Goal: Task Accomplishment & Management: Manage account settings

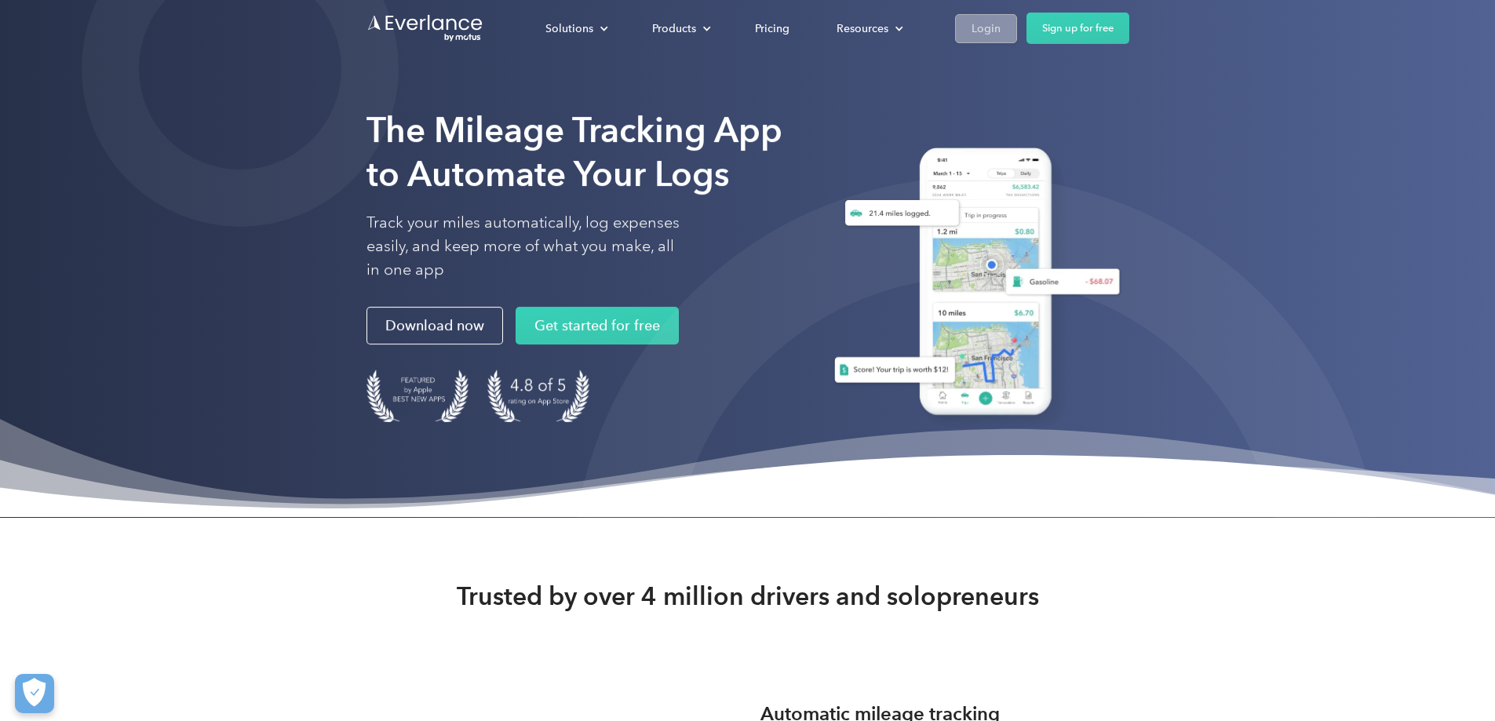
click at [1000, 27] on div "Login" at bounding box center [985, 29] width 29 height 20
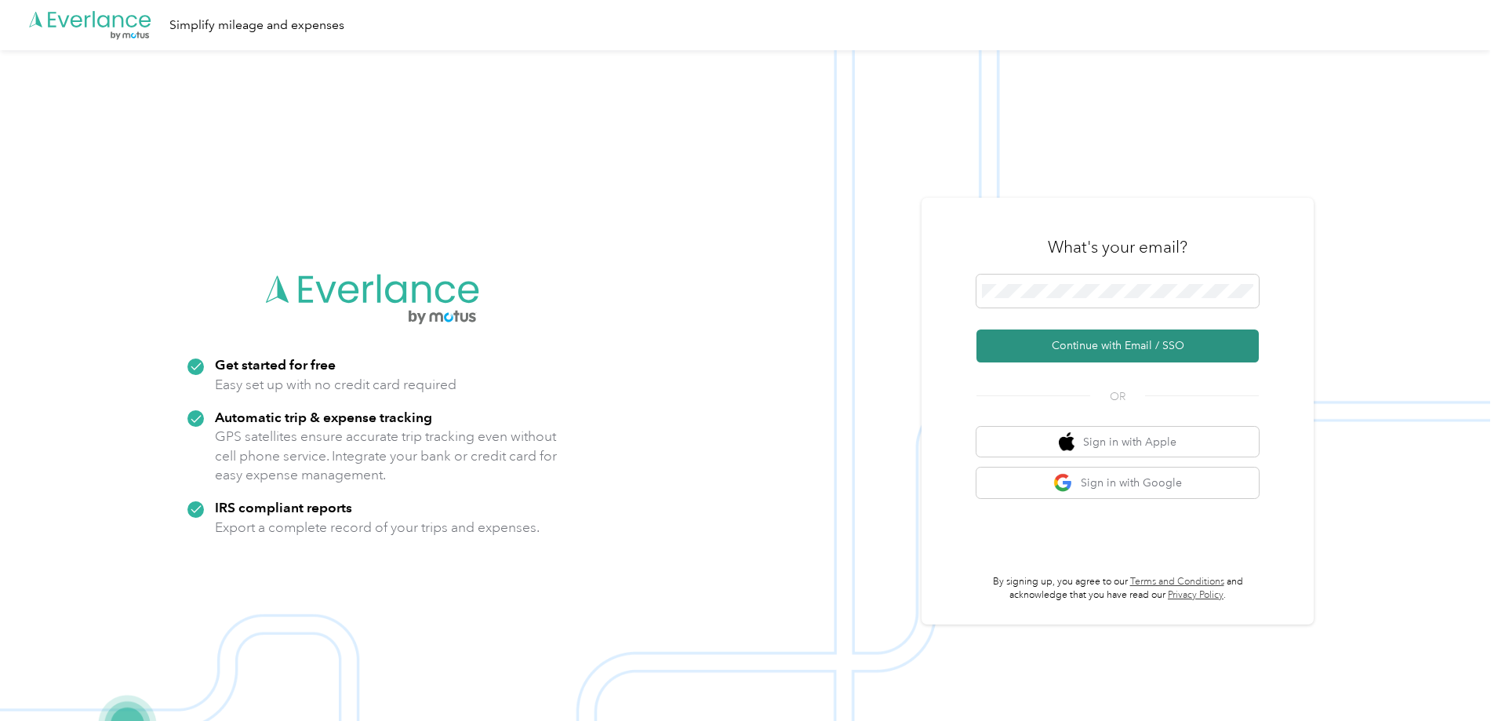
click at [1140, 346] on button "Continue with Email / SSO" at bounding box center [1118, 345] width 282 height 33
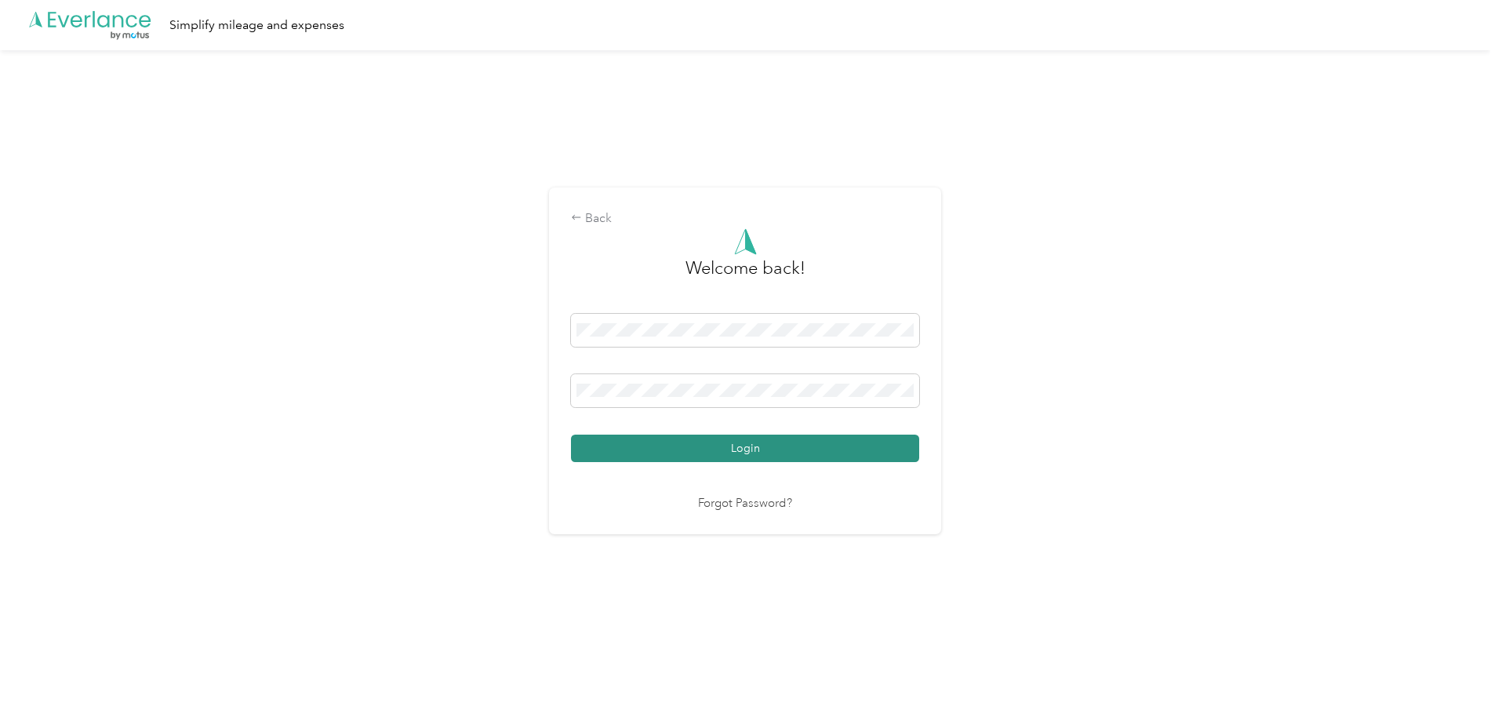
click at [745, 439] on button "Login" at bounding box center [745, 448] width 348 height 27
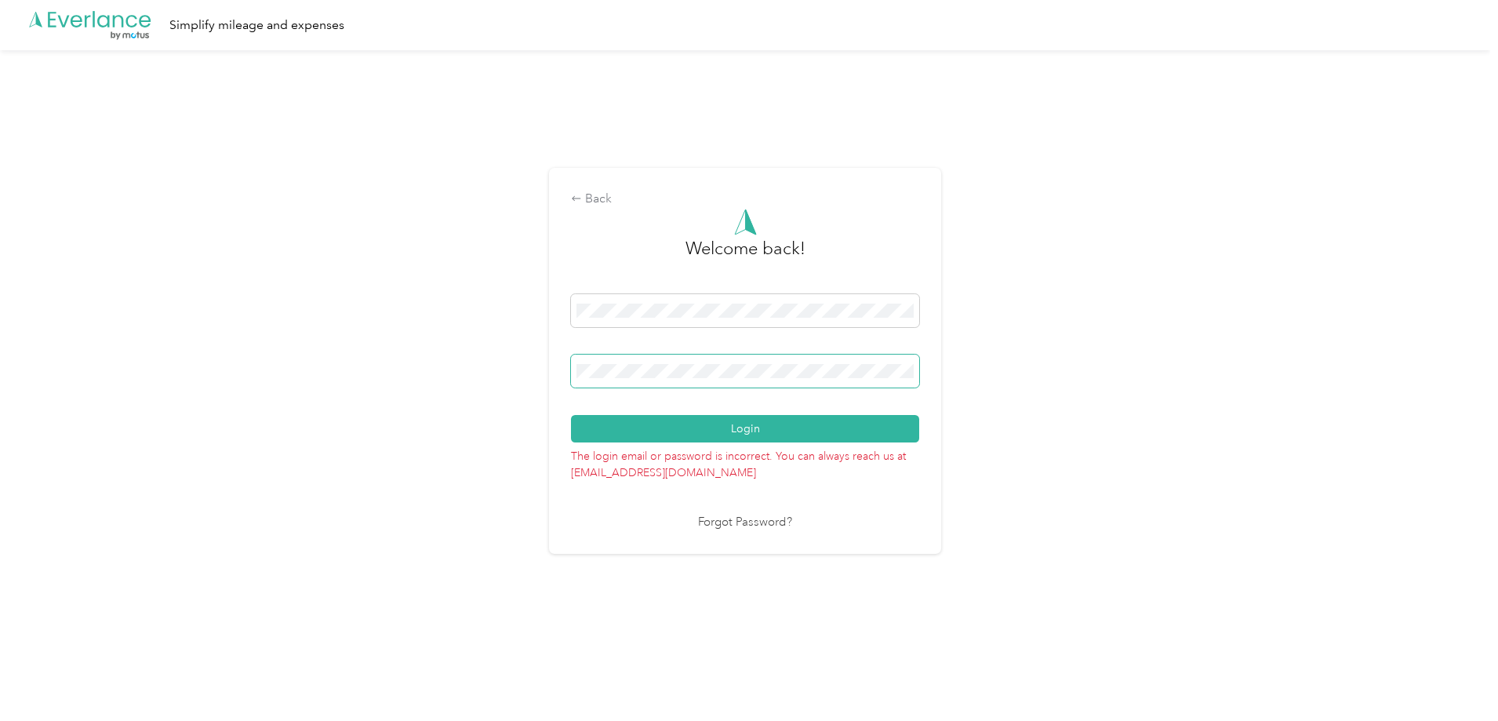
click at [676, 355] on span at bounding box center [745, 371] width 348 height 33
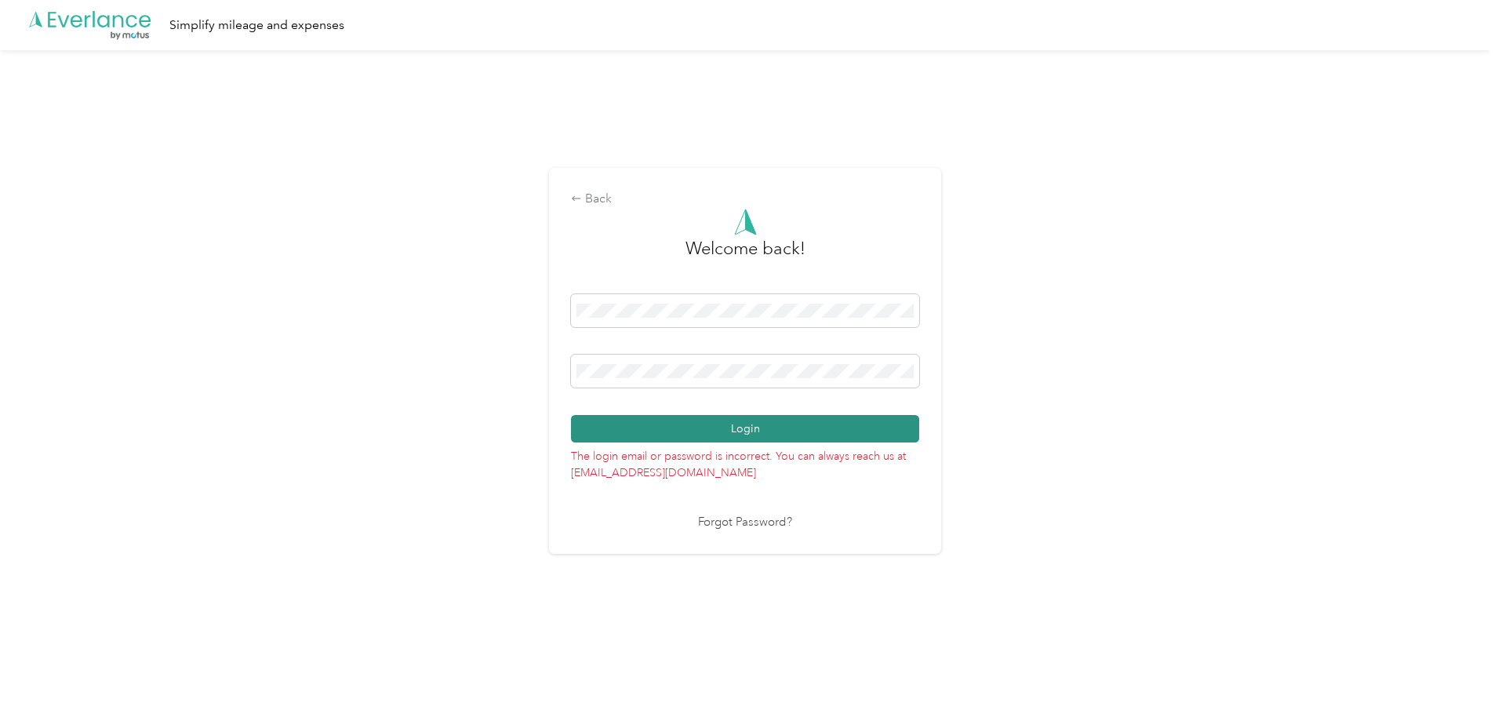
click at [734, 431] on button "Login" at bounding box center [745, 428] width 348 height 27
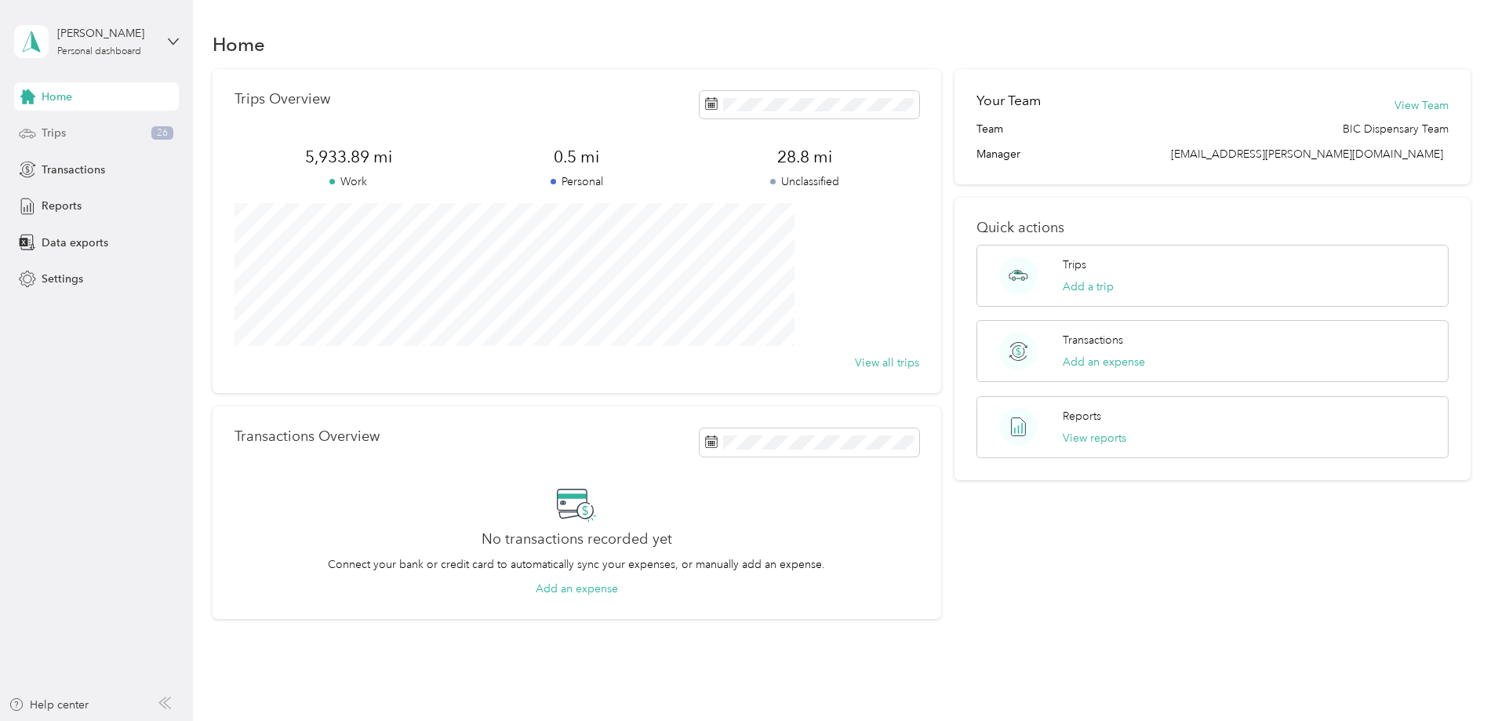
click at [49, 133] on span "Trips" at bounding box center [54, 133] width 24 height 16
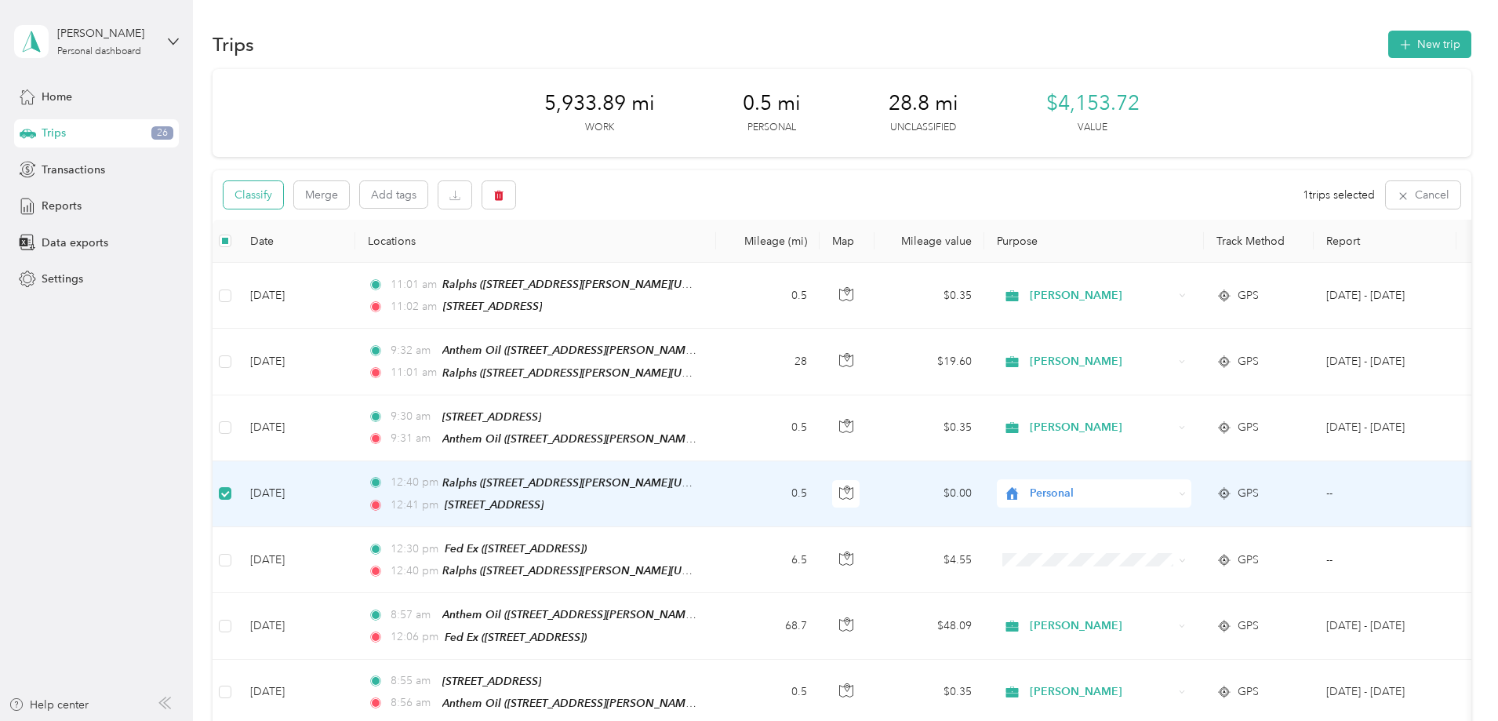
click at [283, 194] on button "Classify" at bounding box center [254, 194] width 60 height 27
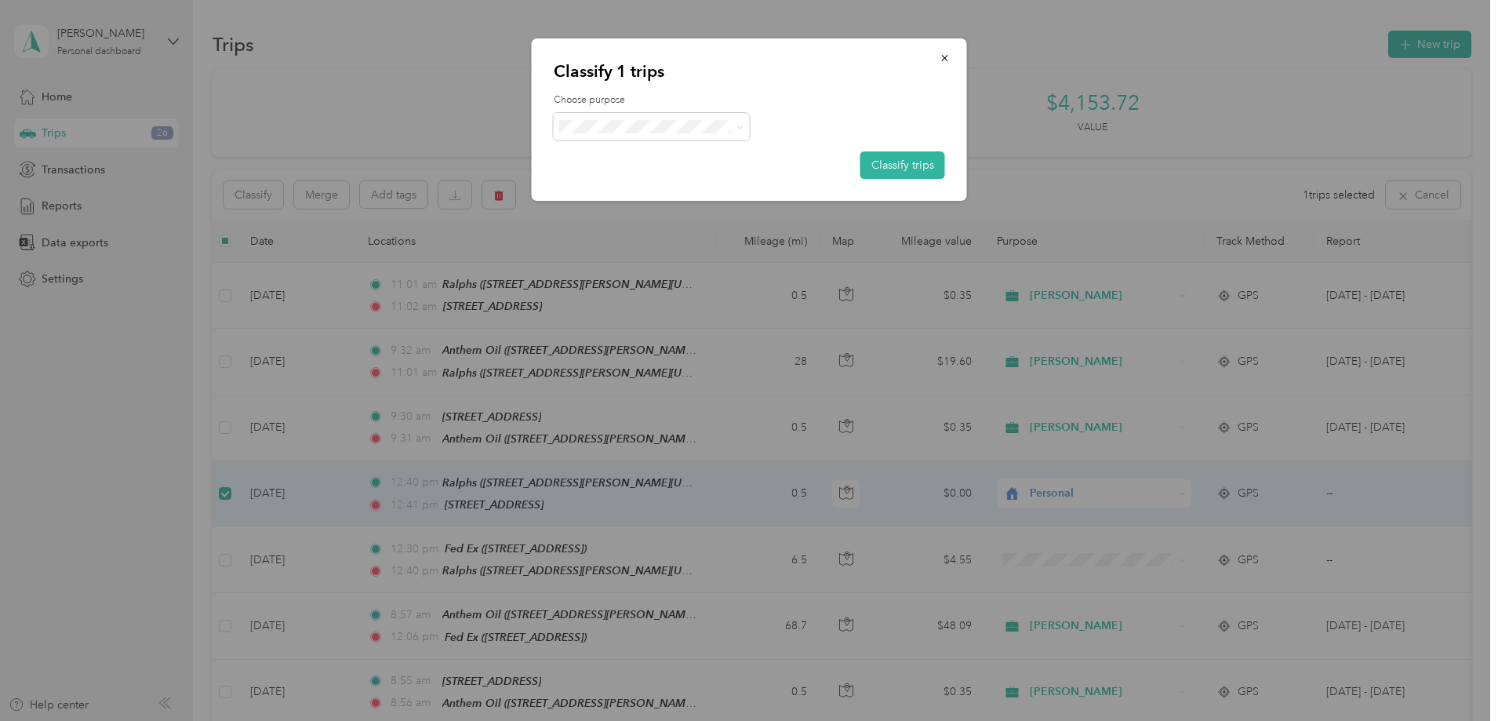
click at [622, 155] on span "[PERSON_NAME]" at bounding box center [665, 153] width 146 height 16
click at [925, 156] on button "Classify trips" at bounding box center [903, 164] width 85 height 27
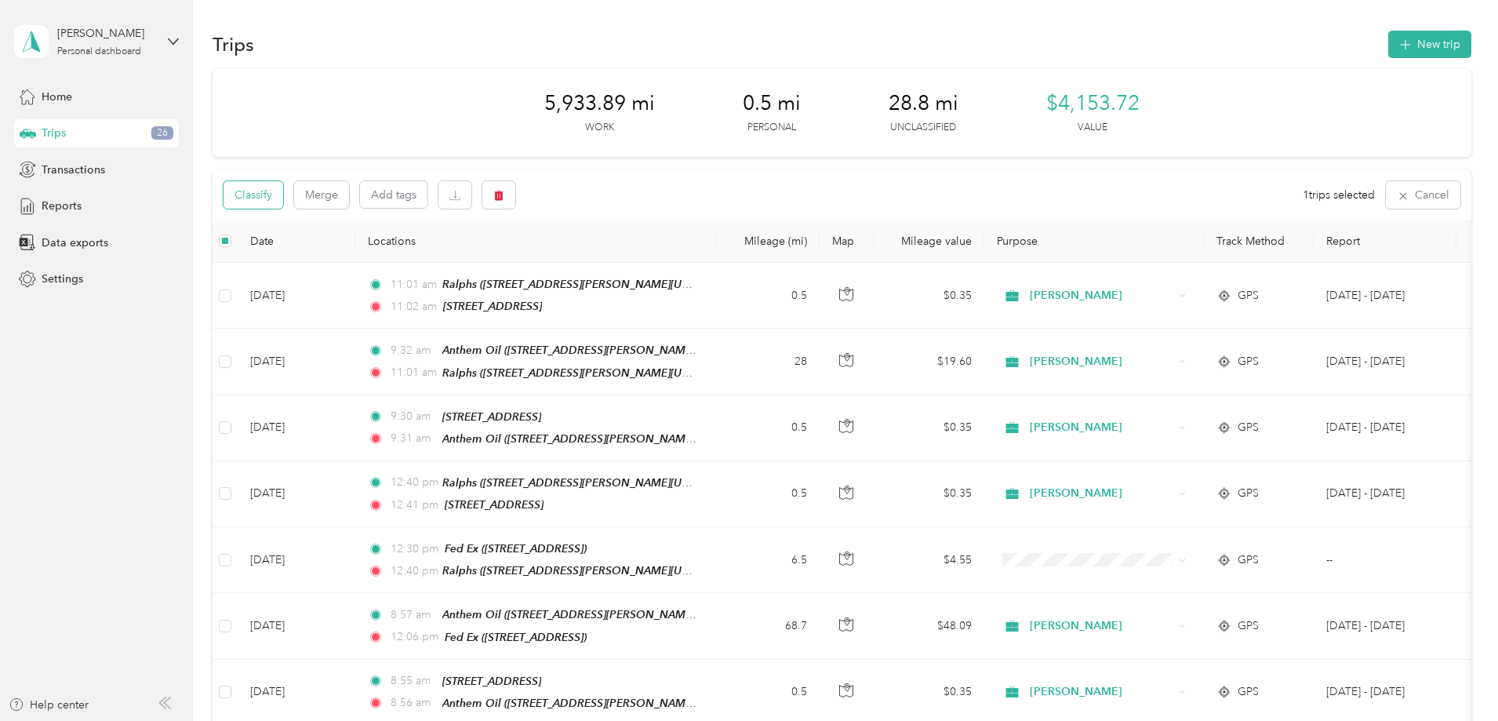
click at [283, 192] on button "Classify" at bounding box center [254, 194] width 60 height 27
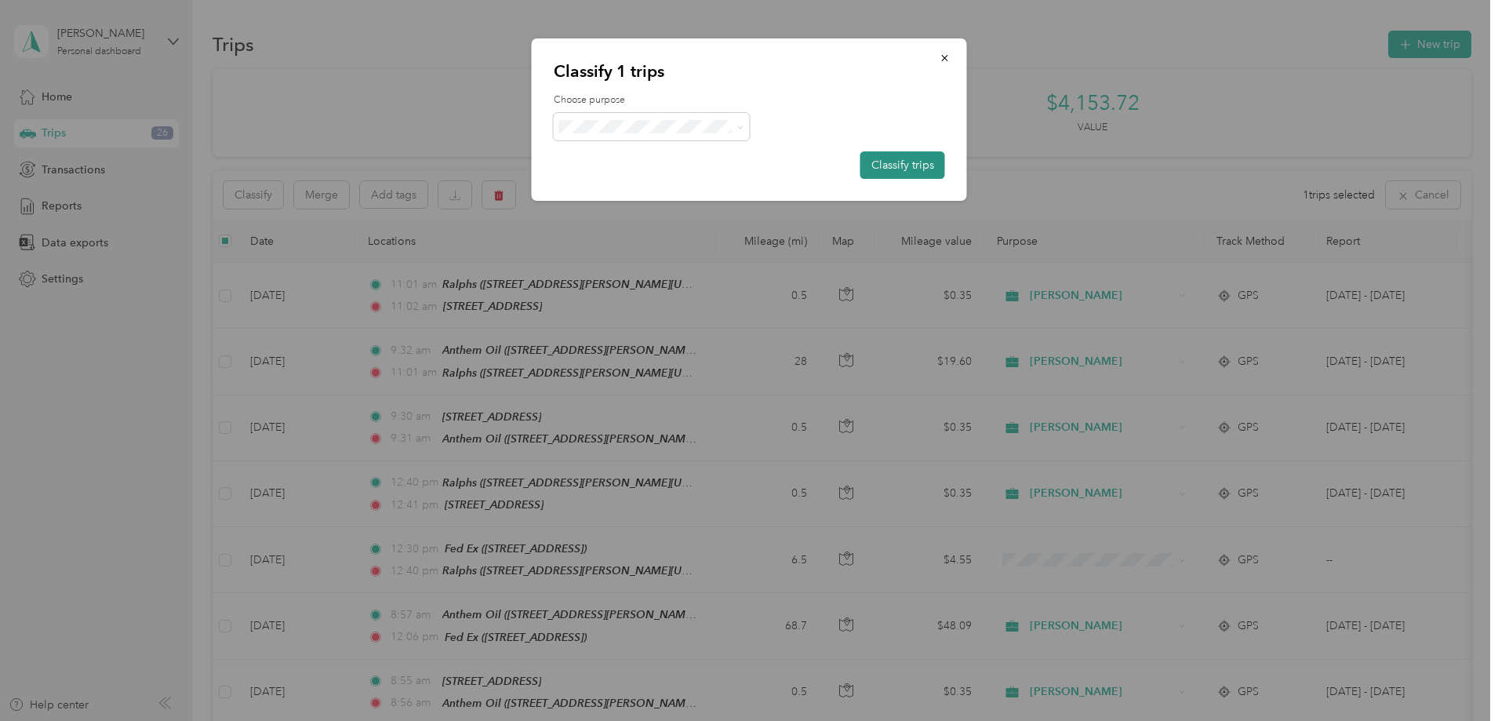
click at [897, 164] on button "Classify trips" at bounding box center [903, 164] width 85 height 27
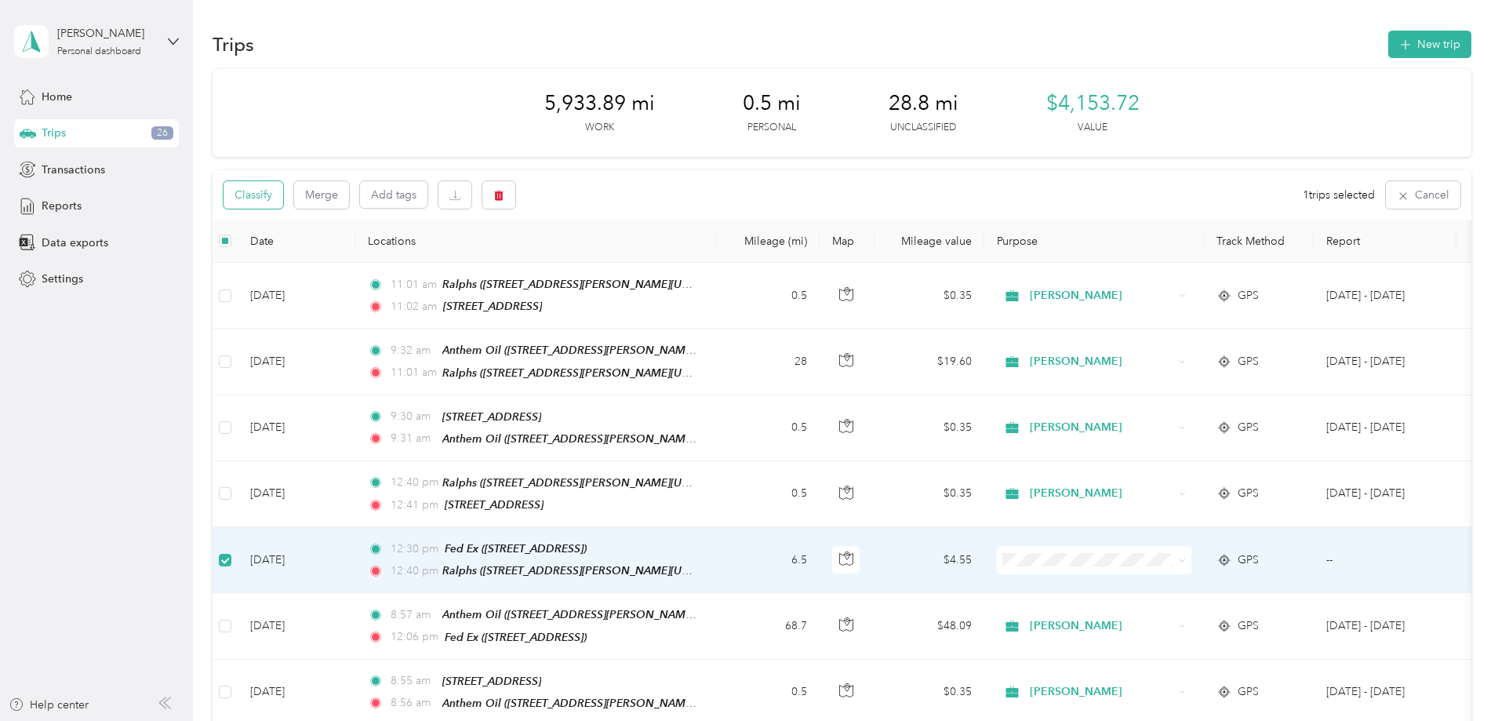
click at [283, 188] on button "Classify" at bounding box center [254, 194] width 60 height 27
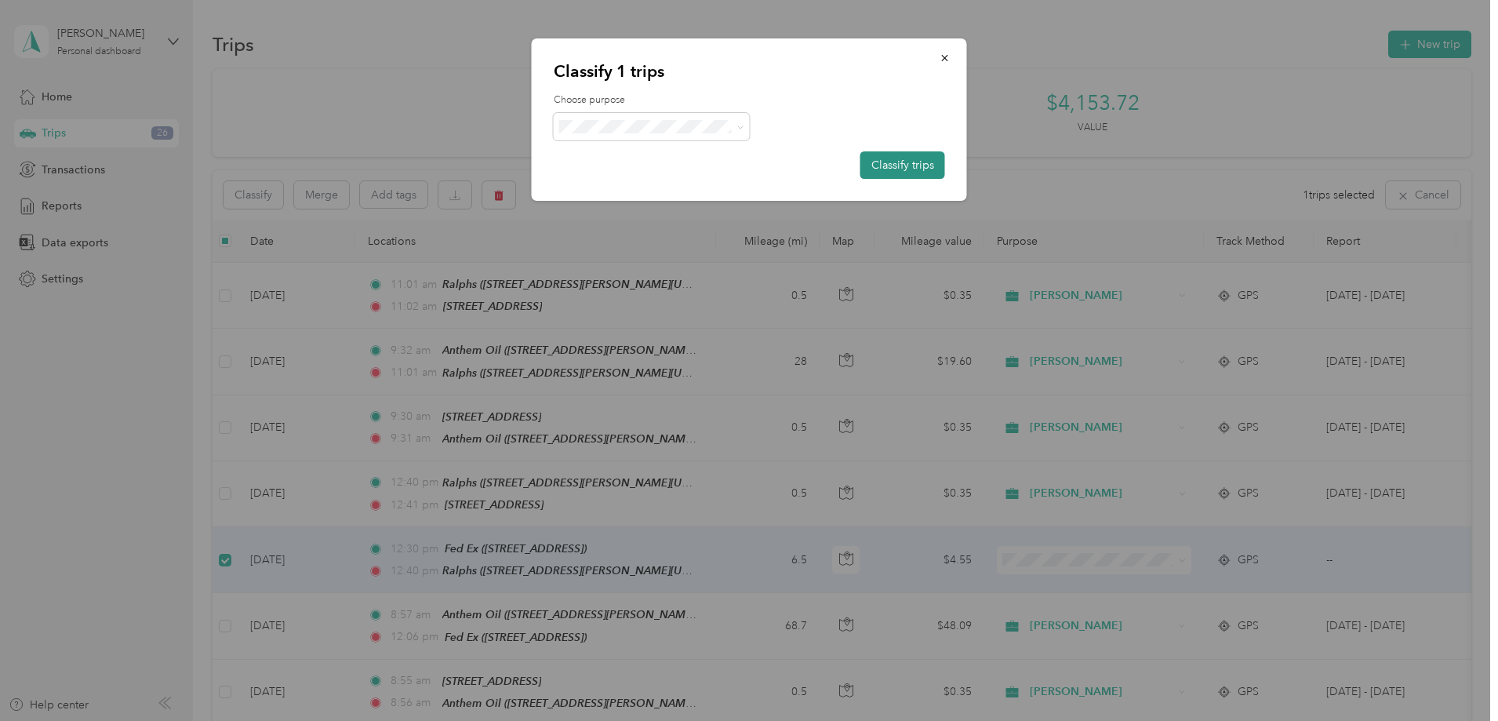
click at [920, 166] on button "Classify trips" at bounding box center [903, 164] width 85 height 27
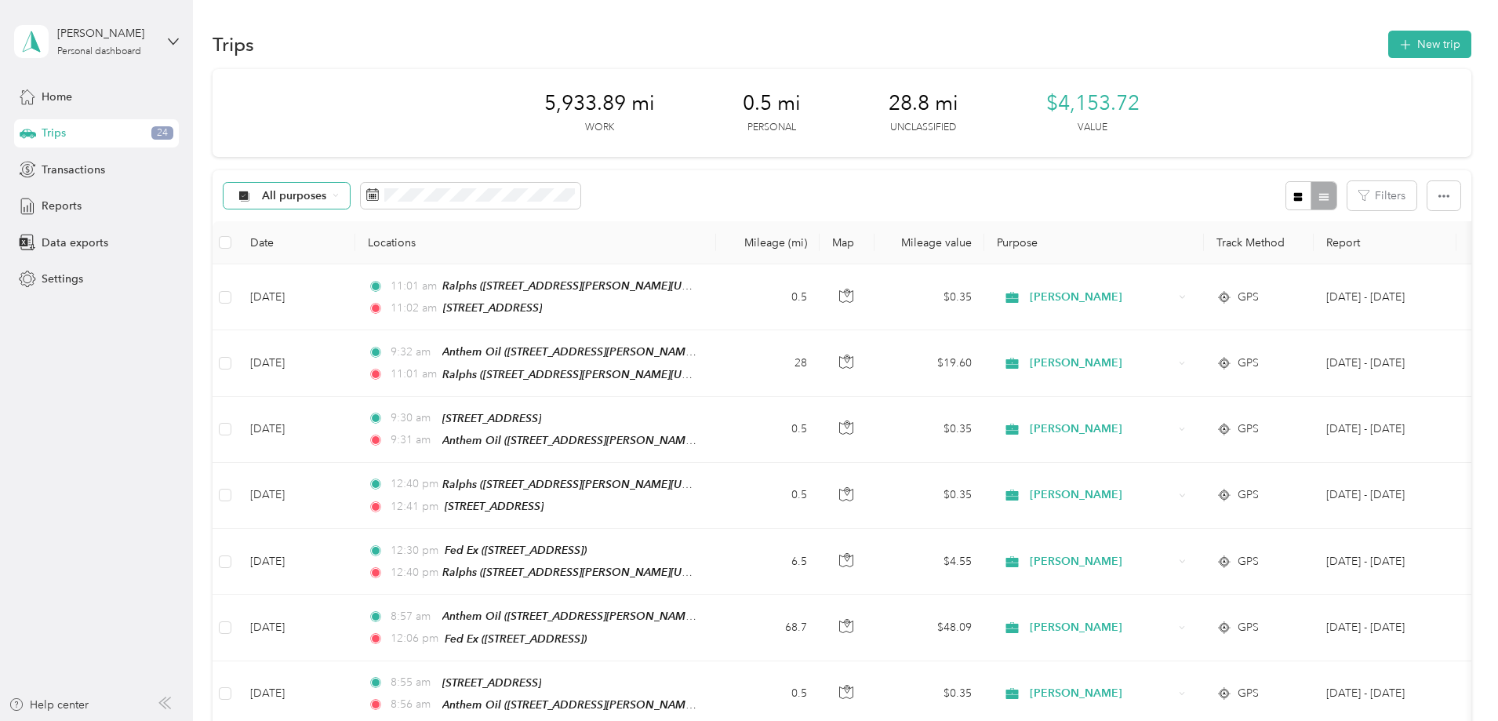
click at [327, 195] on span "All purposes" at bounding box center [294, 196] width 65 height 11
click at [386, 276] on span "[PERSON_NAME]" at bounding box center [413, 279] width 93 height 16
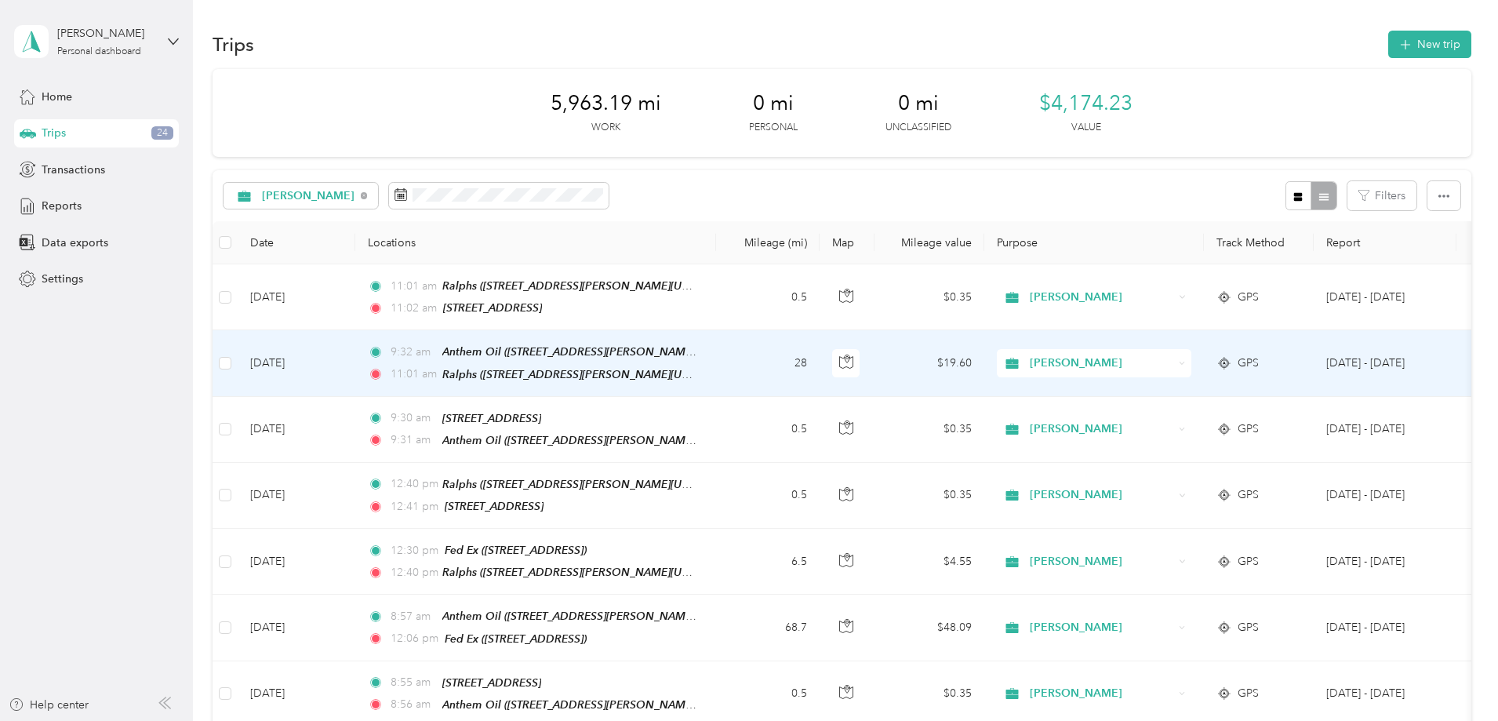
scroll to position [314, 0]
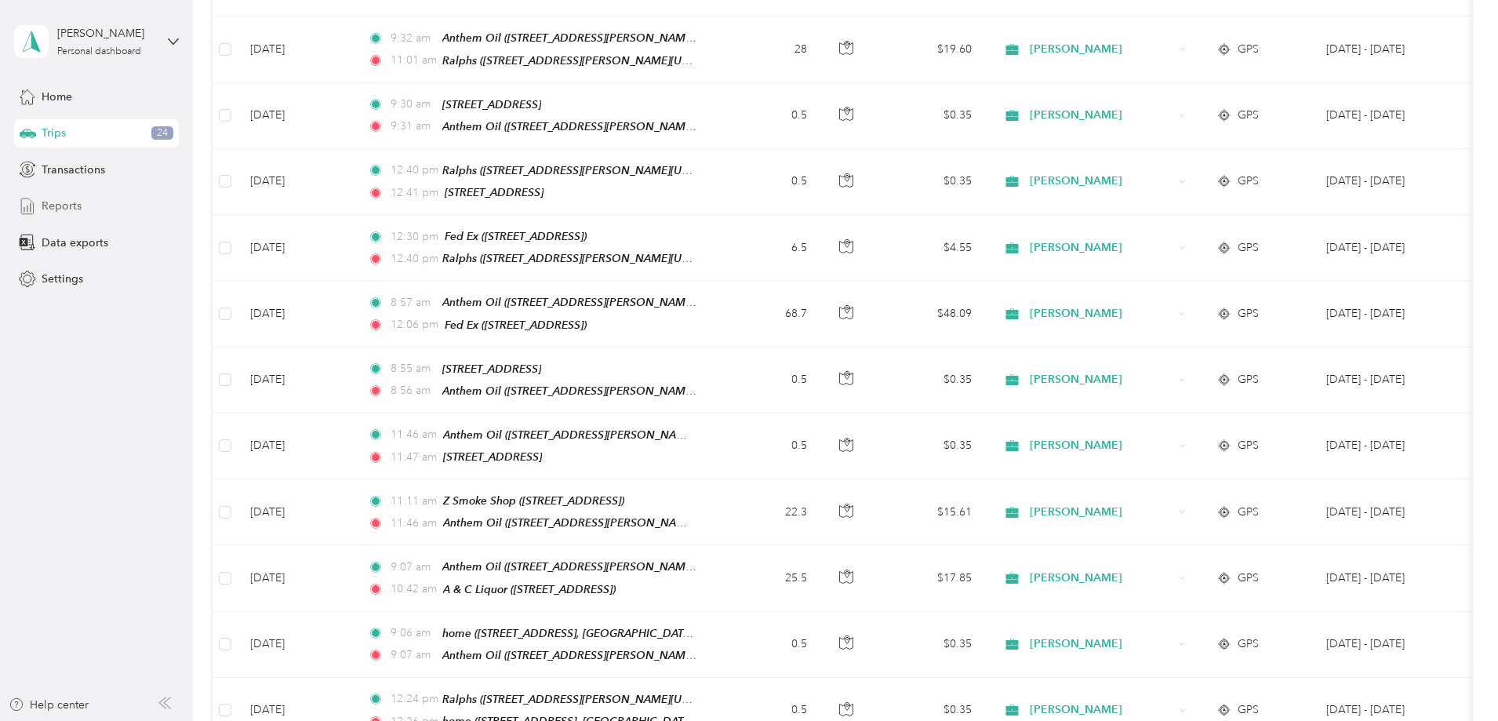
click at [45, 203] on span "Reports" at bounding box center [62, 206] width 40 height 16
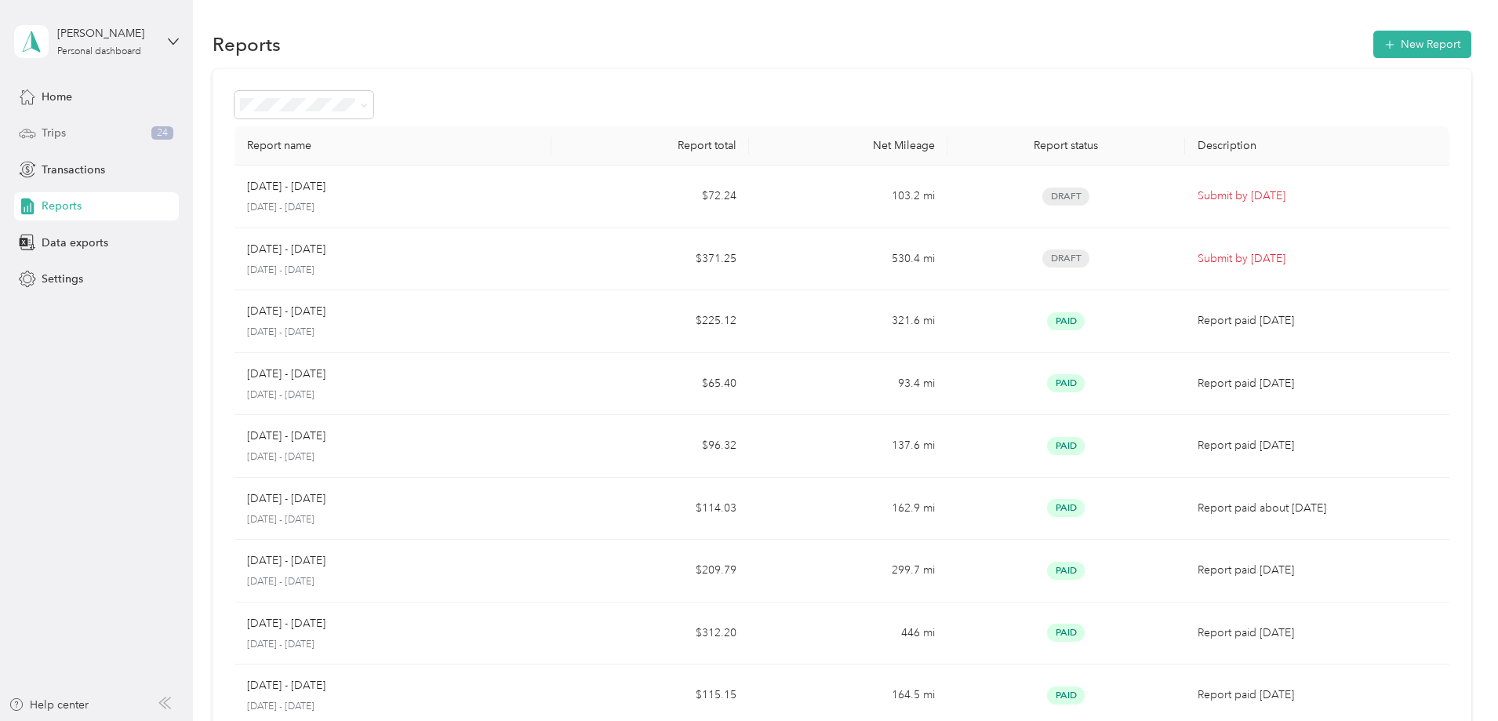
click at [56, 129] on span "Trips" at bounding box center [54, 133] width 24 height 16
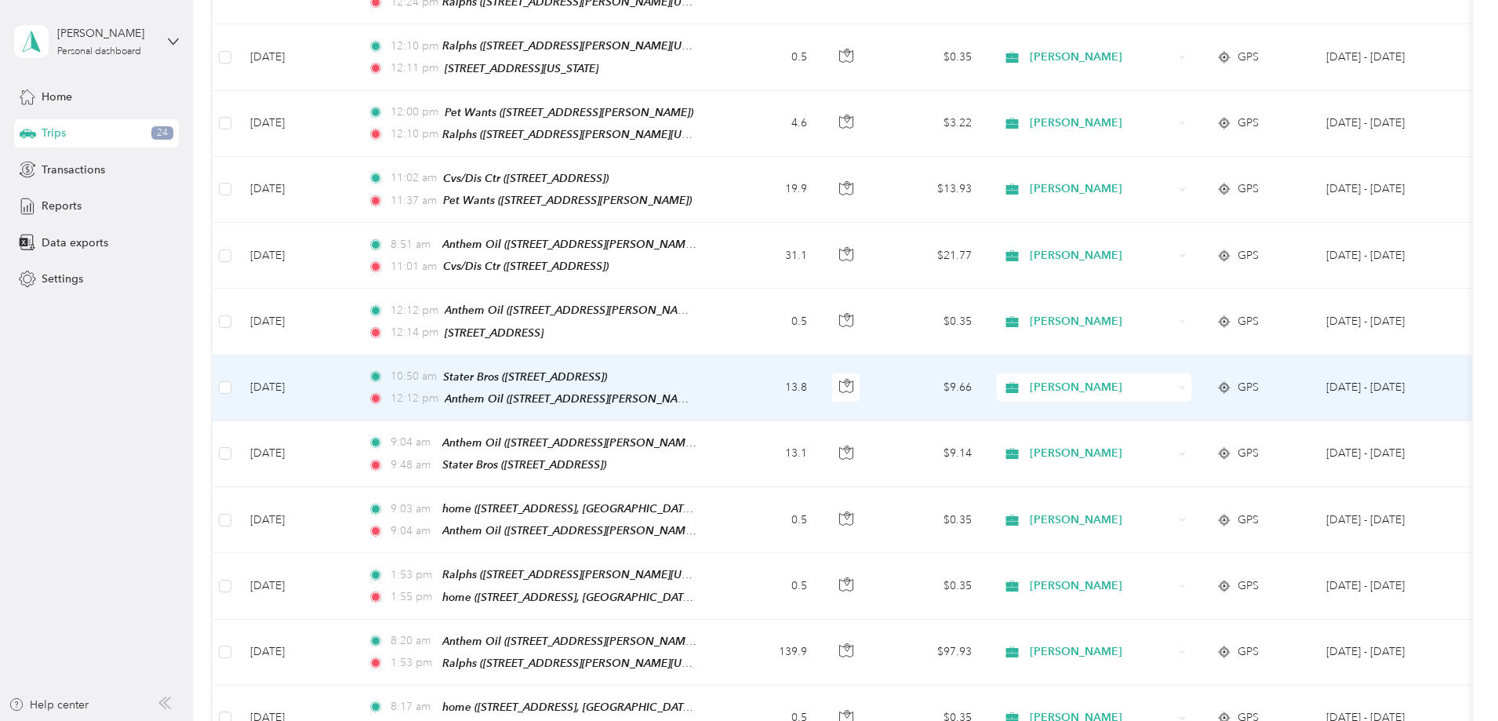
scroll to position [1479, 0]
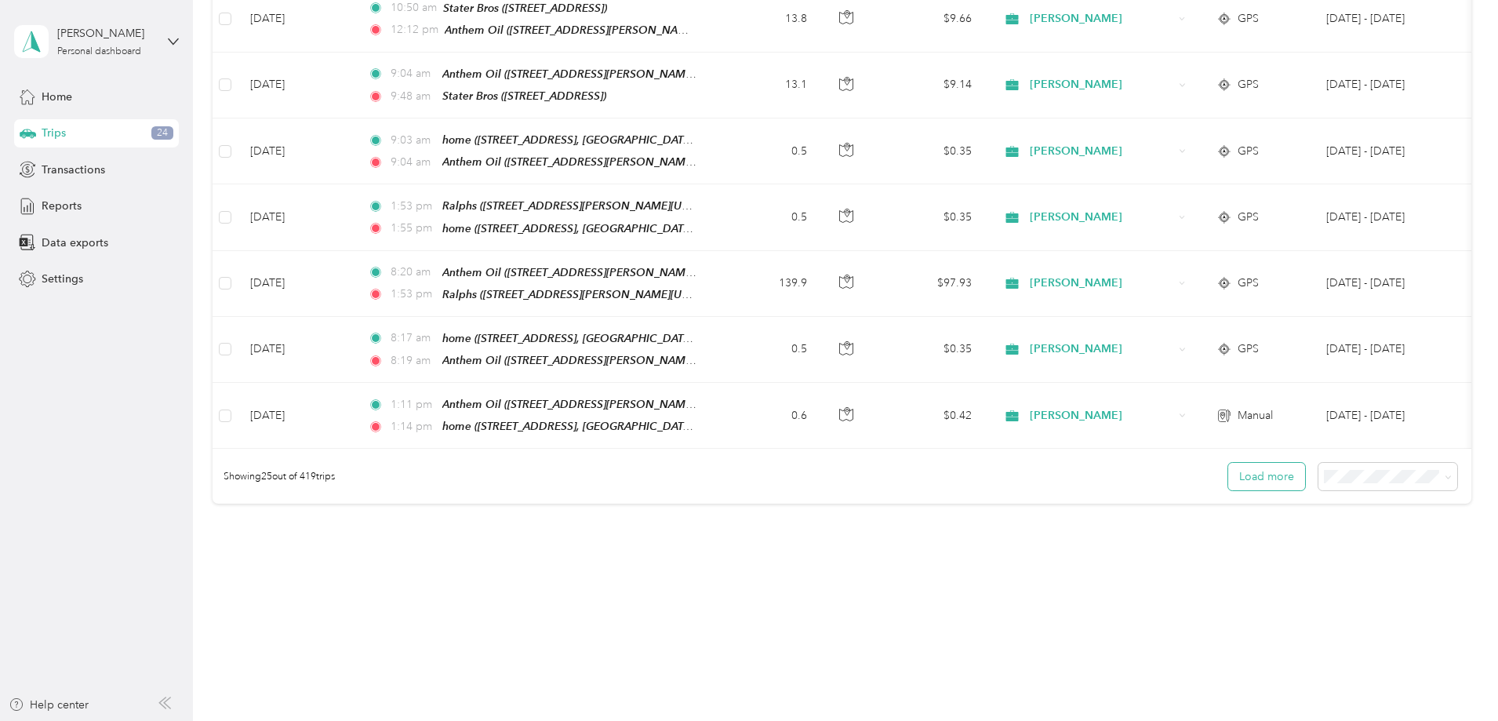
click at [1229, 470] on button "Load more" at bounding box center [1267, 476] width 77 height 27
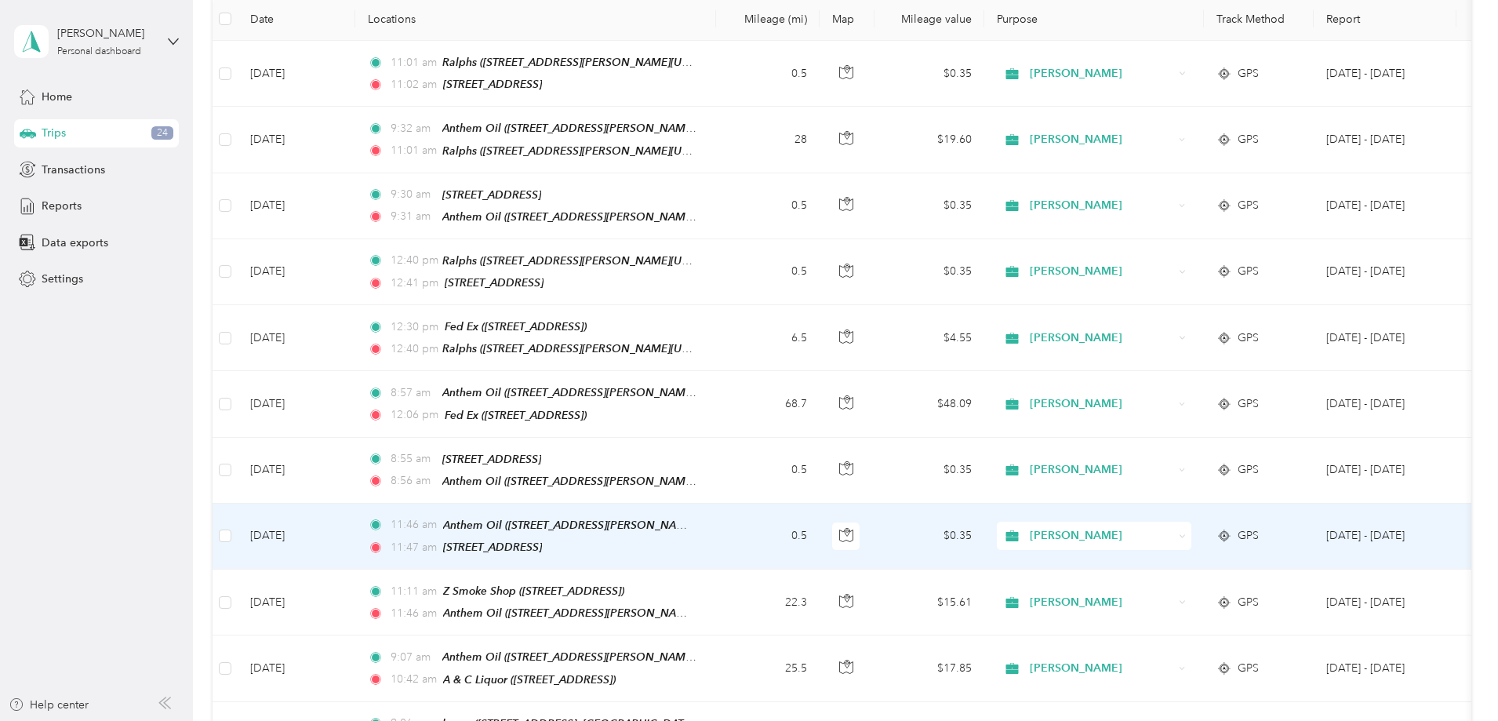
scroll to position [0, 0]
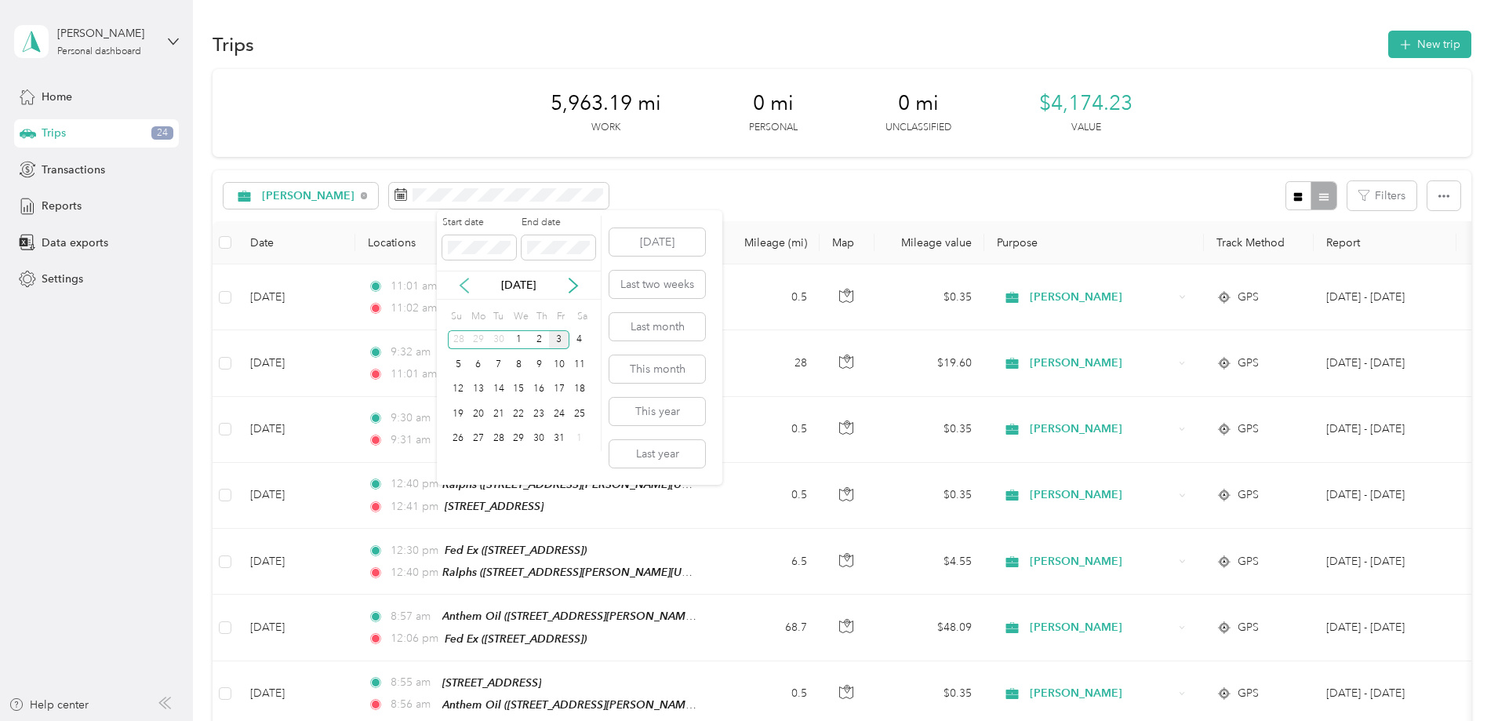
click at [465, 285] on icon at bounding box center [465, 286] width 16 height 16
click at [516, 411] on div "24" at bounding box center [519, 414] width 20 height 20
click at [526, 410] on div "24" at bounding box center [519, 414] width 20 height 20
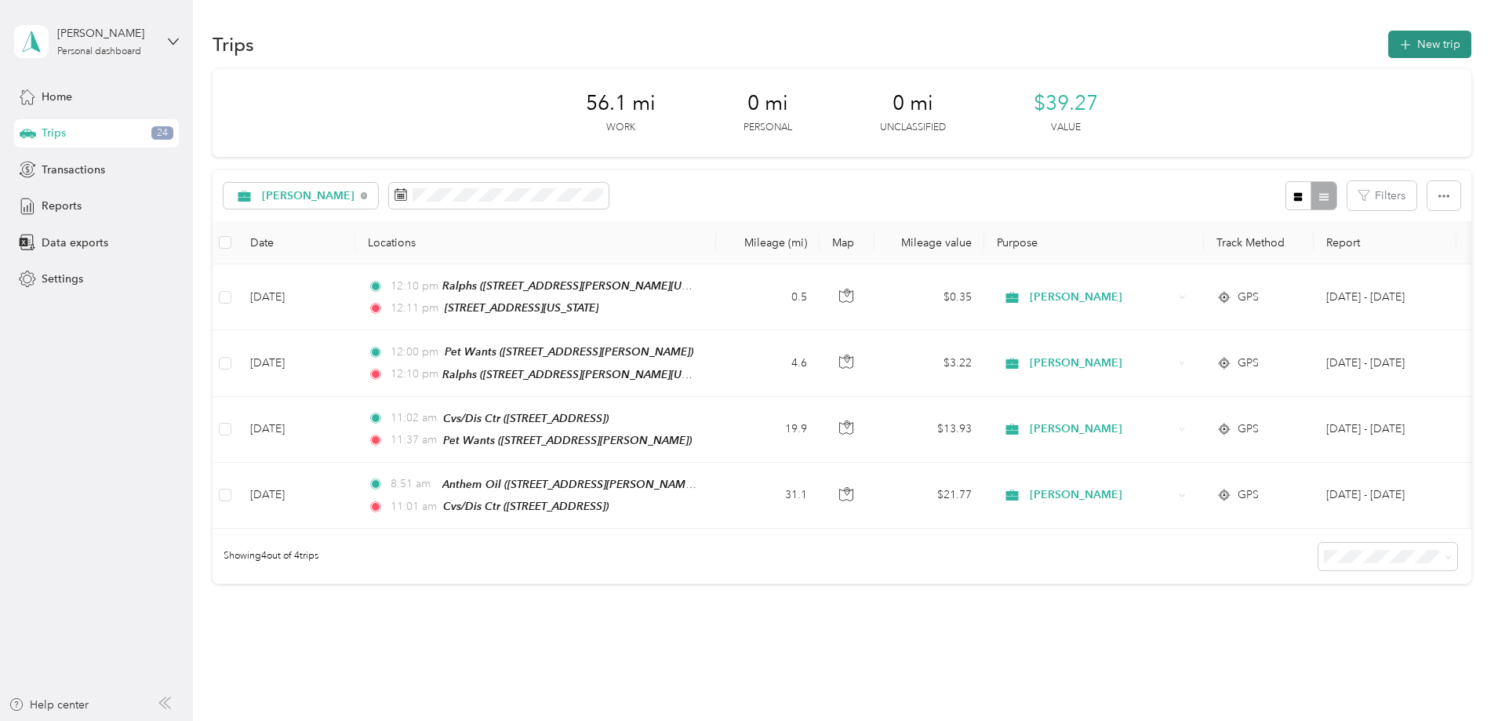
click at [1389, 41] on button "New trip" at bounding box center [1430, 44] width 83 height 27
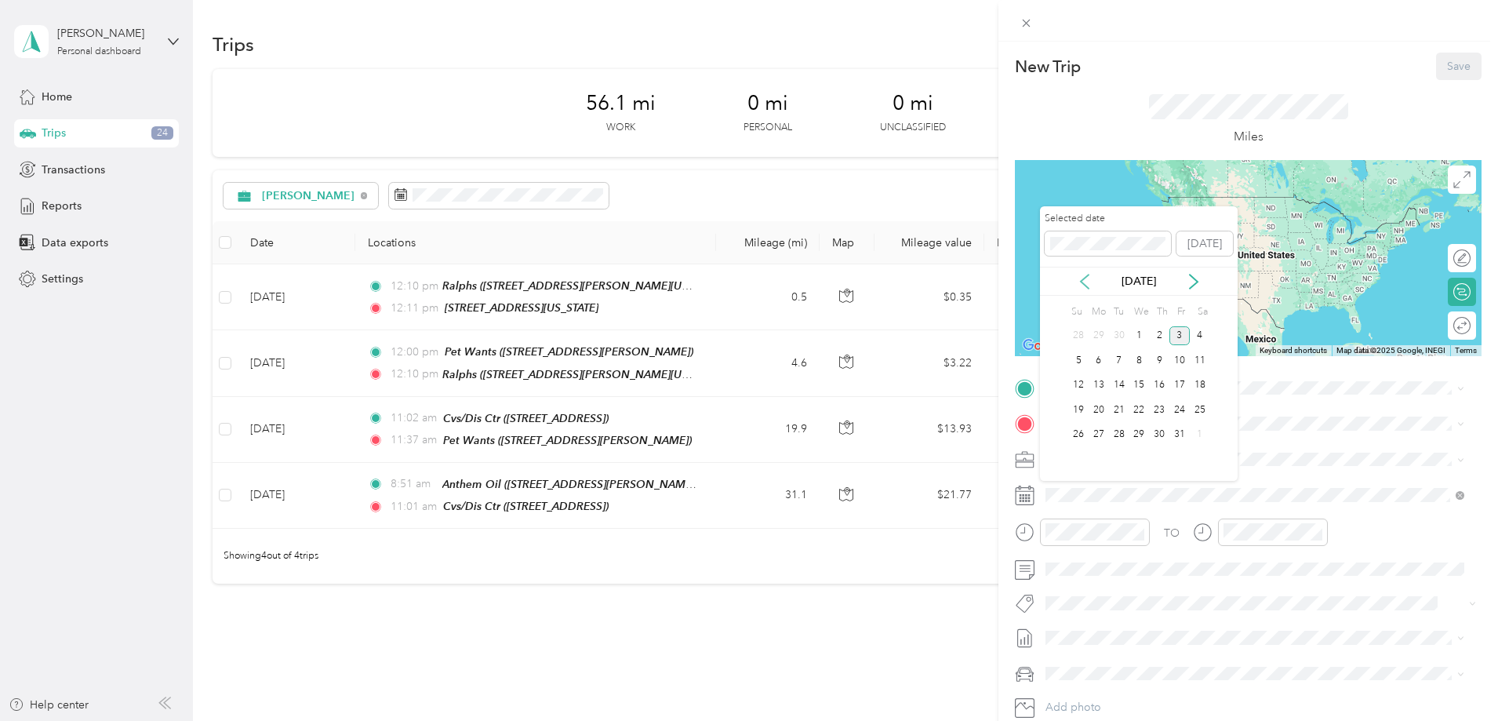
click at [1084, 278] on icon at bounding box center [1085, 282] width 8 height 14
click at [1141, 408] on div "24" at bounding box center [1139, 410] width 20 height 20
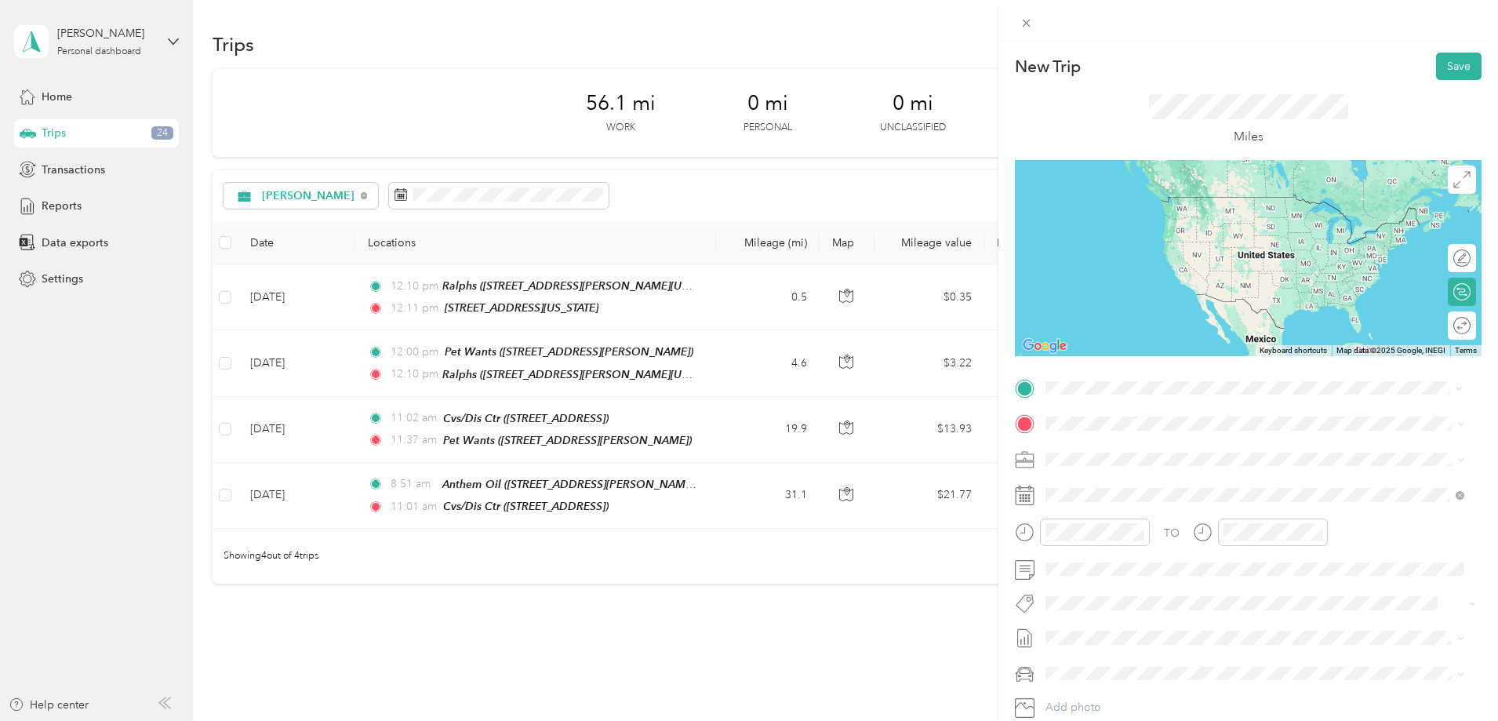
click at [1148, 455] on strong "[STREET_ADDRESS]" at bounding box center [1128, 449] width 105 height 14
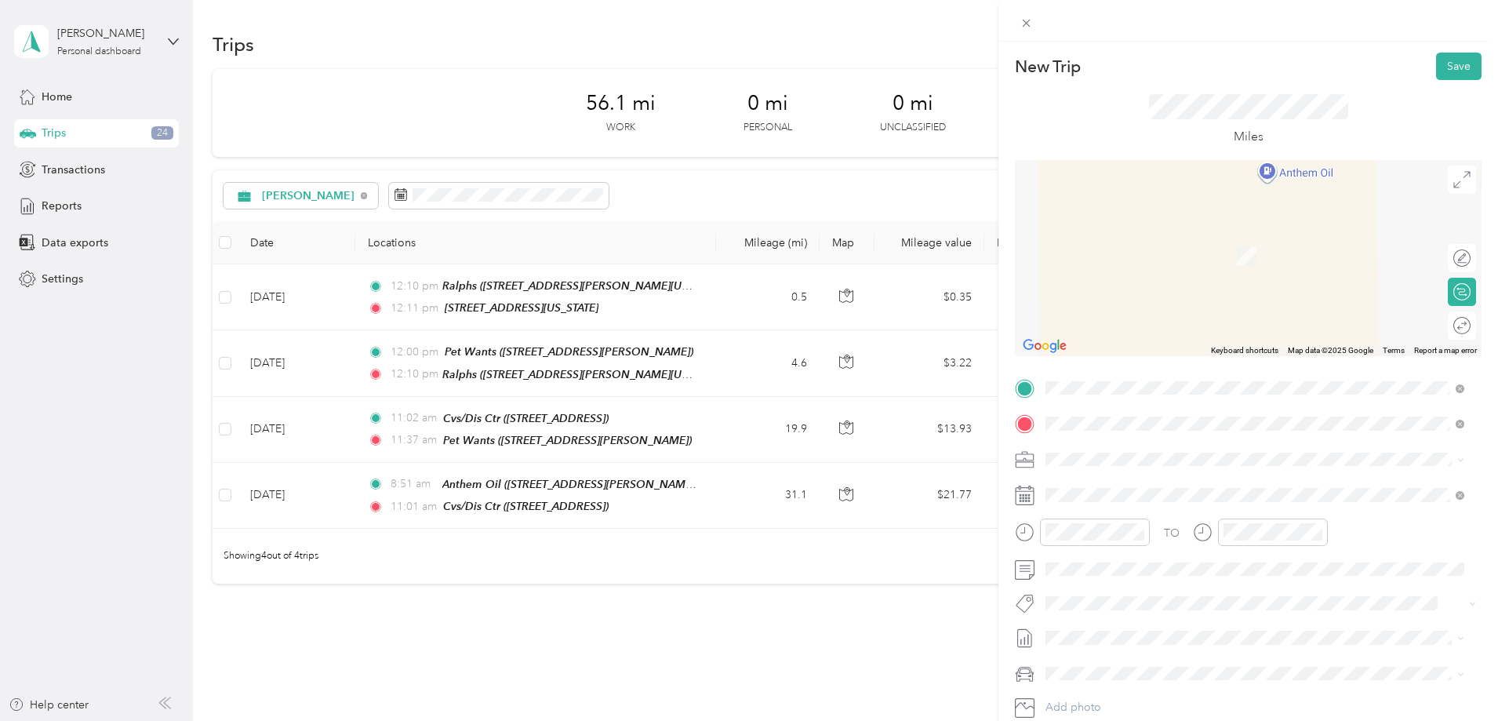
click at [1162, 501] on div "TEAM Anthem Oil [STREET_ADDRESS][PERSON_NAME]" at bounding box center [1169, 498] width 187 height 38
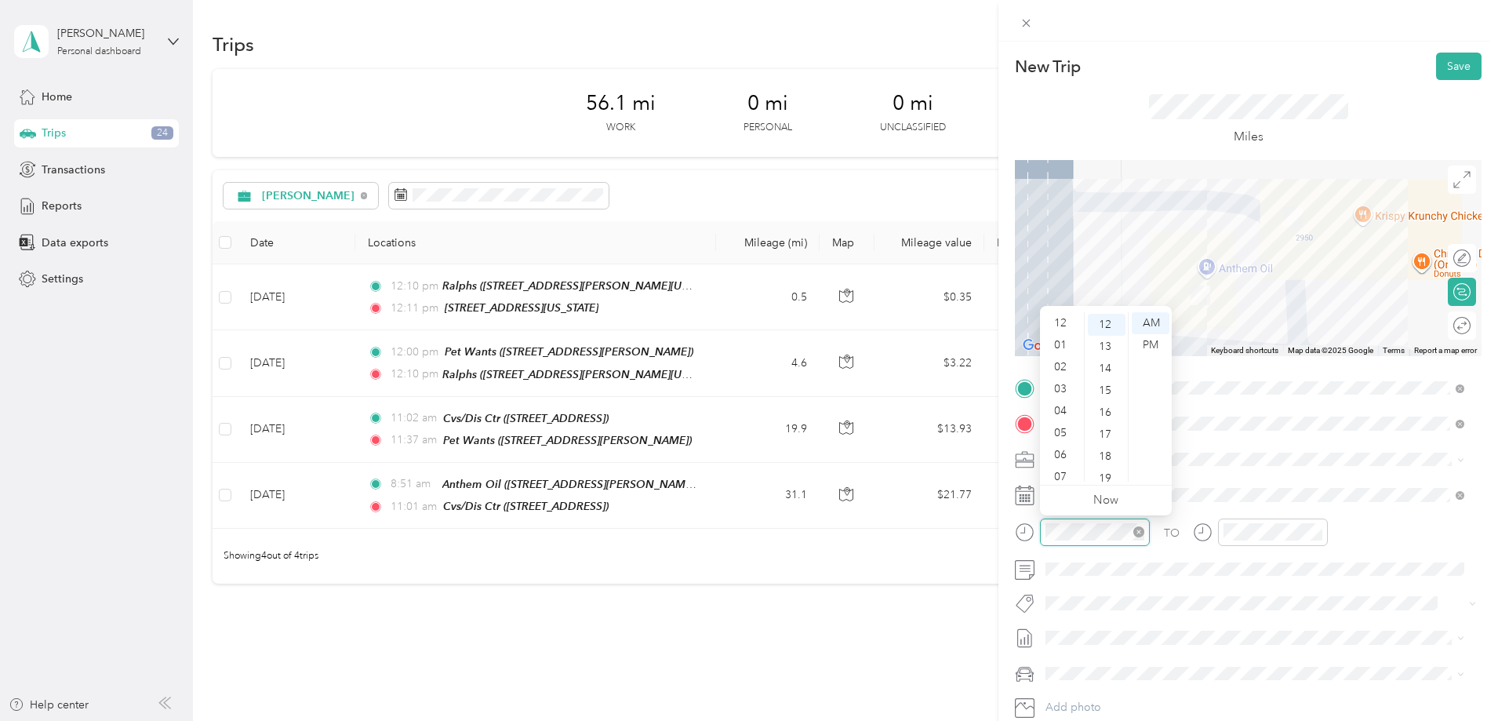
scroll to position [94, 0]
click at [1072, 400] on div "08" at bounding box center [1062, 405] width 38 height 22
click at [1107, 428] on div "49" at bounding box center [1107, 430] width 38 height 22
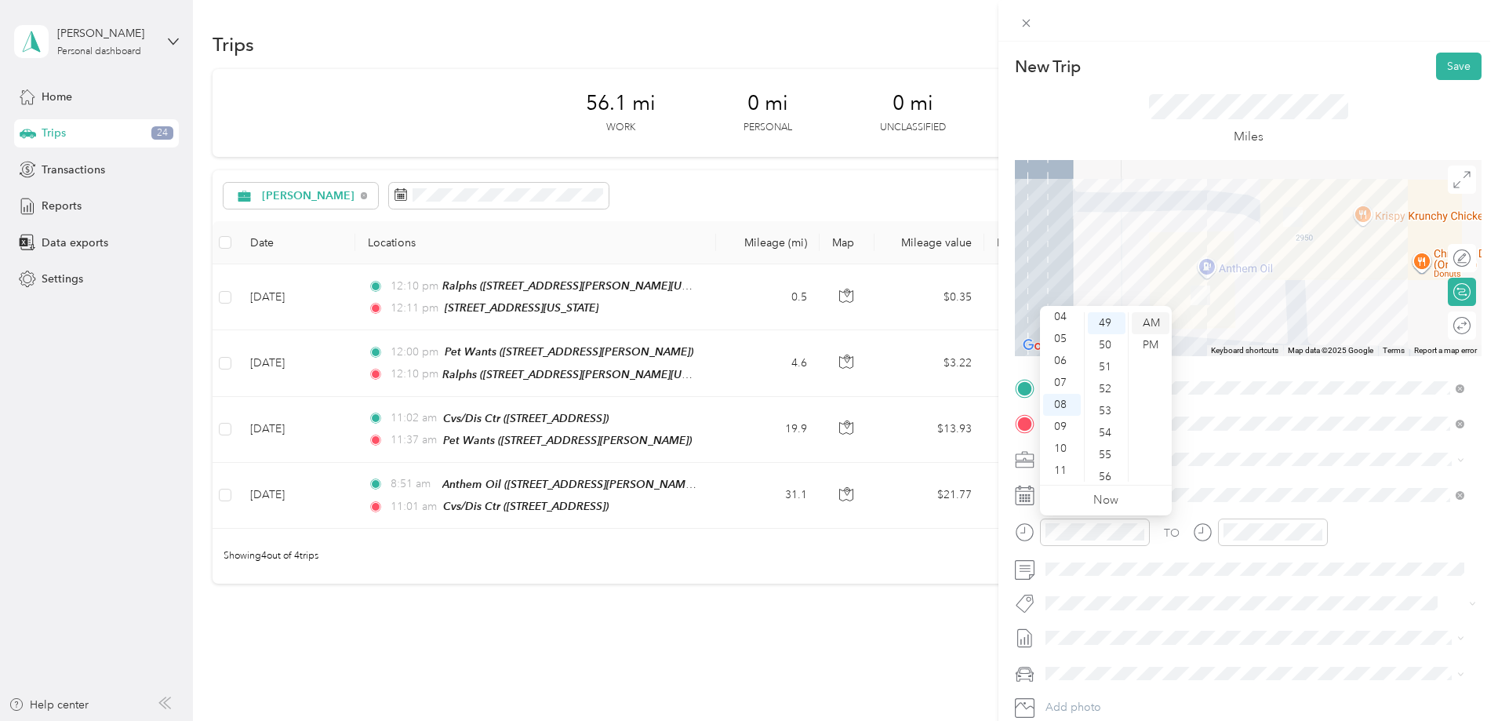
click at [1148, 324] on div "AM" at bounding box center [1151, 323] width 38 height 22
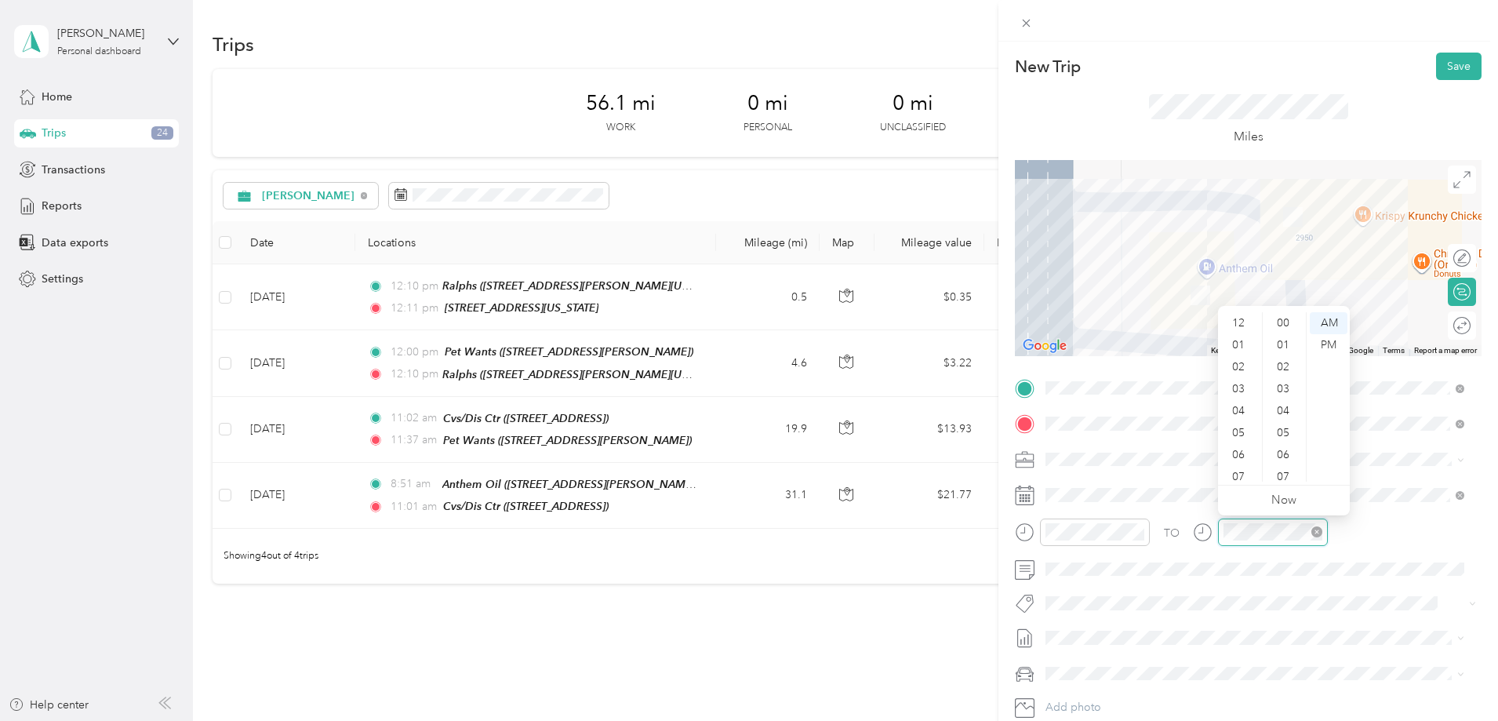
scroll to position [94, 0]
click at [1243, 405] on div "08" at bounding box center [1240, 405] width 38 height 22
click at [1283, 373] on div "51" at bounding box center [1285, 373] width 38 height 22
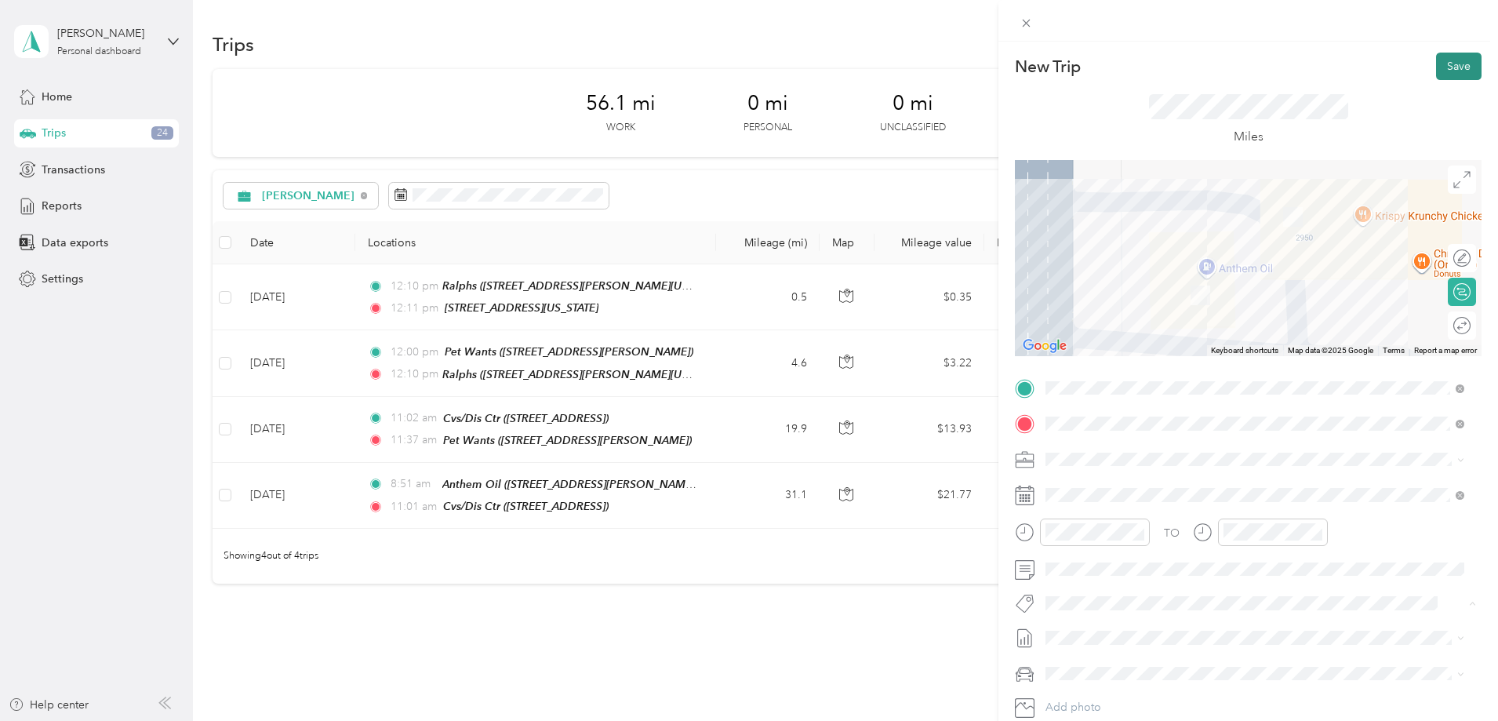
click at [1452, 60] on button "Save" at bounding box center [1459, 66] width 46 height 27
click at [1320, 465] on span at bounding box center [1261, 459] width 442 height 25
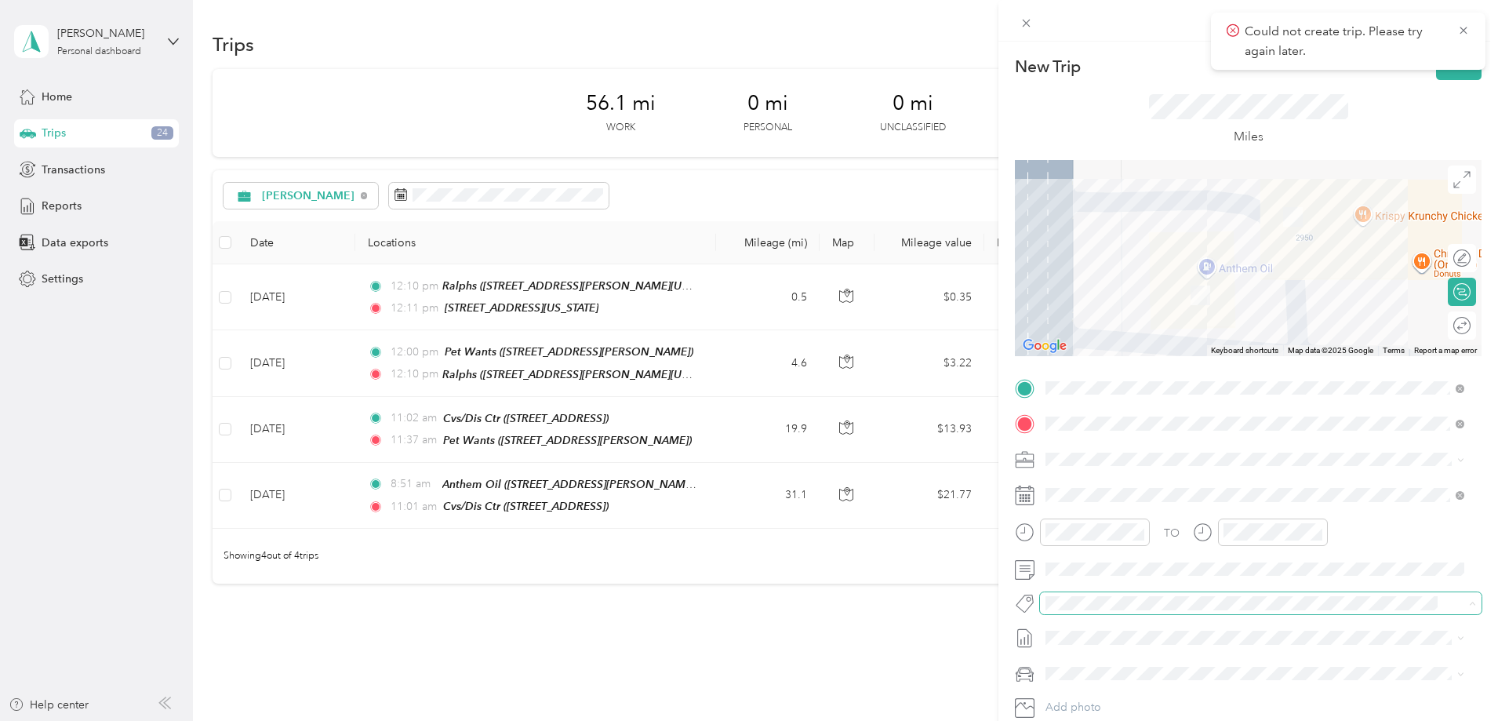
click at [1309, 720] on div "New Trip Save This trip cannot be edited because it is either under review, app…" at bounding box center [745, 721] width 1491 height 0
click at [1269, 720] on div "New Trip Save This trip cannot be edited because it is either under review, app…" at bounding box center [745, 721] width 1491 height 0
click at [78, 130] on div "New Trip Save This trip cannot be edited because it is either under review, app…" at bounding box center [749, 360] width 1498 height 721
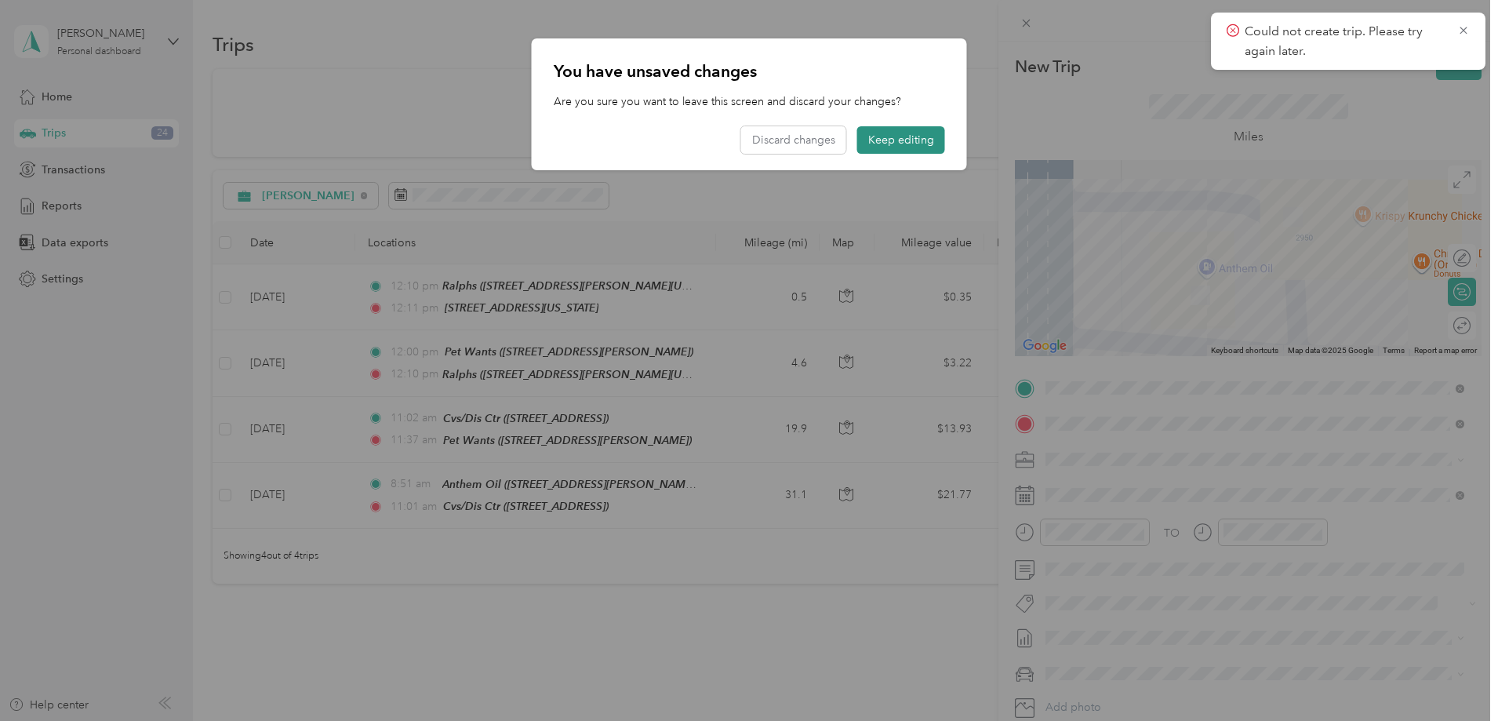
click at [899, 136] on button "Keep editing" at bounding box center [901, 139] width 88 height 27
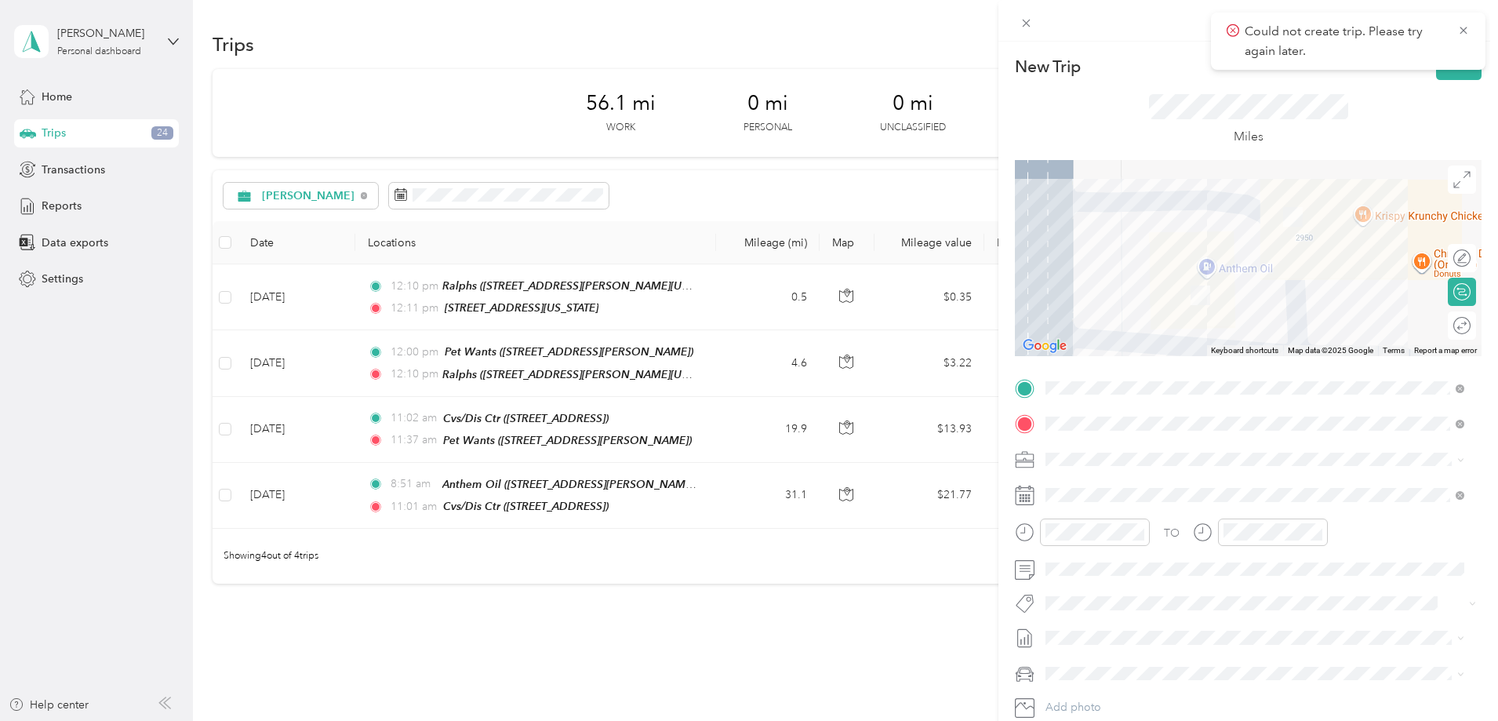
click at [77, 135] on div "New Trip Save This trip cannot be edited because it is either under review, app…" at bounding box center [749, 360] width 1498 height 721
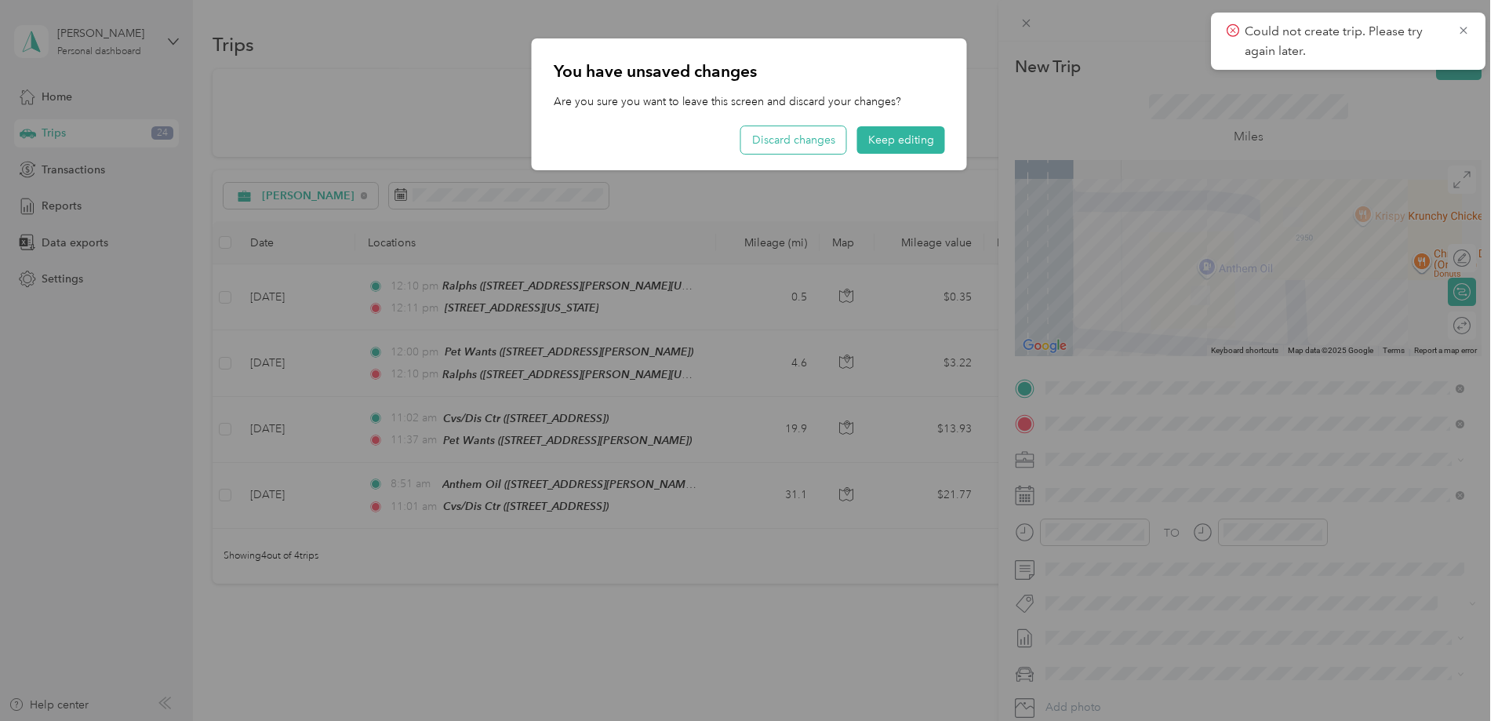
click at [768, 140] on button "Discard changes" at bounding box center [793, 139] width 105 height 27
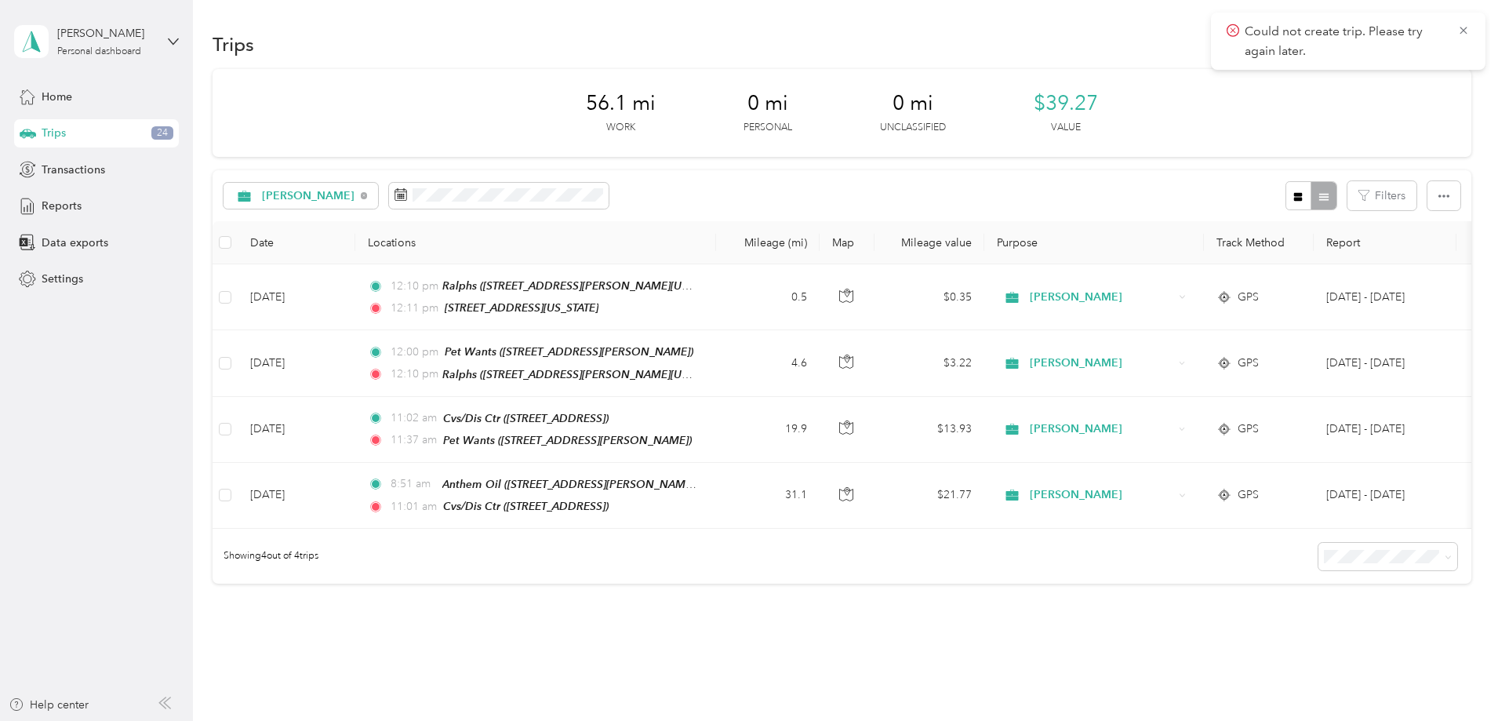
click at [560, 605] on div "56.1 mi Work 0 mi Personal 0 mi Unclassified $39.27 Value [PERSON_NAME] Filters…" at bounding box center [842, 354] width 1259 height 570
click at [459, 193] on span at bounding box center [499, 196] width 220 height 27
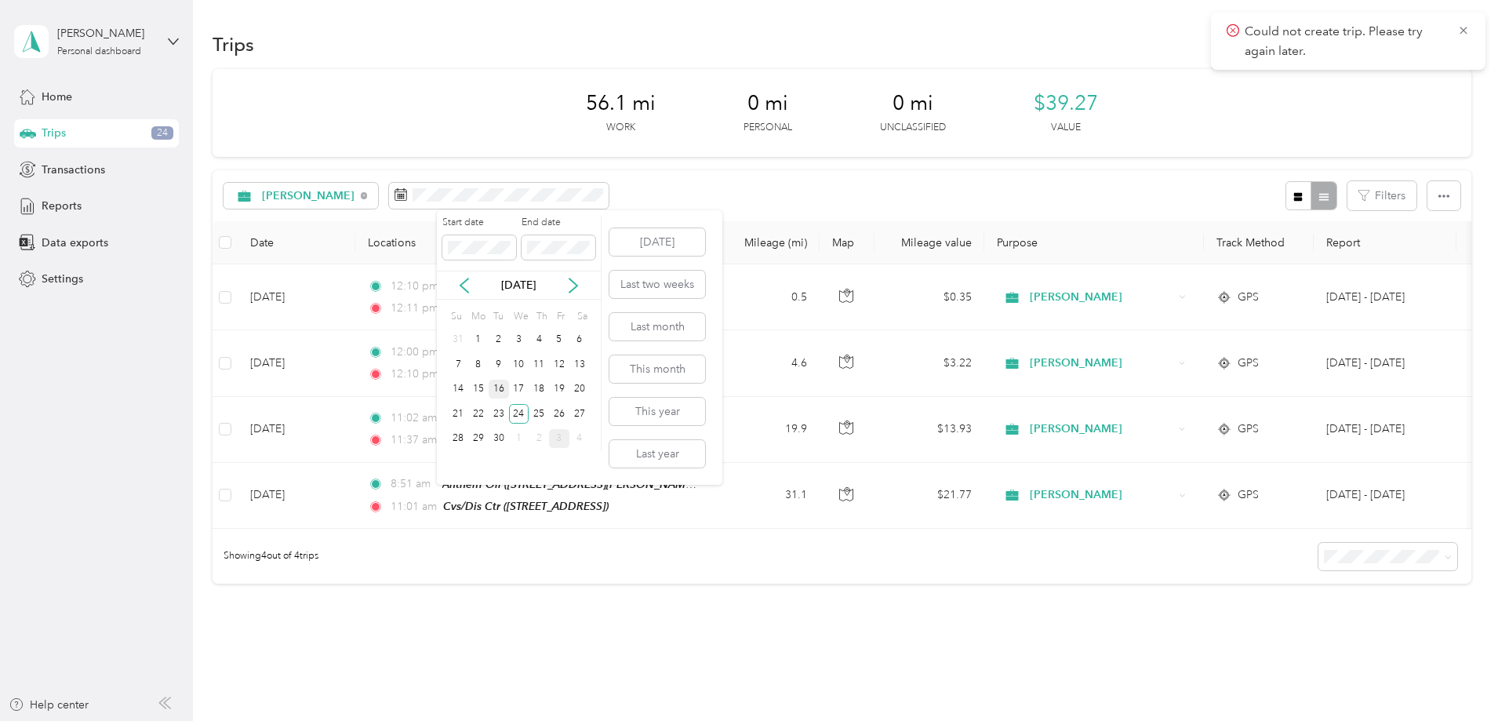
click at [501, 382] on div "16" at bounding box center [499, 390] width 20 height 20
click at [502, 435] on div "30" at bounding box center [499, 439] width 20 height 20
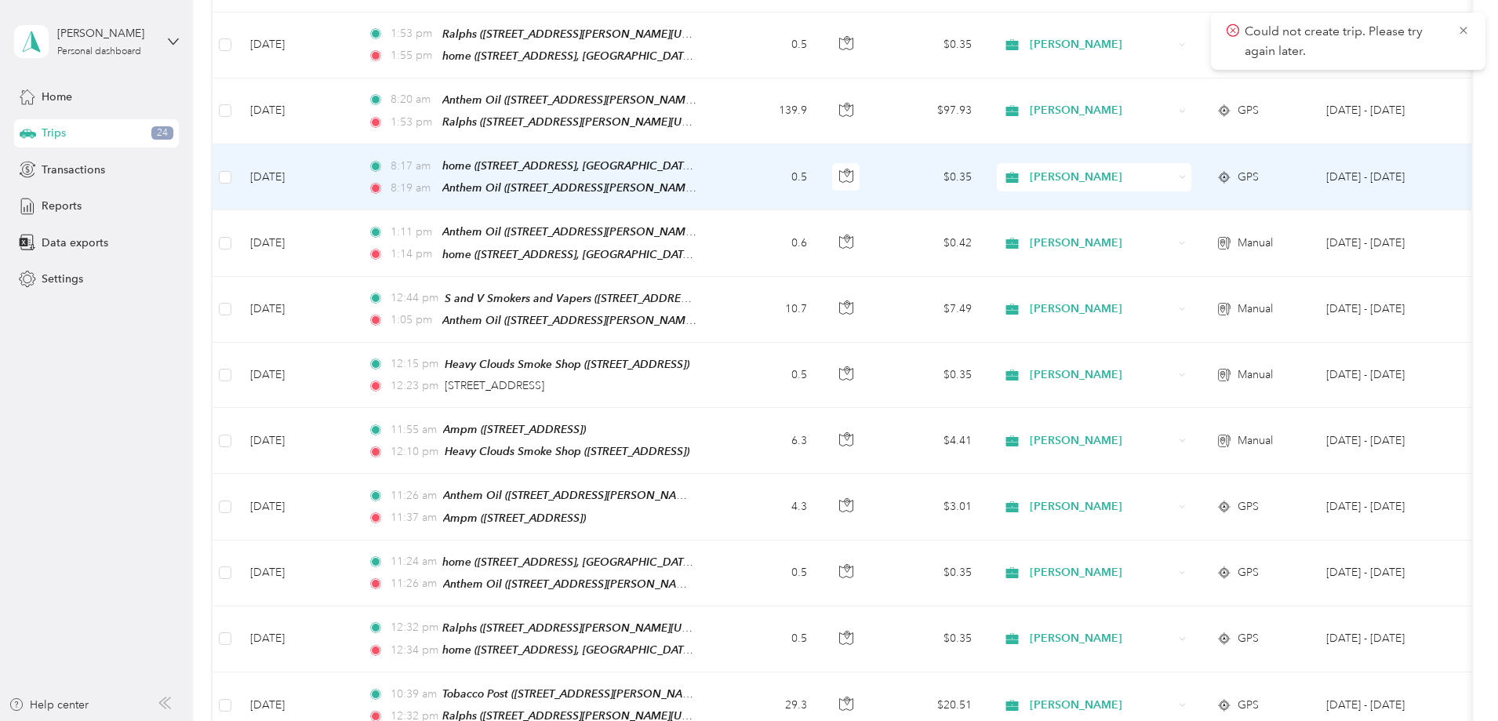
scroll to position [1334, 0]
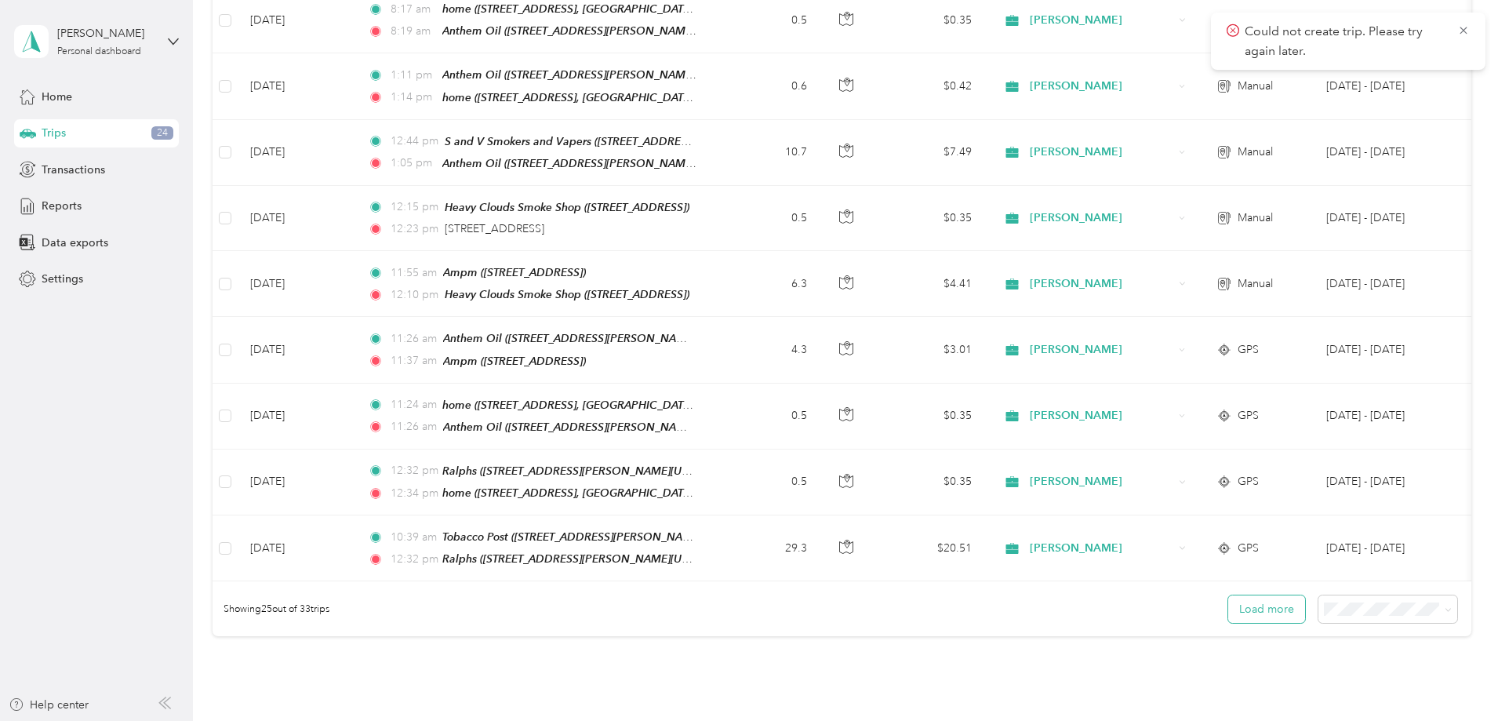
click at [1229, 620] on button "Load more" at bounding box center [1267, 608] width 77 height 27
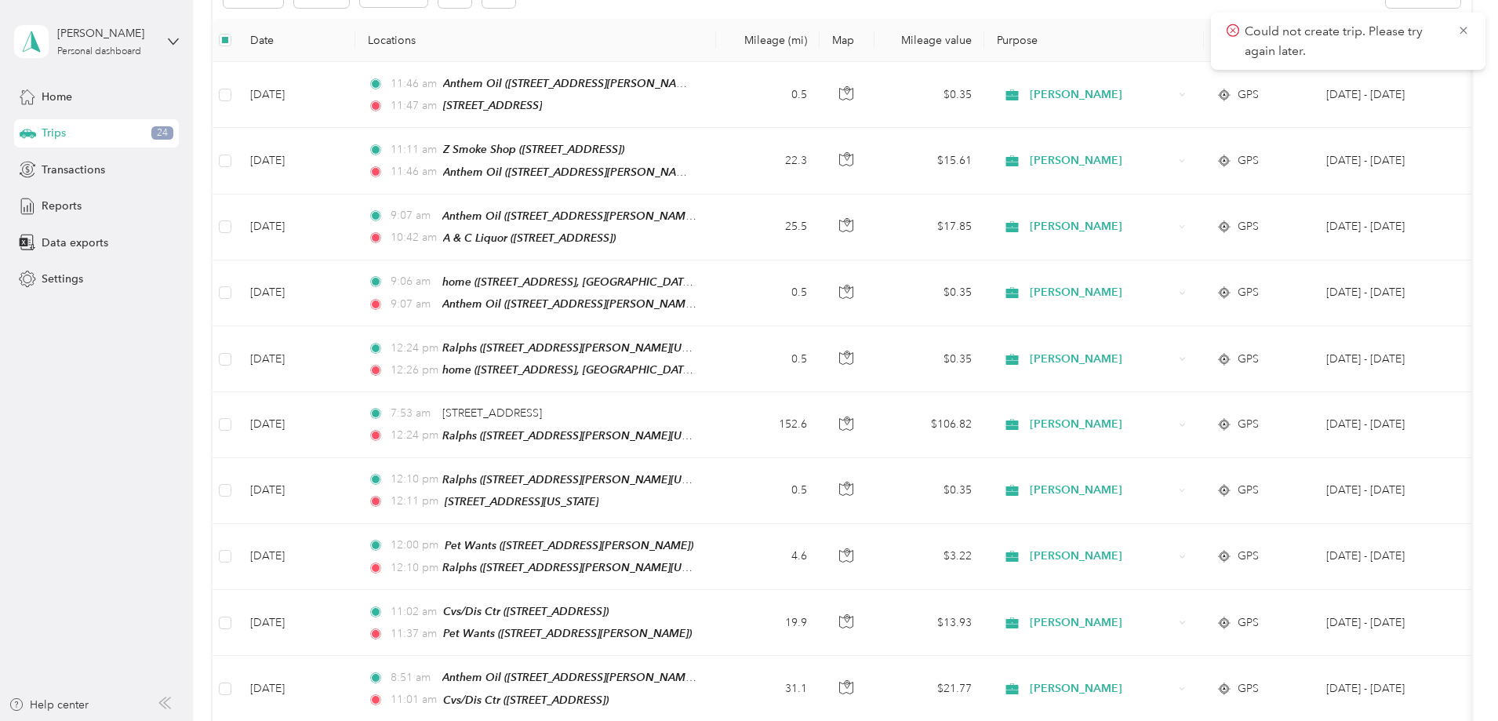
scroll to position [0, 0]
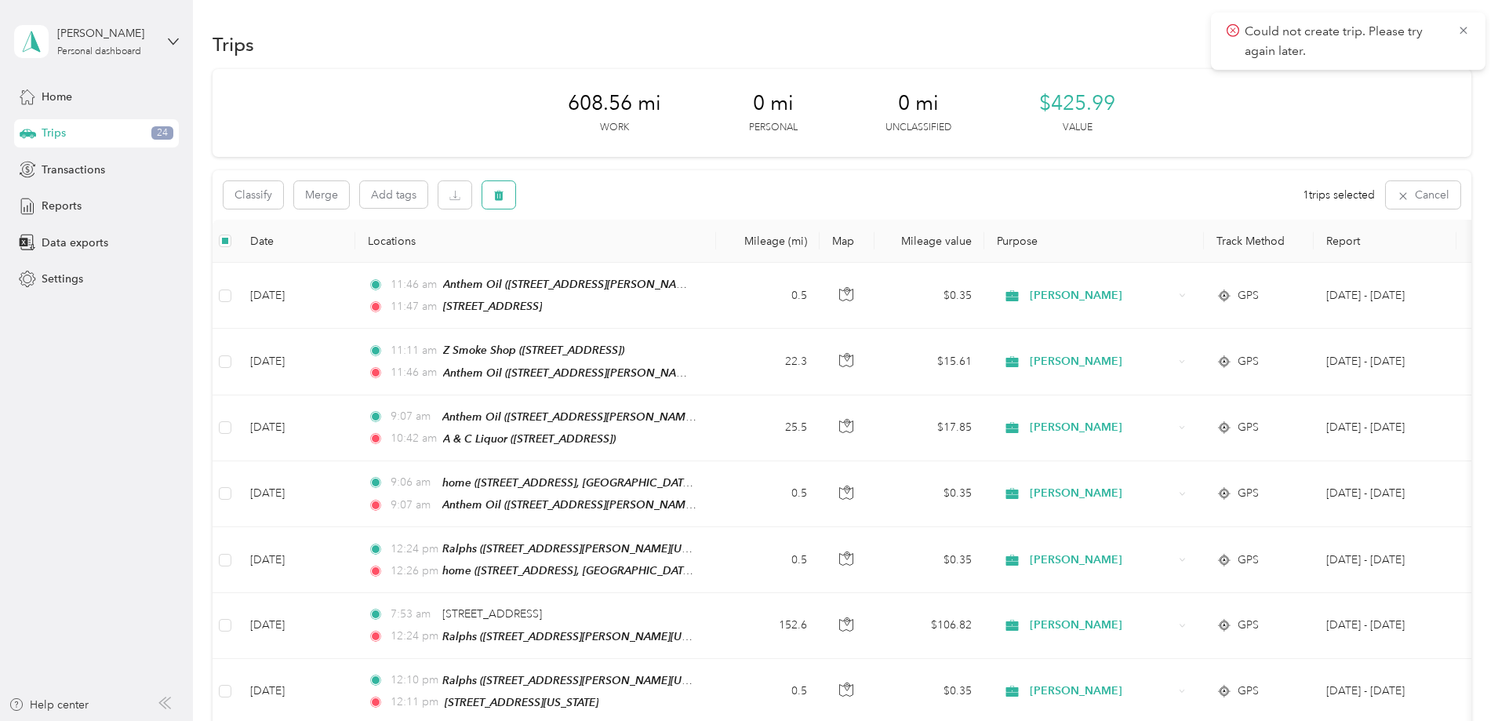
click at [504, 195] on icon "button" at bounding box center [498, 196] width 9 height 10
click at [713, 260] on button "Yes" at bounding box center [719, 260] width 31 height 25
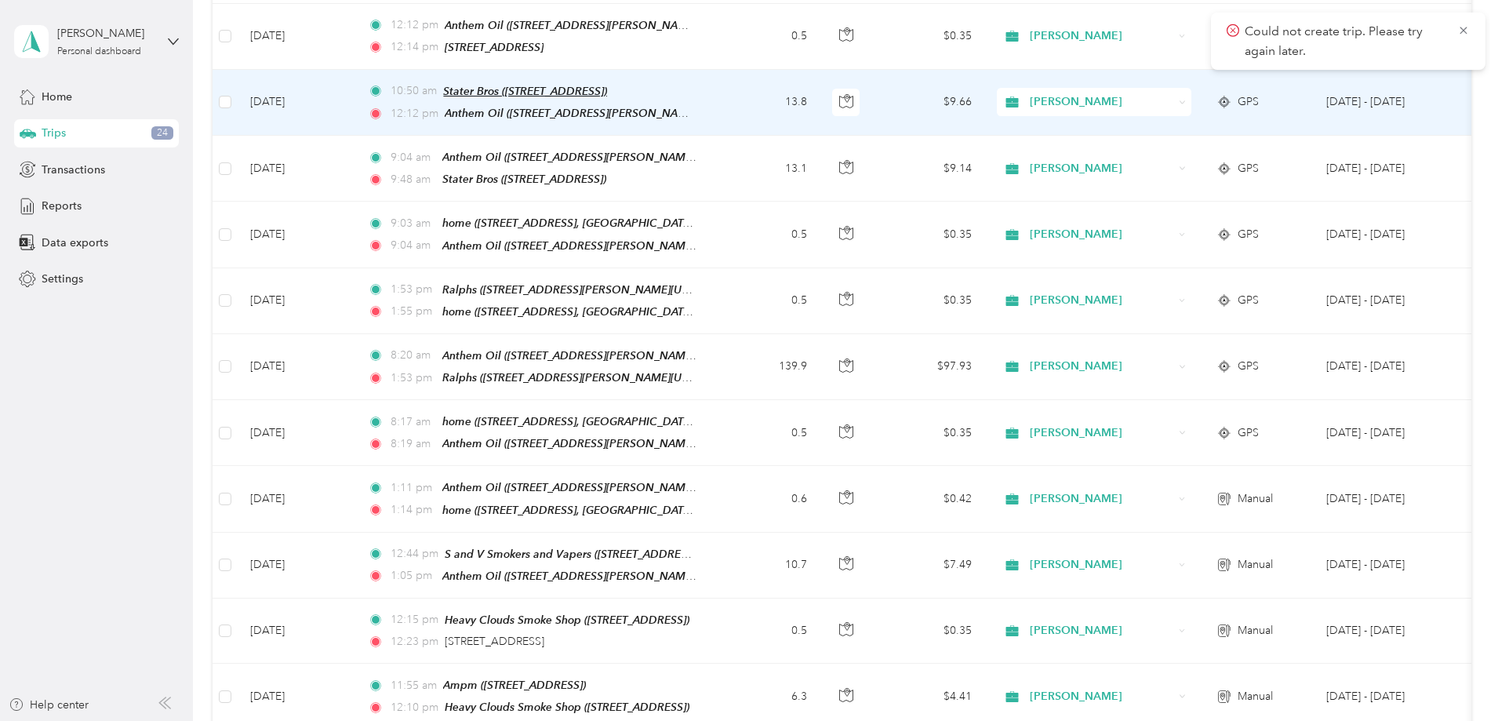
scroll to position [843, 0]
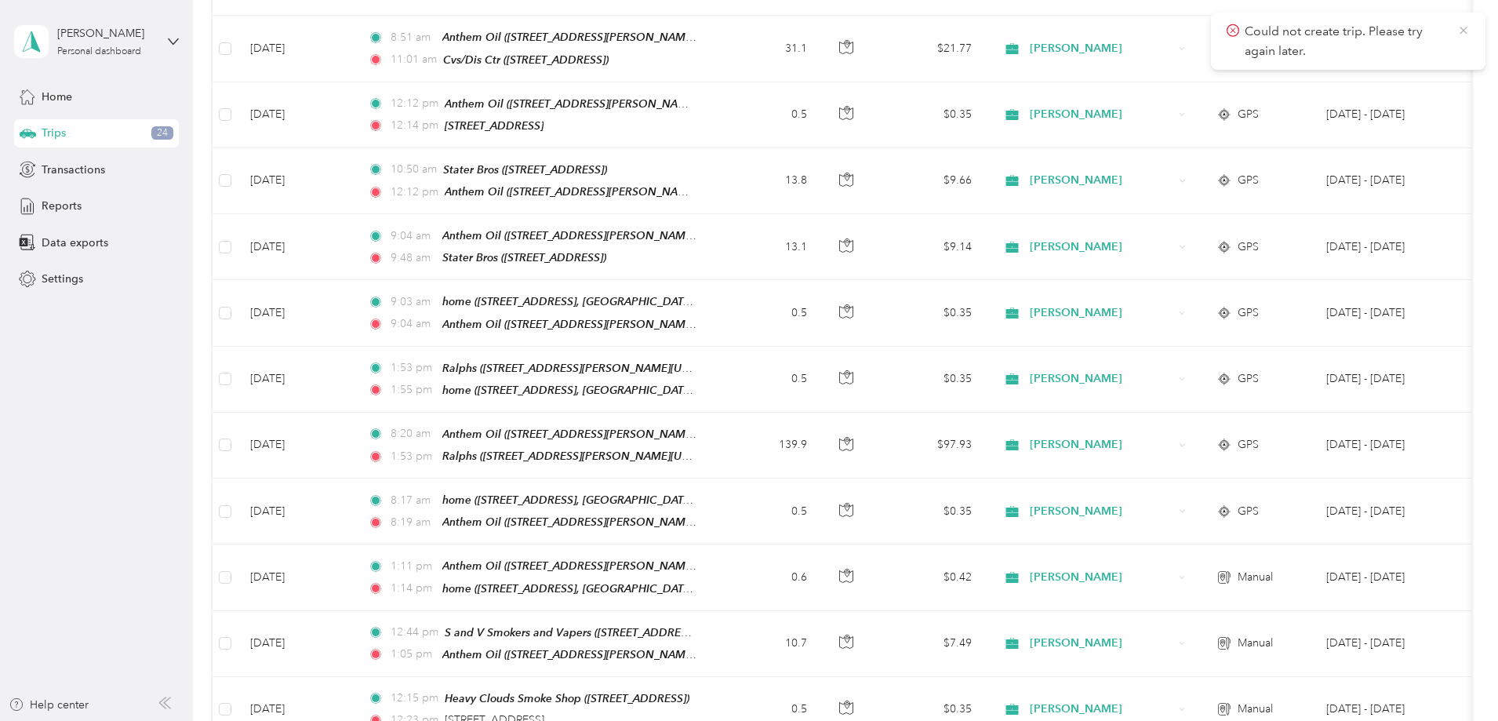
click at [1467, 26] on icon at bounding box center [1464, 31] width 13 height 14
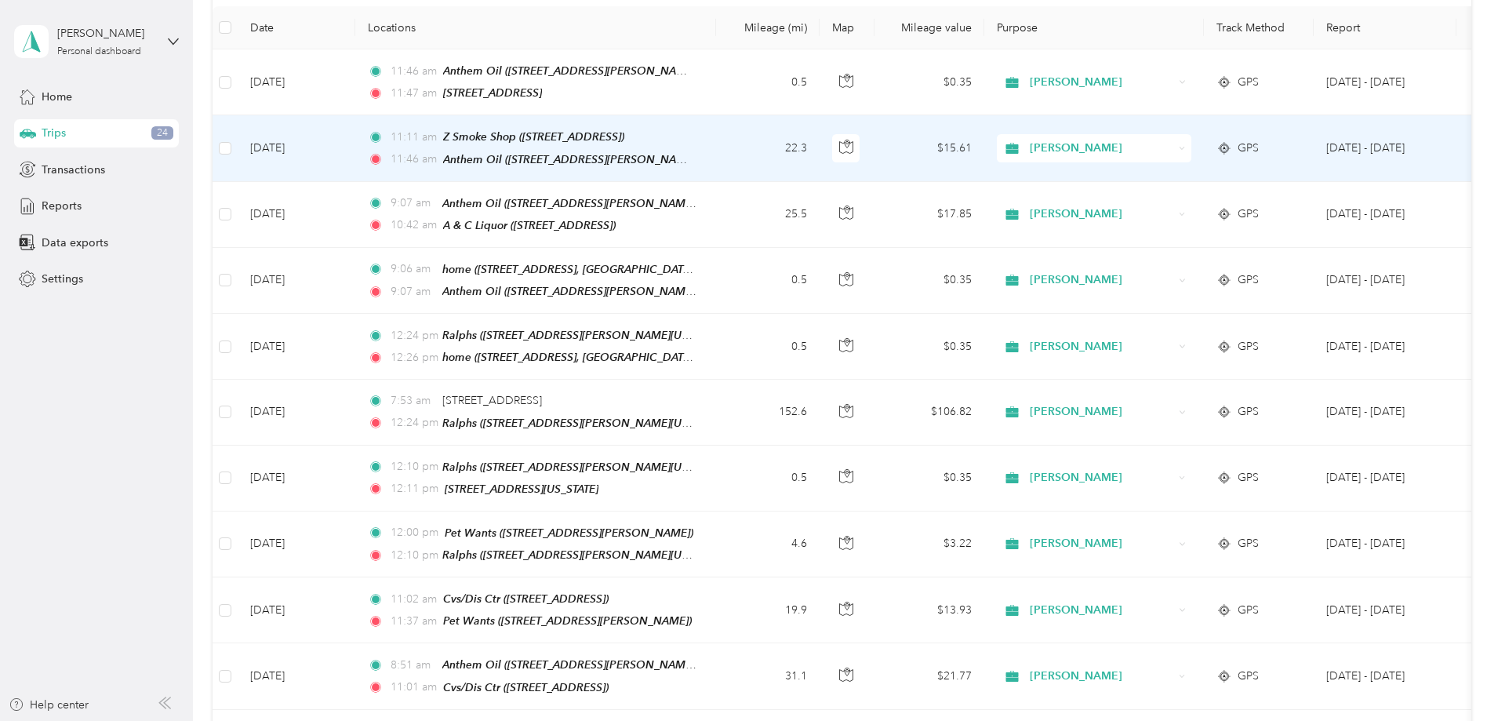
scroll to position [137, 0]
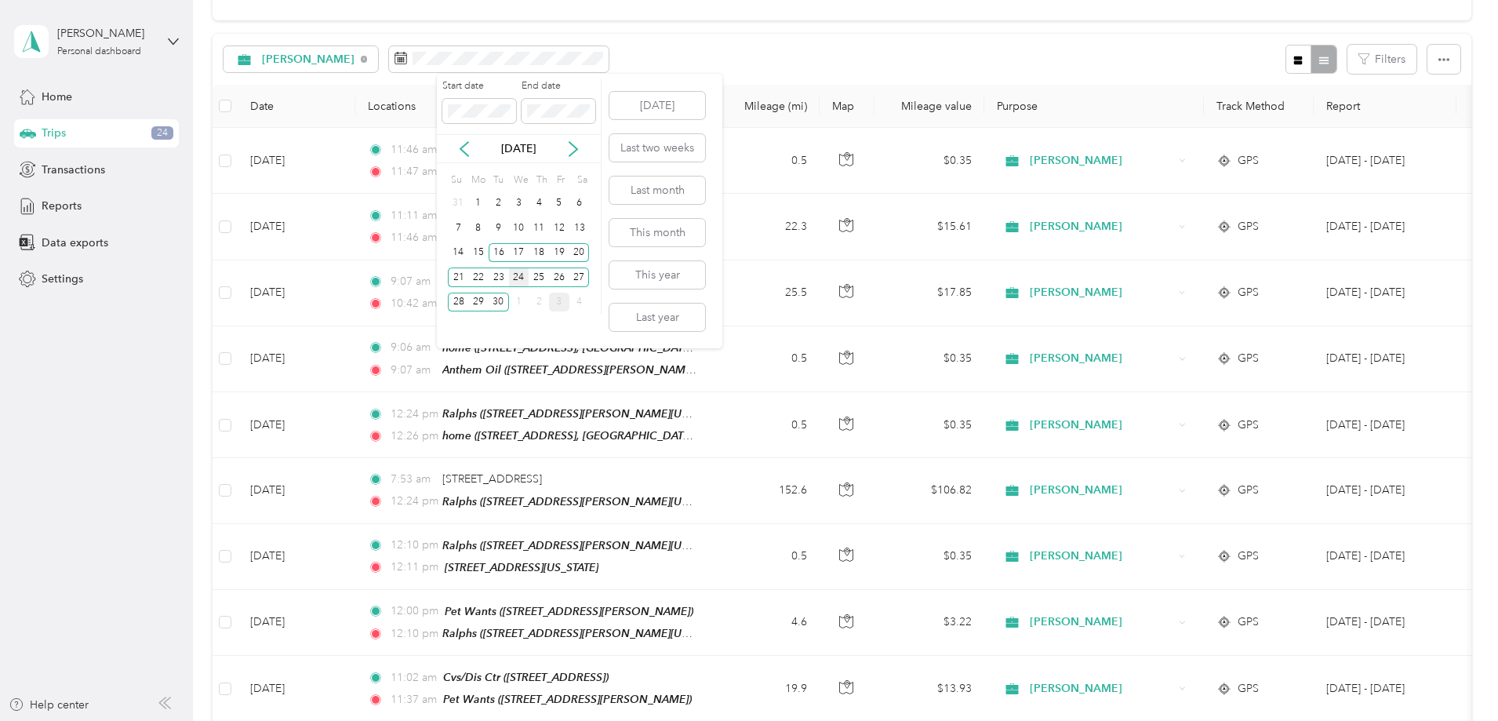
click at [522, 274] on div "24" at bounding box center [519, 278] width 20 height 20
click at [519, 280] on div "24" at bounding box center [519, 278] width 20 height 20
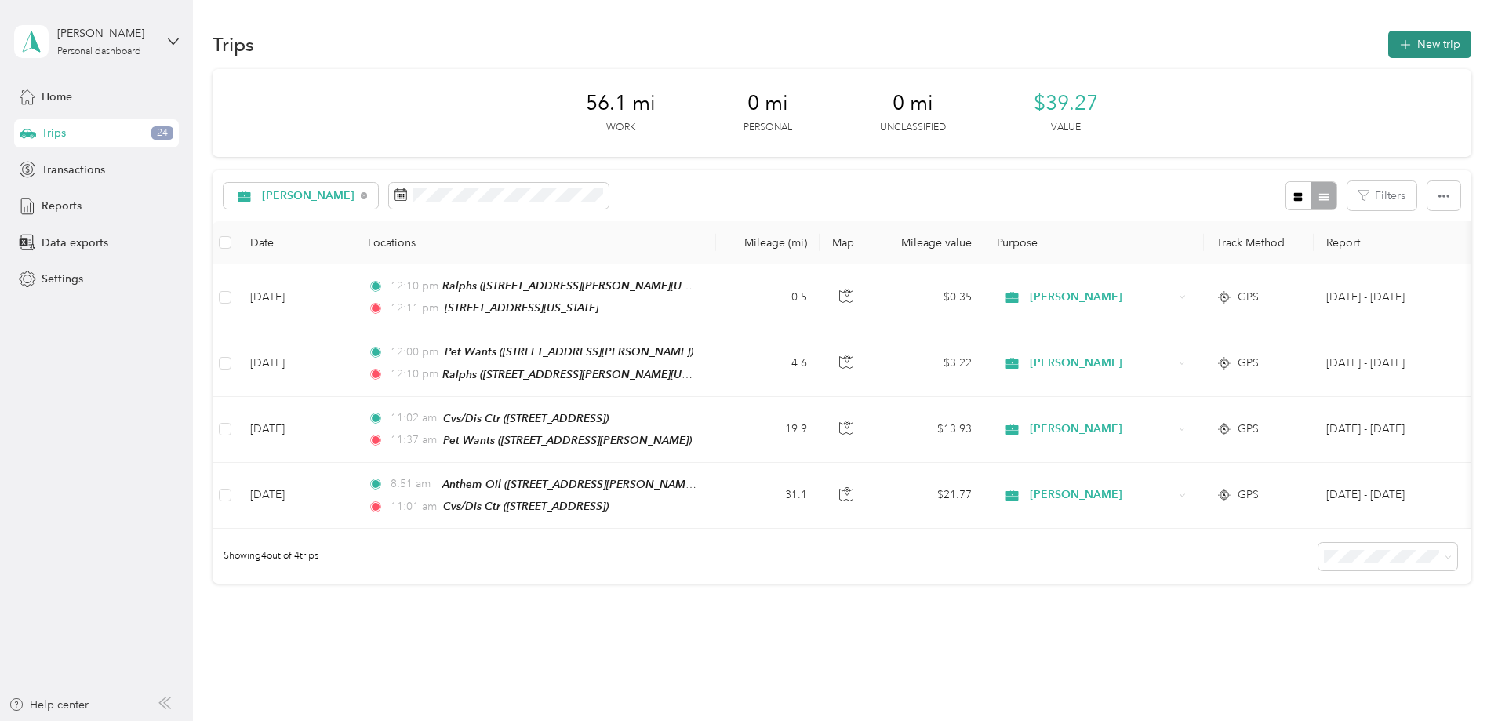
click at [1389, 38] on button "New trip" at bounding box center [1430, 44] width 83 height 27
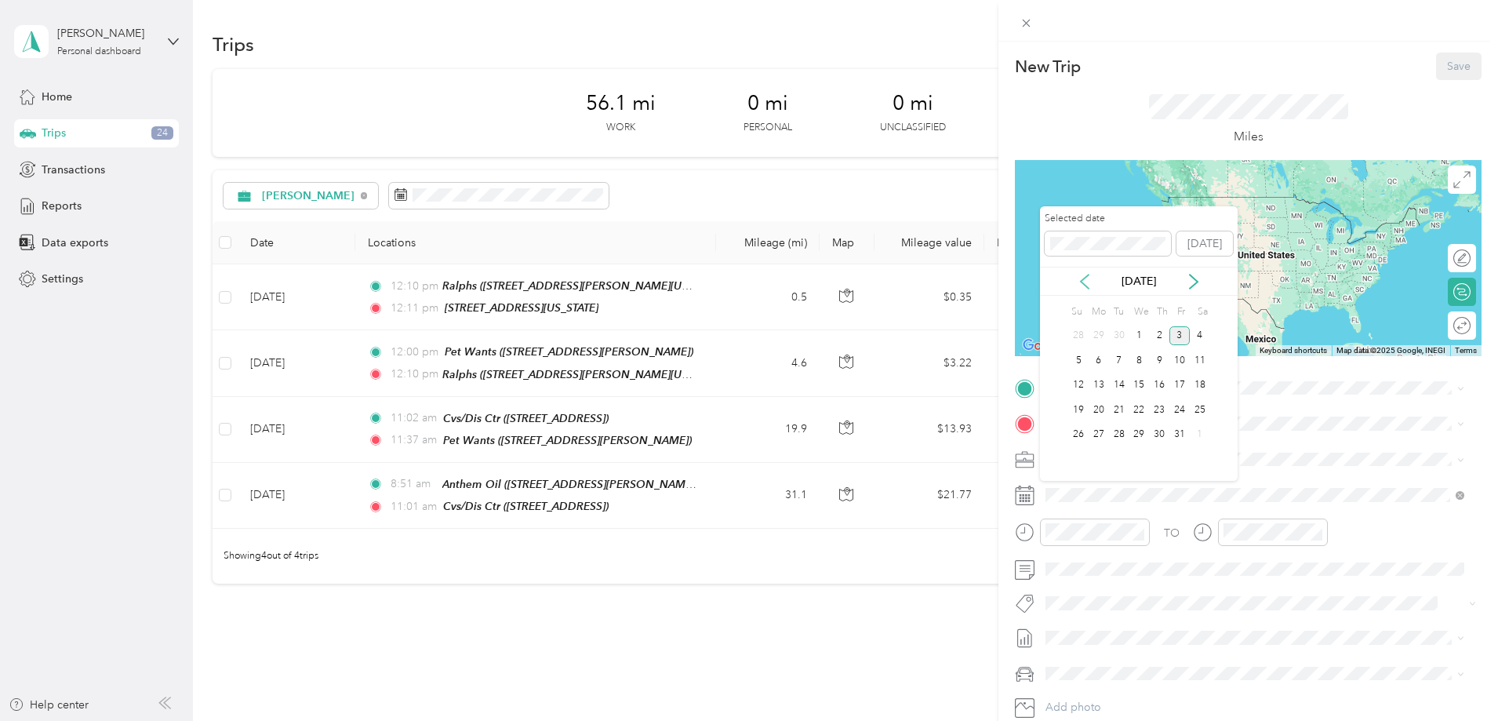
click at [1083, 283] on icon at bounding box center [1085, 282] width 8 height 14
click at [1134, 410] on div "24" at bounding box center [1139, 410] width 20 height 20
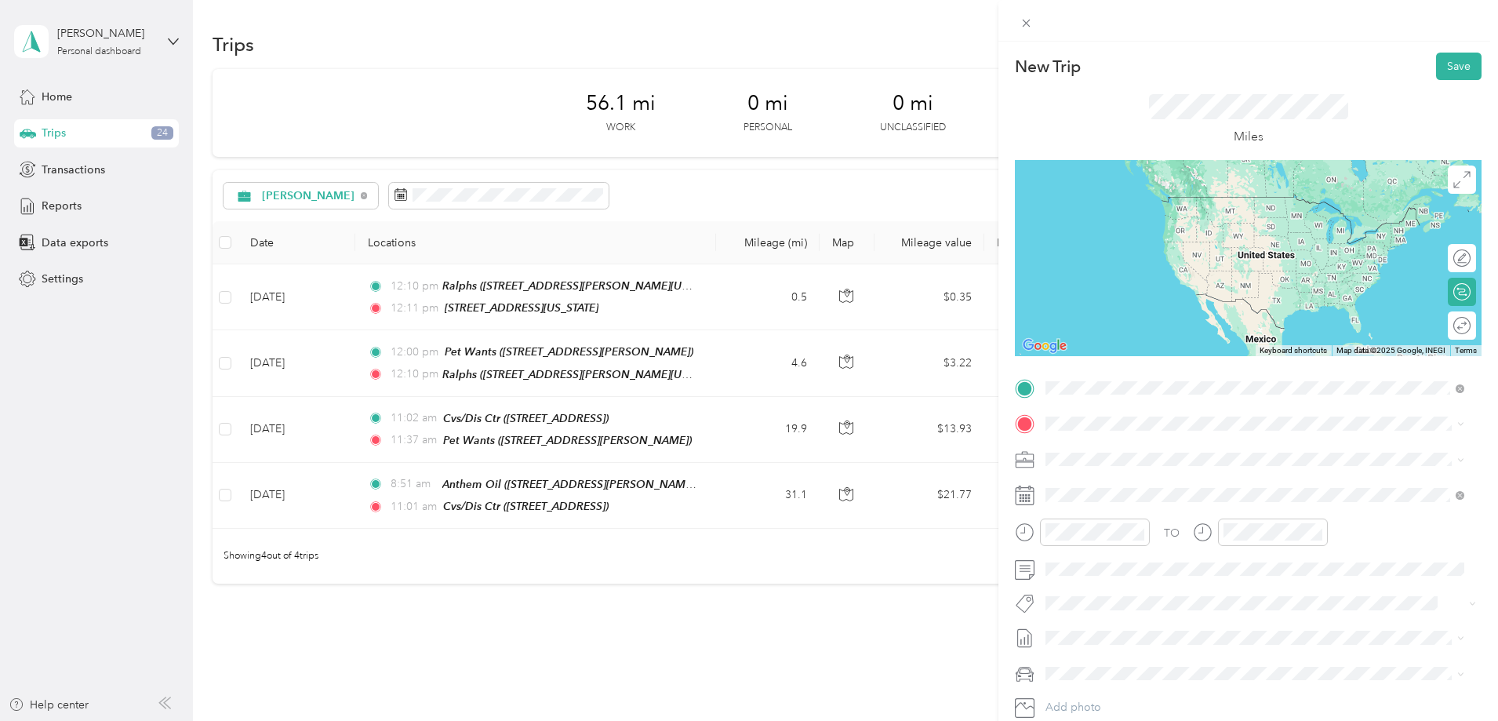
click at [1165, 461] on span "[STREET_ADDRESS][PERSON_NAME][US_STATE]" at bounding box center [1198, 467] width 244 height 13
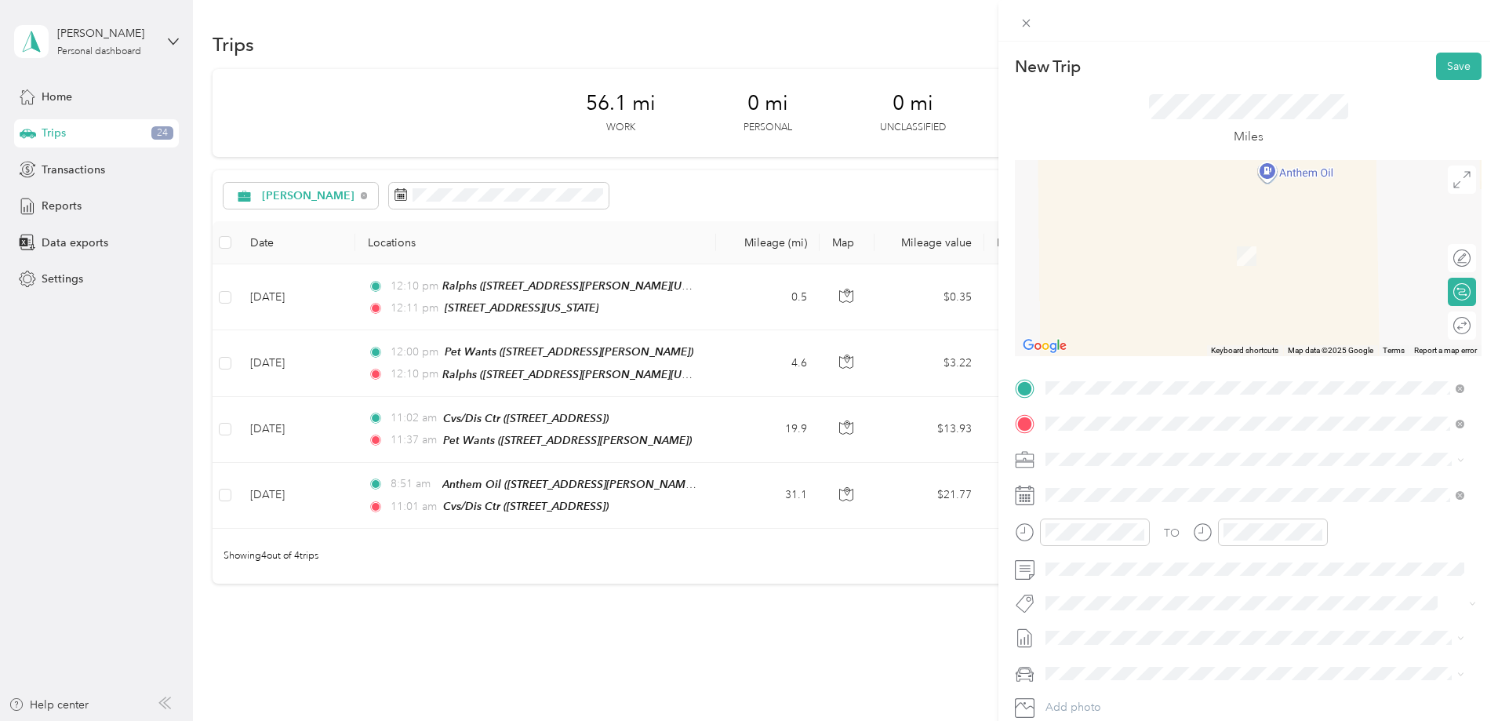
click at [1164, 500] on div "TEAM Anthem Oil [STREET_ADDRESS][PERSON_NAME]" at bounding box center [1169, 498] width 187 height 38
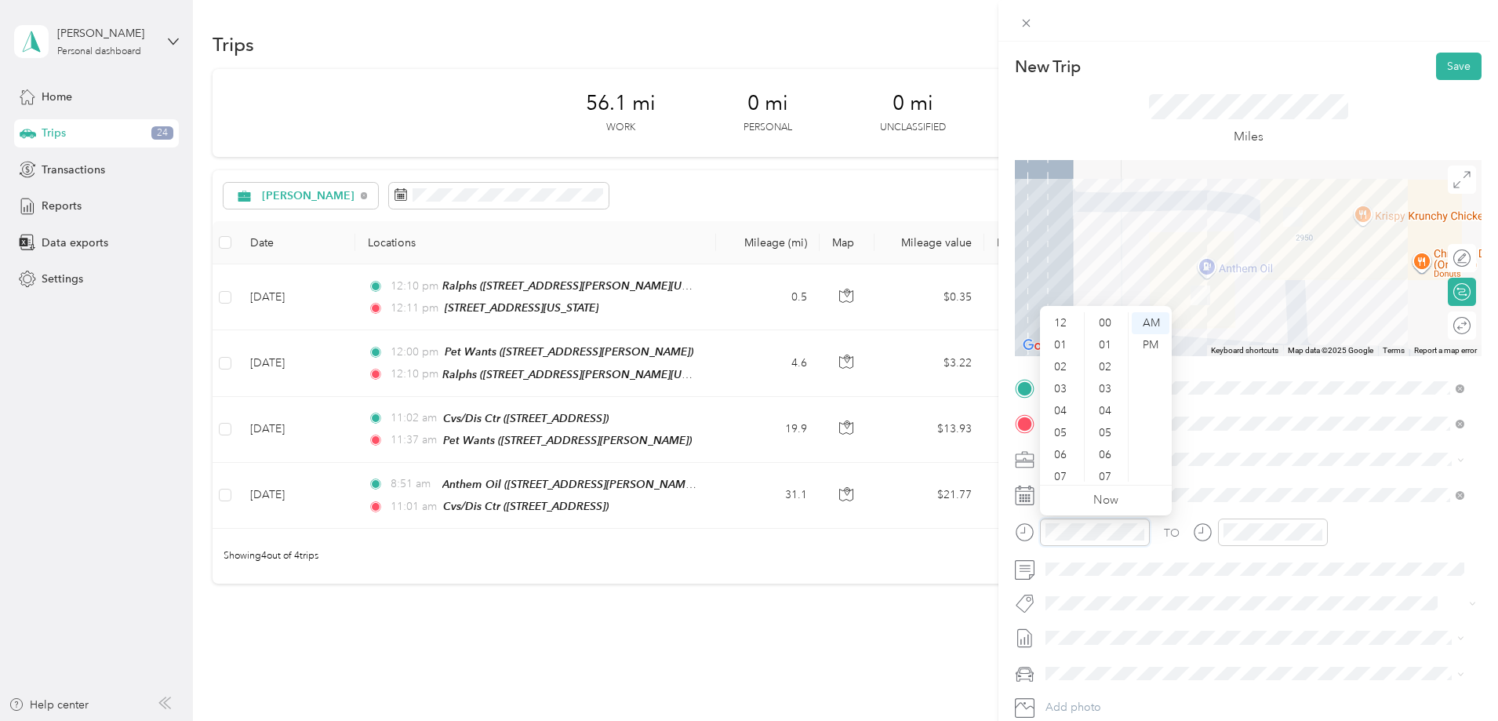
scroll to position [94, 0]
click at [1069, 399] on div "08" at bounding box center [1062, 405] width 38 height 22
click at [1105, 387] on div "47" at bounding box center [1107, 389] width 38 height 22
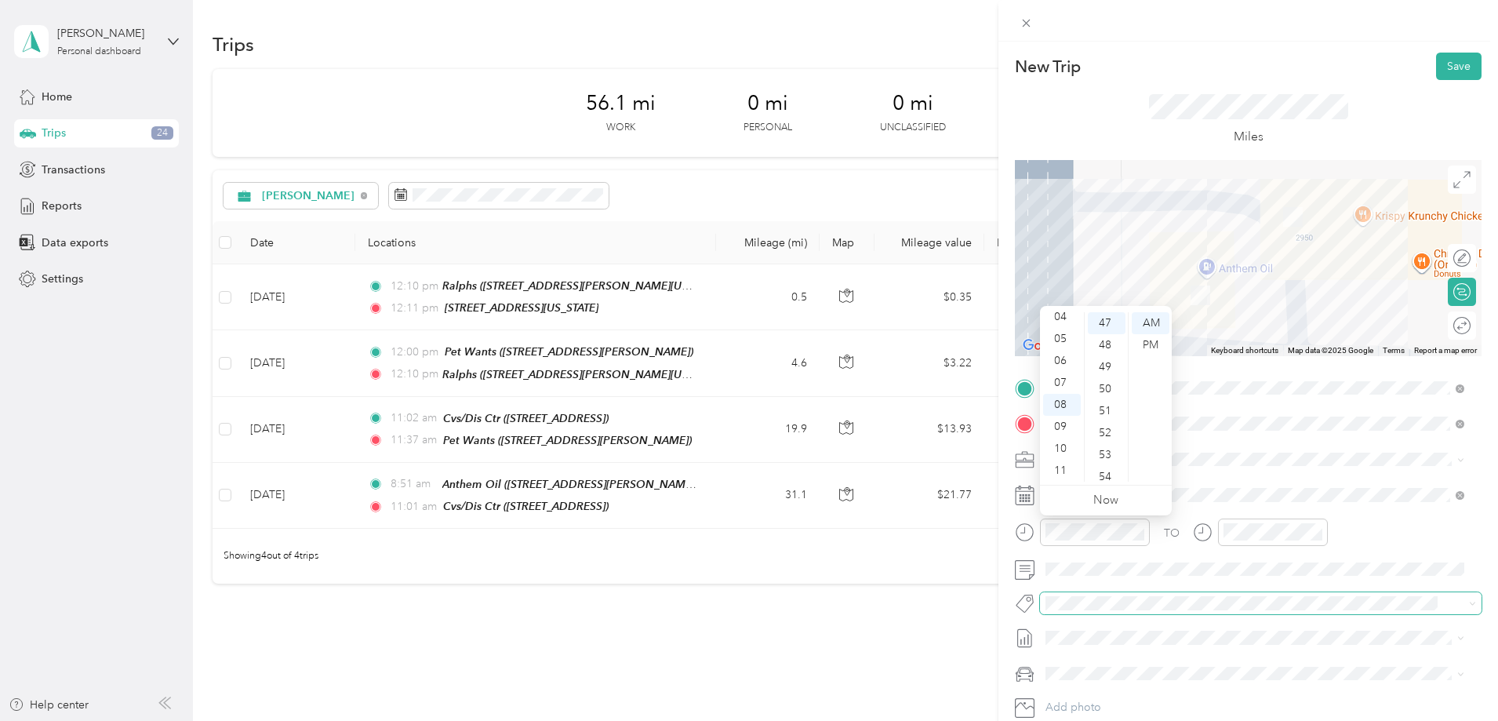
click at [1241, 610] on span at bounding box center [1247, 603] width 415 height 16
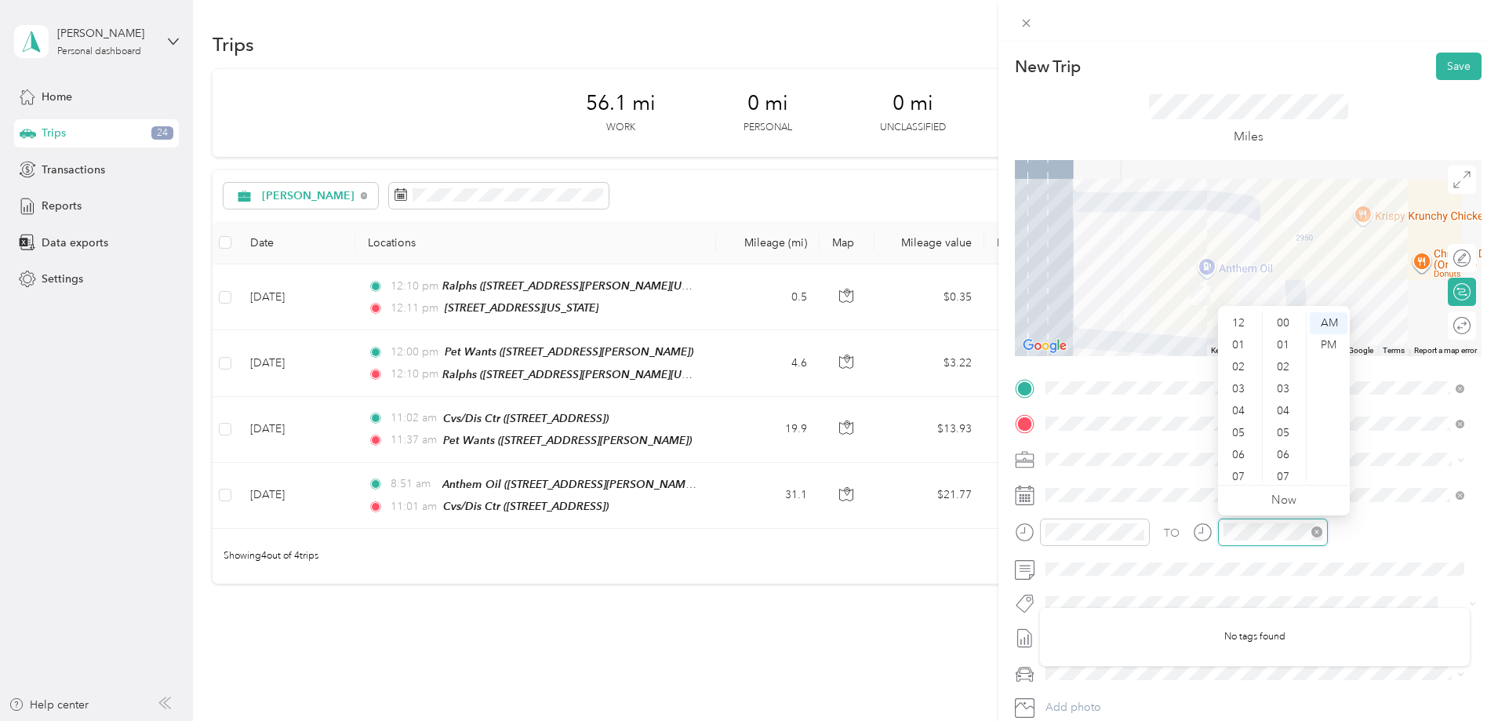
scroll to position [94, 0]
click at [1242, 405] on div "08" at bounding box center [1240, 405] width 38 height 22
click at [1285, 316] on div "52" at bounding box center [1285, 317] width 38 height 22
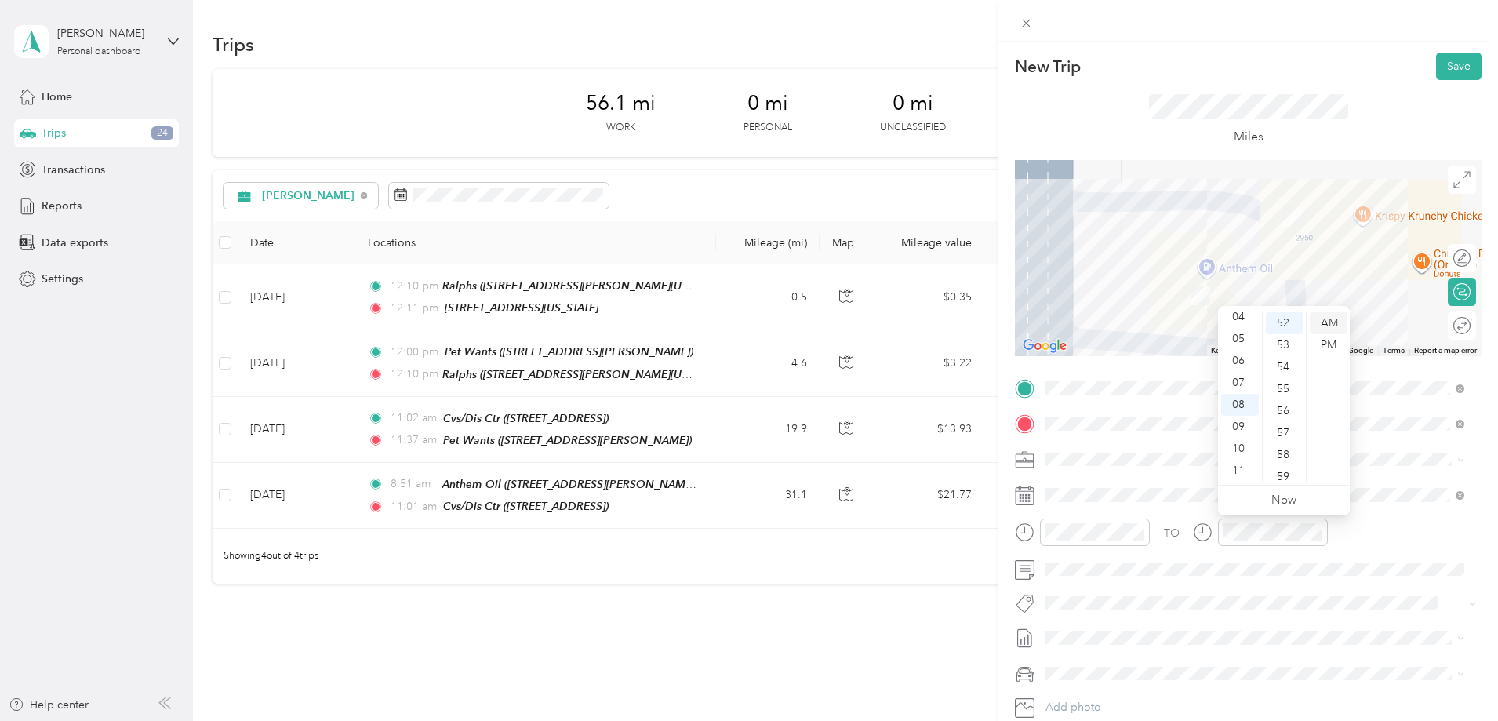
click at [1329, 321] on div "AM" at bounding box center [1329, 323] width 38 height 22
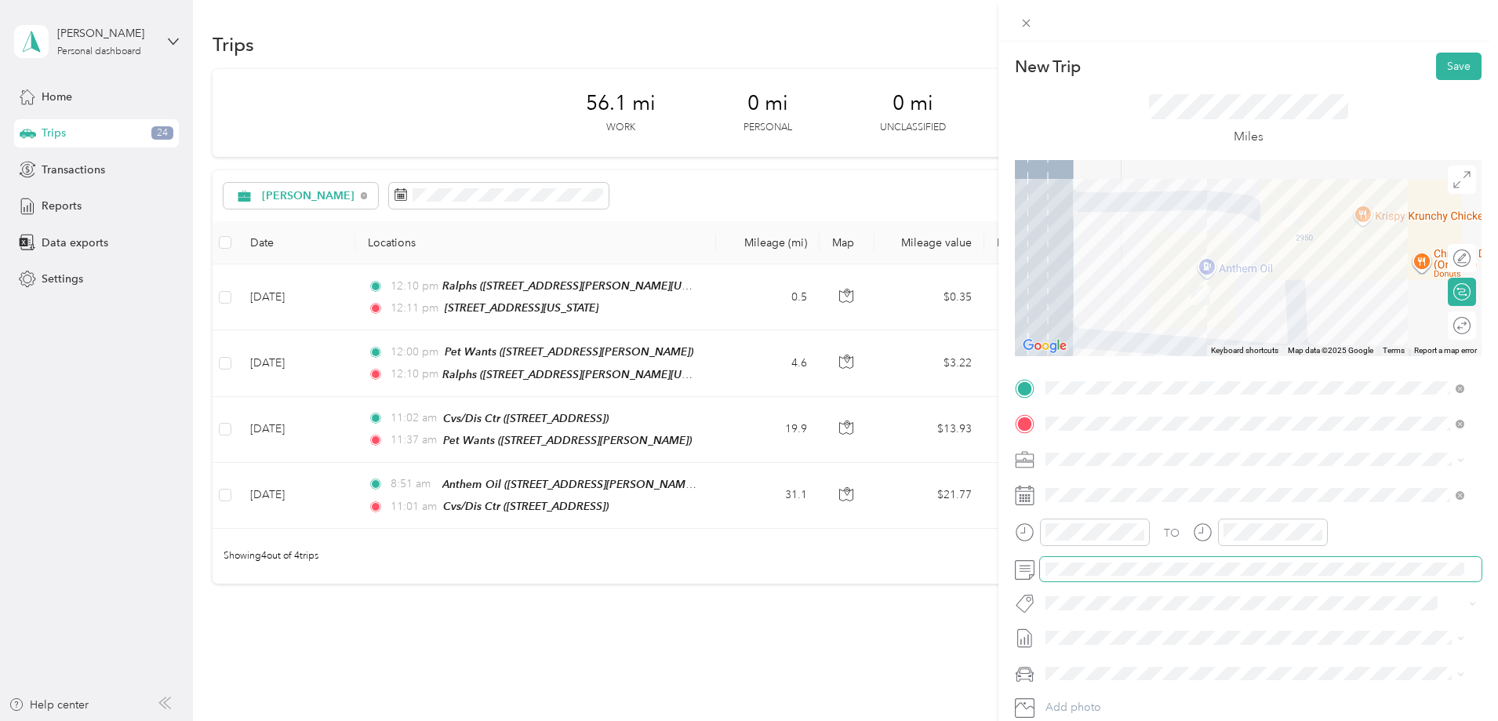
click at [1269, 581] on span at bounding box center [1261, 569] width 442 height 25
click at [1454, 64] on button "Save" at bounding box center [1459, 66] width 46 height 27
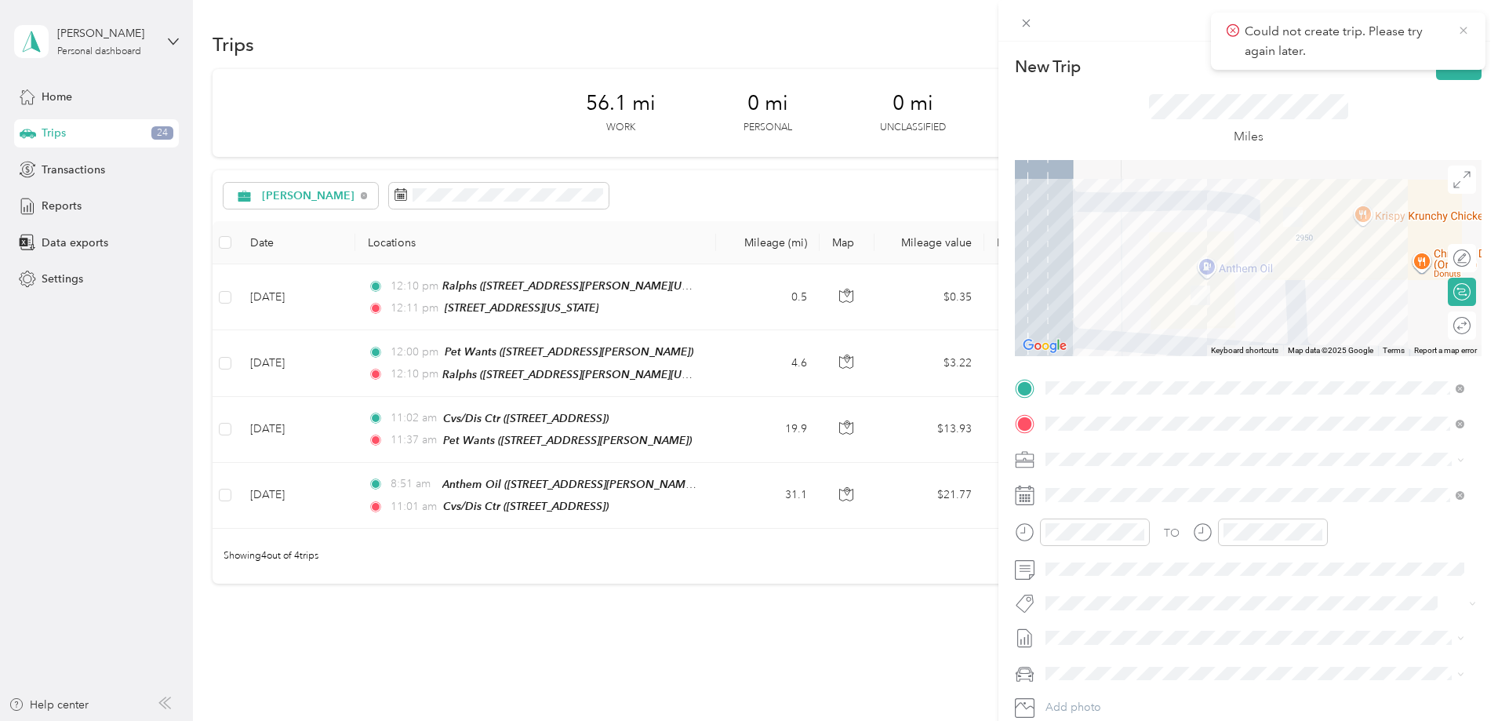
click at [1462, 24] on icon at bounding box center [1464, 31] width 13 height 14
click at [327, 497] on div "New Trip Save This trip cannot be edited because it is either under review, app…" at bounding box center [749, 360] width 1498 height 721
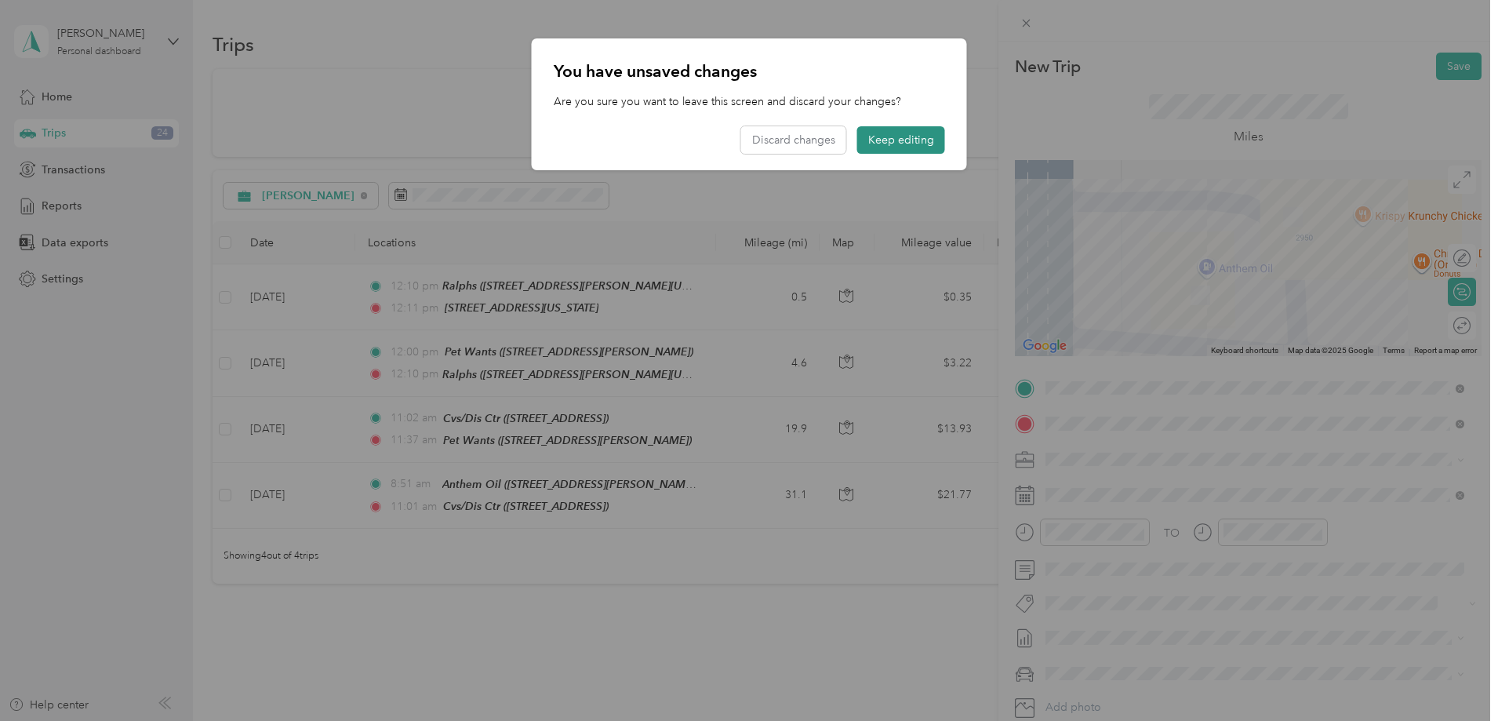
click at [899, 138] on button "Keep editing" at bounding box center [901, 139] width 88 height 27
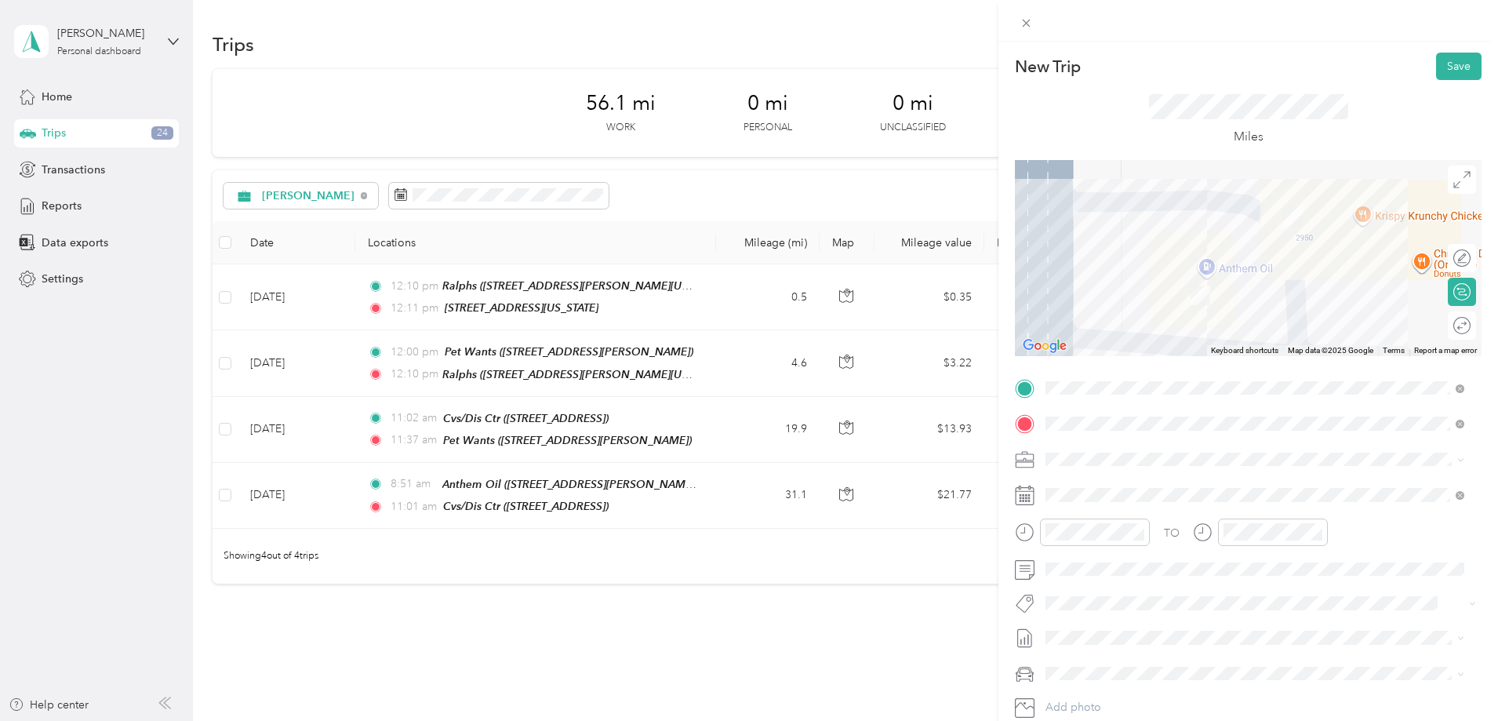
click at [595, 184] on div "New Trip Save This trip cannot be edited because it is either under review, app…" at bounding box center [749, 360] width 1498 height 721
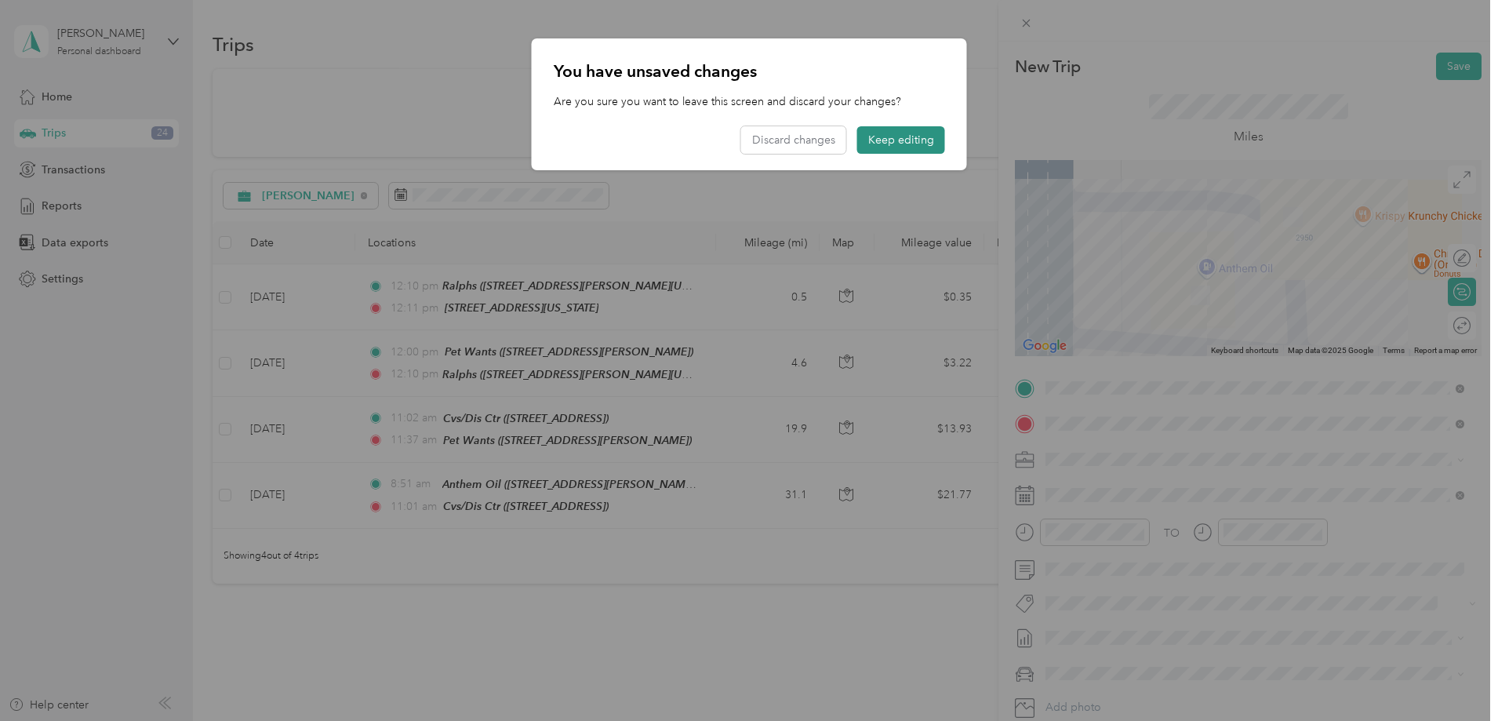
click at [918, 140] on button "Keep editing" at bounding box center [901, 139] width 88 height 27
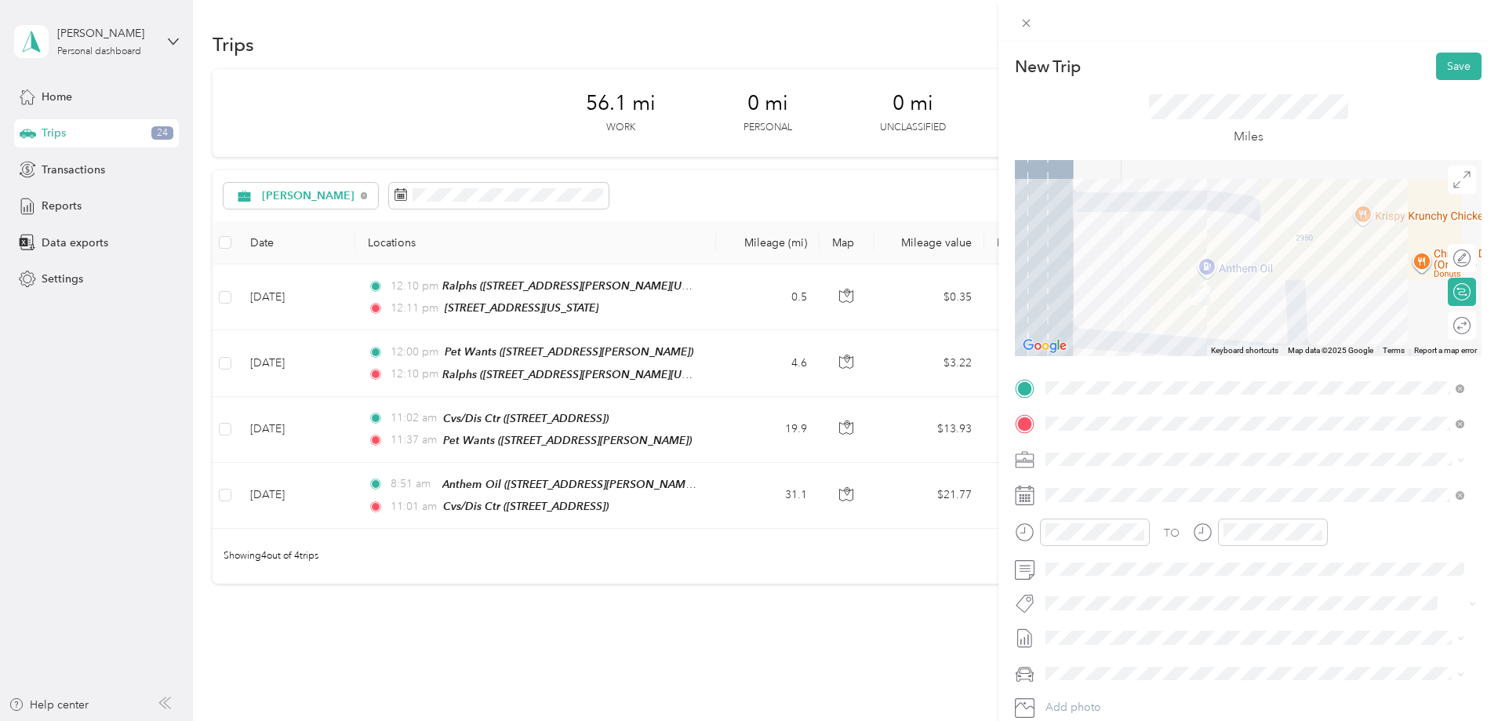
scroll to position [103, 0]
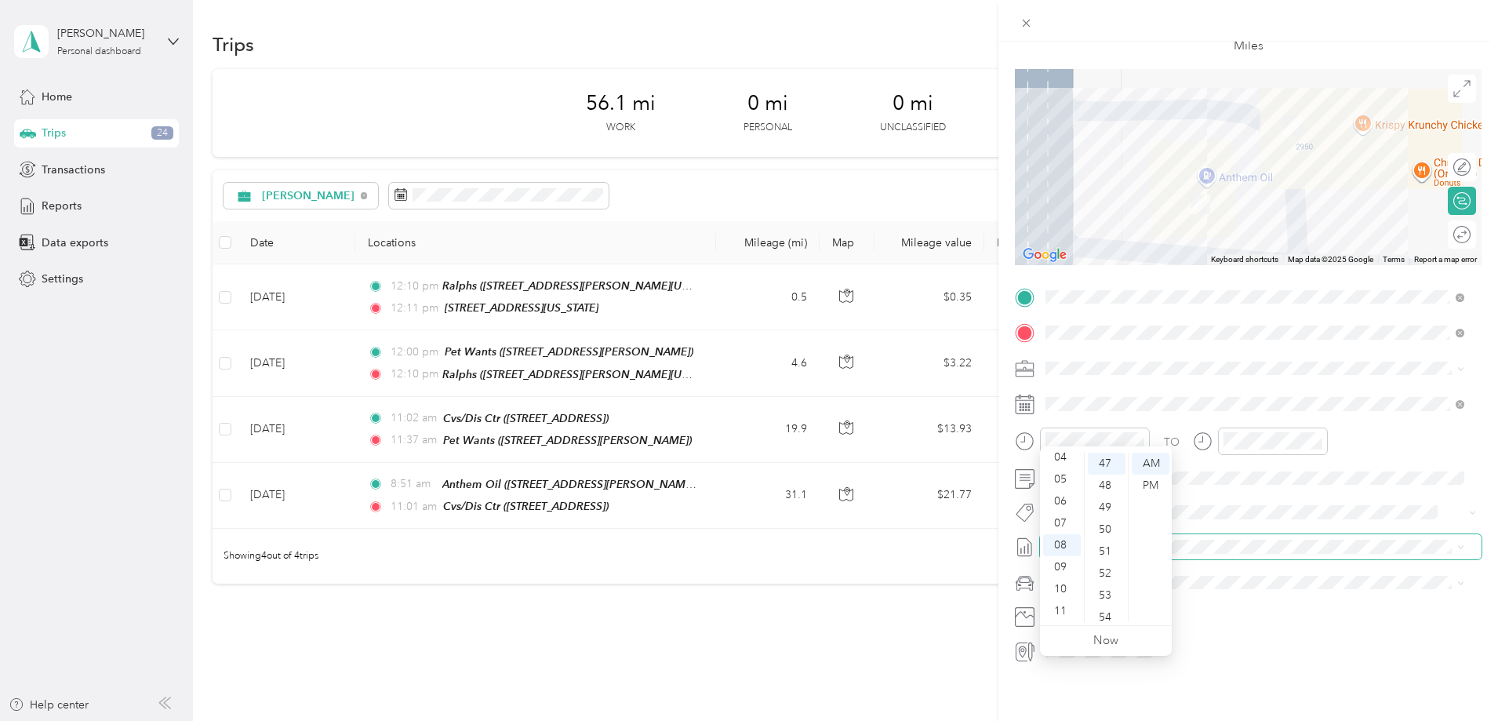
click at [1324, 534] on span at bounding box center [1261, 546] width 442 height 25
click at [1235, 671] on div "New Trip Save This trip cannot be edited because it is either under review, app…" at bounding box center [1249, 402] width 500 height 721
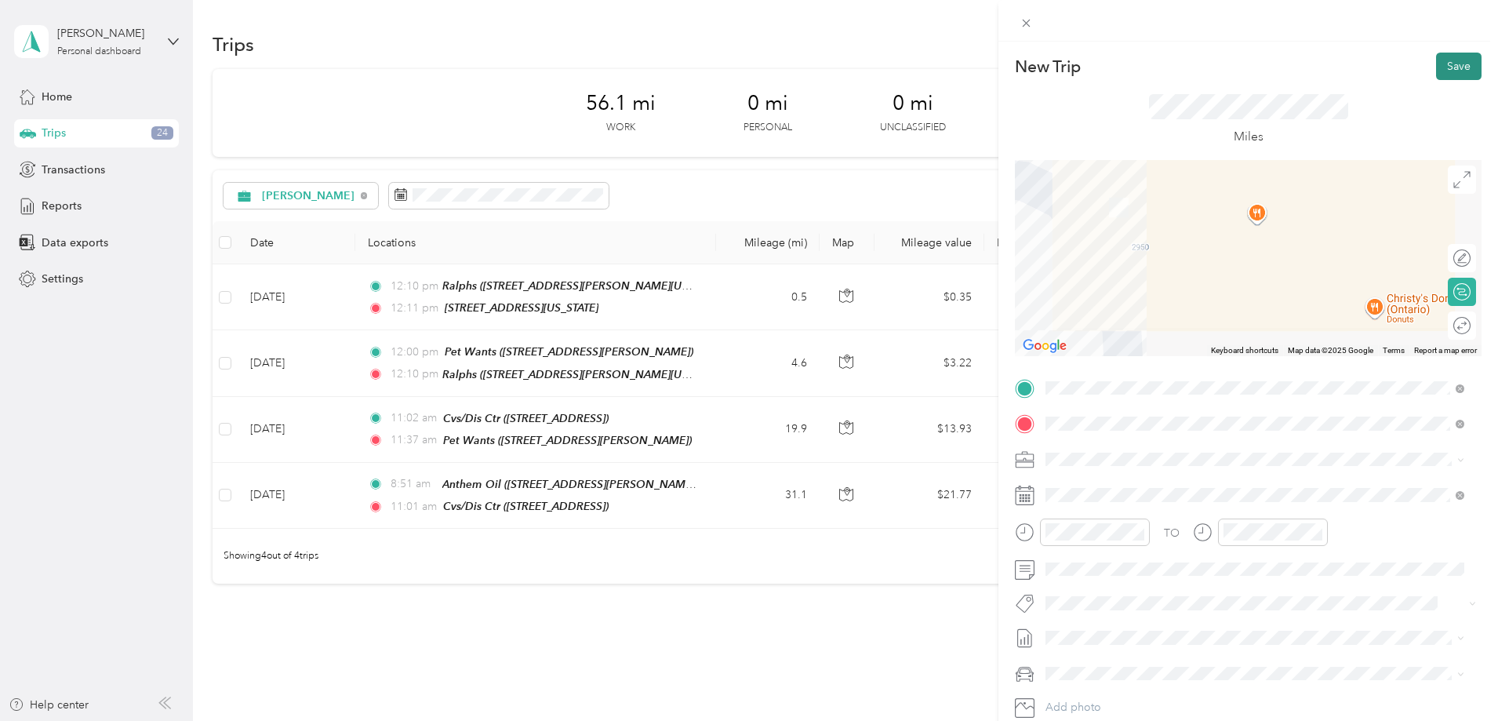
click at [1444, 62] on button "Save" at bounding box center [1459, 66] width 46 height 27
click at [1469, 25] on icon at bounding box center [1464, 31] width 13 height 14
click at [1449, 60] on div "Could not create trip. Please try again later." at bounding box center [1348, 41] width 275 height 57
click at [1449, 60] on button "Save" at bounding box center [1459, 66] width 46 height 27
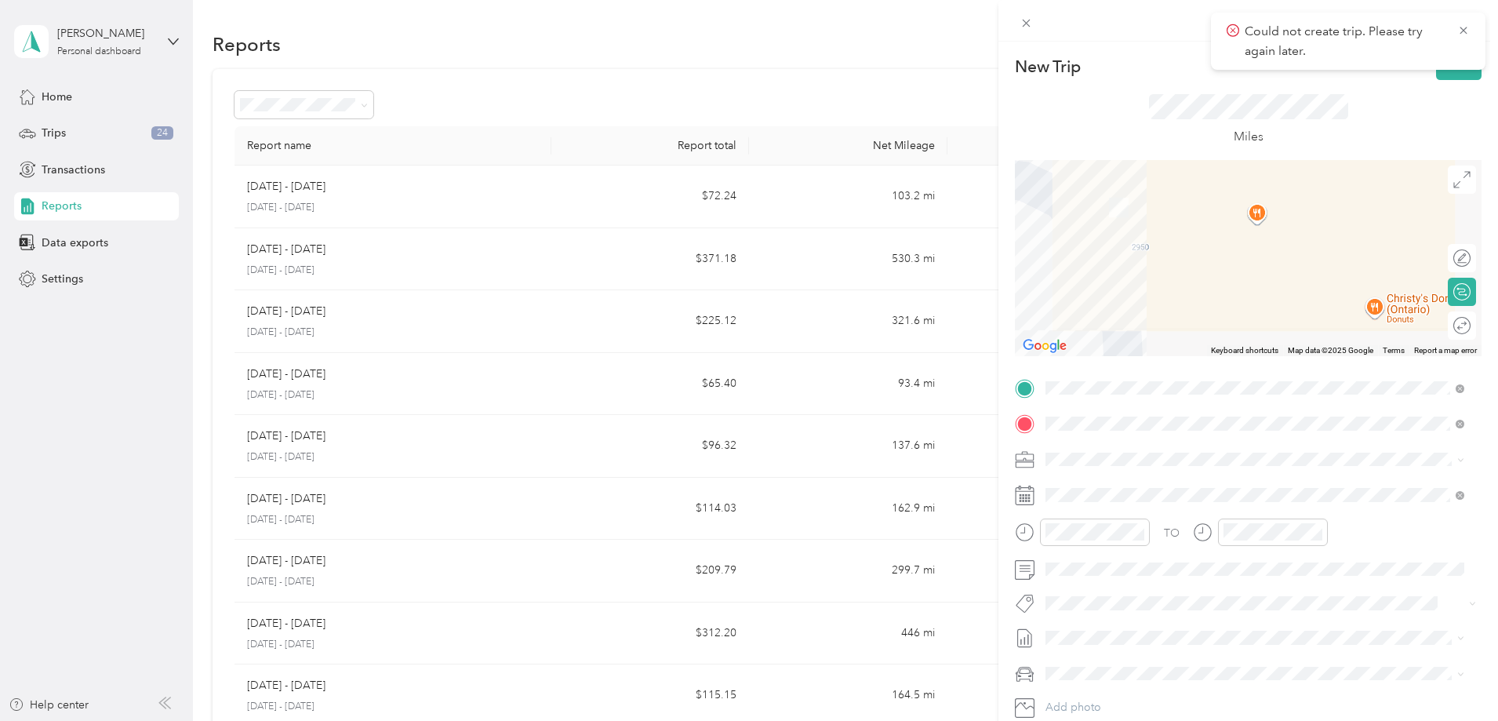
click at [55, 130] on div "New Trip Save This trip cannot be edited because it is either under review, app…" at bounding box center [749, 360] width 1498 height 721
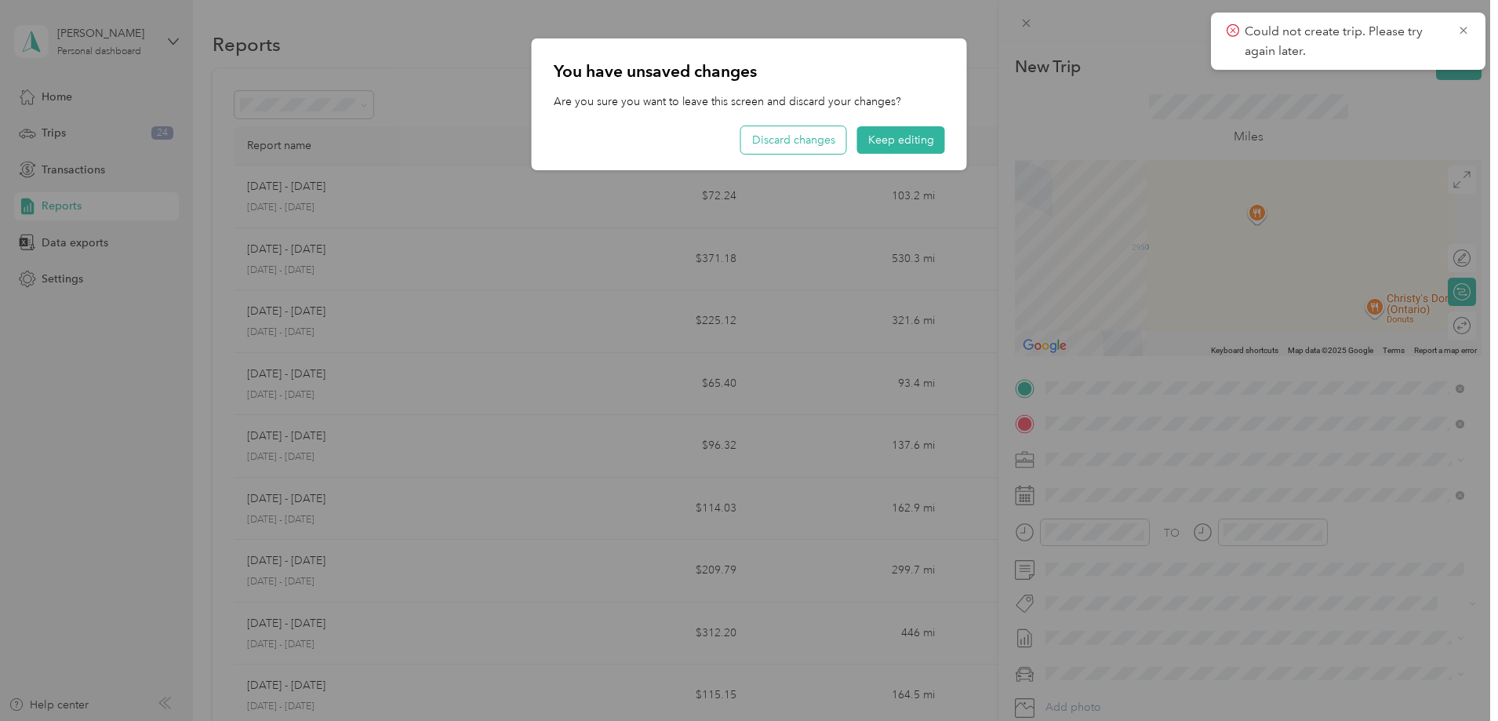
click at [802, 138] on button "Discard changes" at bounding box center [793, 139] width 105 height 27
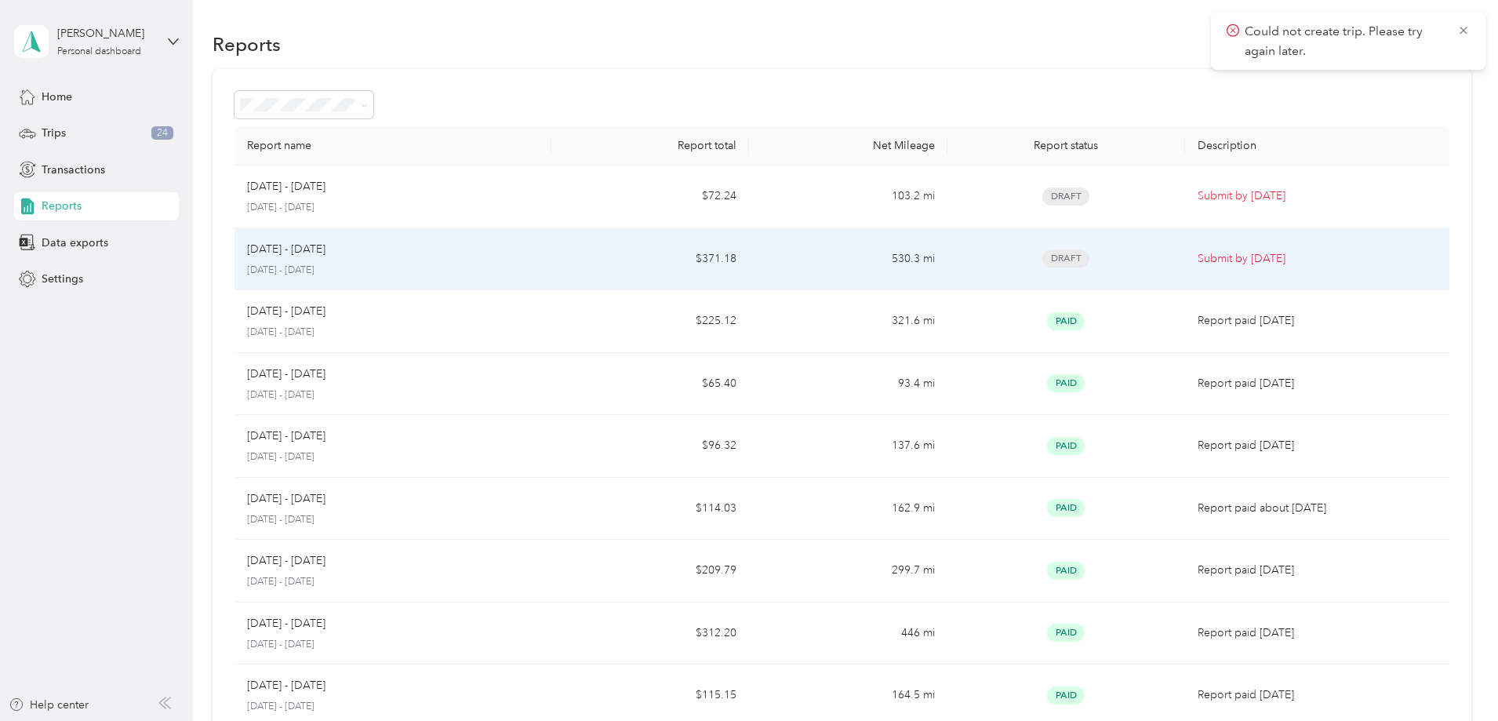
click at [482, 255] on div "[DATE] - [DATE]" at bounding box center [393, 249] width 292 height 17
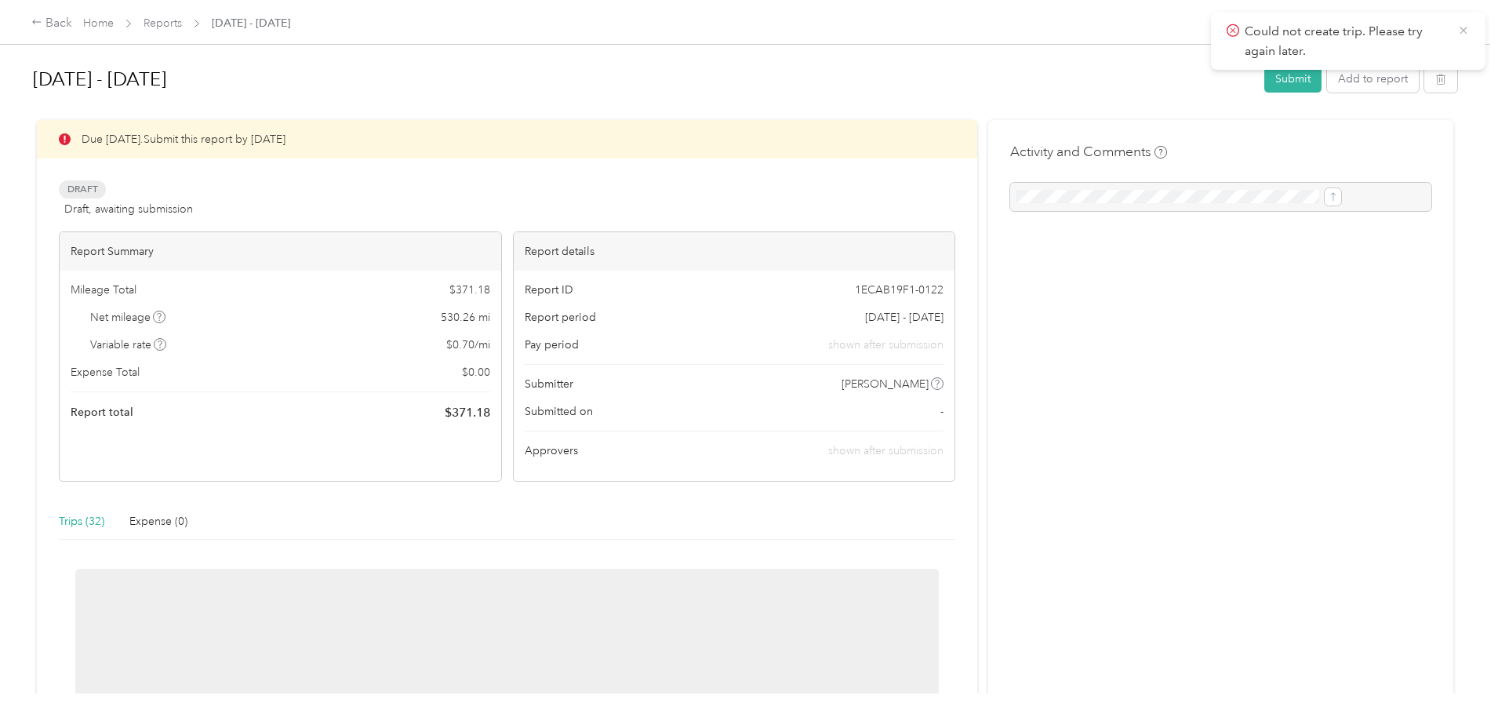
click at [1466, 27] on icon at bounding box center [1463, 30] width 7 height 7
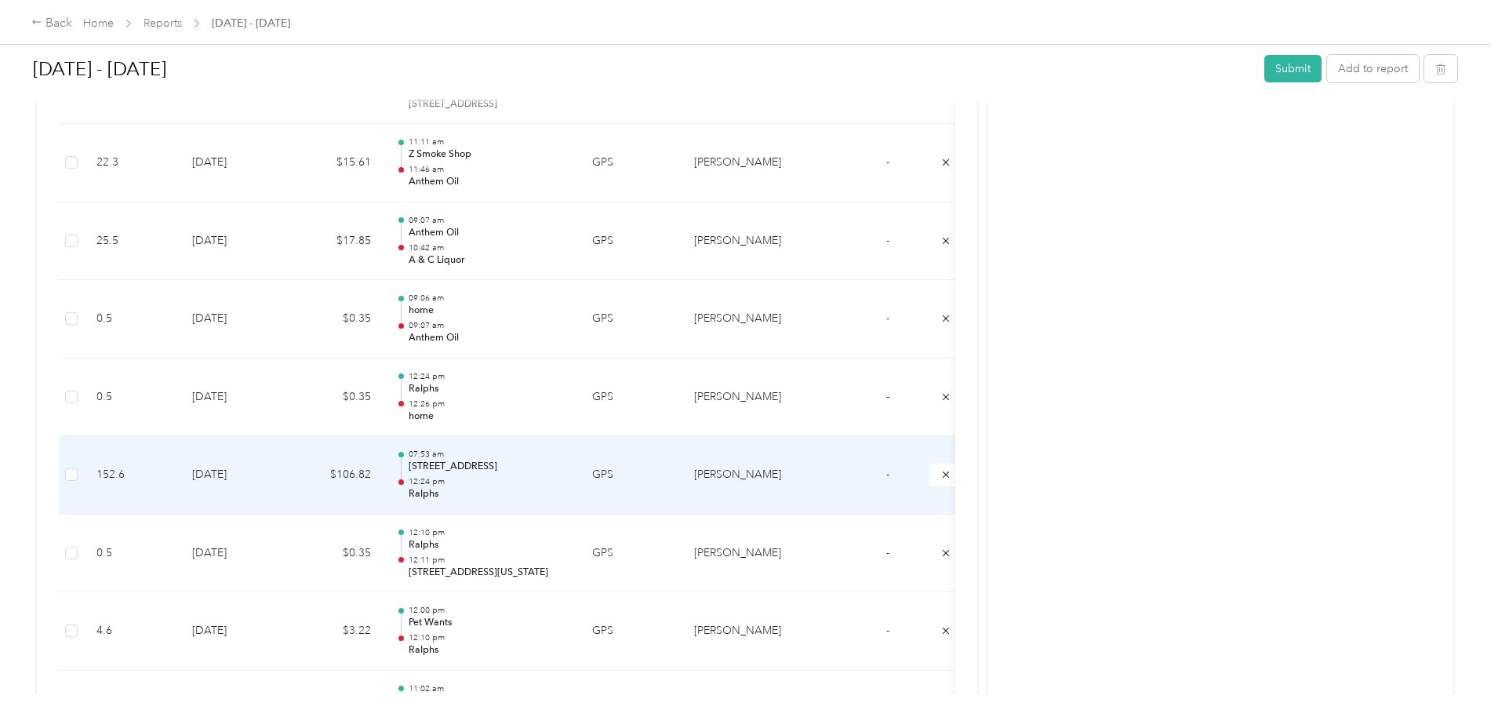
scroll to position [1020, 0]
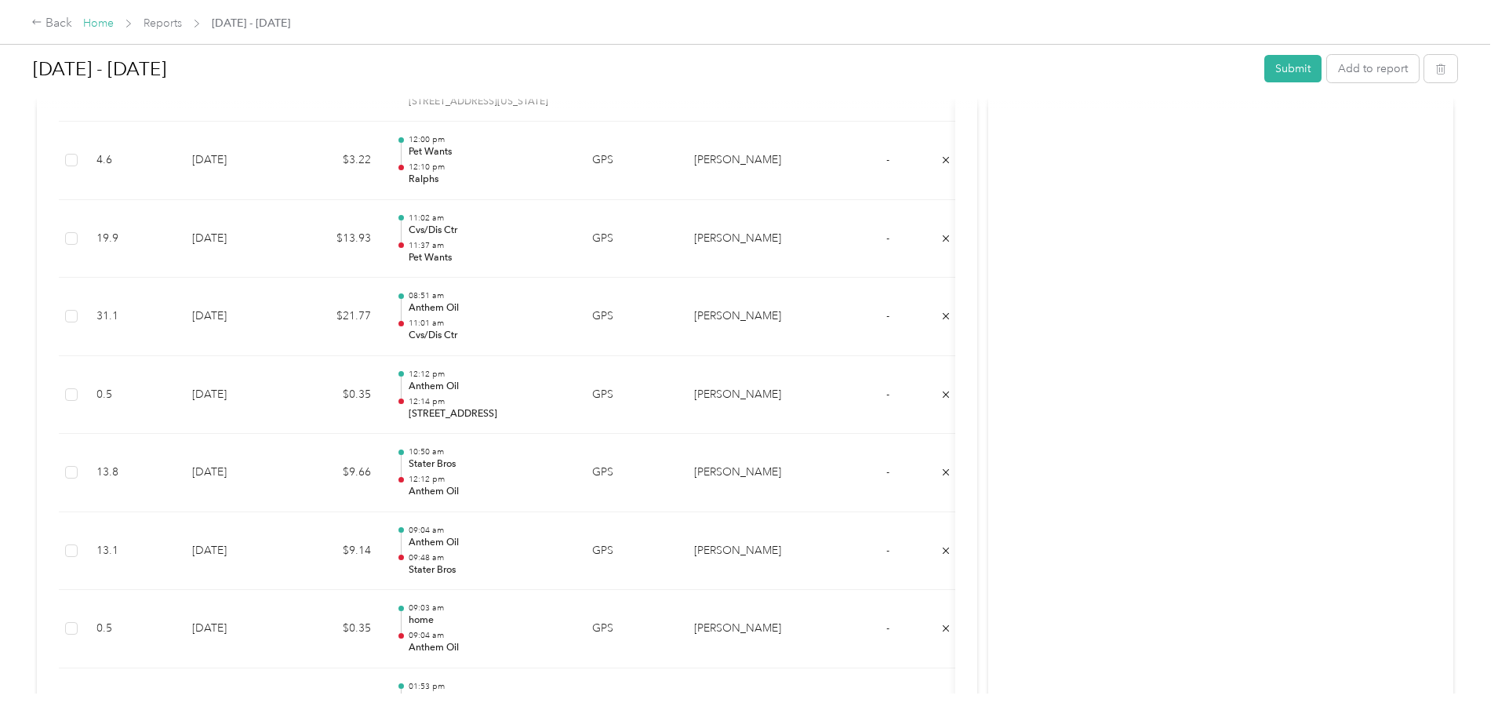
click at [114, 24] on link "Home" at bounding box center [98, 22] width 31 height 13
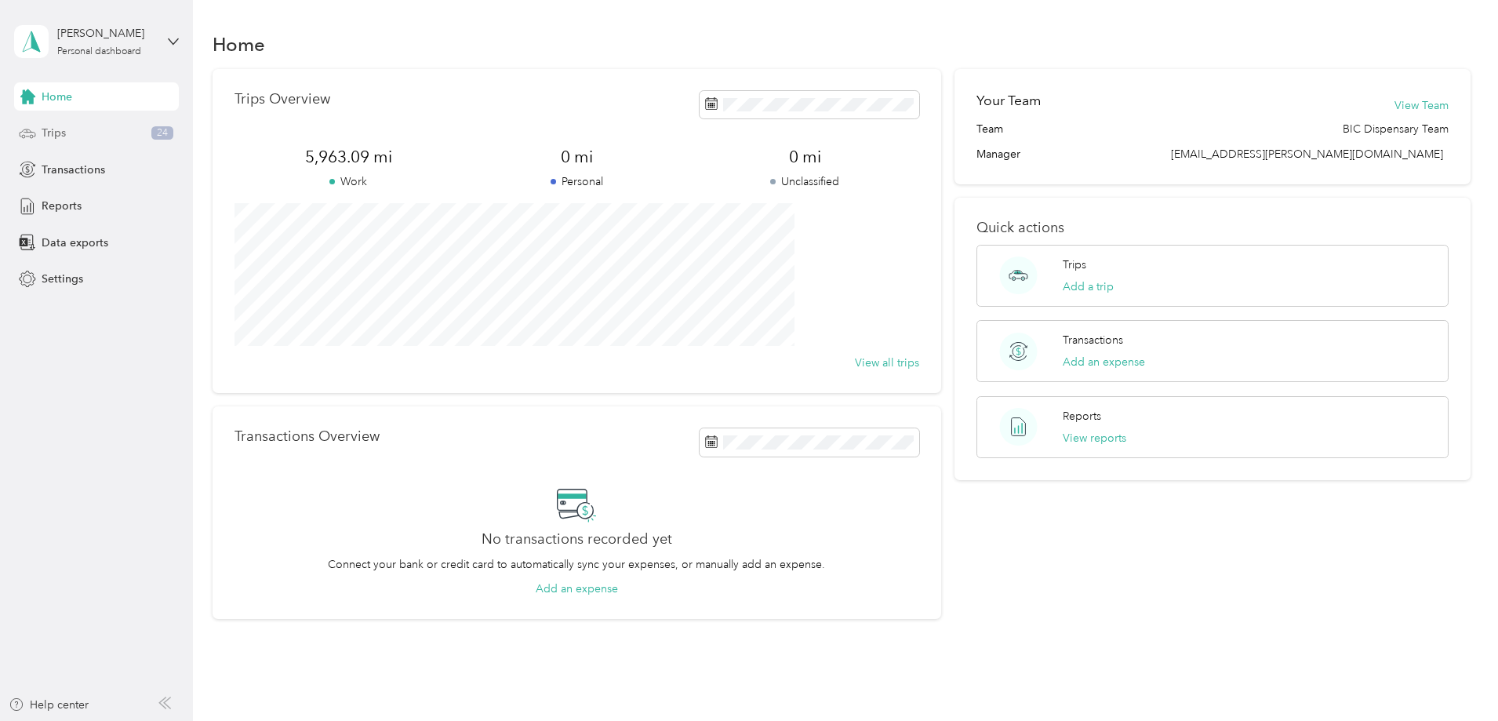
click at [54, 130] on span "Trips" at bounding box center [54, 133] width 24 height 16
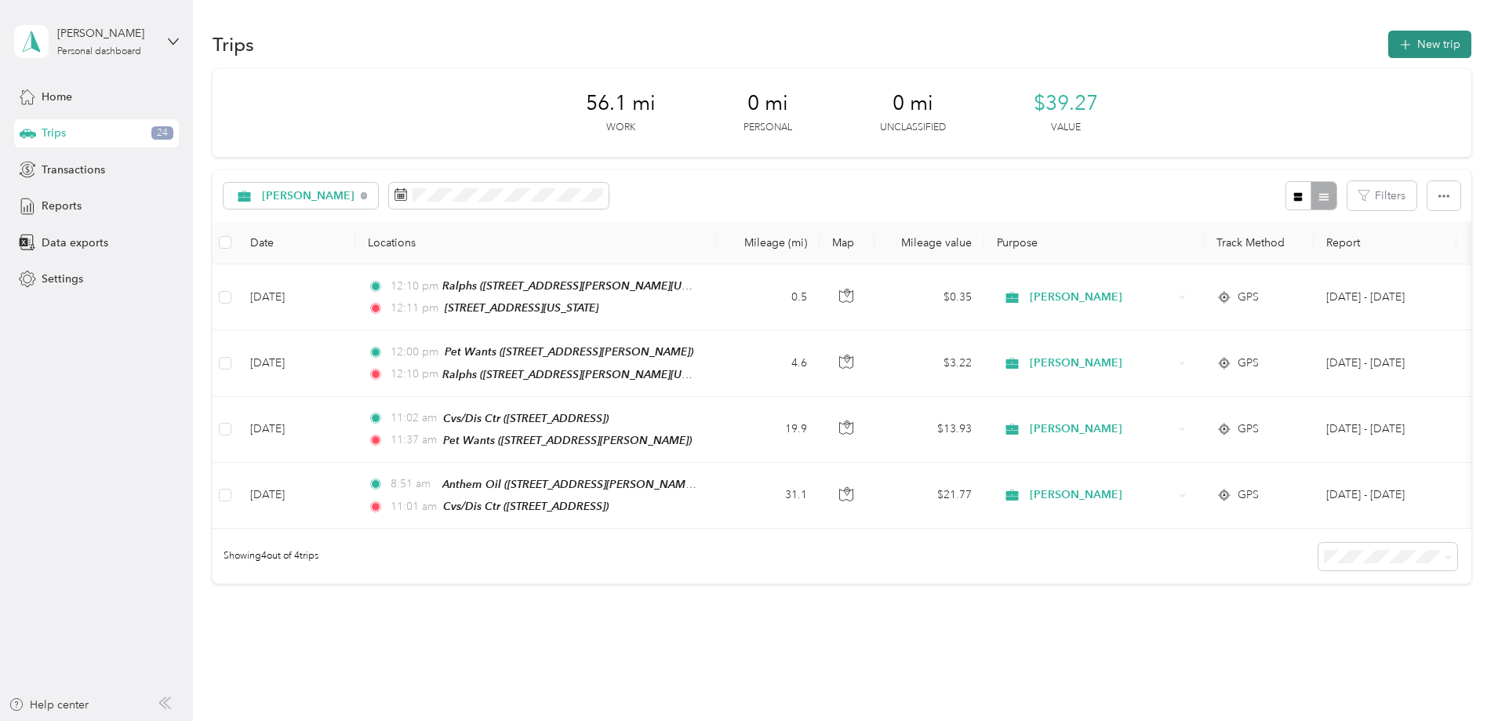
click at [1389, 39] on button "New trip" at bounding box center [1430, 44] width 83 height 27
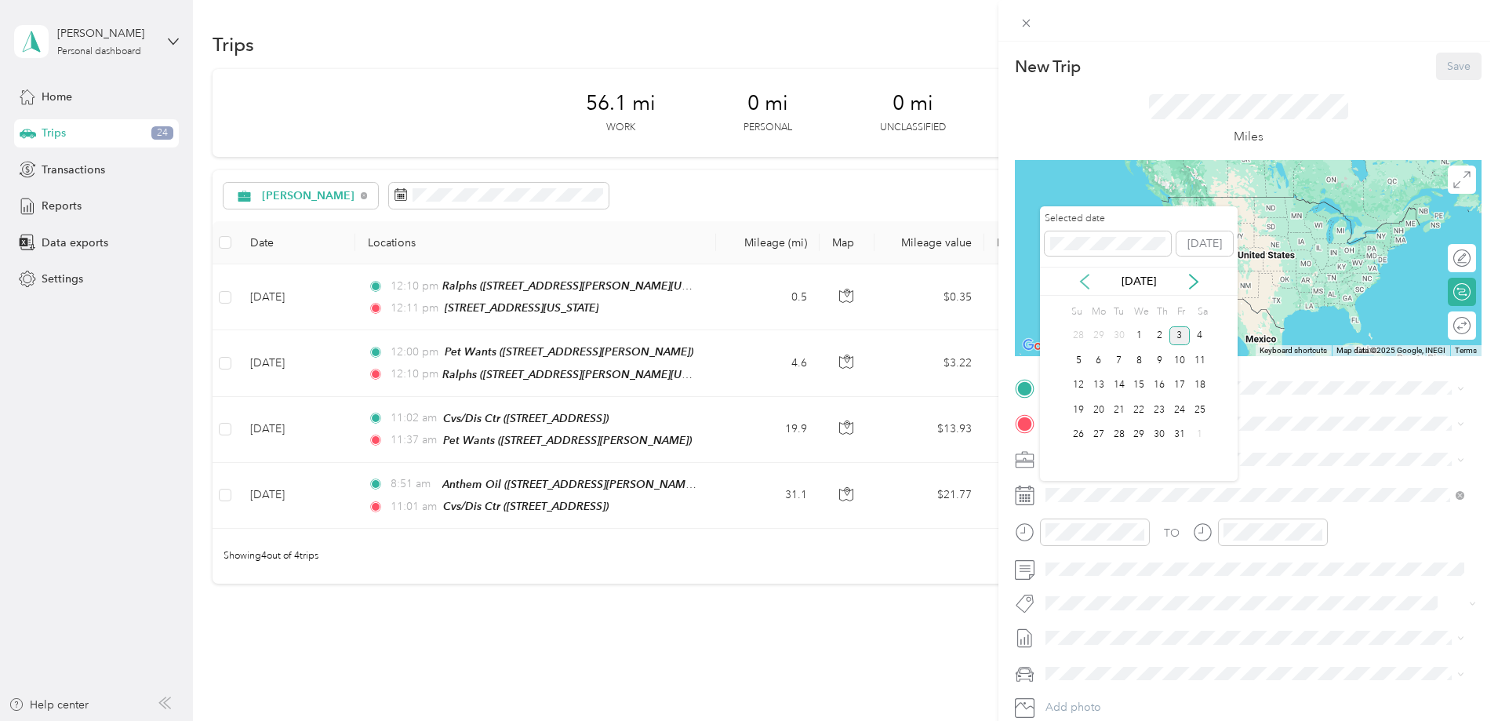
click at [1080, 279] on icon at bounding box center [1085, 282] width 16 height 16
click at [1138, 409] on div "24" at bounding box center [1139, 410] width 20 height 20
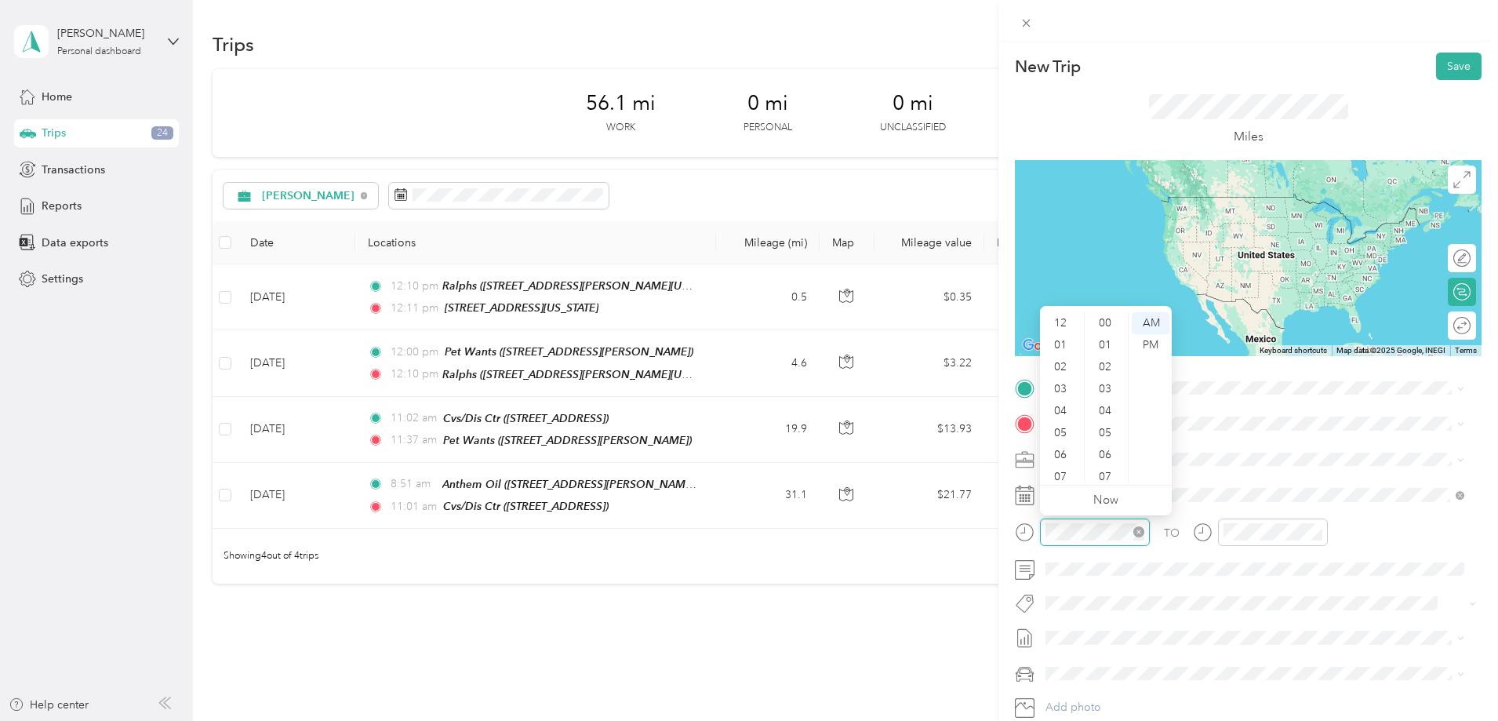
scroll to position [94, 0]
click at [1073, 402] on div "08" at bounding box center [1062, 405] width 38 height 22
click at [1109, 451] on div "45" at bounding box center [1107, 458] width 38 height 22
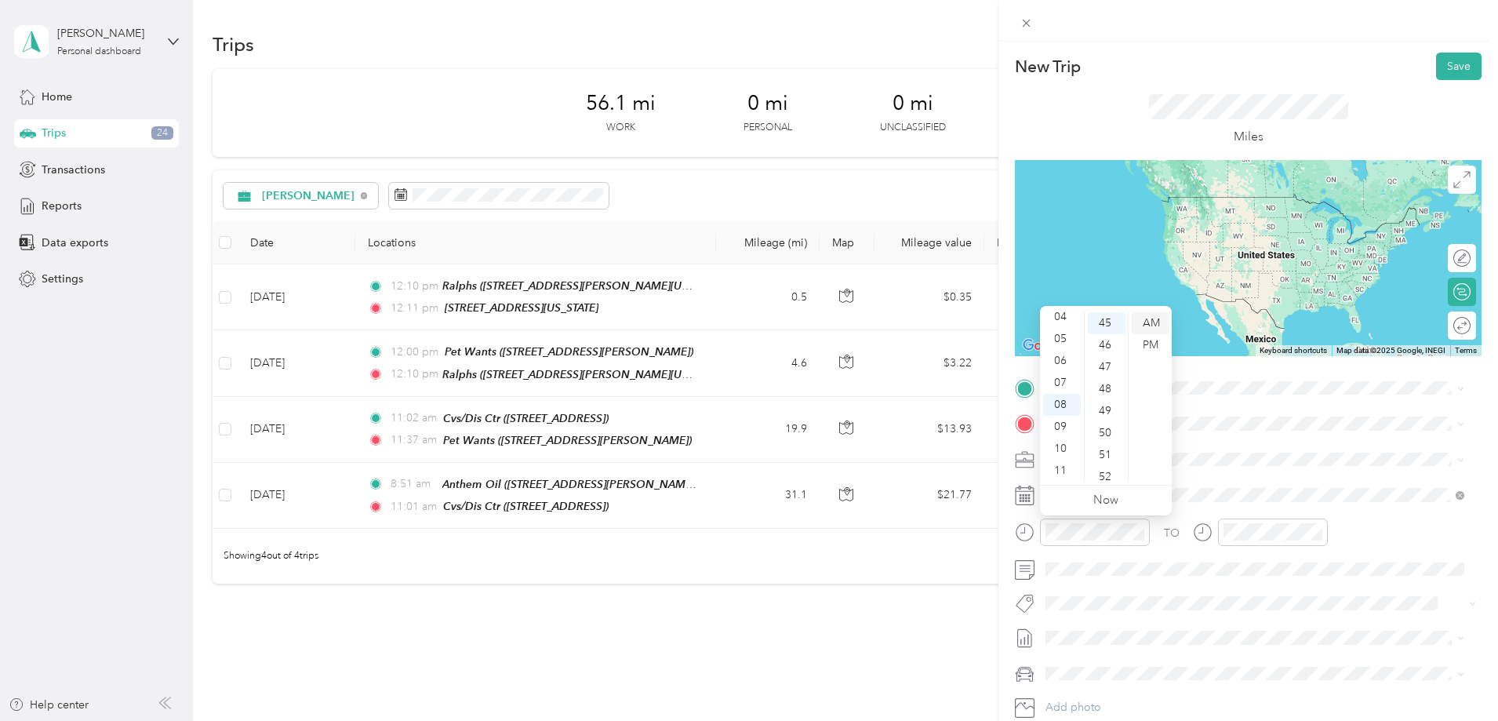
click at [1153, 318] on div "AM" at bounding box center [1151, 323] width 38 height 22
click at [1316, 530] on icon "close-circle" at bounding box center [1317, 531] width 11 height 11
click at [1127, 457] on div "[STREET_ADDRESS] [STREET_ADDRESS][PERSON_NAME][US_STATE]" at bounding box center [1198, 457] width 244 height 33
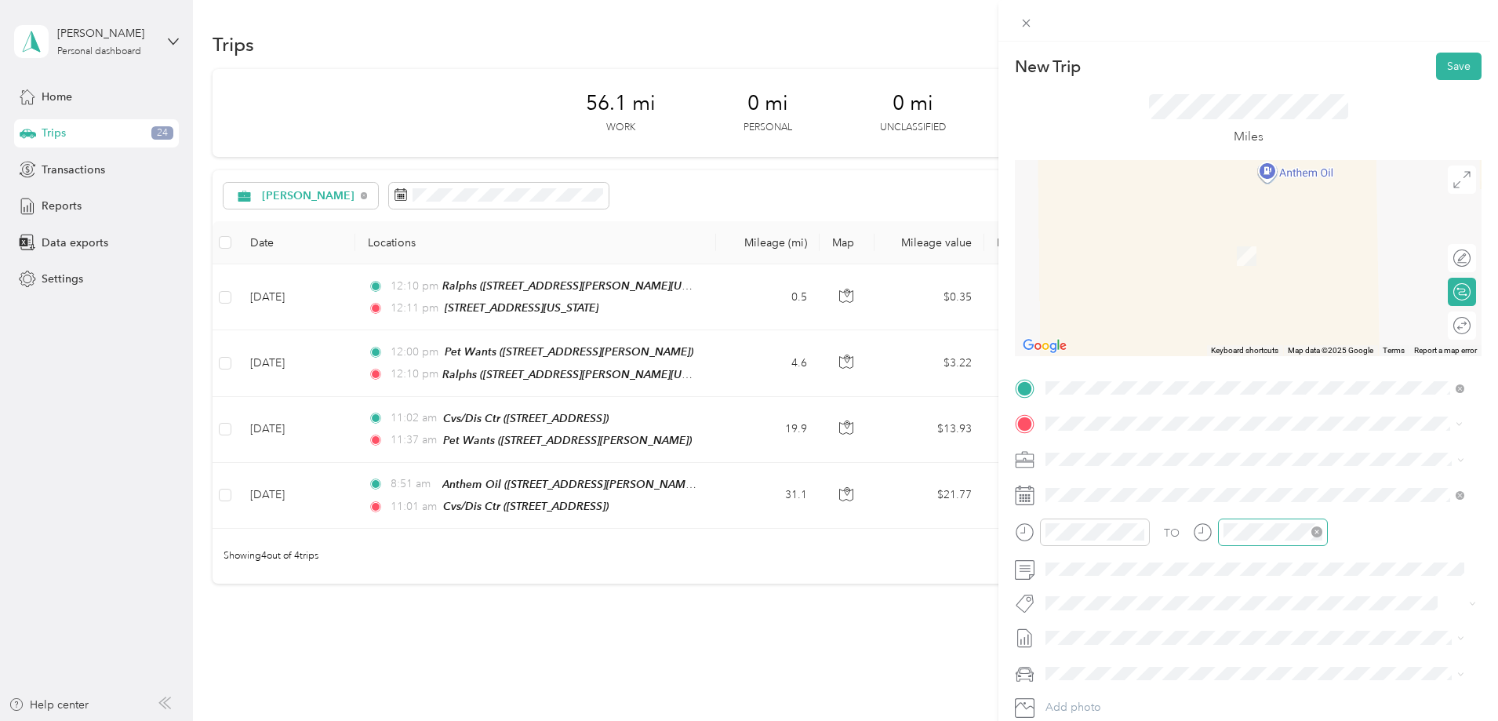
drag, startPoint x: 1175, startPoint y: 487, endPoint x: 1185, endPoint y: 490, distance: 9.9
click at [1176, 488] on strong "Anthem Oil" at bounding box center [1159, 488] width 59 height 14
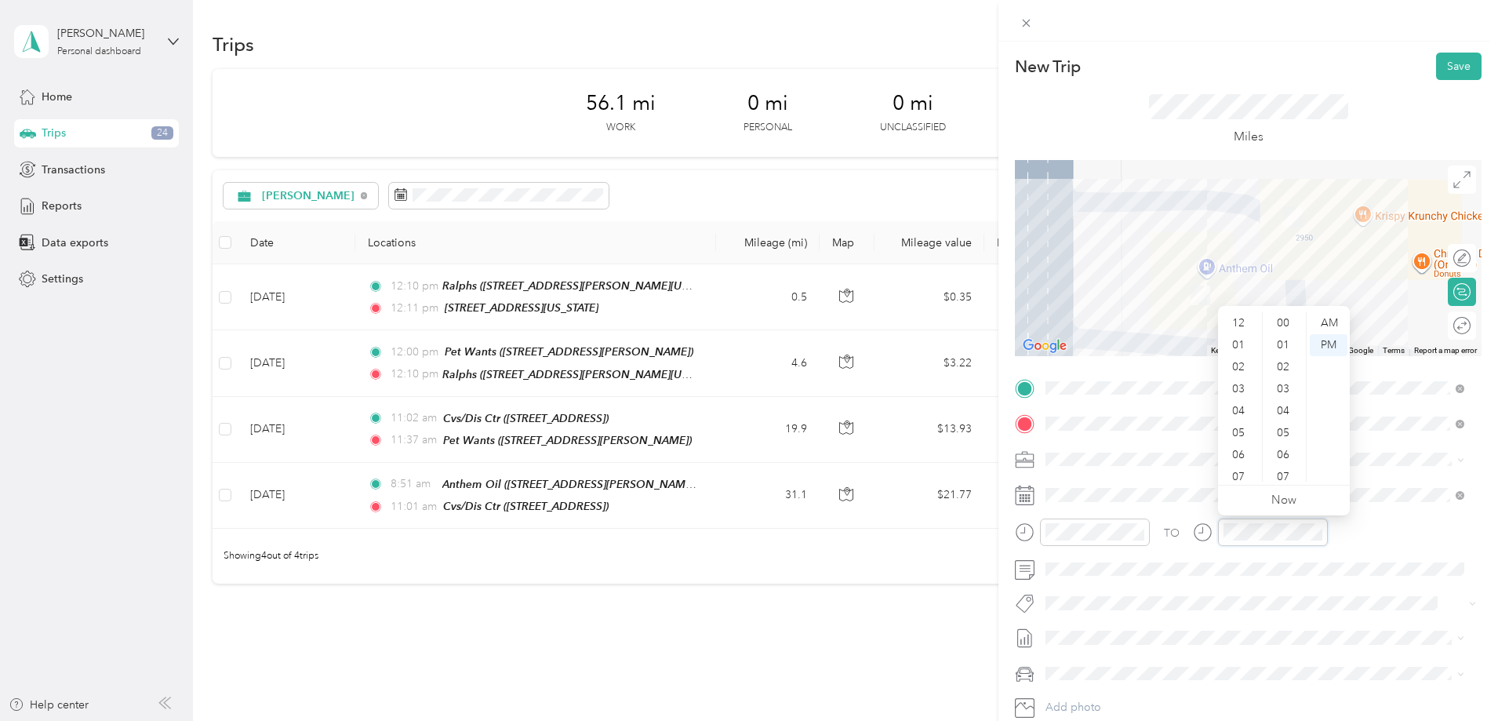
scroll to position [94, 0]
click at [1241, 404] on div "08" at bounding box center [1240, 405] width 38 height 22
click at [1326, 317] on div "AM" at bounding box center [1329, 323] width 38 height 22
click at [1334, 318] on div "AM" at bounding box center [1329, 323] width 38 height 22
click at [1369, 533] on div "TO" at bounding box center [1248, 538] width 467 height 38
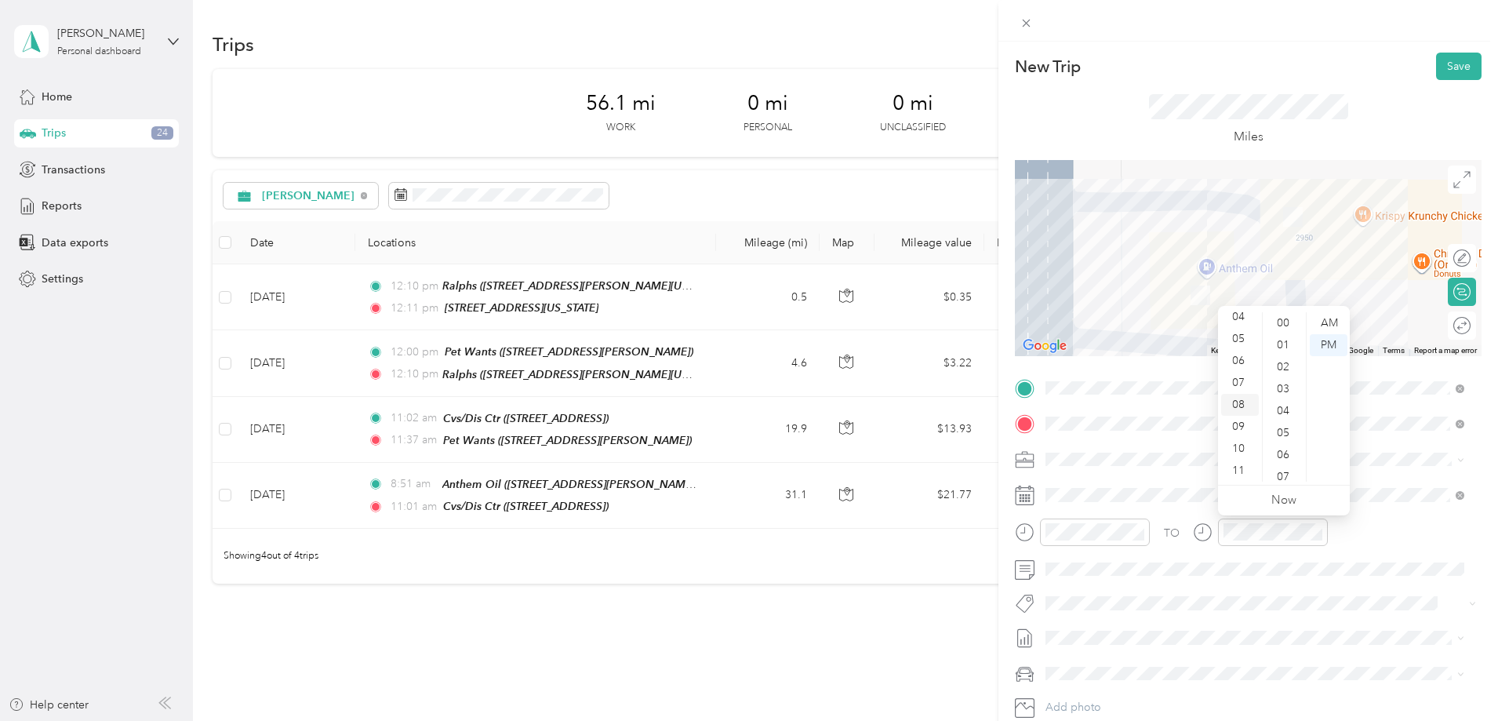
click at [1240, 406] on div "08" at bounding box center [1240, 405] width 38 height 22
click at [1283, 399] on div "50" at bounding box center [1285, 402] width 38 height 22
click at [1332, 322] on div "AM" at bounding box center [1329, 323] width 38 height 22
click at [1332, 318] on div "AM" at bounding box center [1329, 323] width 38 height 22
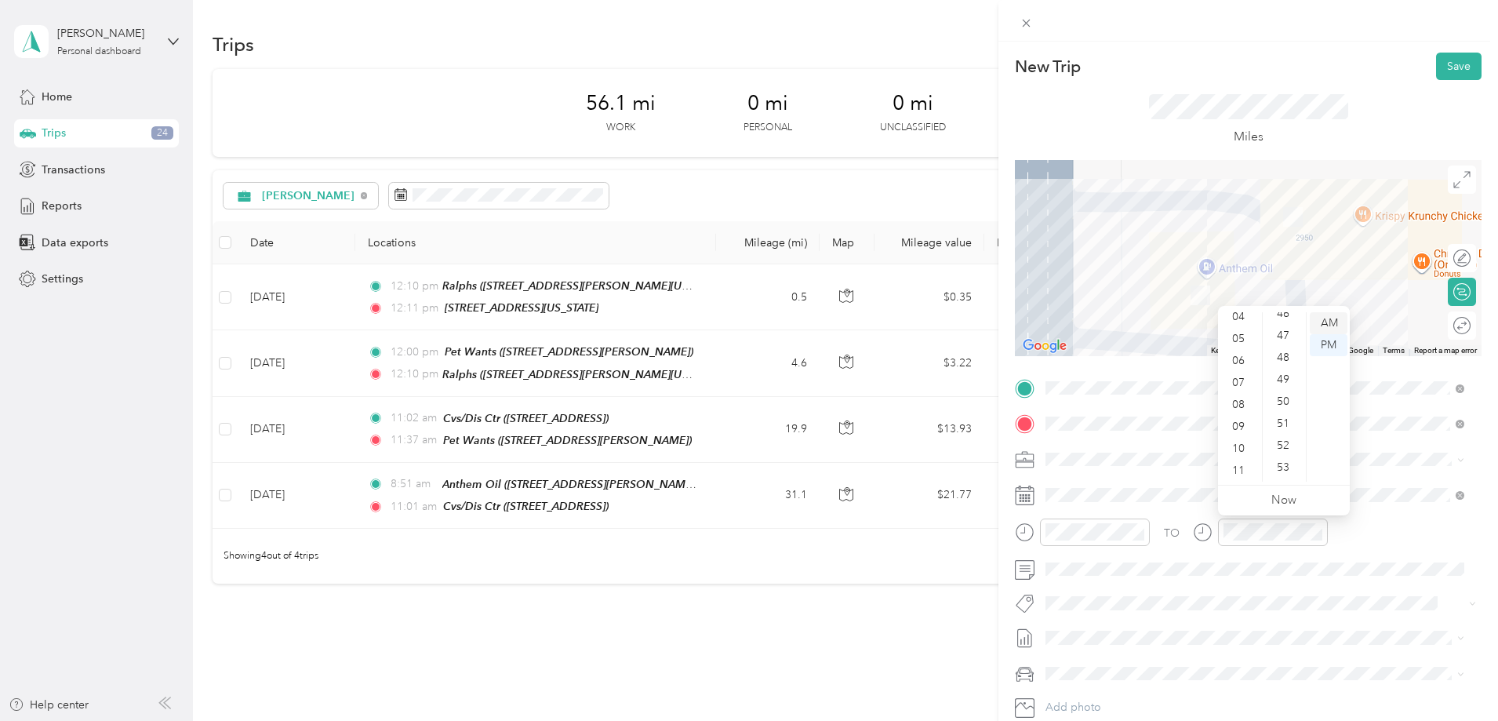
click at [1334, 318] on div "AM" at bounding box center [1329, 323] width 38 height 22
click at [1202, 525] on icon at bounding box center [1203, 532] width 20 height 20
click at [1242, 399] on div "08" at bounding box center [1240, 405] width 38 height 22
click at [1289, 397] on div "50" at bounding box center [1285, 402] width 38 height 22
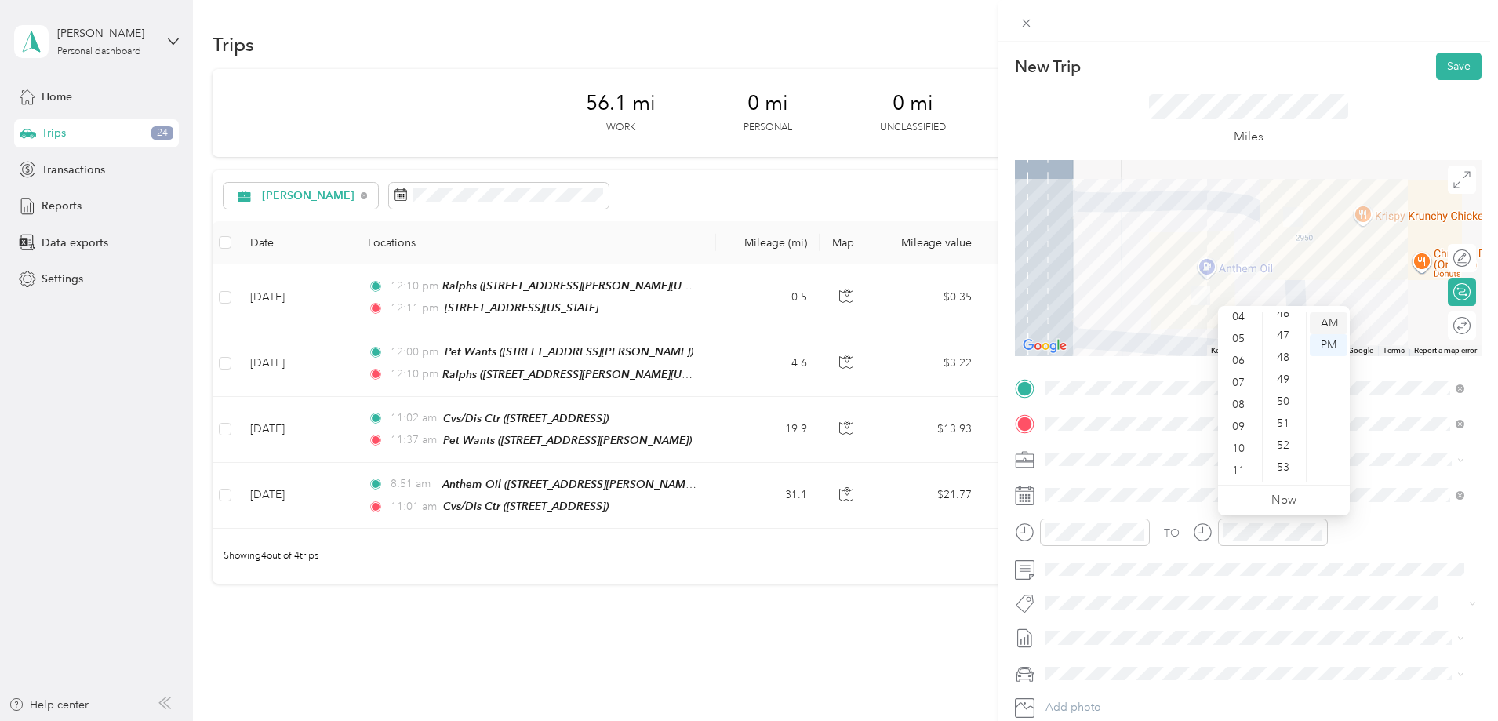
click at [1327, 315] on div "AM" at bounding box center [1329, 323] width 38 height 22
click at [1327, 320] on div "AM" at bounding box center [1329, 323] width 38 height 22
click at [1327, 319] on div "AM" at bounding box center [1329, 323] width 38 height 22
click at [1262, 592] on div "TO Add photo" at bounding box center [1248, 565] width 467 height 379
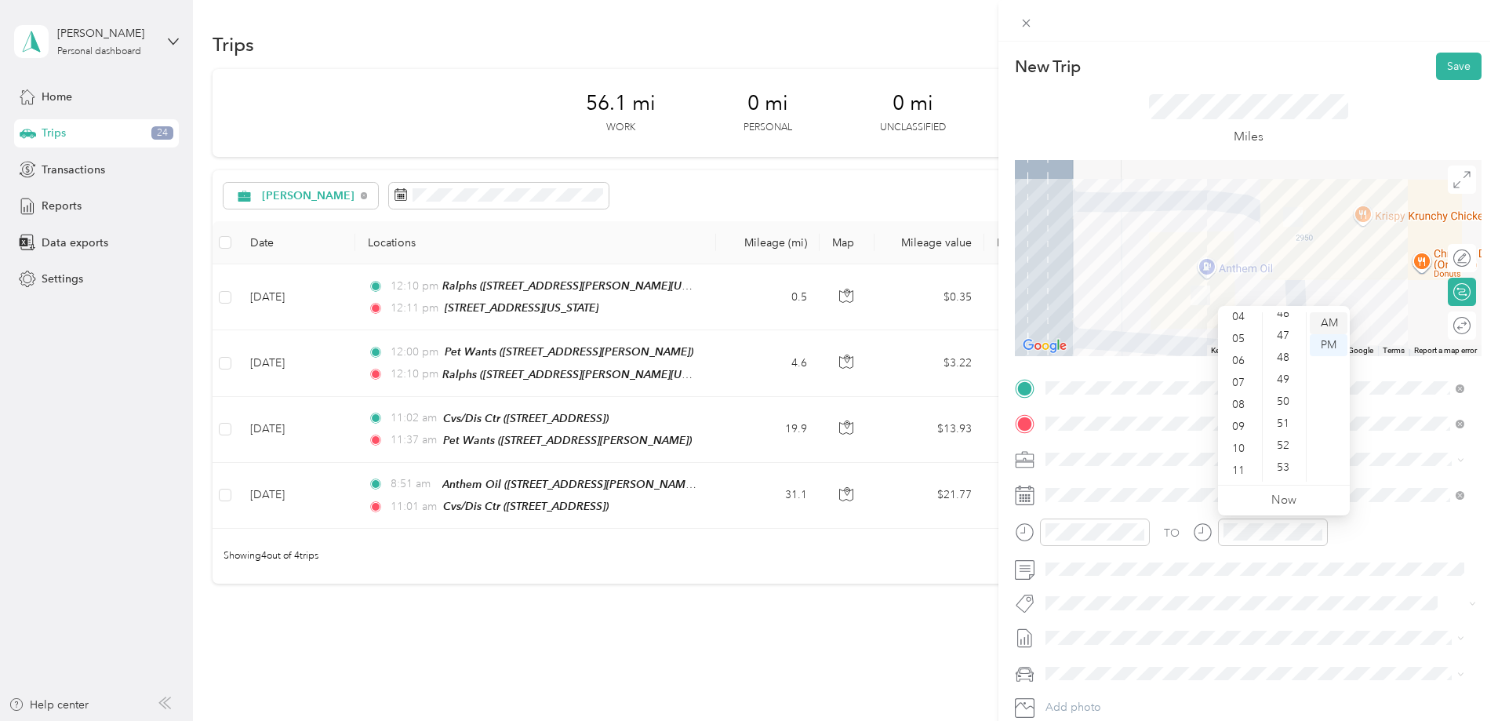
click at [1331, 320] on div "AM" at bounding box center [1329, 323] width 38 height 22
click at [1238, 401] on div "08" at bounding box center [1240, 405] width 38 height 22
click at [1289, 395] on div "50" at bounding box center [1285, 402] width 38 height 22
click at [1338, 315] on div "AM" at bounding box center [1329, 323] width 38 height 22
click at [1288, 395] on div "50" at bounding box center [1285, 402] width 38 height 22
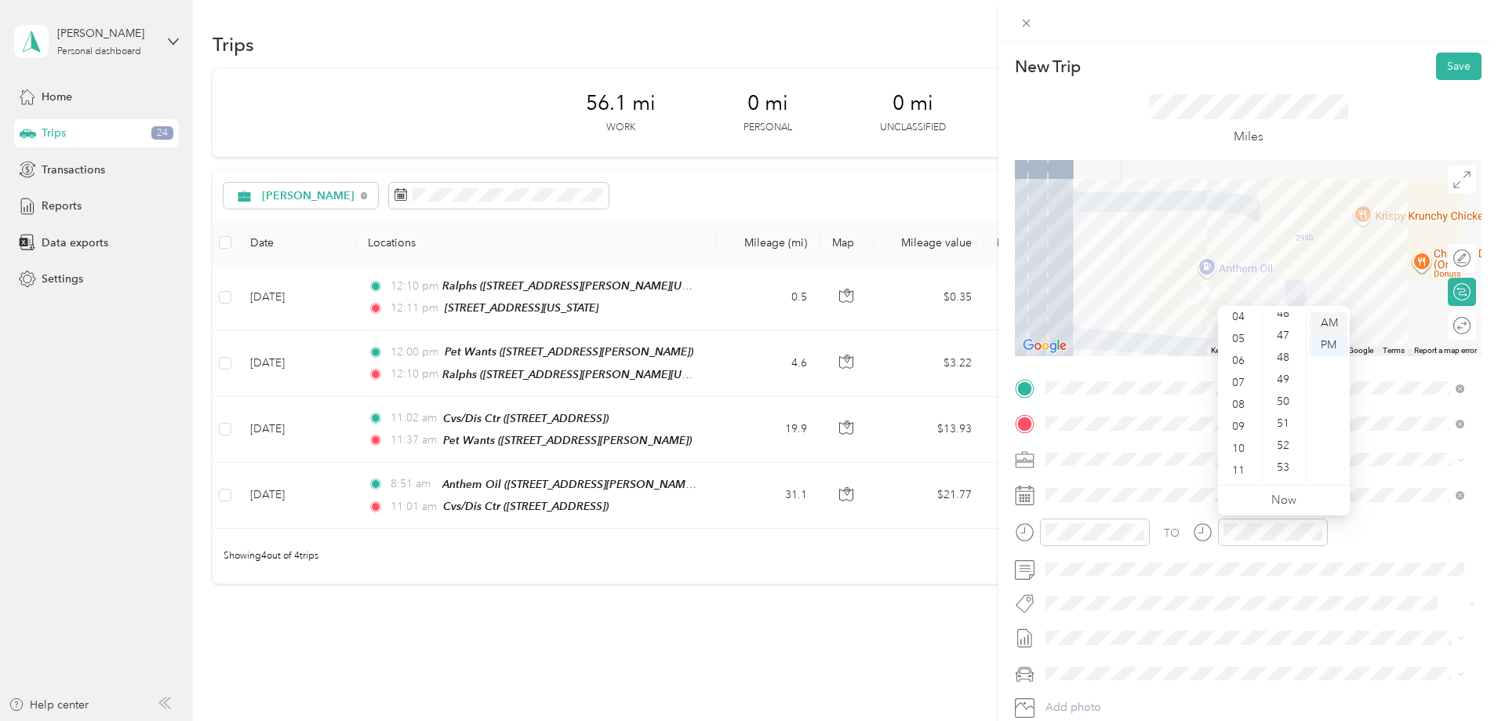
click at [1330, 317] on div "AM" at bounding box center [1329, 323] width 38 height 22
click at [1315, 530] on icon "close-circle" at bounding box center [1317, 531] width 11 height 11
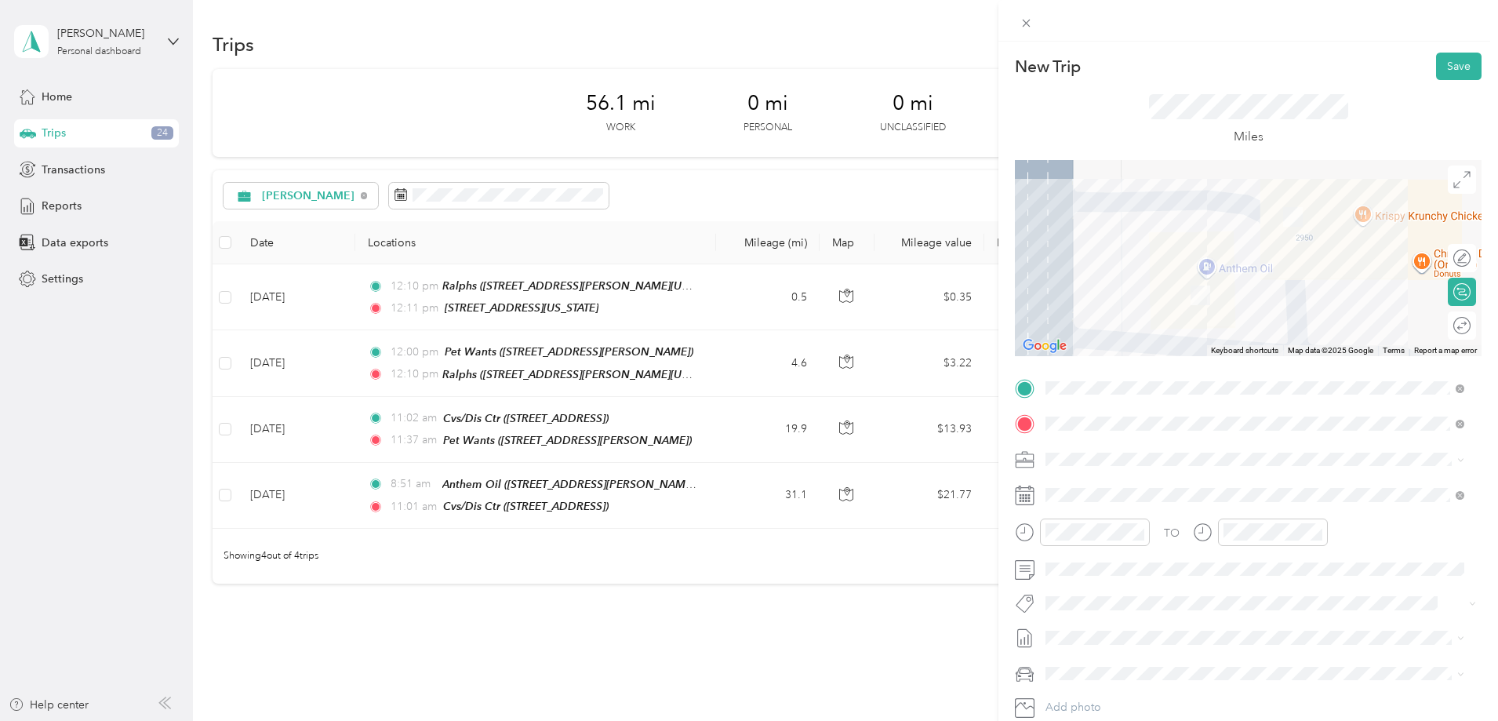
click at [1204, 538] on icon at bounding box center [1203, 532] width 20 height 20
click at [1203, 532] on icon at bounding box center [1202, 529] width 4 height 5
click at [1203, 533] on icon at bounding box center [1202, 529] width 4 height 5
click at [1452, 60] on button "Save" at bounding box center [1459, 66] width 46 height 27
drag, startPoint x: 1452, startPoint y: 60, endPoint x: 1454, endPoint y: 89, distance: 29.1
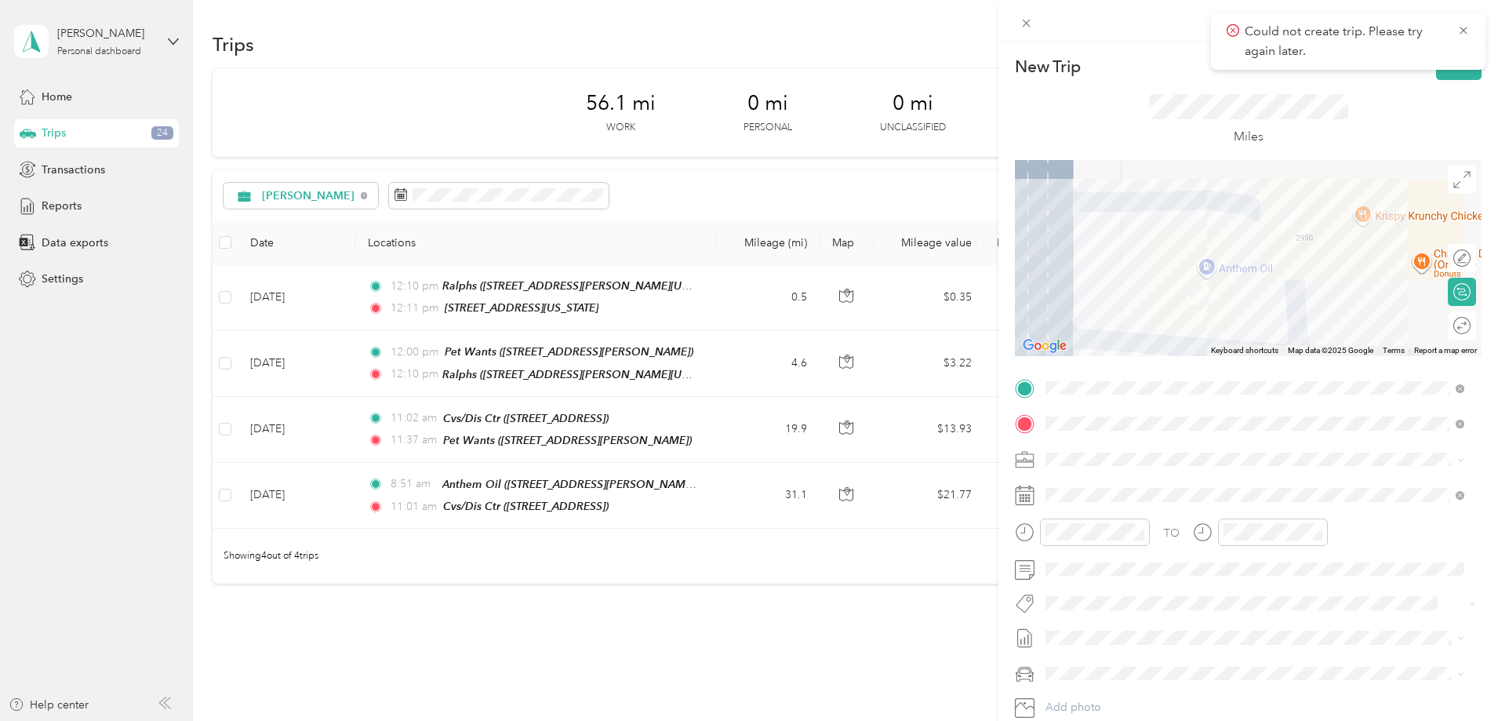
click at [1457, 65] on div "Could not create trip. Please try again later." at bounding box center [1348, 41] width 275 height 57
click at [1235, 401] on div "08" at bounding box center [1240, 405] width 38 height 22
click at [1280, 399] on div "50" at bounding box center [1285, 402] width 38 height 22
click at [1327, 322] on div "AM" at bounding box center [1329, 323] width 38 height 22
click at [1281, 495] on link "Now" at bounding box center [1284, 500] width 25 height 15
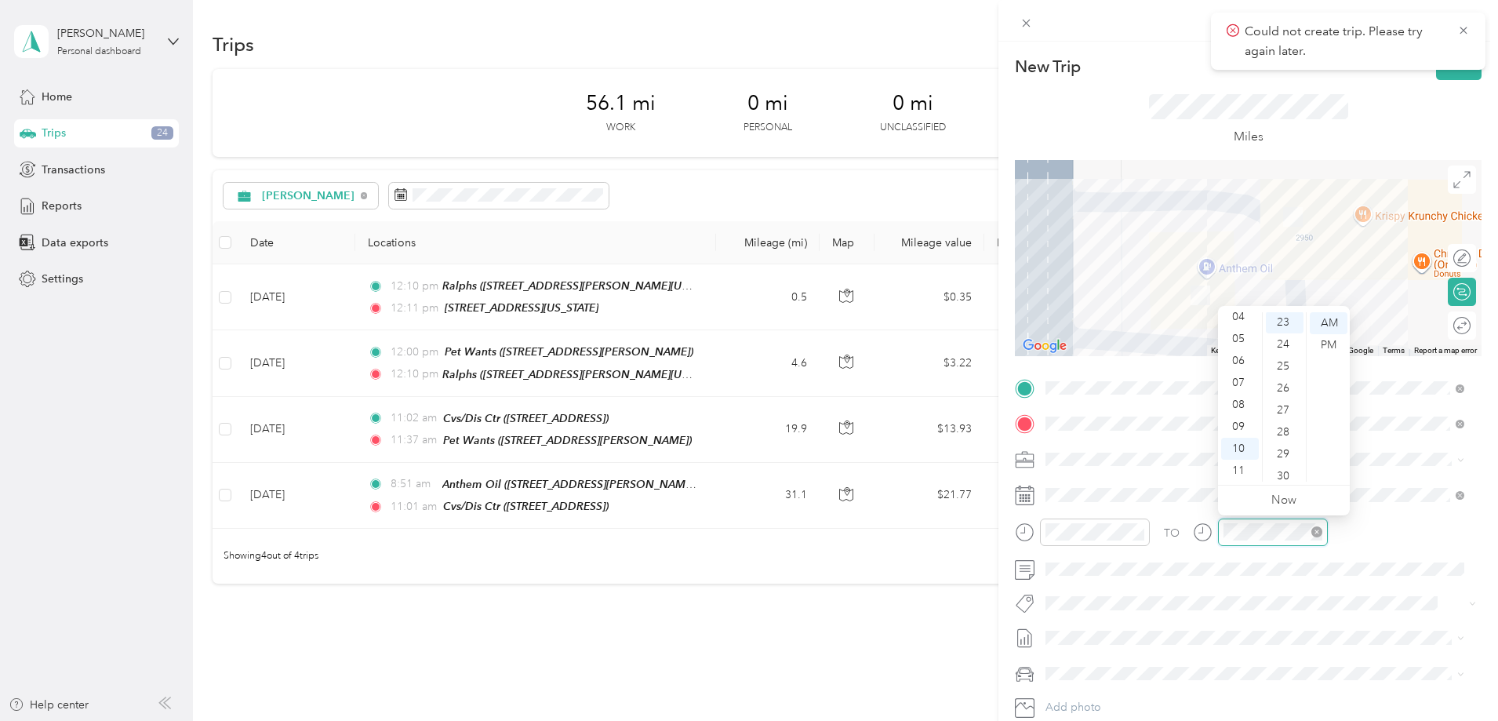
scroll to position [505, 0]
click at [1328, 315] on div "AM" at bounding box center [1329, 323] width 38 height 22
click at [1234, 403] on div "08" at bounding box center [1240, 405] width 38 height 22
click at [1287, 394] on div "51" at bounding box center [1285, 389] width 38 height 22
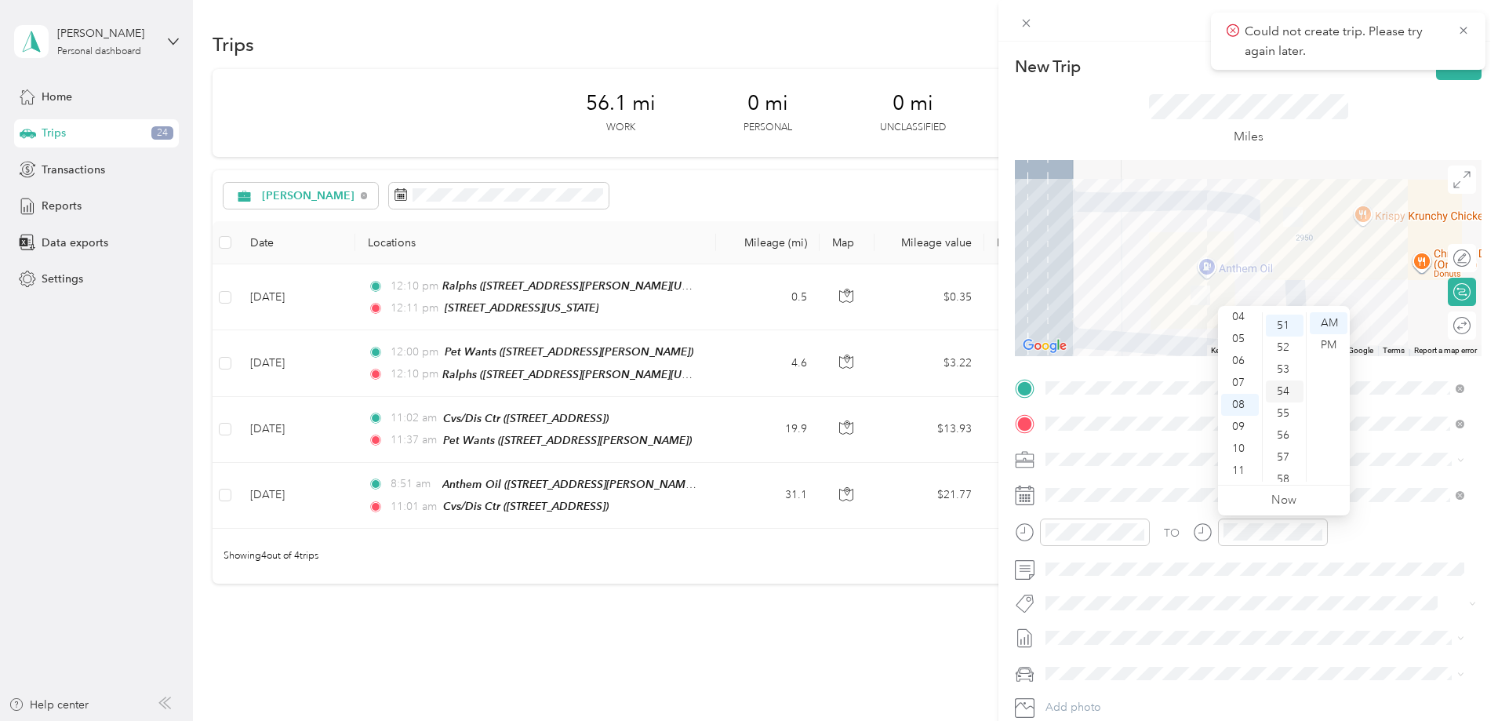
scroll to position [1120, 0]
click at [1328, 315] on div "AM" at bounding box center [1329, 323] width 38 height 22
click at [1469, 18] on div "Could not create trip. Please try again later." at bounding box center [1348, 41] width 275 height 57
drag, startPoint x: 1468, startPoint y: 19, endPoint x: 1466, endPoint y: 36, distance: 17.3
click at [1466, 36] on div "Could not create trip. Please try again later." at bounding box center [1348, 41] width 275 height 57
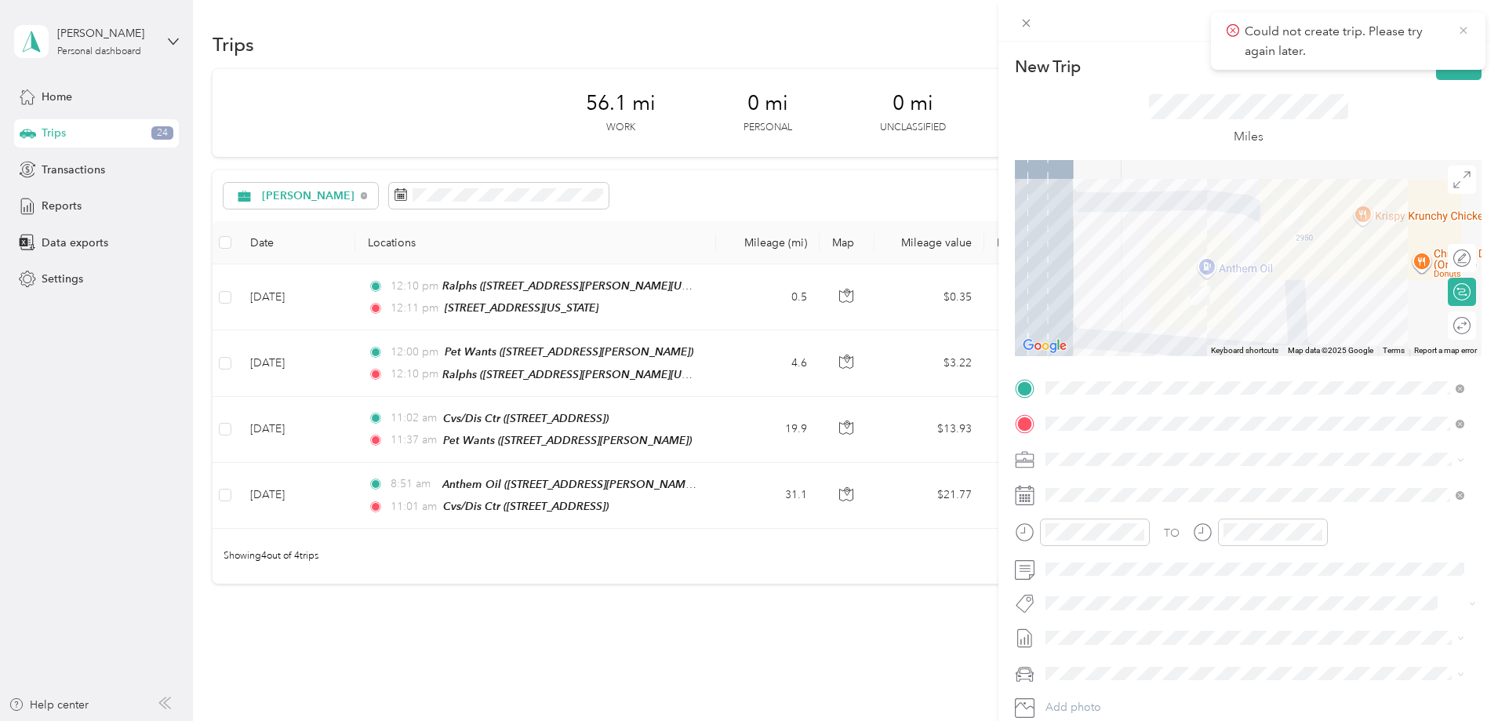
drag, startPoint x: 1462, startPoint y: 23, endPoint x: 1465, endPoint y: 31, distance: 9.2
click at [1462, 28] on icon at bounding box center [1464, 31] width 13 height 14
click at [1454, 67] on div "Could not create trip. Please try again later." at bounding box center [1348, 41] width 275 height 57
click at [621, 669] on div "New Trip Save This trip cannot be edited because it is either under review, app…" at bounding box center [749, 360] width 1498 height 721
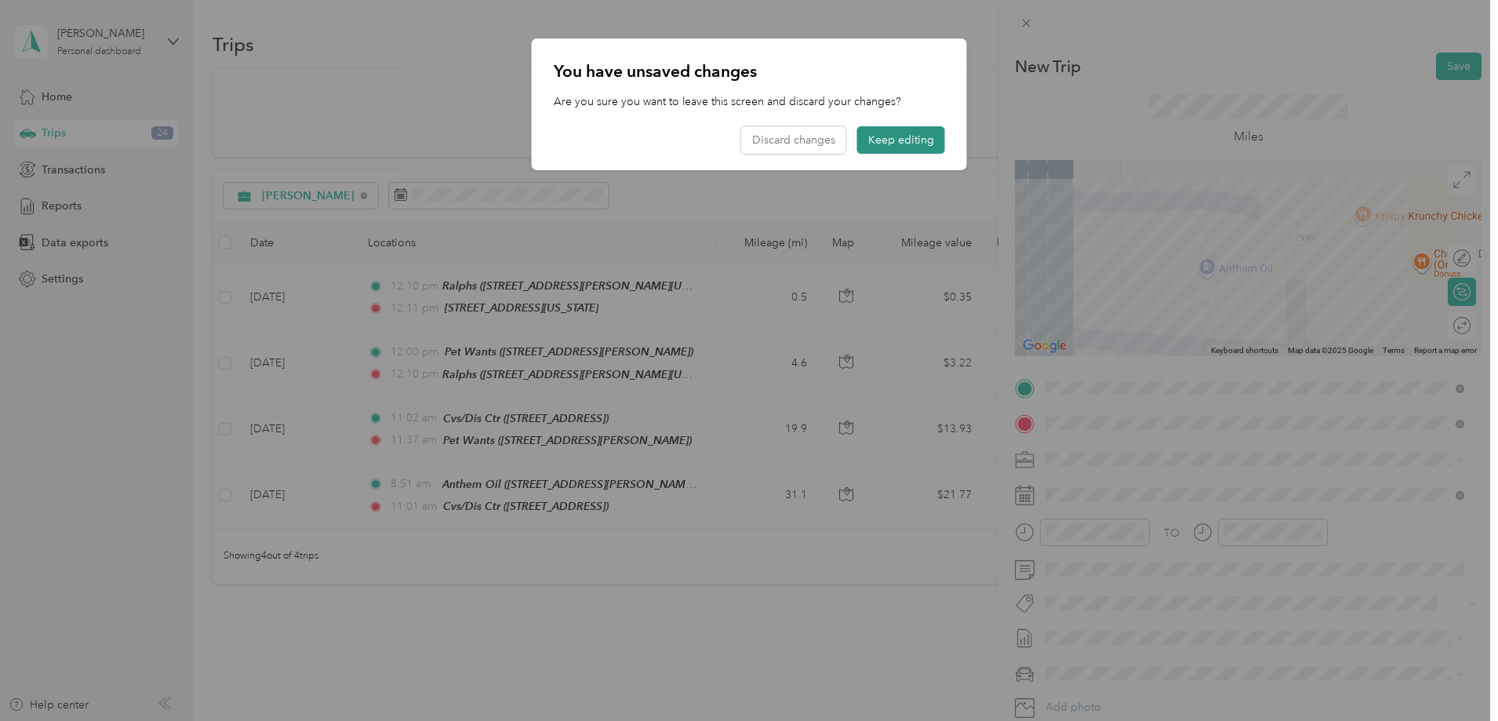
click at [900, 137] on button "Keep editing" at bounding box center [901, 139] width 88 height 27
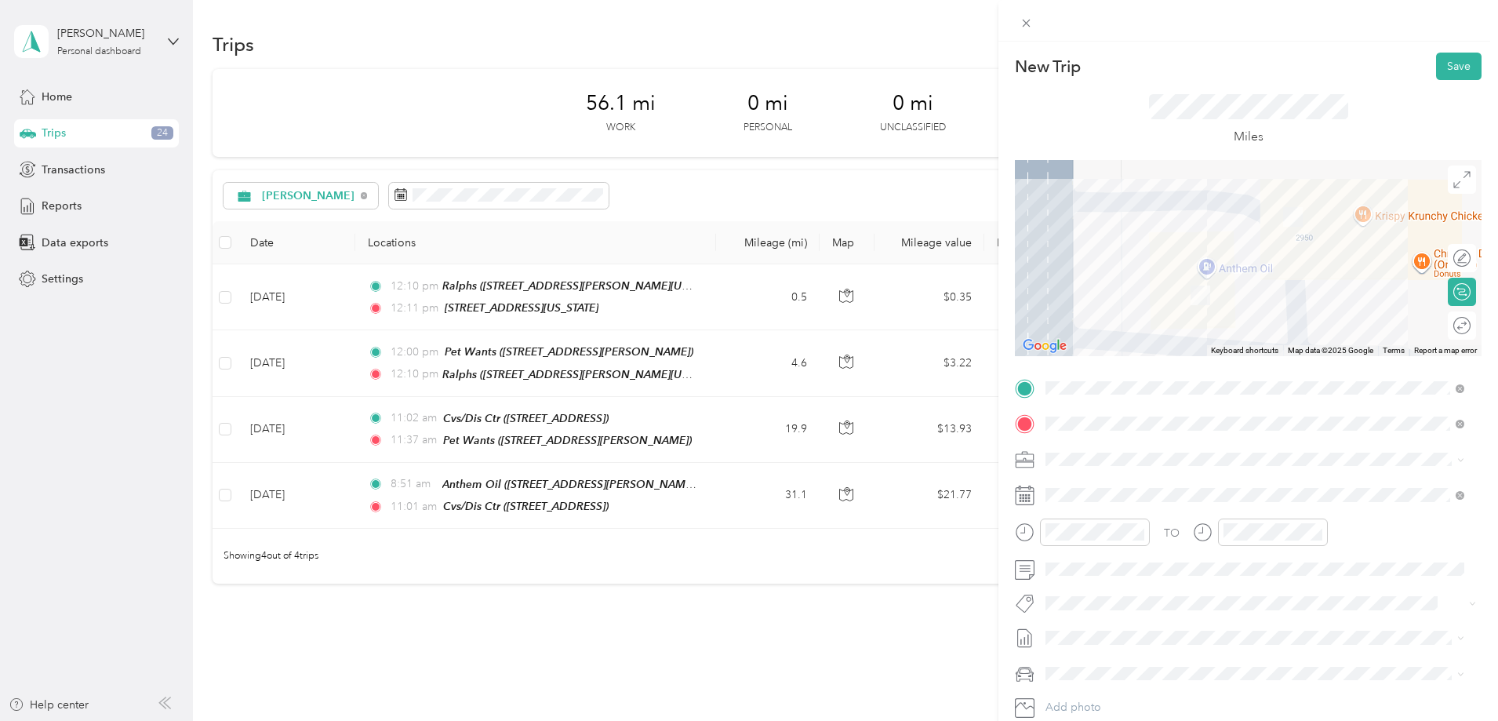
click at [775, 664] on div "New Trip Save This trip cannot be edited because it is either under review, app…" at bounding box center [749, 360] width 1498 height 721
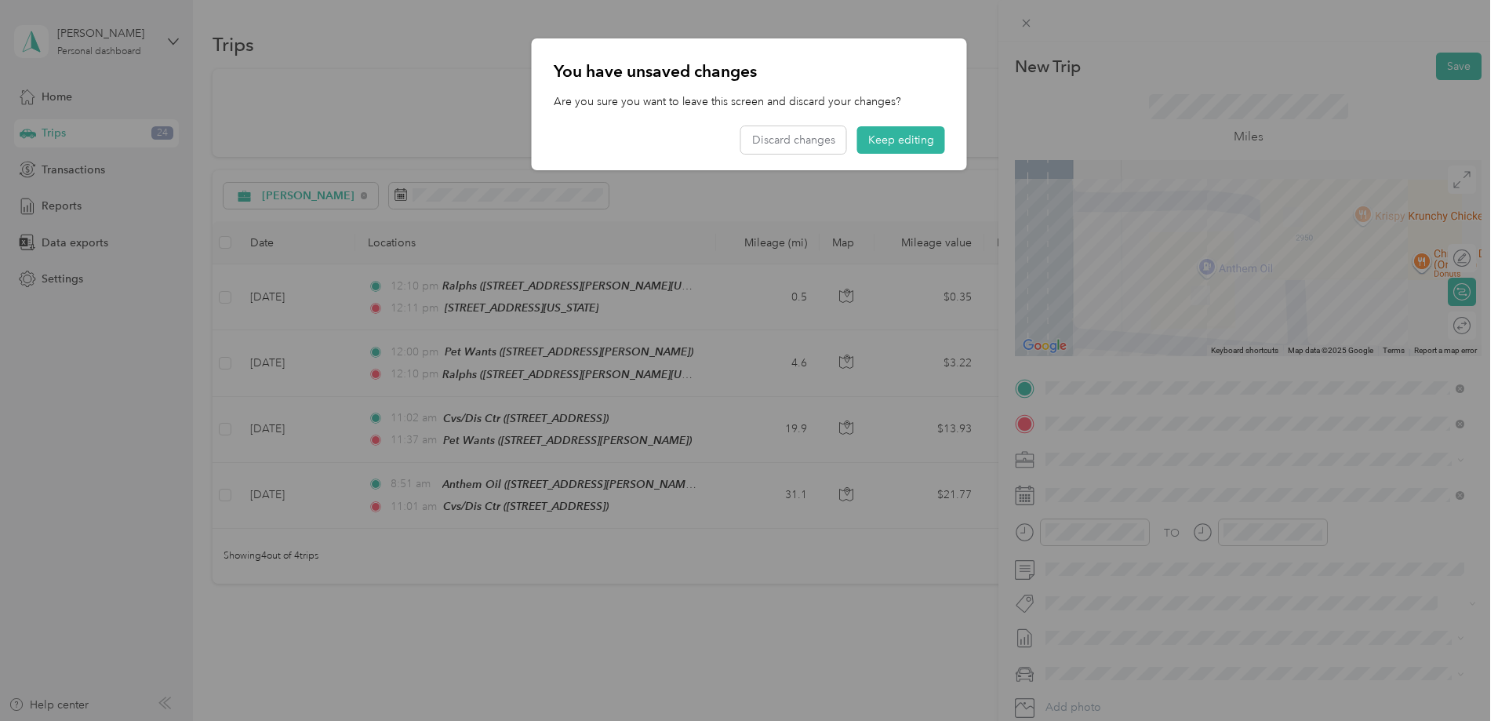
click at [38, 412] on div at bounding box center [749, 360] width 1498 height 721
click at [926, 137] on button "Keep editing" at bounding box center [901, 139] width 88 height 27
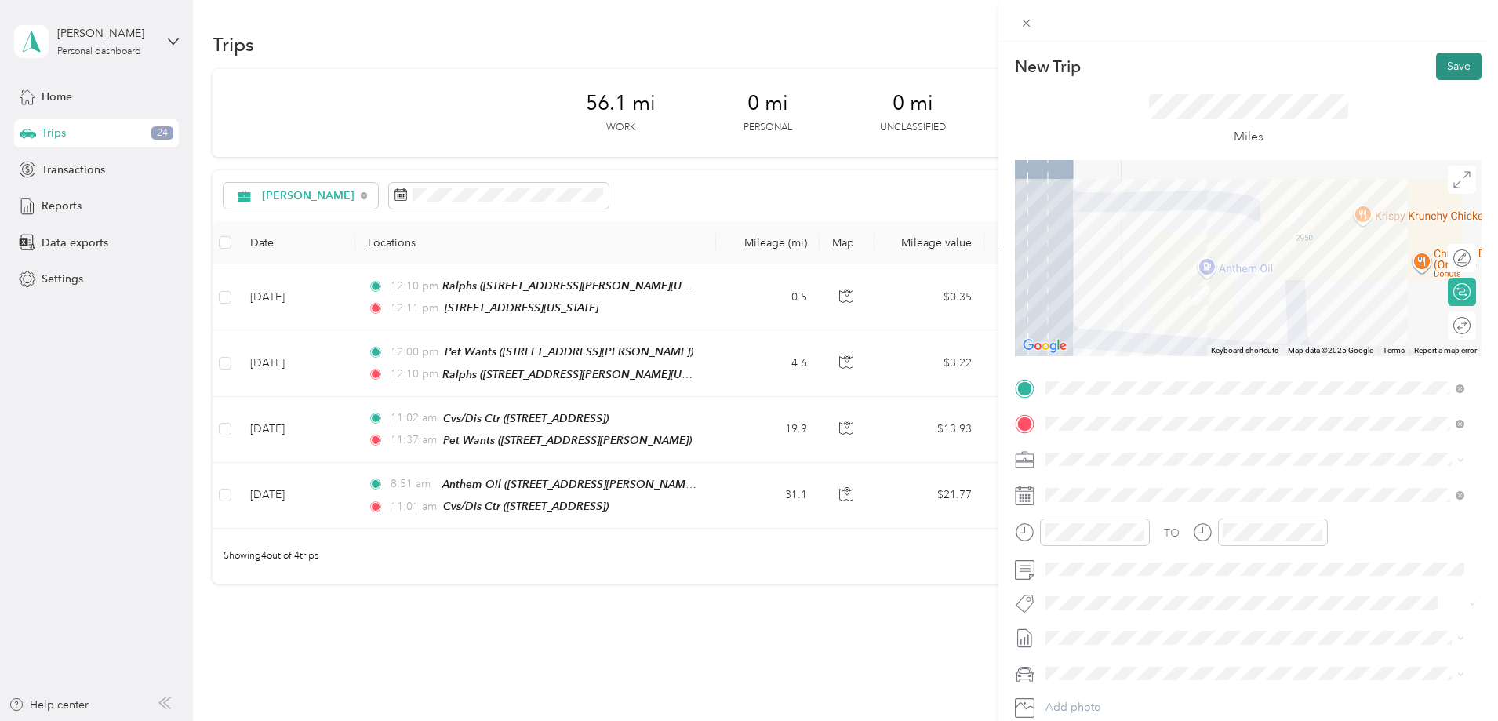
click at [1436, 61] on button "Save" at bounding box center [1459, 66] width 46 height 27
click at [1466, 29] on icon at bounding box center [1464, 31] width 13 height 14
click at [57, 491] on div "New Trip Save This trip cannot be edited because it is either under review, app…" at bounding box center [749, 360] width 1498 height 721
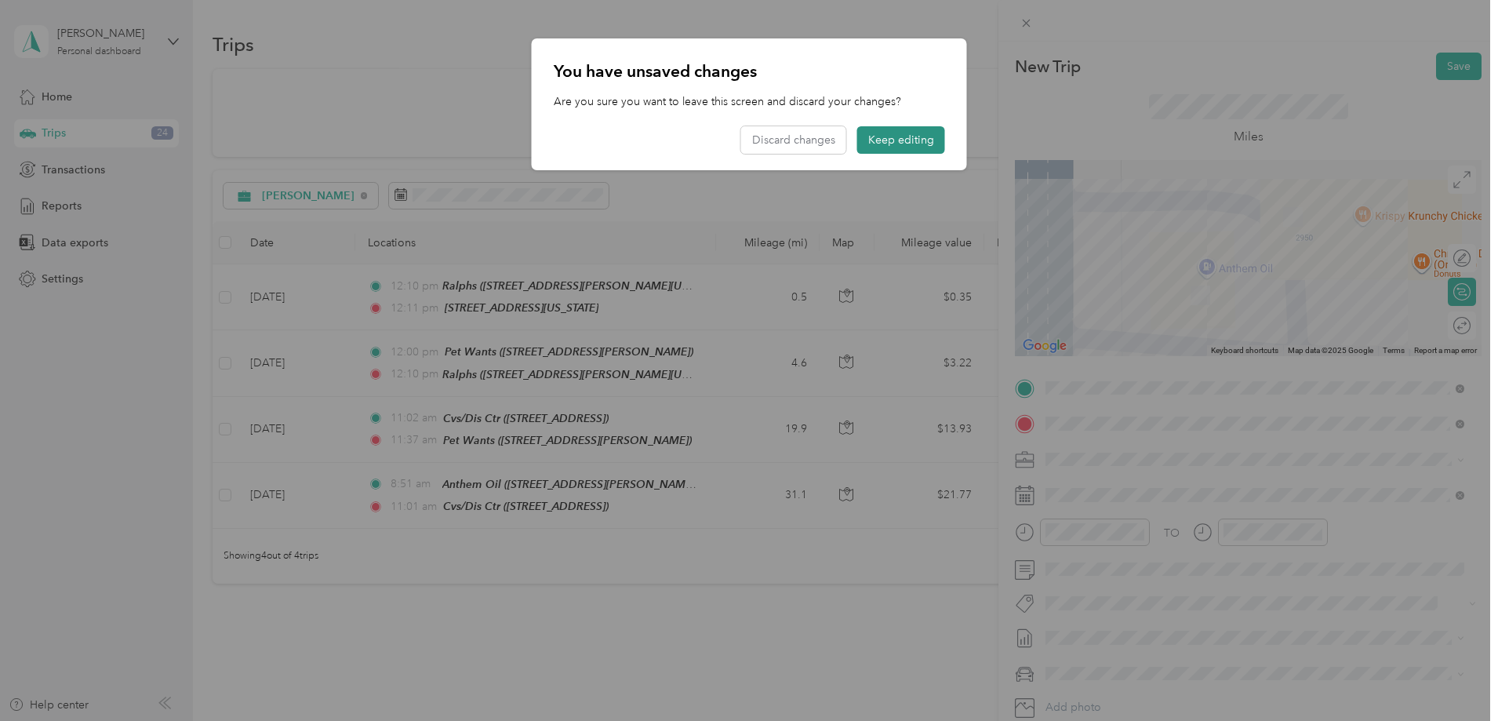
click at [909, 128] on div "You have unsaved changes Are you sure you want to leave this screen and discard…" at bounding box center [749, 104] width 435 height 132
click at [75, 351] on div at bounding box center [749, 360] width 1498 height 721
drag, startPoint x: 115, startPoint y: 504, endPoint x: 121, endPoint y: 515, distance: 12.3
click at [121, 515] on div at bounding box center [749, 360] width 1498 height 721
drag, startPoint x: 905, startPoint y: 139, endPoint x: 887, endPoint y: 147, distance: 20.7
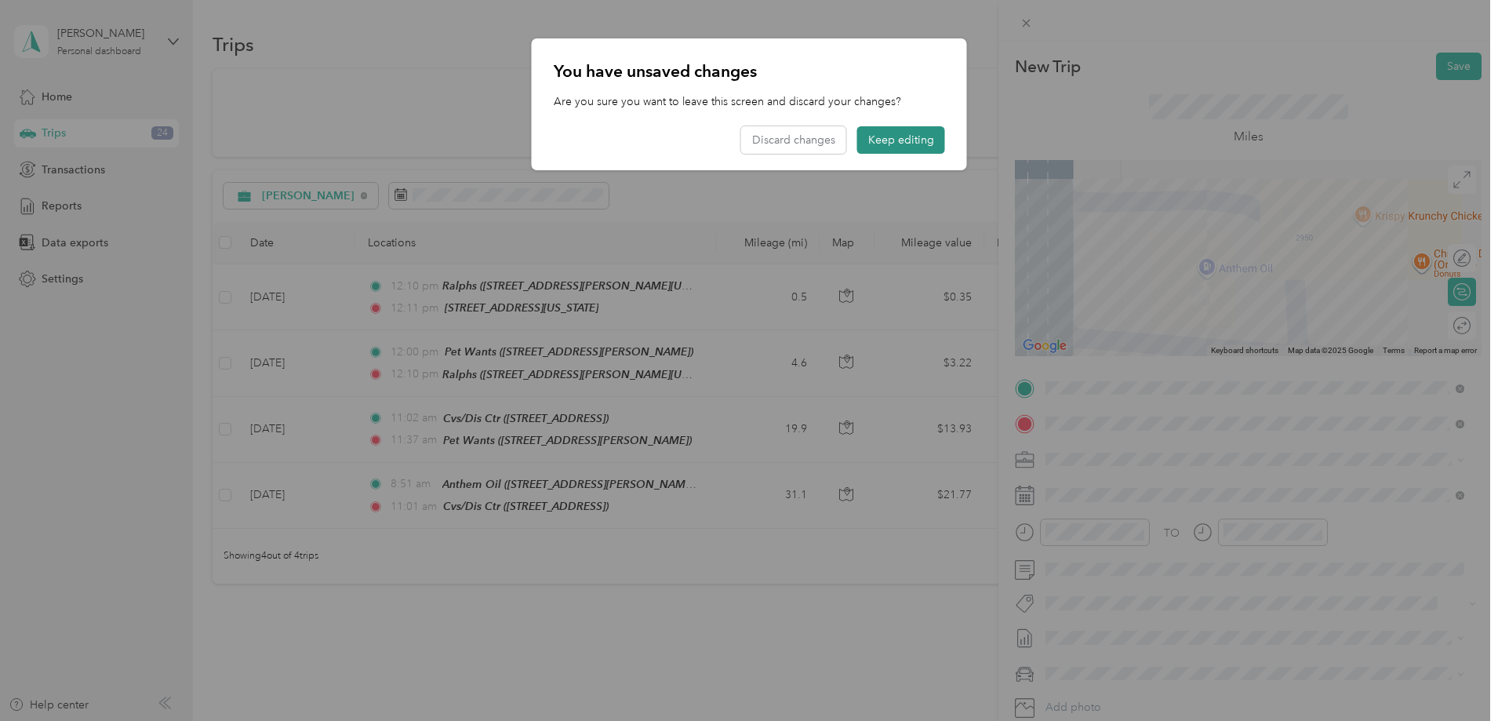
click at [905, 140] on button "Keep editing" at bounding box center [901, 139] width 88 height 27
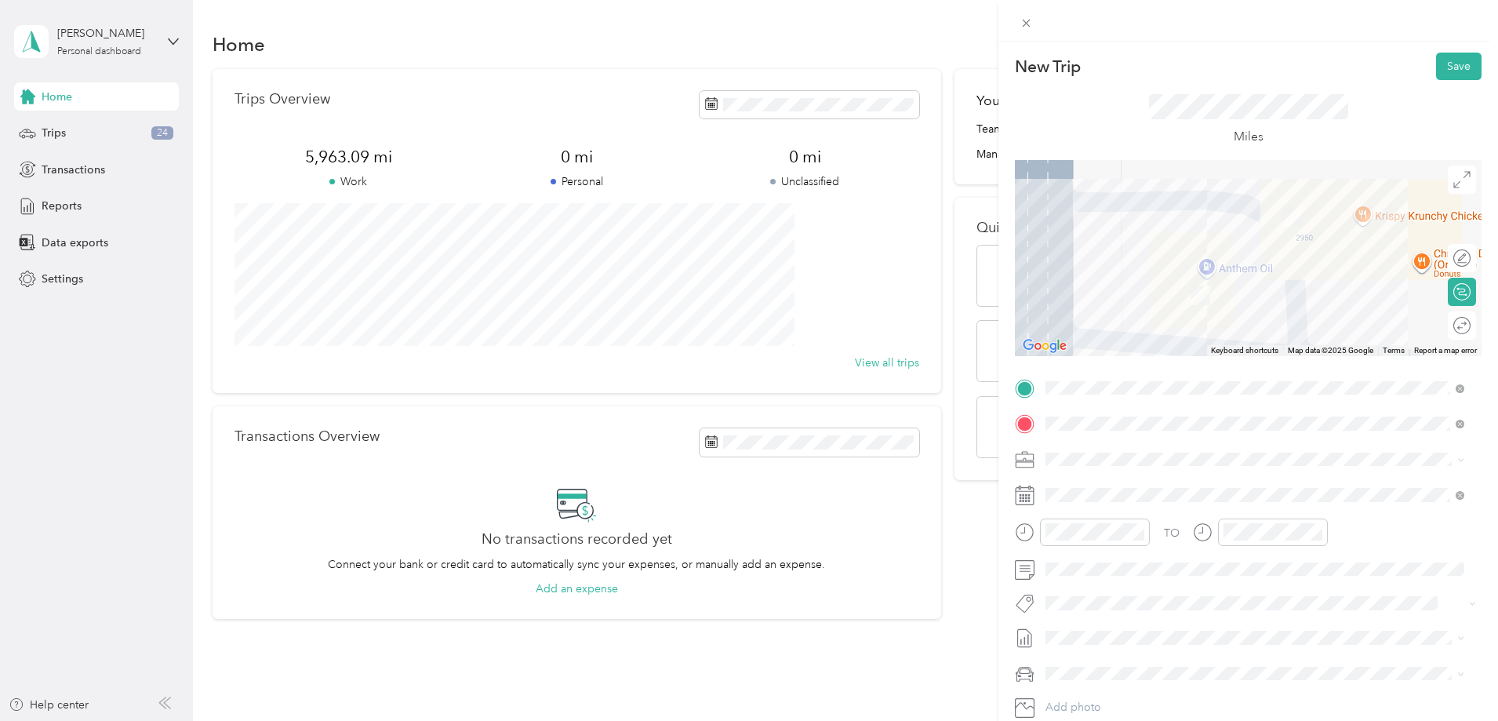
click at [817, 433] on div "New Trip Save This trip cannot be edited because it is either under review, app…" at bounding box center [749, 360] width 1498 height 721
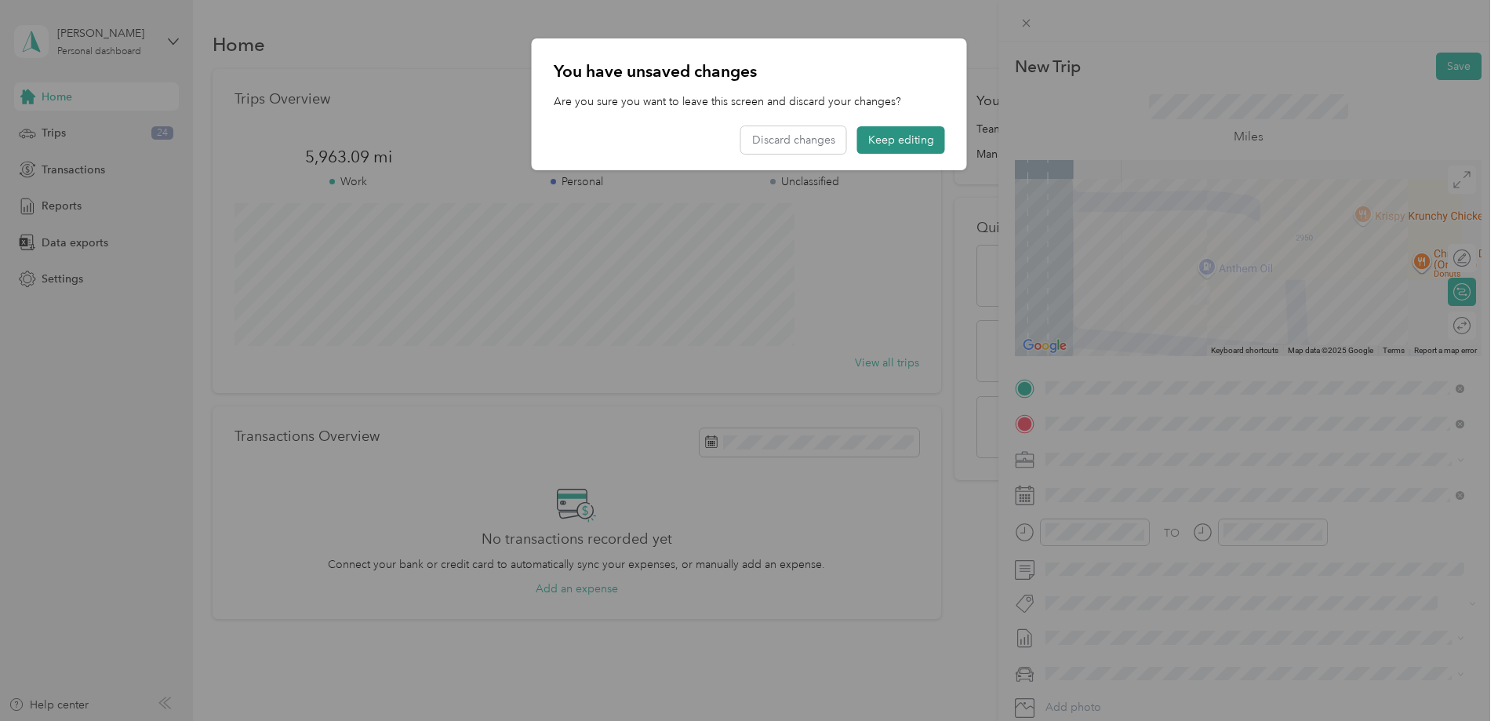
click at [911, 140] on button "Keep editing" at bounding box center [901, 139] width 88 height 27
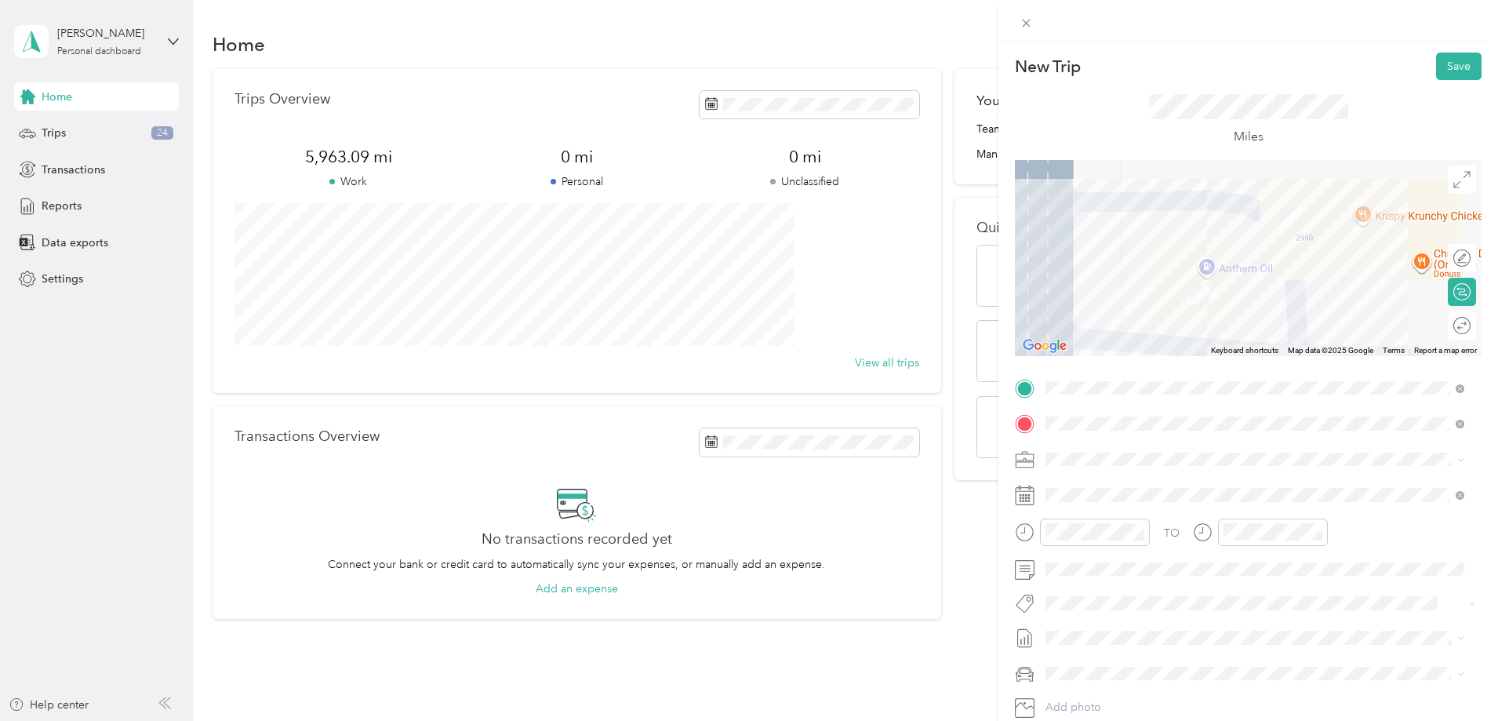
click at [850, 445] on div "New Trip Save This trip cannot be edited because it is either under review, app…" at bounding box center [749, 360] width 1498 height 721
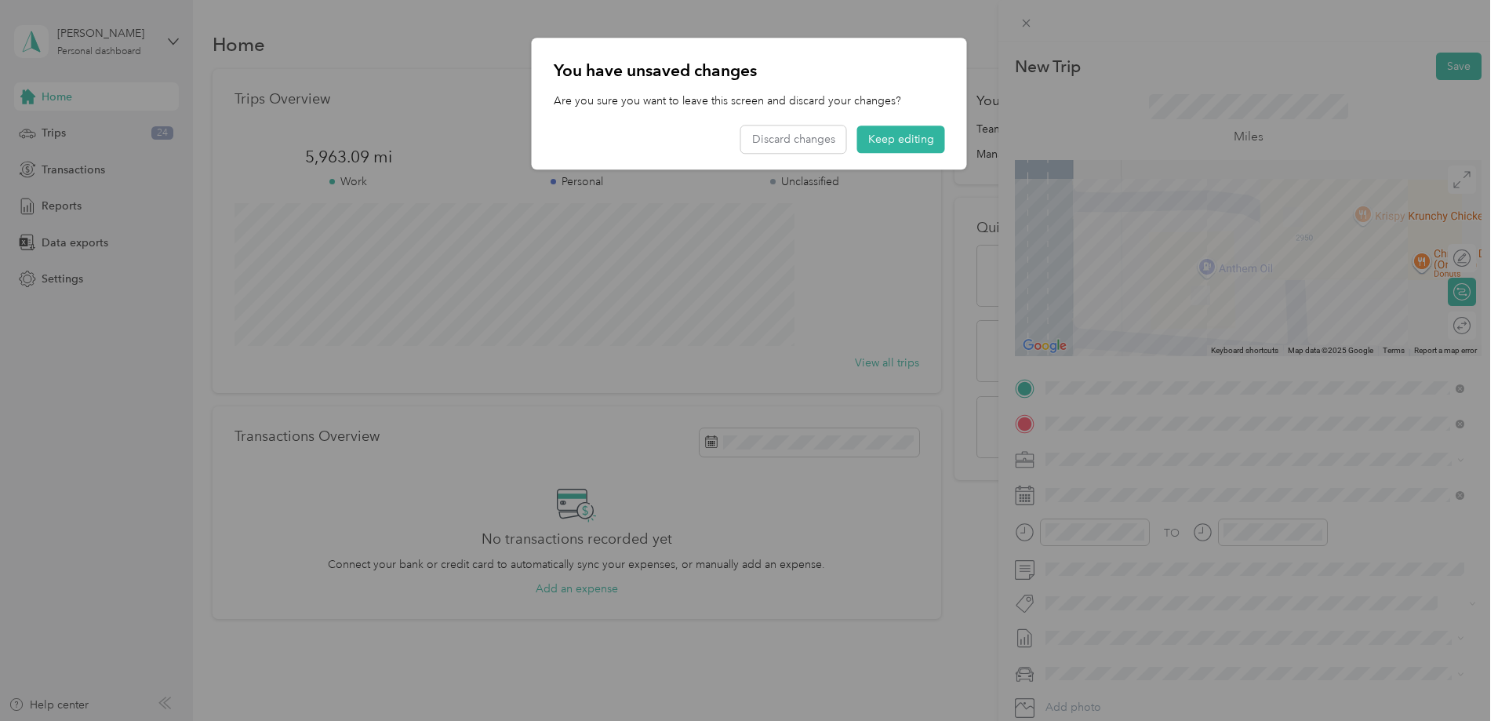
click at [817, 442] on div at bounding box center [749, 360] width 1498 height 721
click at [916, 127] on button "Keep editing" at bounding box center [901, 139] width 88 height 27
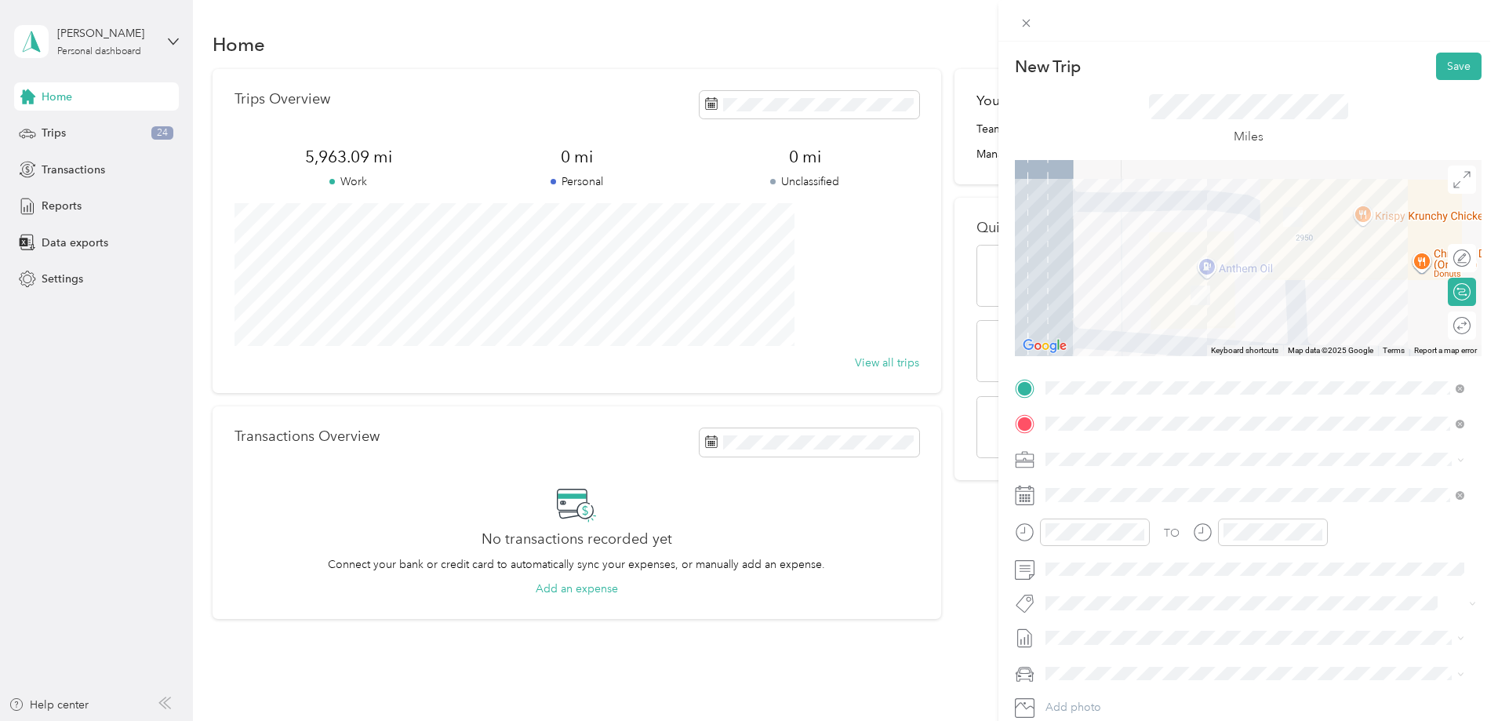
click at [56, 134] on div "New Trip Save This trip cannot be edited because it is either under review, app…" at bounding box center [749, 360] width 1498 height 721
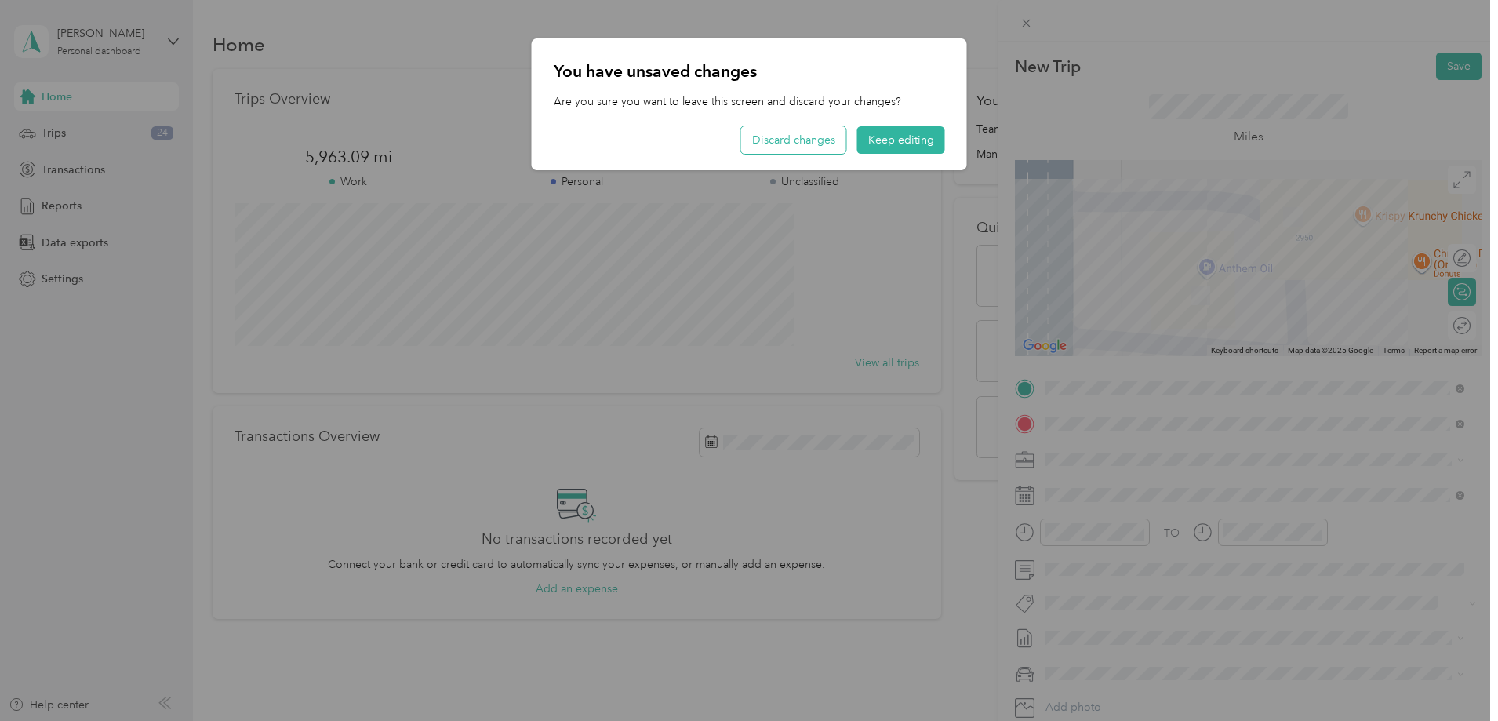
click at [821, 135] on button "Discard changes" at bounding box center [793, 139] width 105 height 27
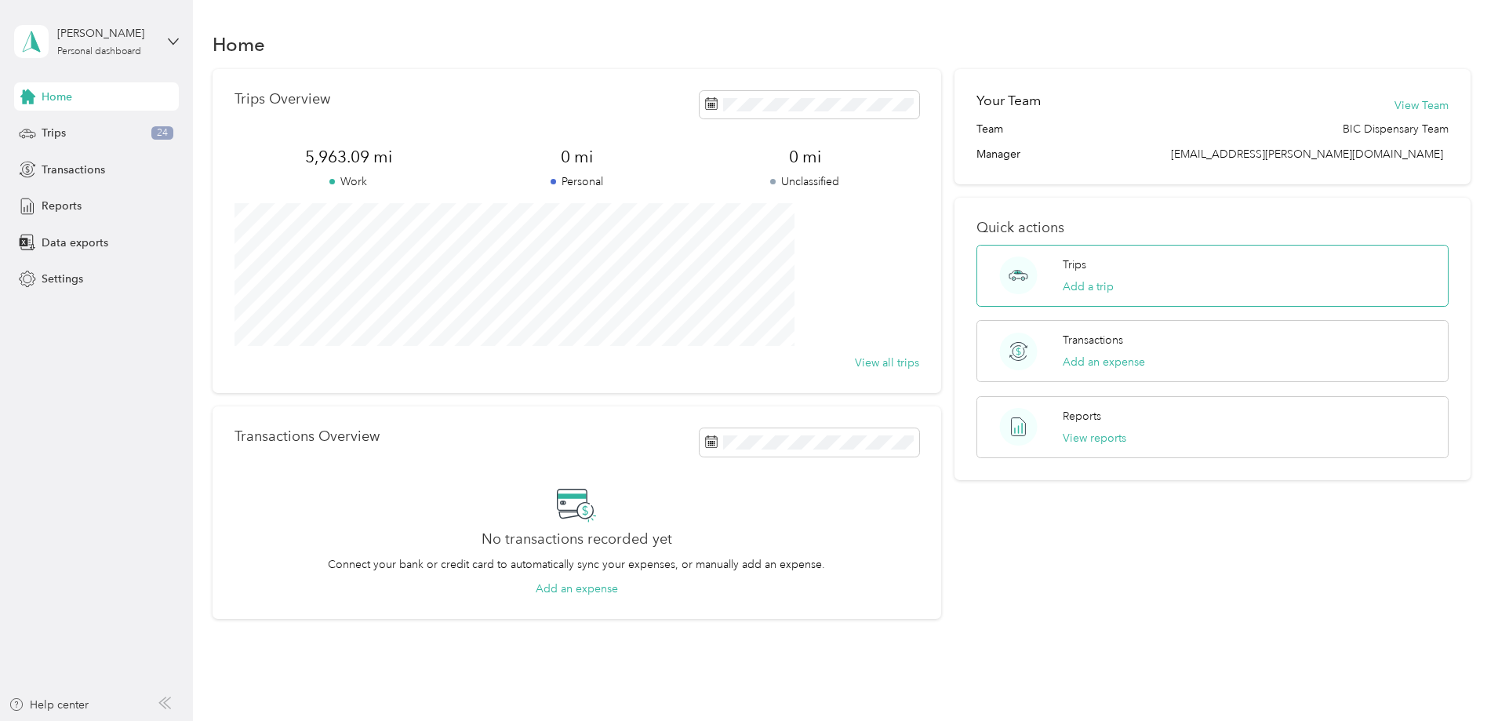
click at [1168, 283] on div "Trips Add a trip" at bounding box center [1213, 276] width 472 height 62
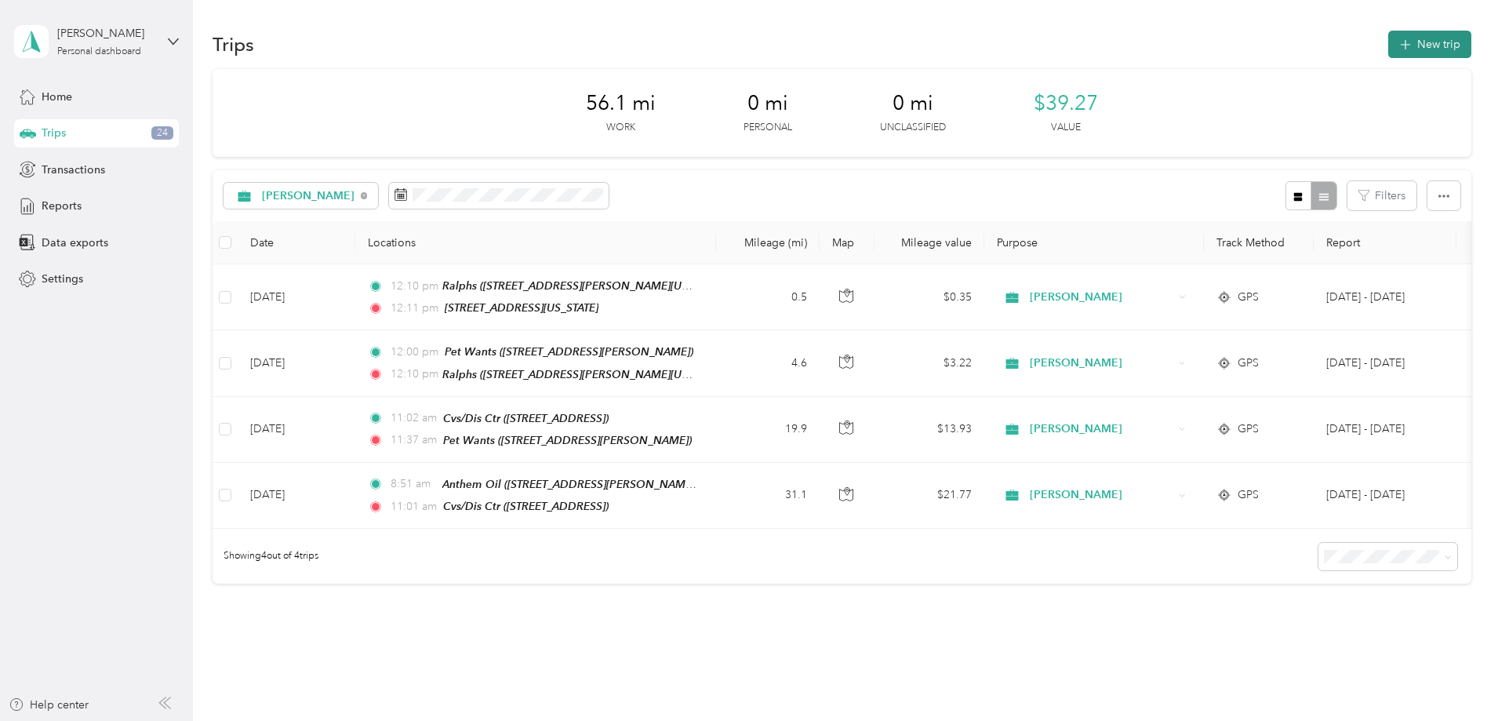
click at [1389, 39] on button "New trip" at bounding box center [1430, 44] width 83 height 27
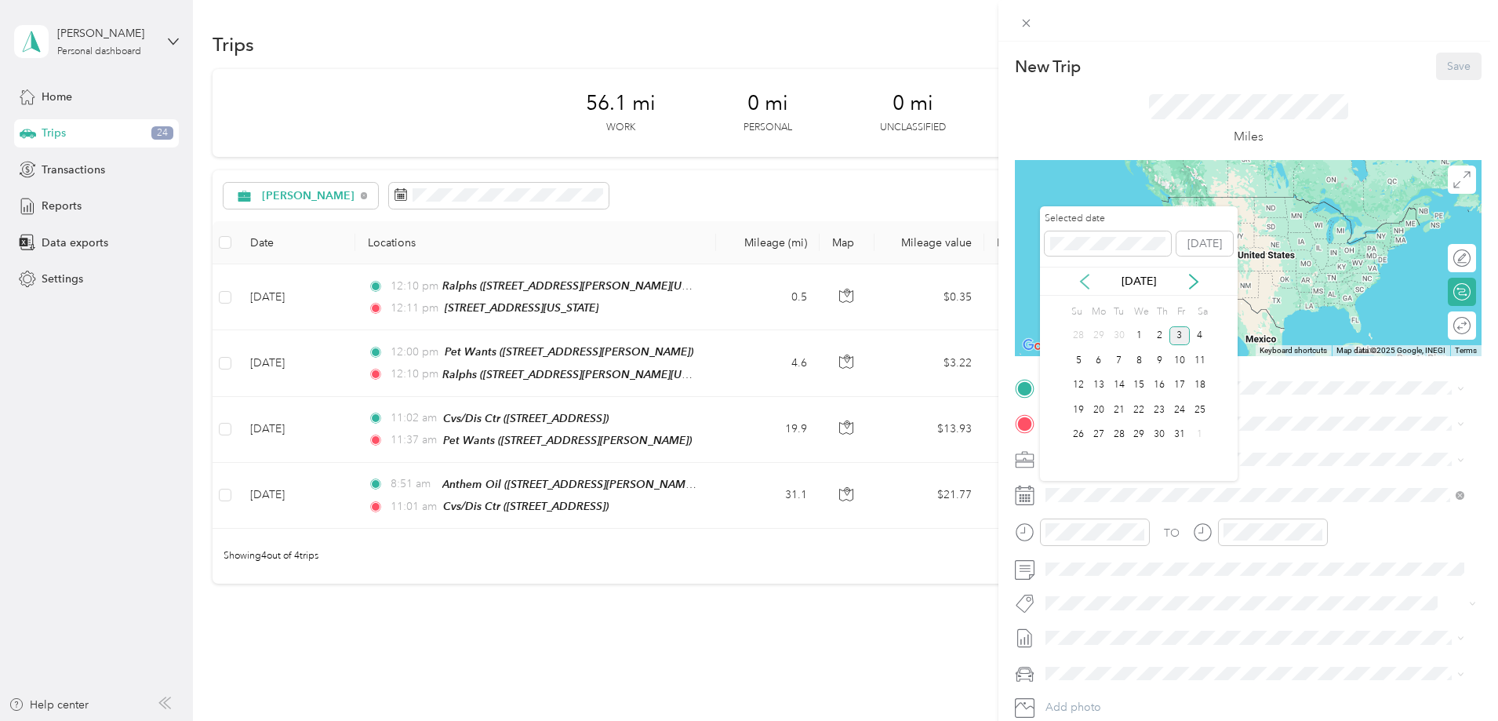
click at [1089, 281] on icon at bounding box center [1085, 282] width 16 height 16
click at [1137, 410] on div "24" at bounding box center [1139, 410] width 20 height 20
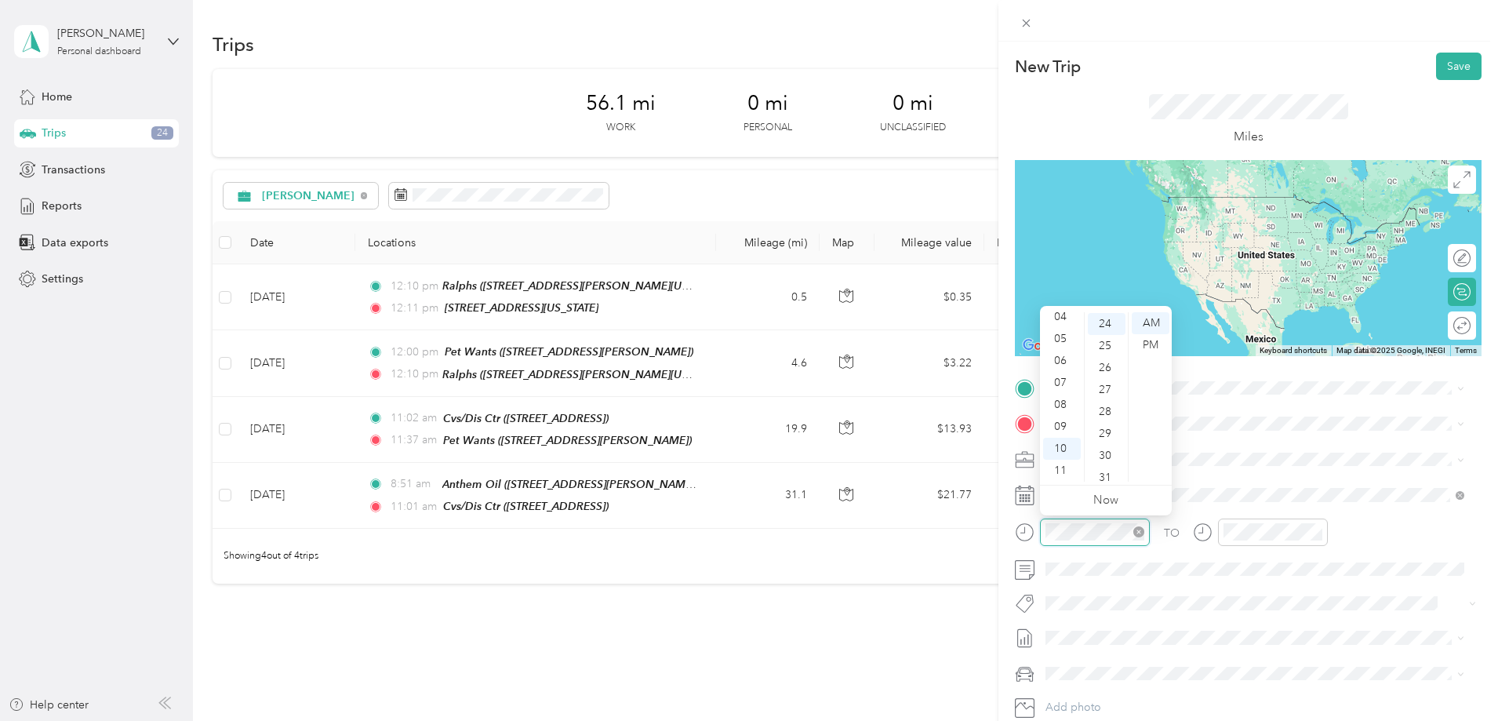
scroll to position [527, 0]
click at [1061, 404] on div "08" at bounding box center [1062, 405] width 38 height 22
click at [1107, 354] on div "47" at bounding box center [1107, 358] width 38 height 22
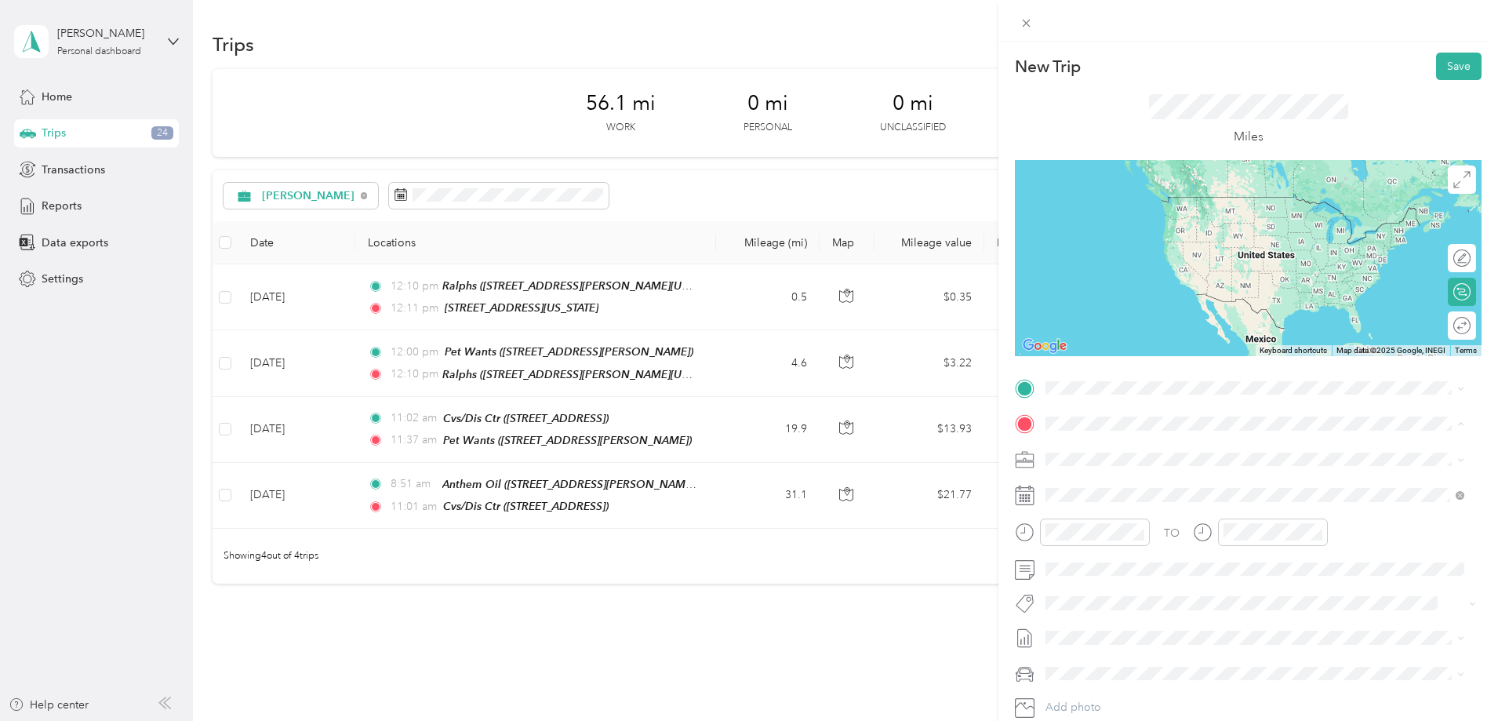
click at [796, 667] on div "New Trip Save This trip cannot be edited because it is either under review, app…" at bounding box center [749, 360] width 1498 height 721
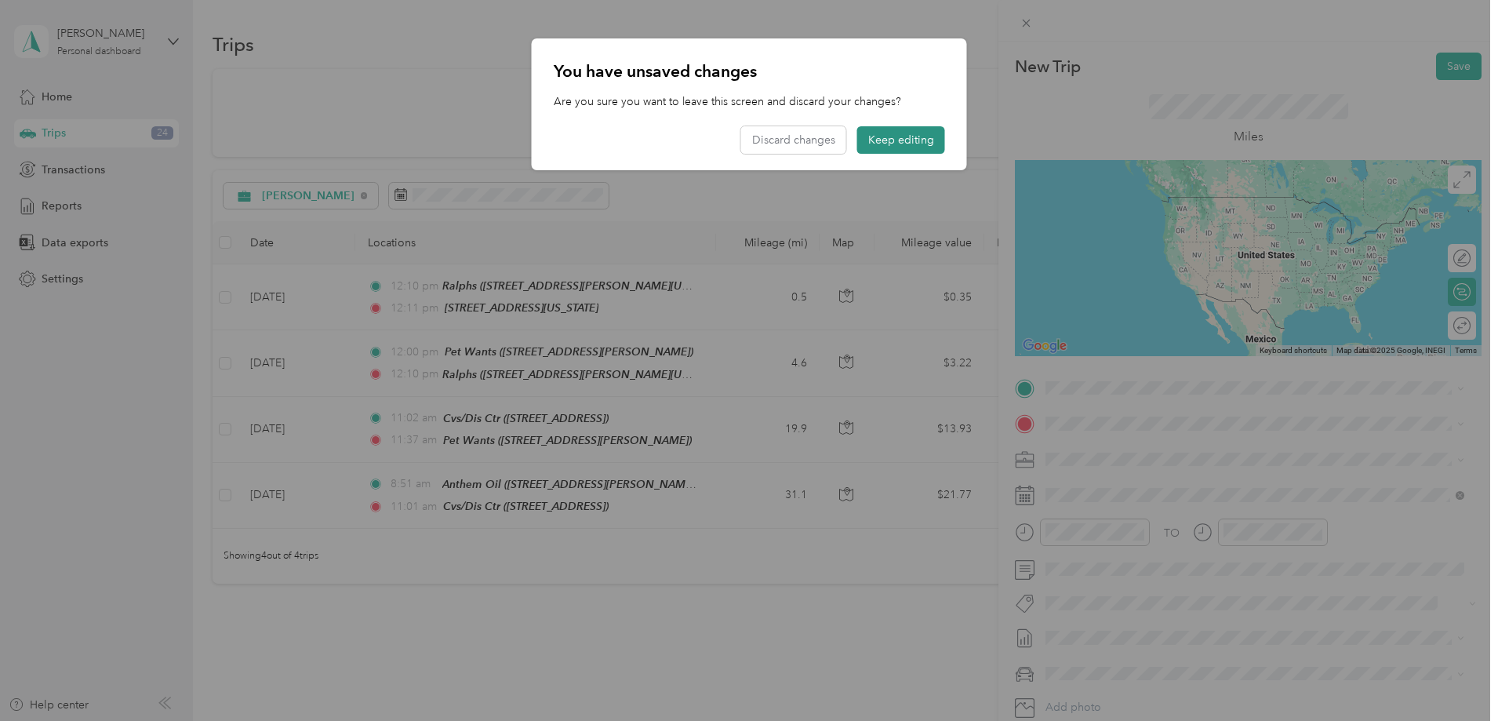
click at [903, 143] on button "Keep editing" at bounding box center [901, 139] width 88 height 27
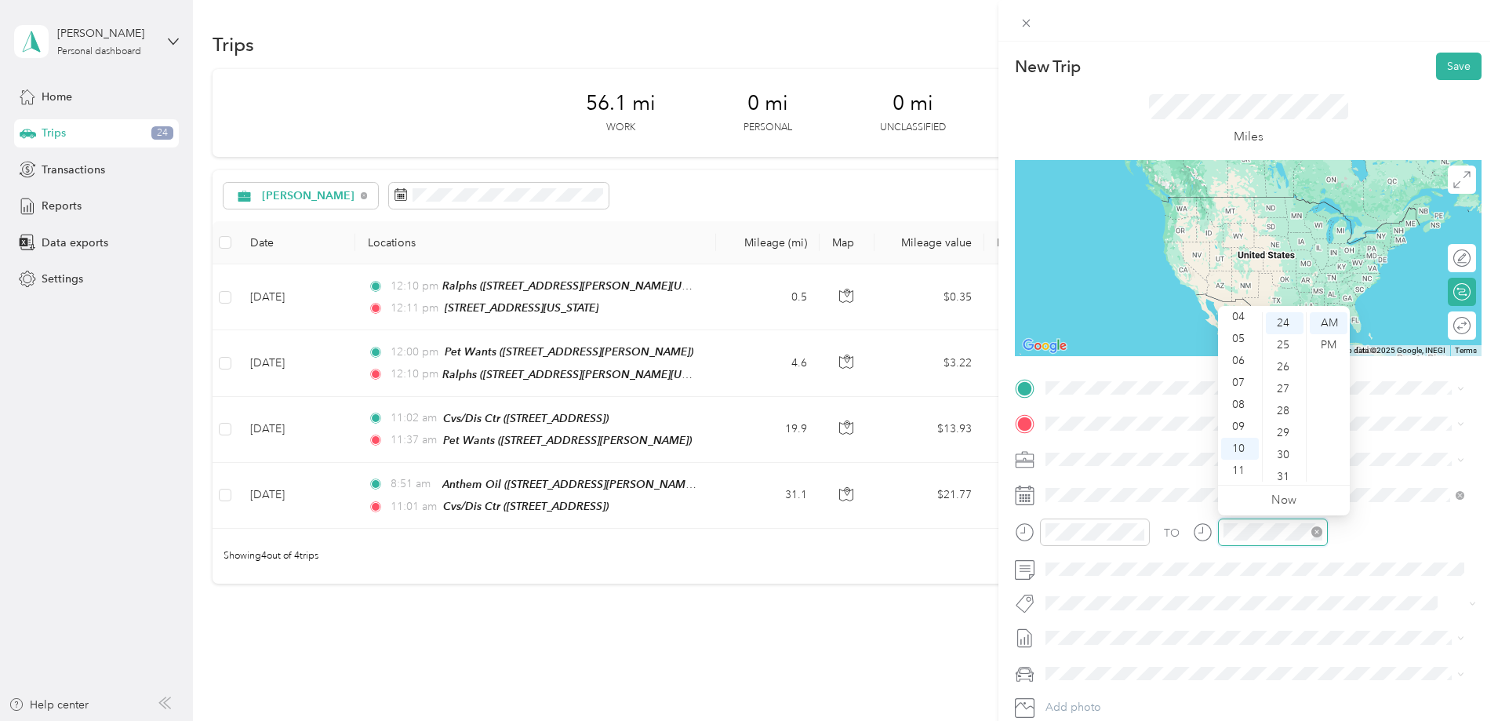
scroll to position [527, 0]
click at [1243, 403] on div "08" at bounding box center [1240, 405] width 38 height 22
click at [1278, 369] on div "51" at bounding box center [1285, 373] width 38 height 22
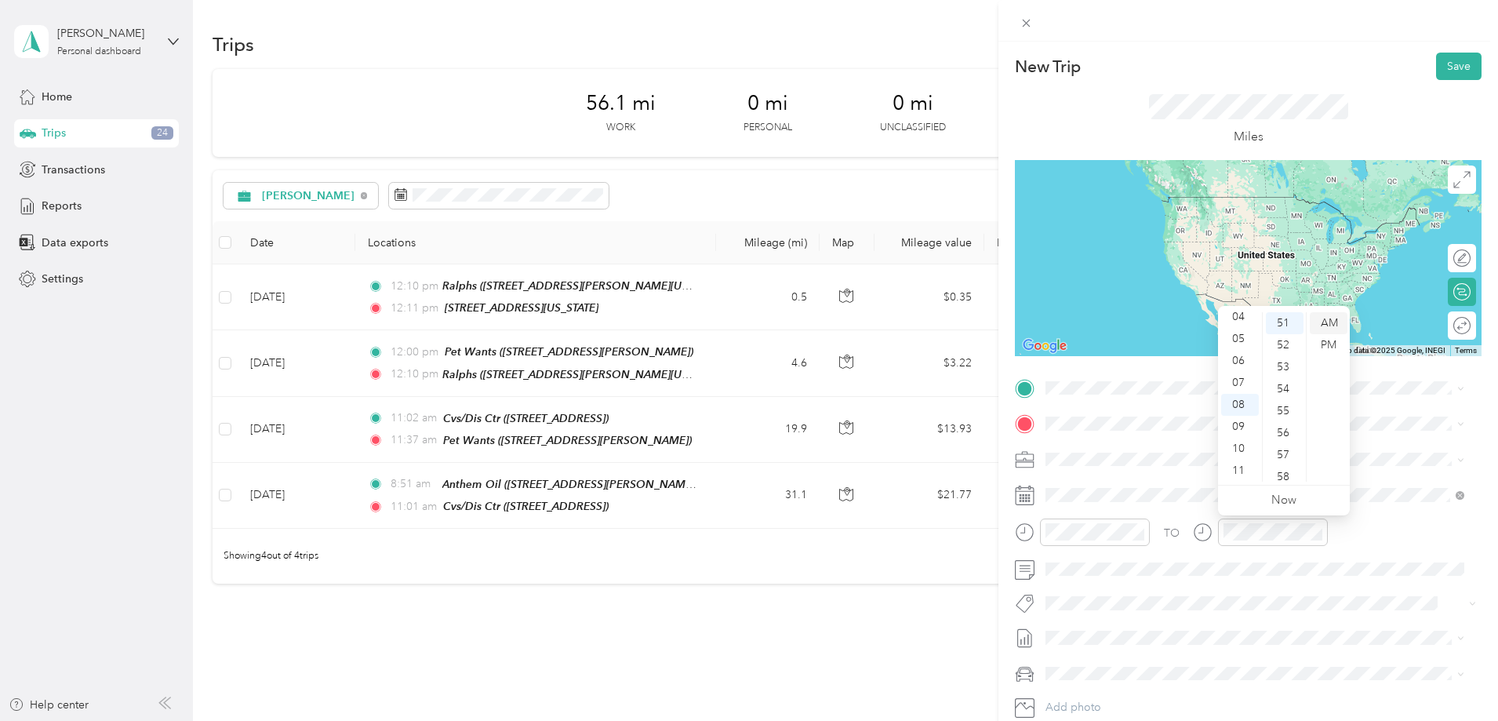
click at [1332, 319] on div "AM" at bounding box center [1329, 323] width 38 height 22
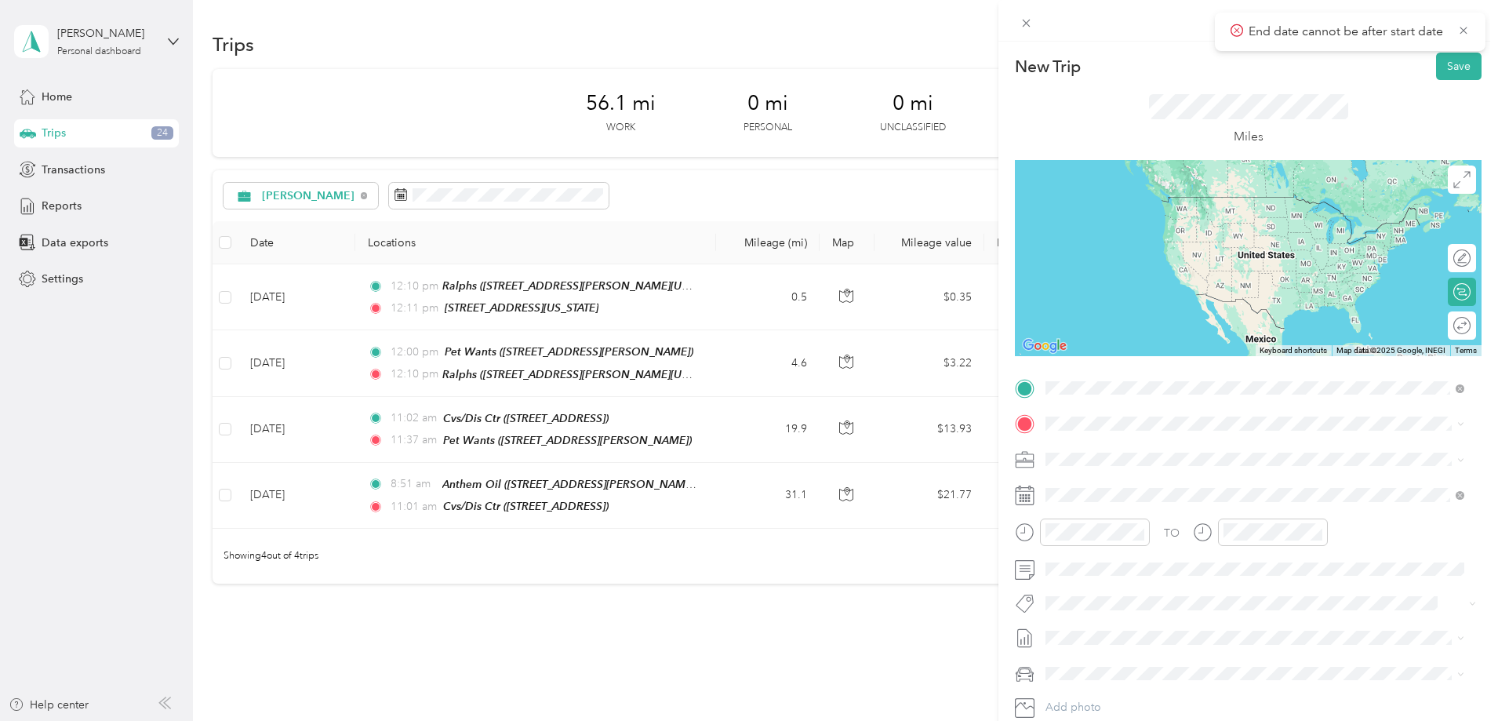
click at [1135, 454] on div "[STREET_ADDRESS] [STREET_ADDRESS][PERSON_NAME][US_STATE]" at bounding box center [1198, 459] width 244 height 33
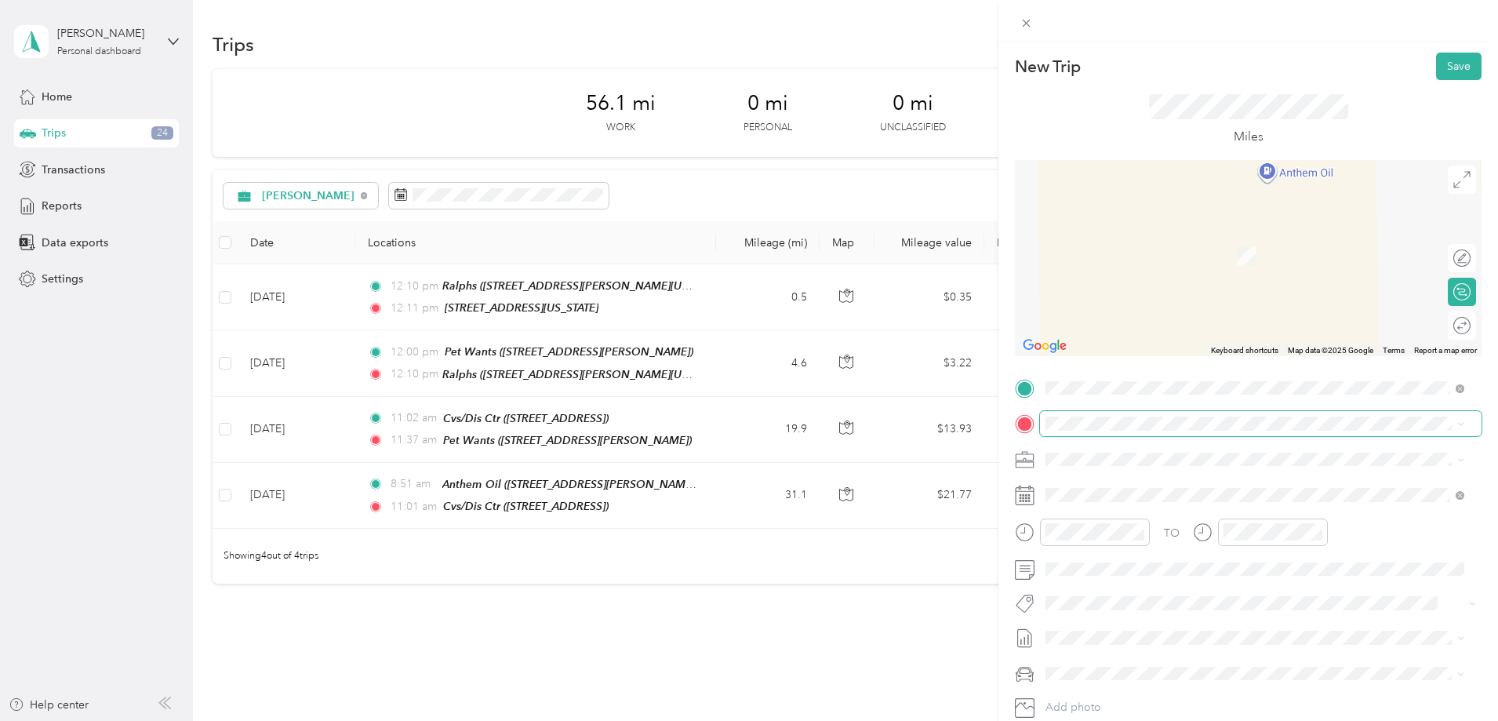
click at [1061, 413] on span at bounding box center [1261, 423] width 442 height 25
click at [1262, 486] on div "TEAM Anthem Oil" at bounding box center [1169, 489] width 187 height 20
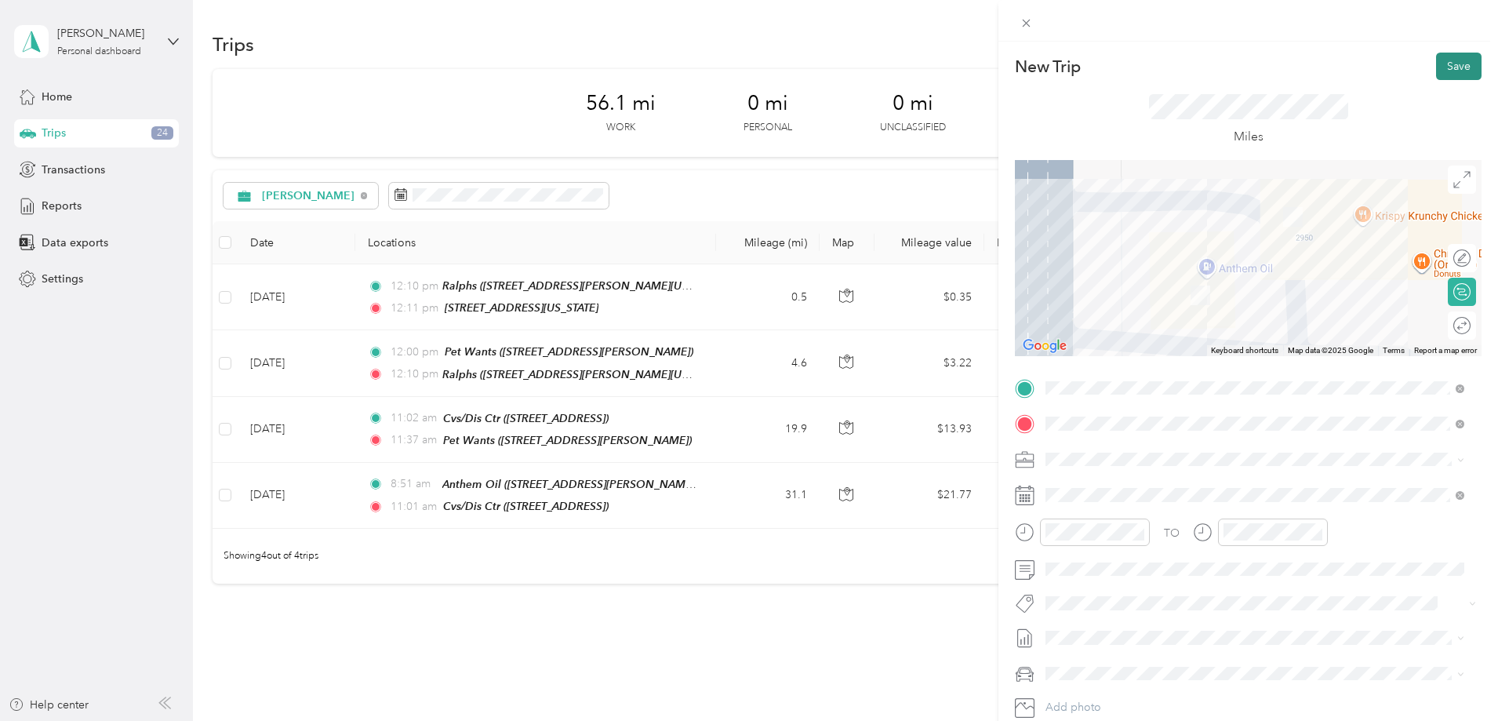
click at [1445, 64] on button "Save" at bounding box center [1459, 66] width 46 height 27
click at [812, 662] on div "New Trip Save This trip cannot be edited because it is either under review, app…" at bounding box center [749, 360] width 1498 height 721
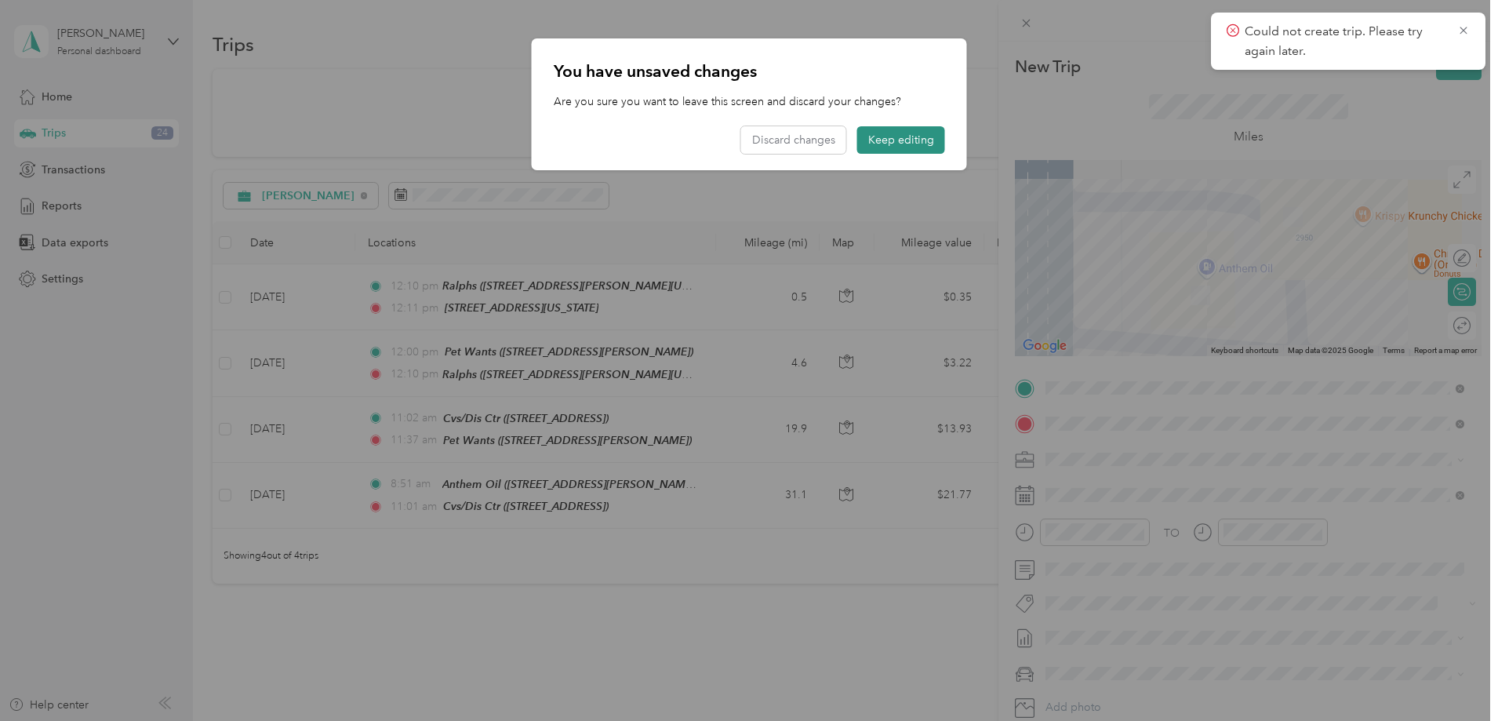
click at [906, 145] on button "Keep editing" at bounding box center [901, 139] width 88 height 27
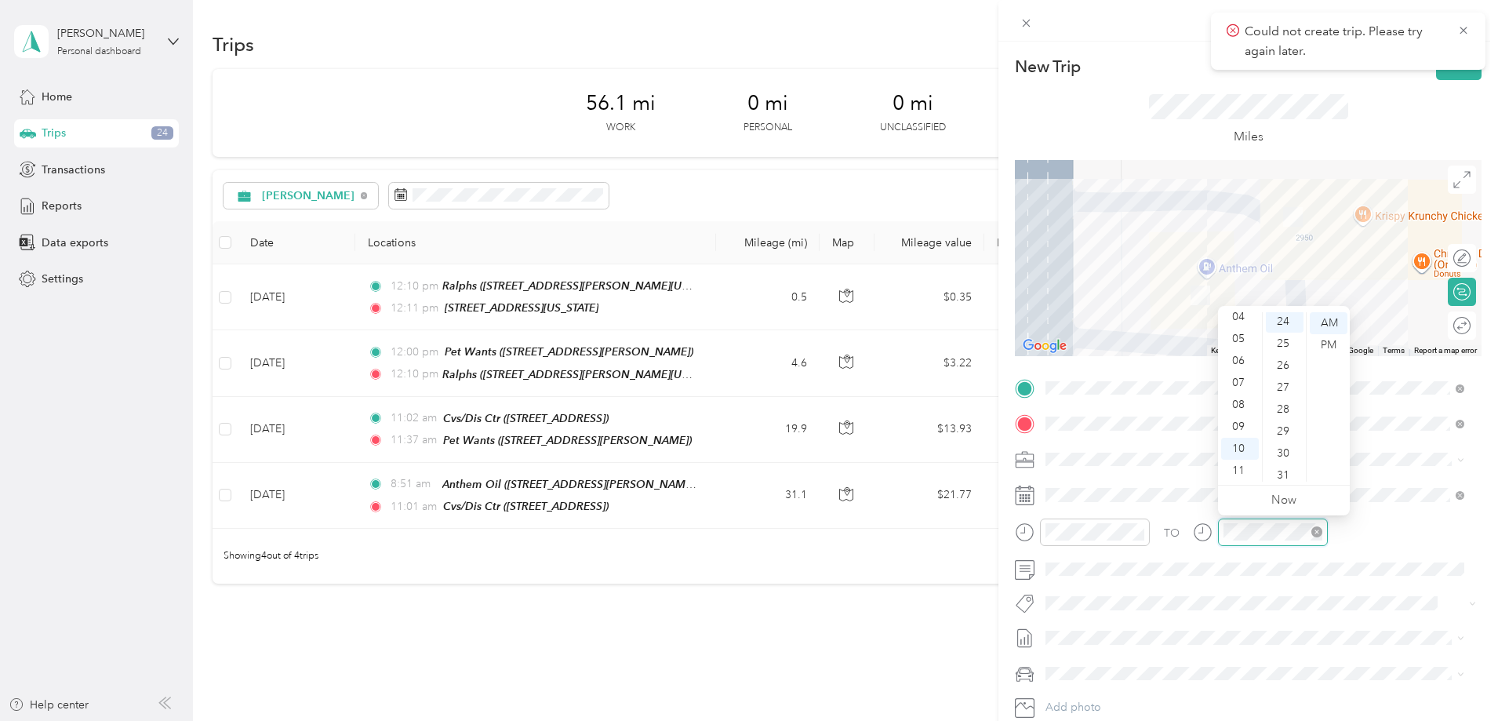
scroll to position [527, 0]
click at [1243, 409] on div "08" at bounding box center [1240, 405] width 38 height 22
click at [1283, 370] on div "51" at bounding box center [1285, 373] width 38 height 22
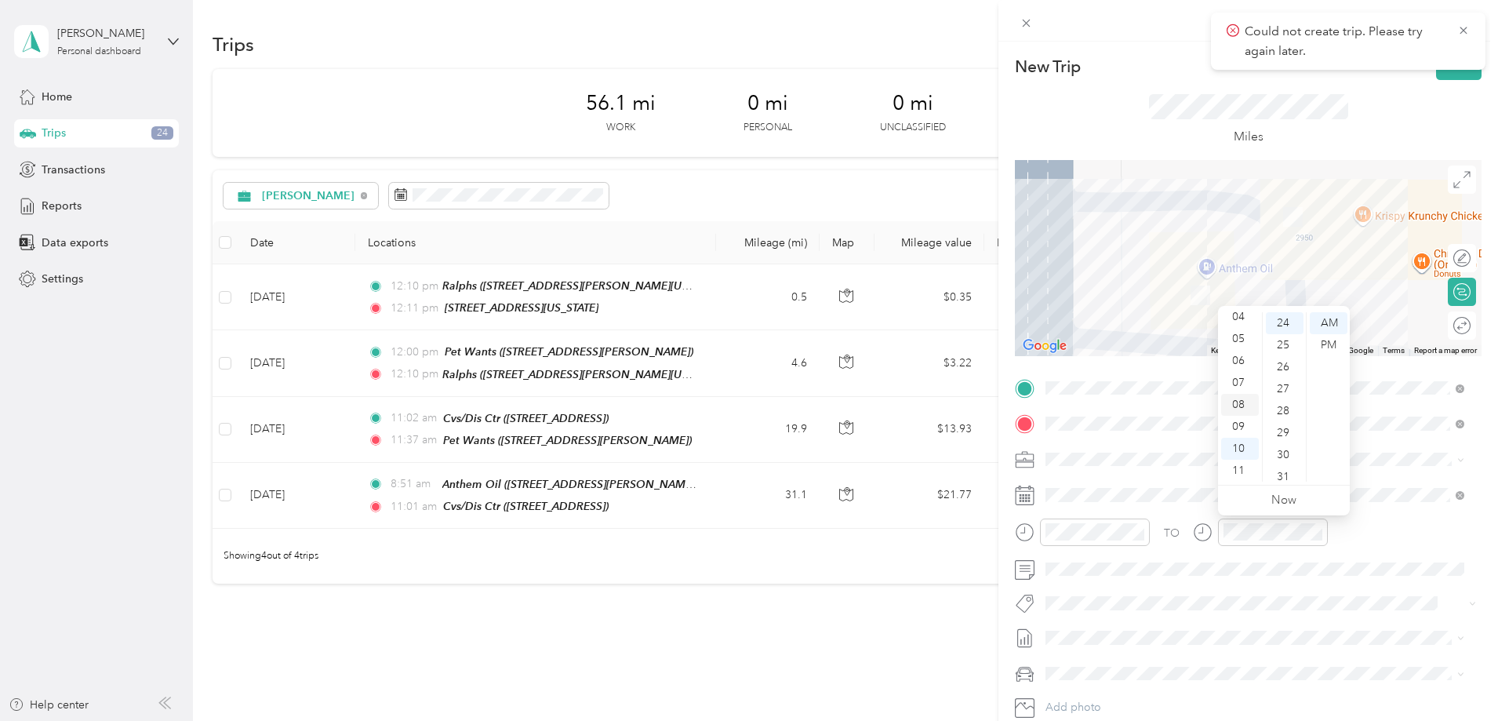
click at [1246, 400] on div "08" at bounding box center [1240, 405] width 38 height 22
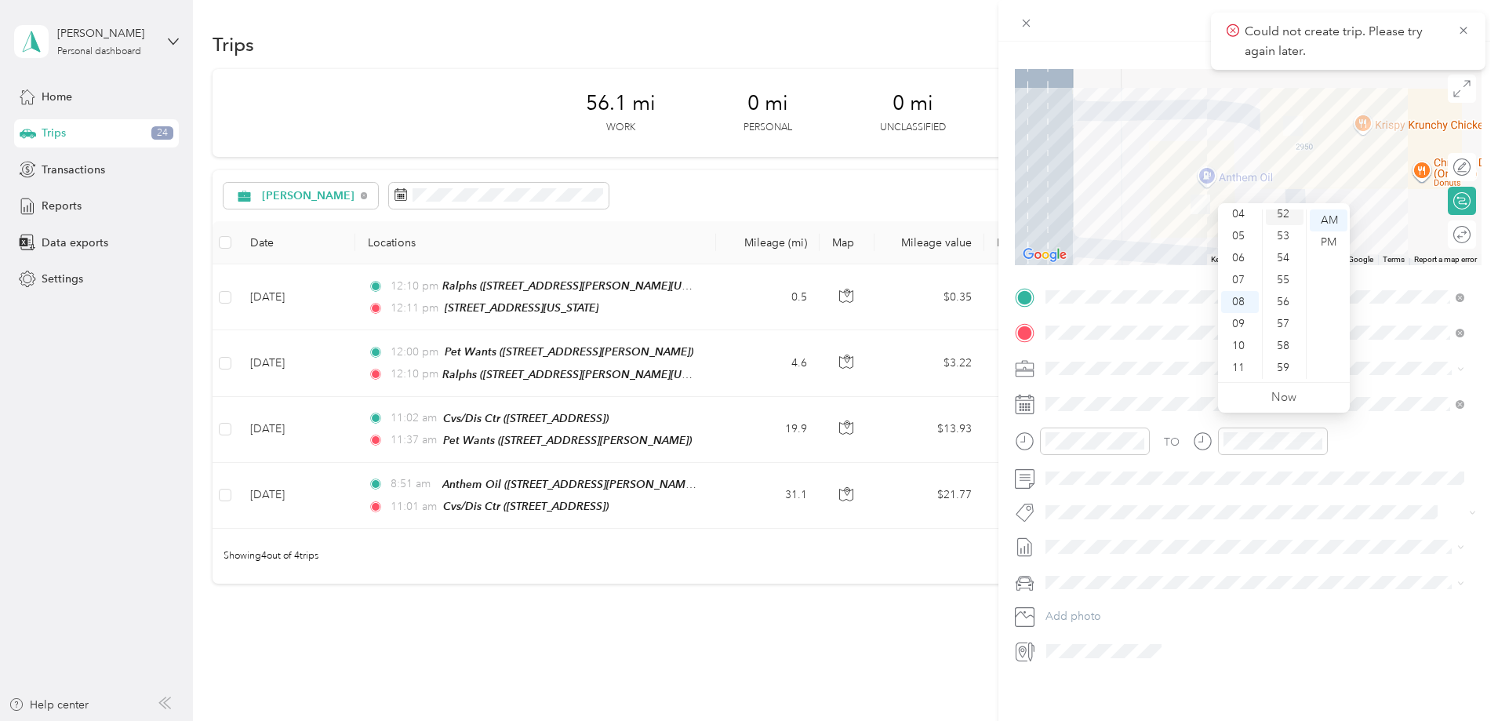
scroll to position [1070, 0]
click at [1290, 267] on div "51" at bounding box center [1285, 271] width 38 height 22
click at [1328, 218] on div "AM" at bounding box center [1329, 220] width 38 height 22
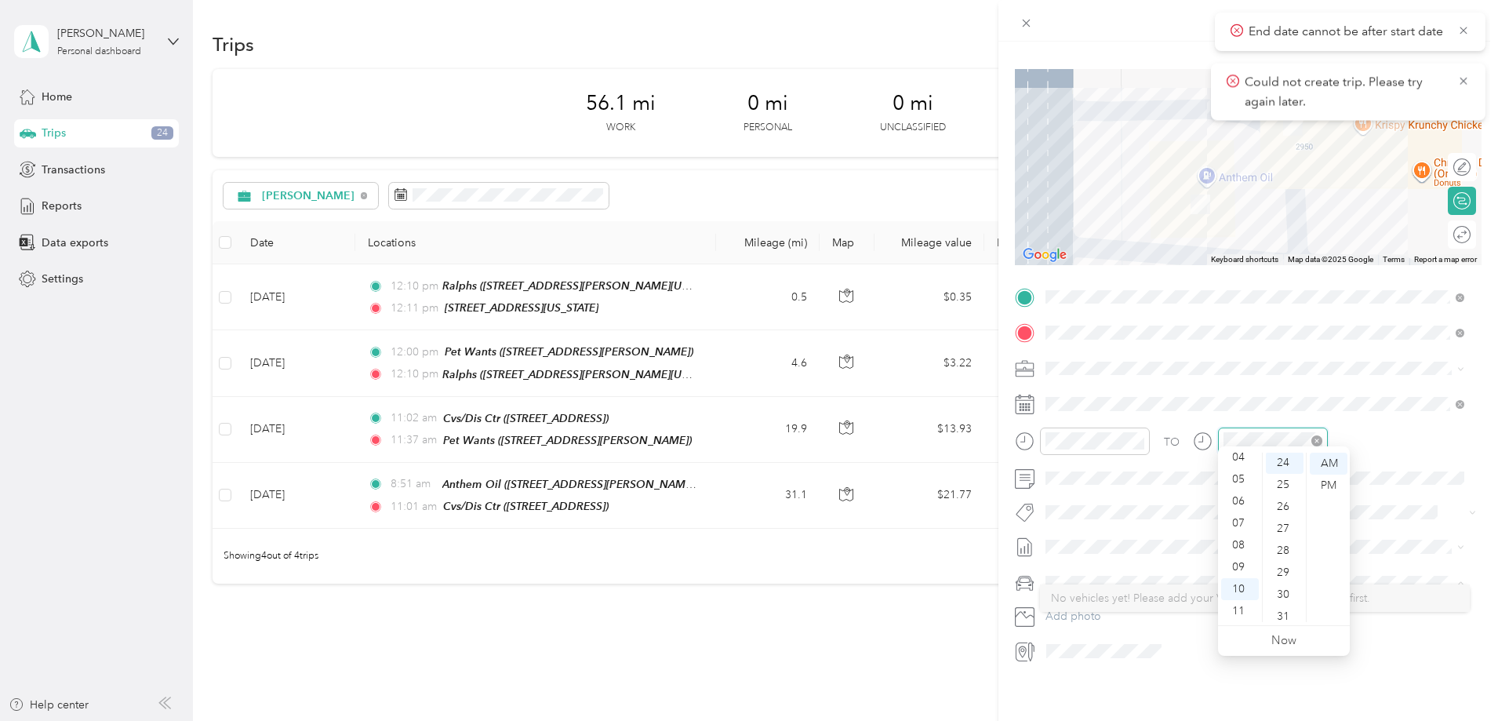
scroll to position [527, 0]
click at [1236, 543] on div "08" at bounding box center [1240, 545] width 38 height 22
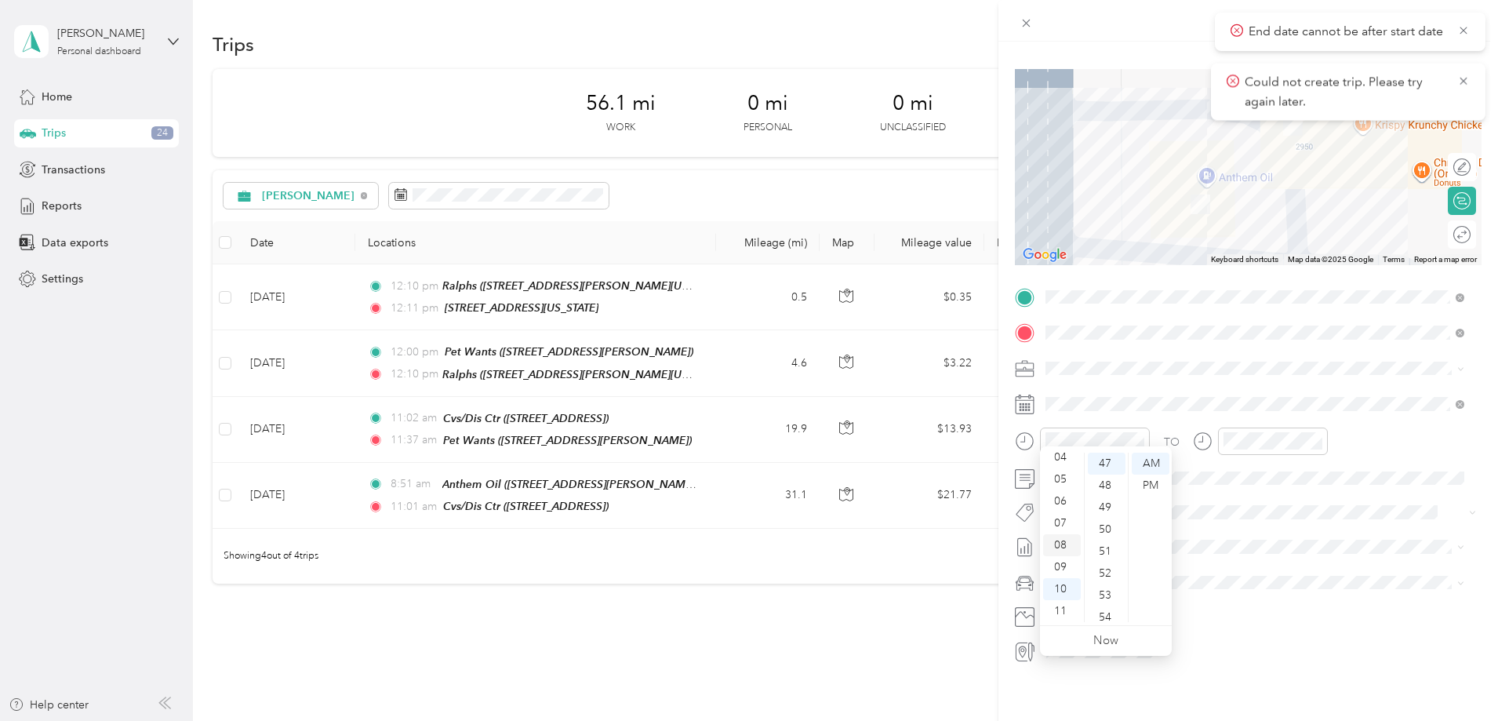
click at [1060, 537] on div "08" at bounding box center [1062, 545] width 38 height 22
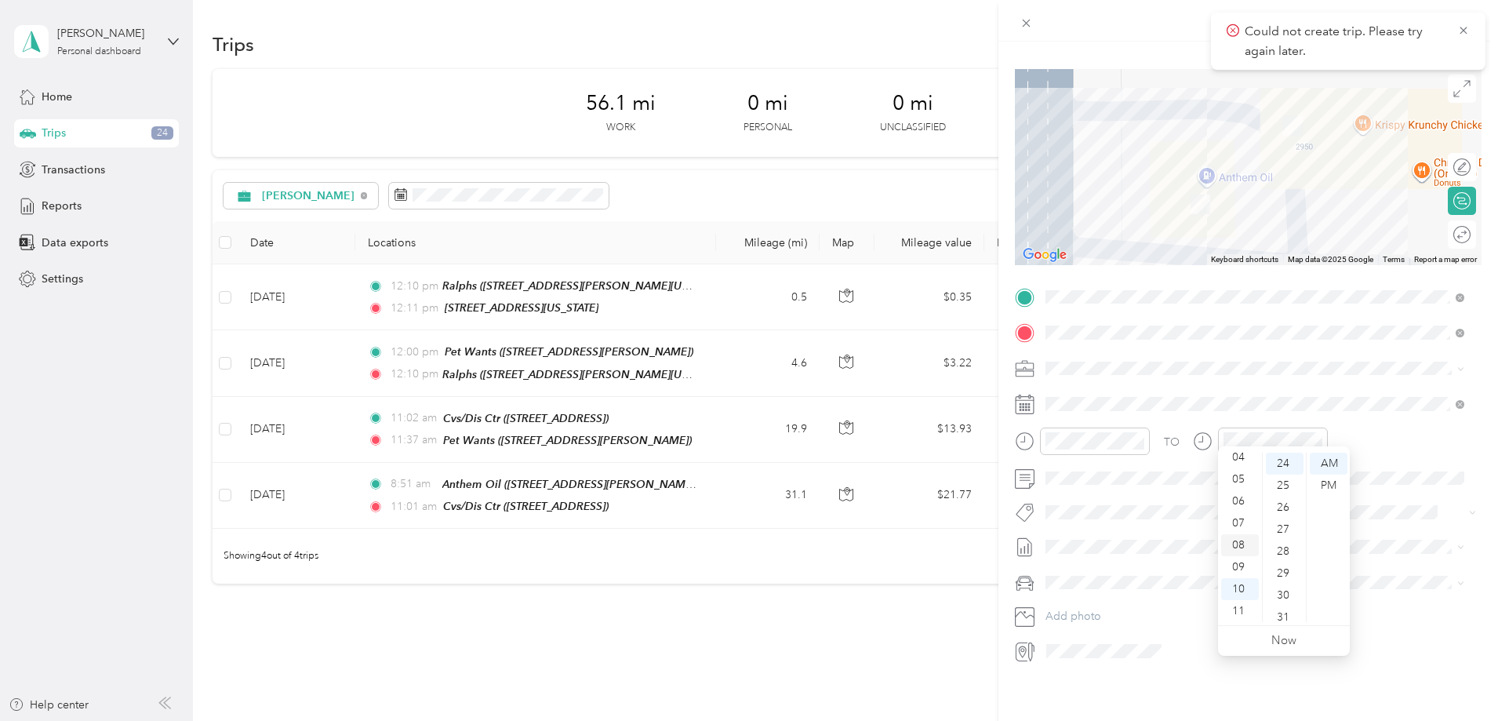
click at [1243, 538] on div "08" at bounding box center [1240, 545] width 38 height 22
click at [1283, 559] on div "50" at bounding box center [1285, 564] width 38 height 22
click at [1456, 29] on span "Could not create trip. Please try again later." at bounding box center [1348, 41] width 243 height 38
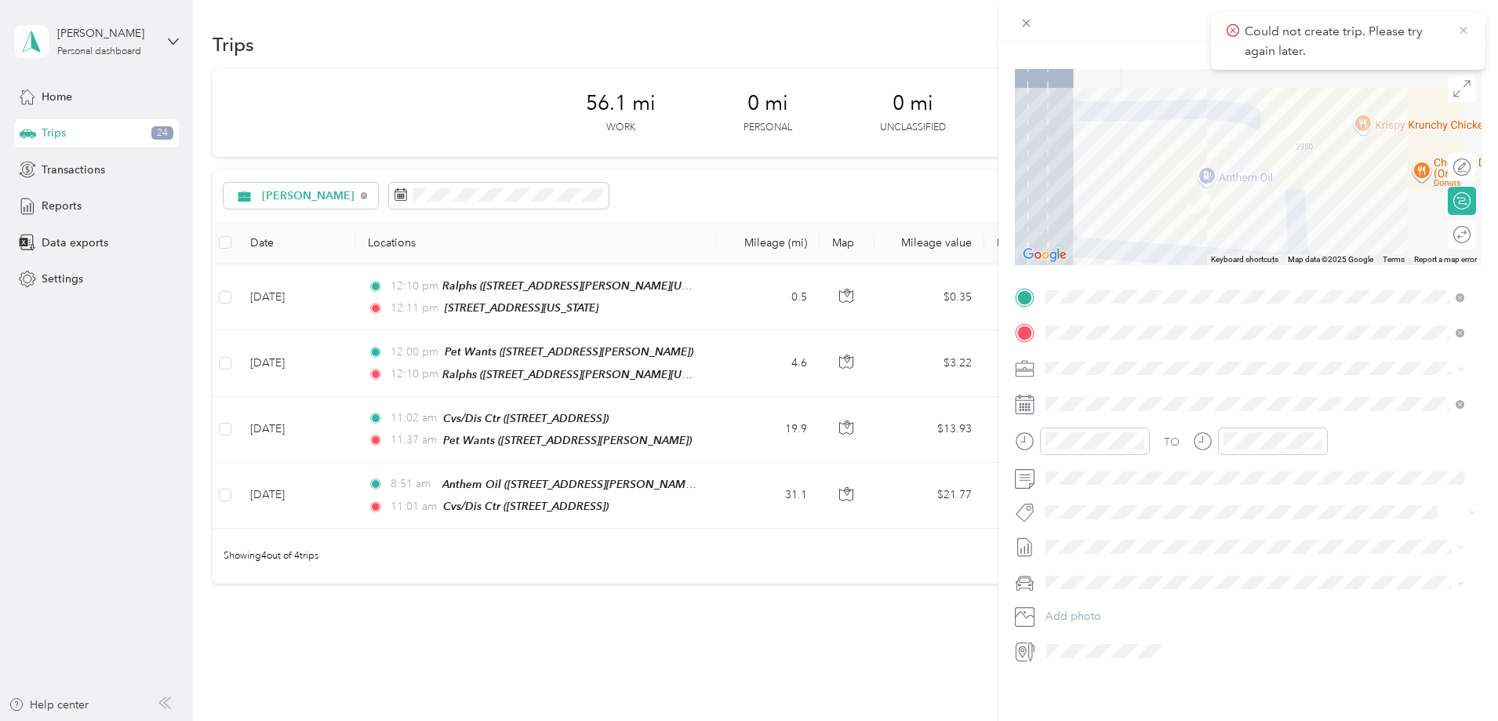
click at [1462, 26] on icon at bounding box center [1464, 31] width 13 height 14
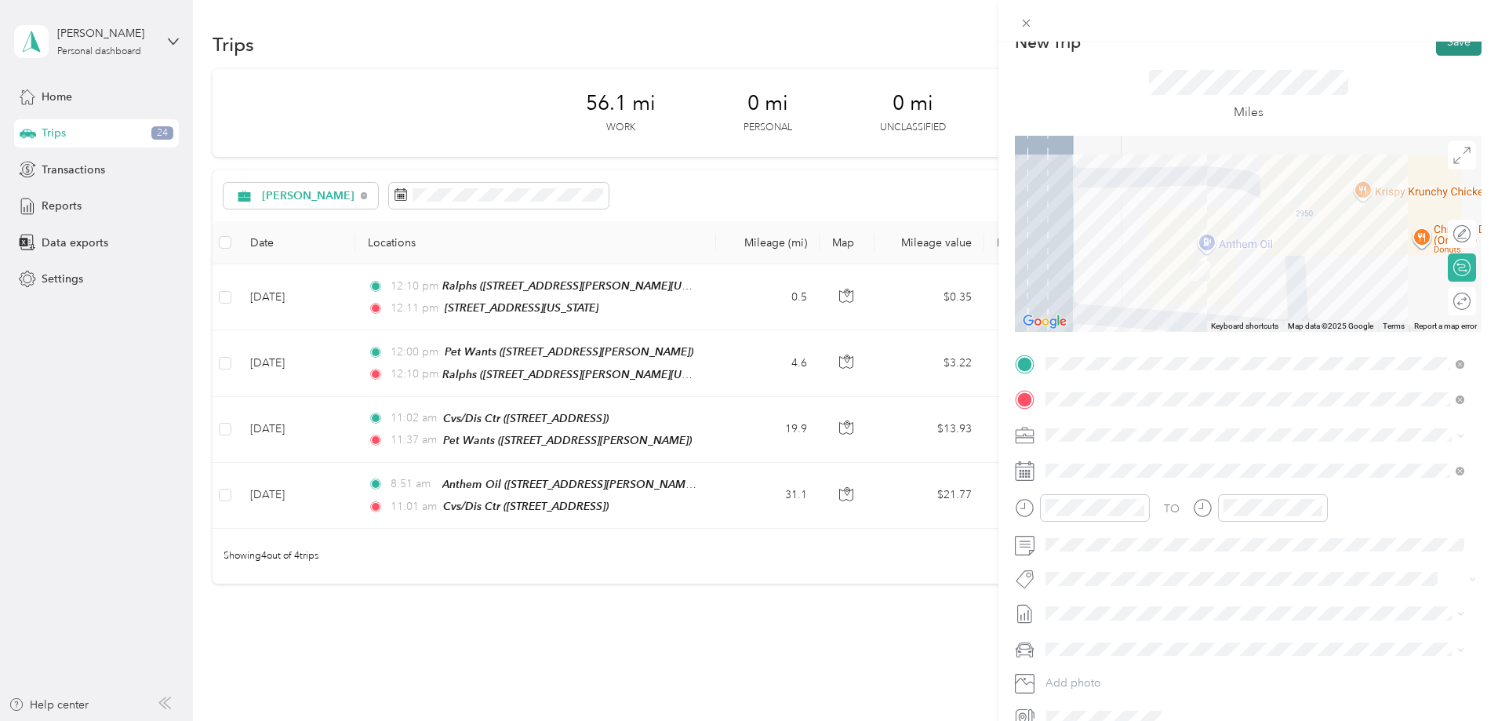
click at [1453, 48] on button "Save" at bounding box center [1459, 41] width 46 height 27
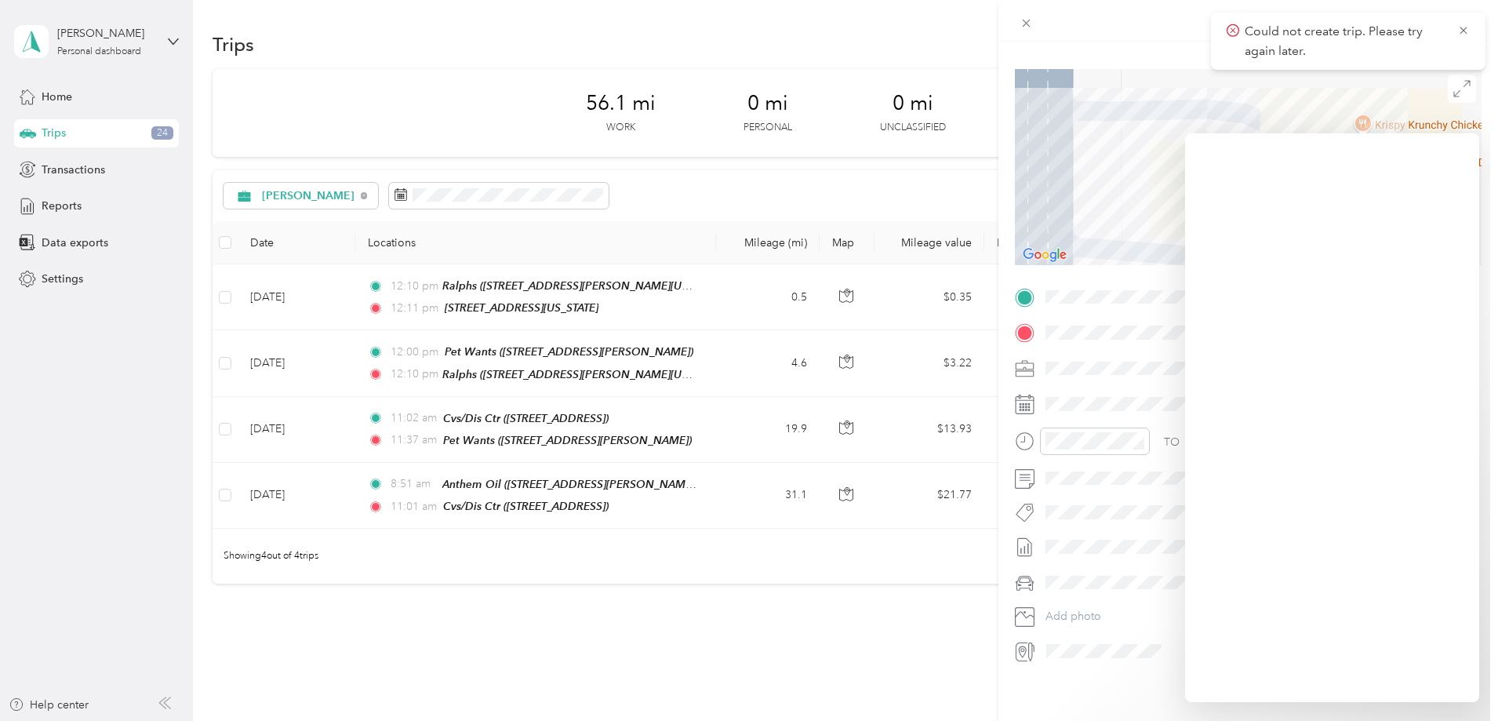
scroll to position [0, 0]
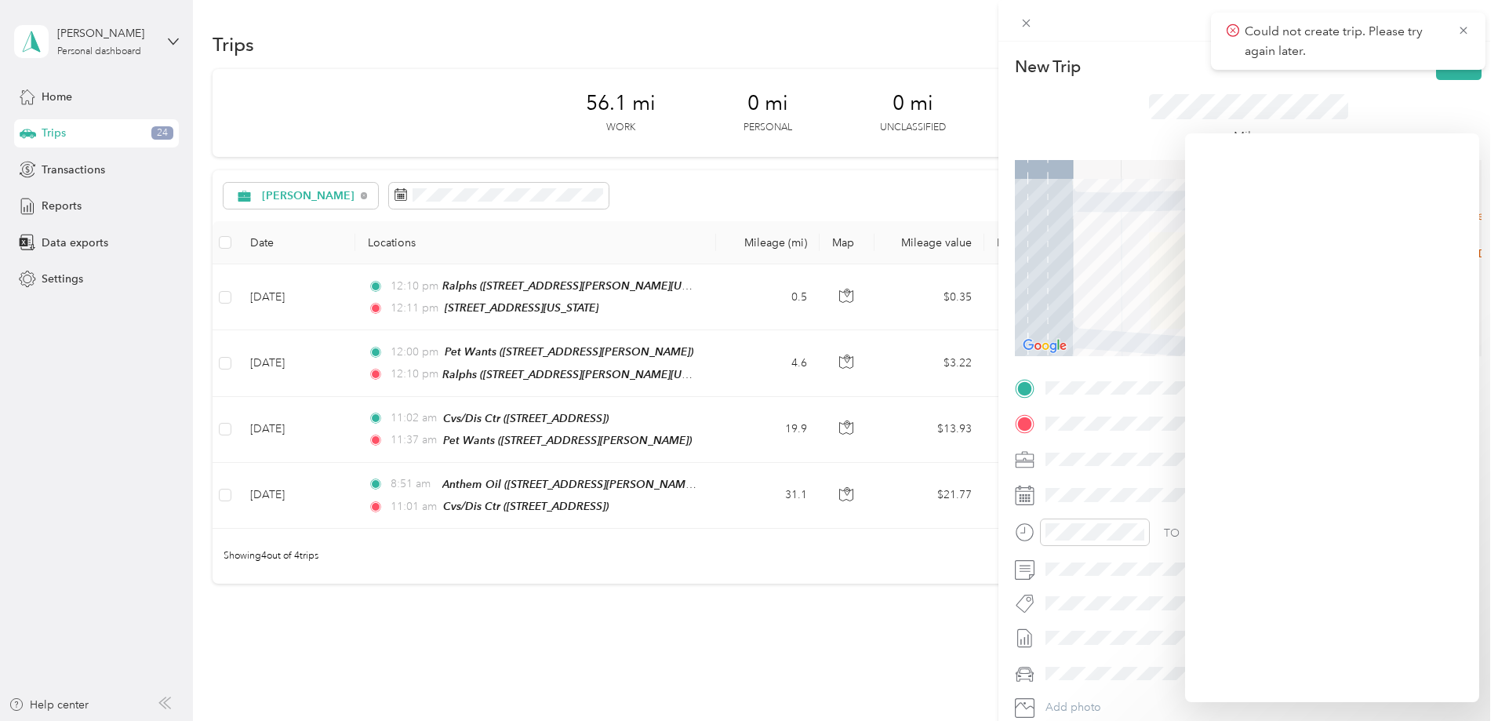
click at [81, 135] on div "New Trip Save This trip cannot be edited because it is either under review, app…" at bounding box center [749, 360] width 1498 height 721
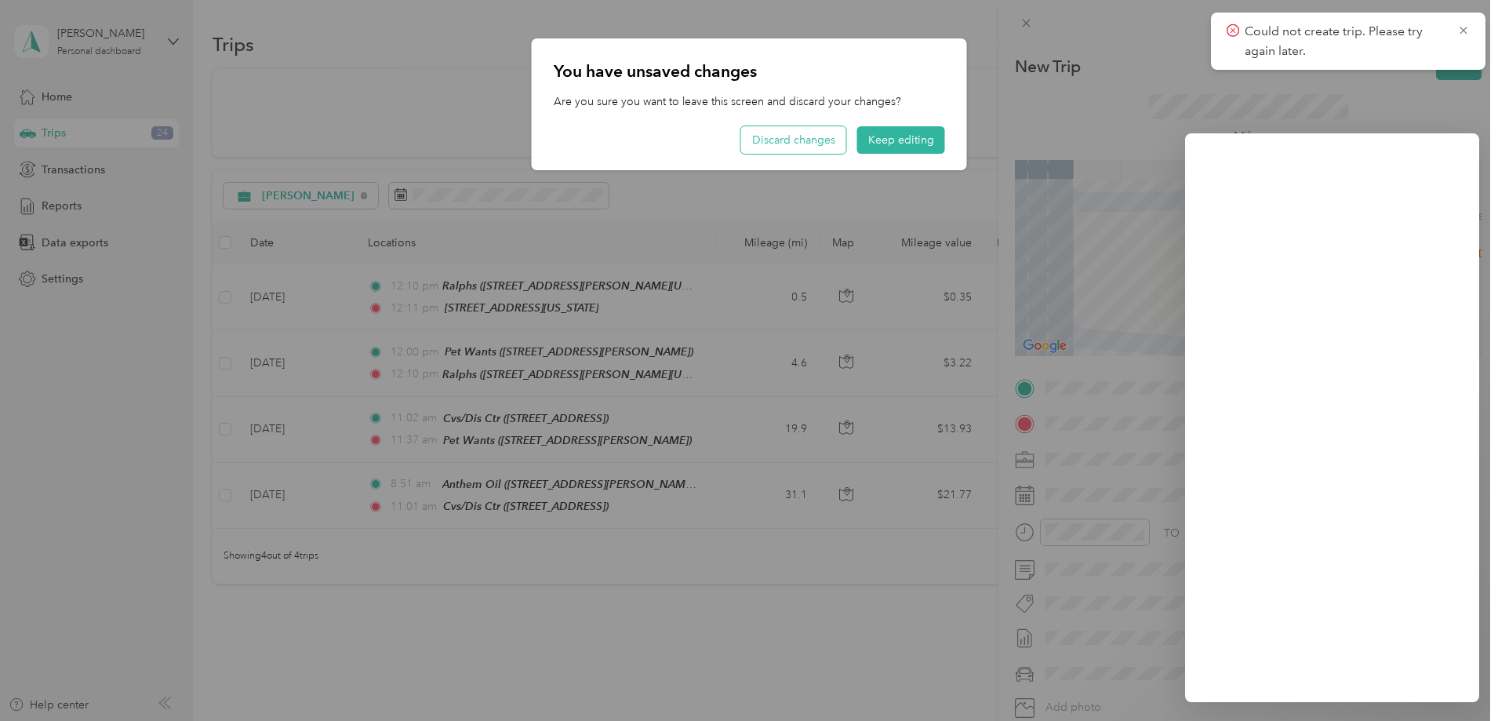
click at [797, 137] on button "Discard changes" at bounding box center [793, 139] width 105 height 27
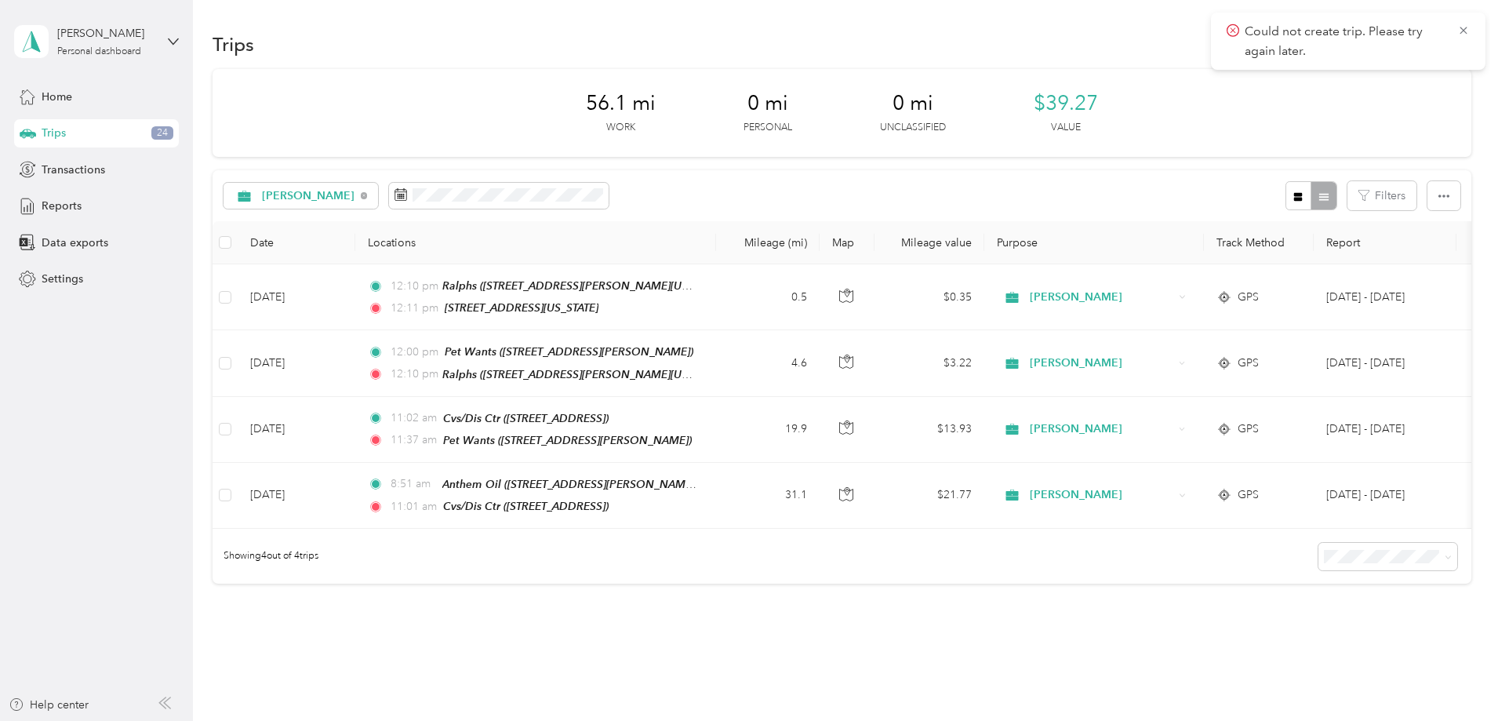
click at [40, 129] on div "Trips 24" at bounding box center [96, 133] width 165 height 28
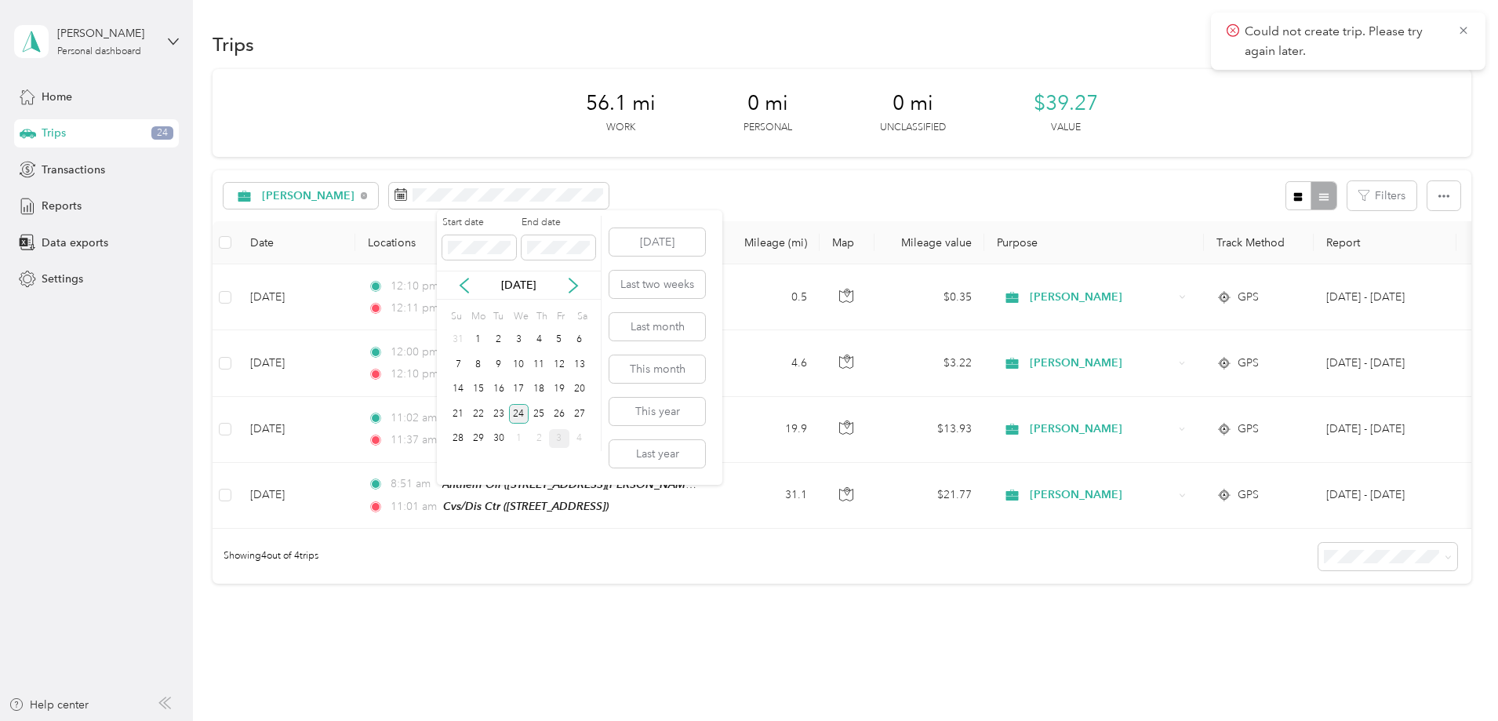
click at [516, 412] on div "24" at bounding box center [519, 414] width 20 height 20
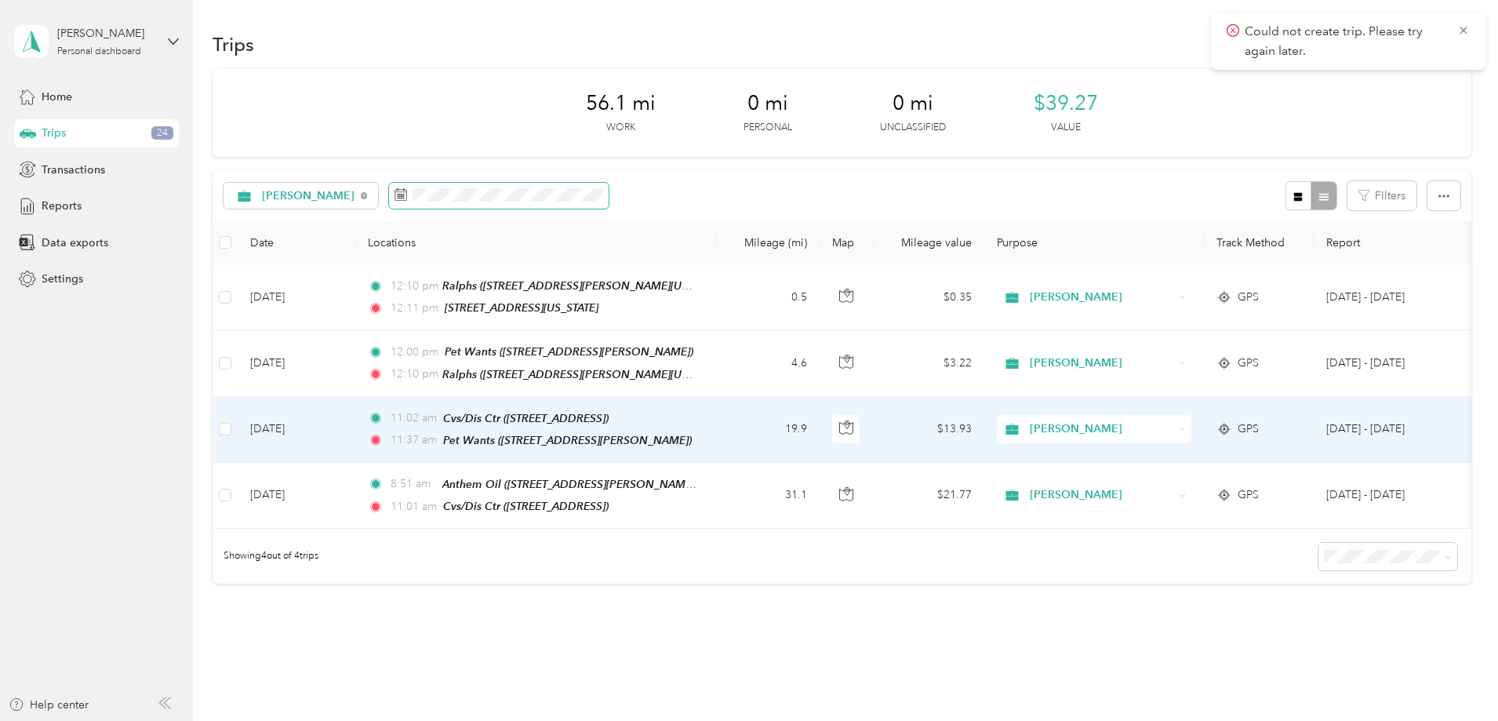
scroll to position [92, 0]
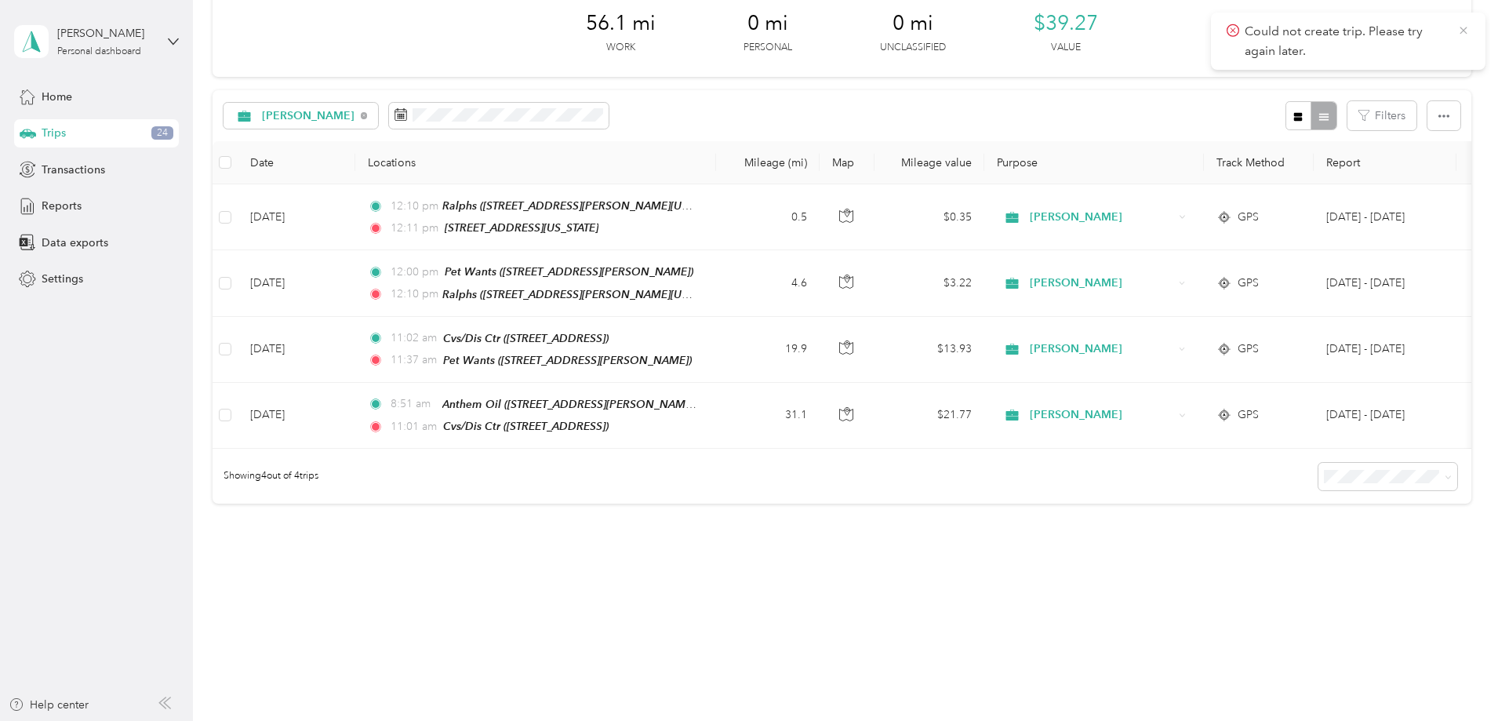
click at [1465, 25] on icon at bounding box center [1464, 31] width 13 height 14
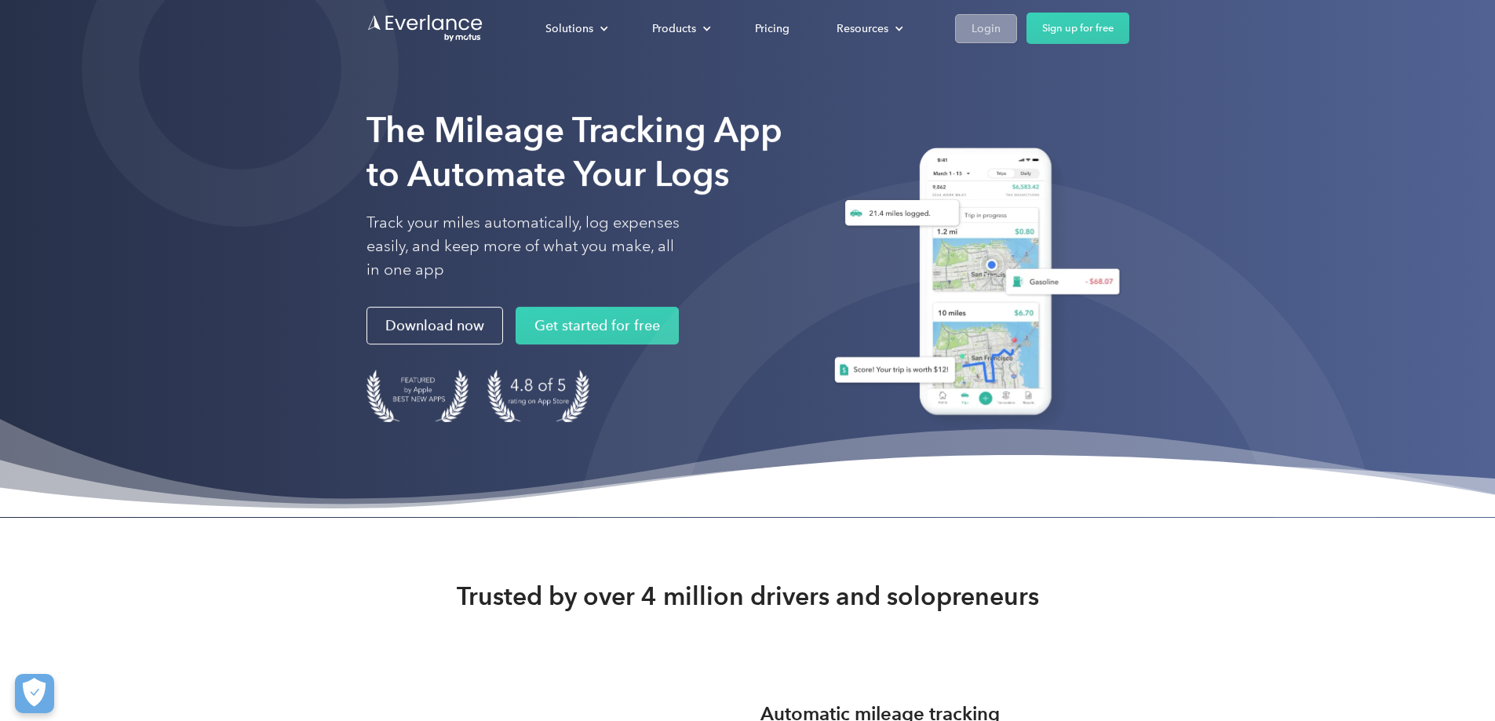
click at [1017, 27] on link "Login" at bounding box center [986, 28] width 62 height 29
click at [1000, 27] on div "Login" at bounding box center [985, 29] width 29 height 20
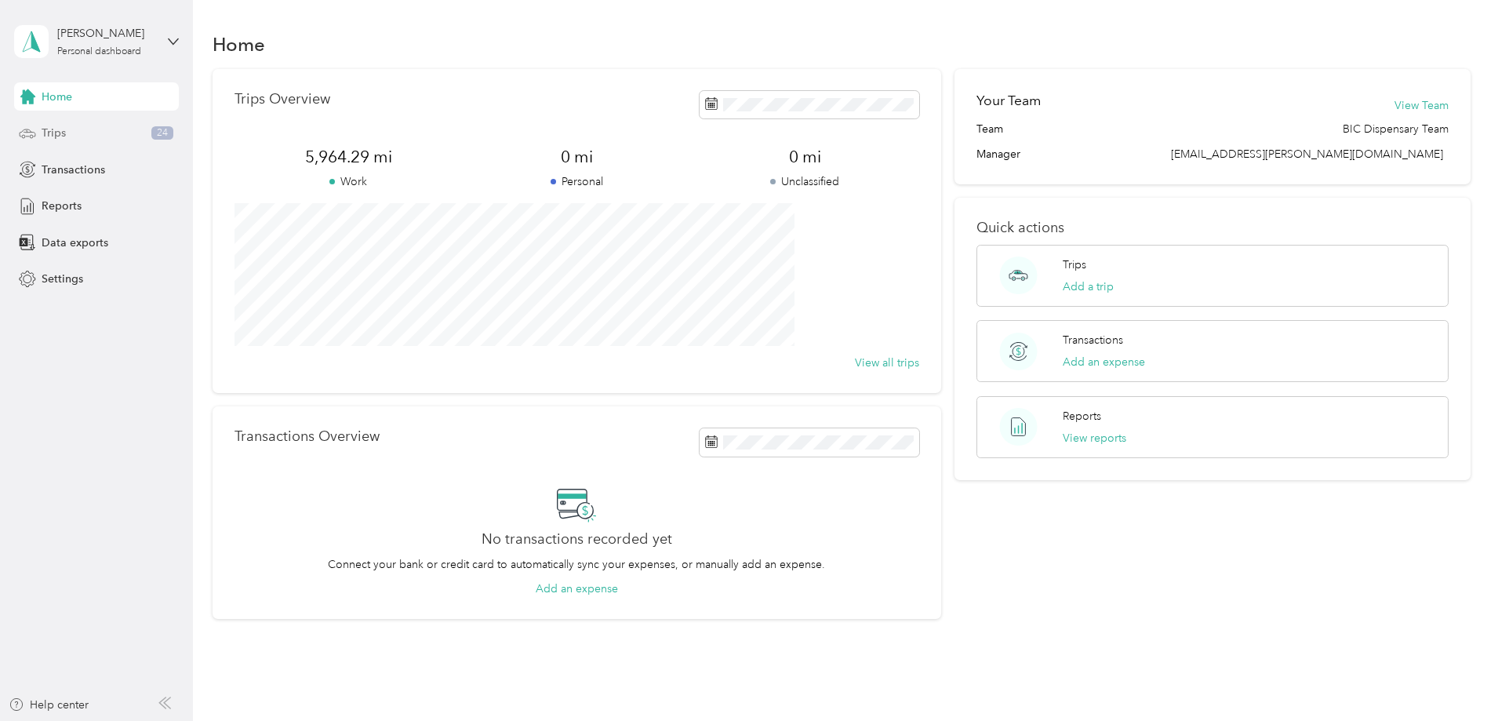
click at [47, 133] on span "Trips" at bounding box center [54, 133] width 24 height 16
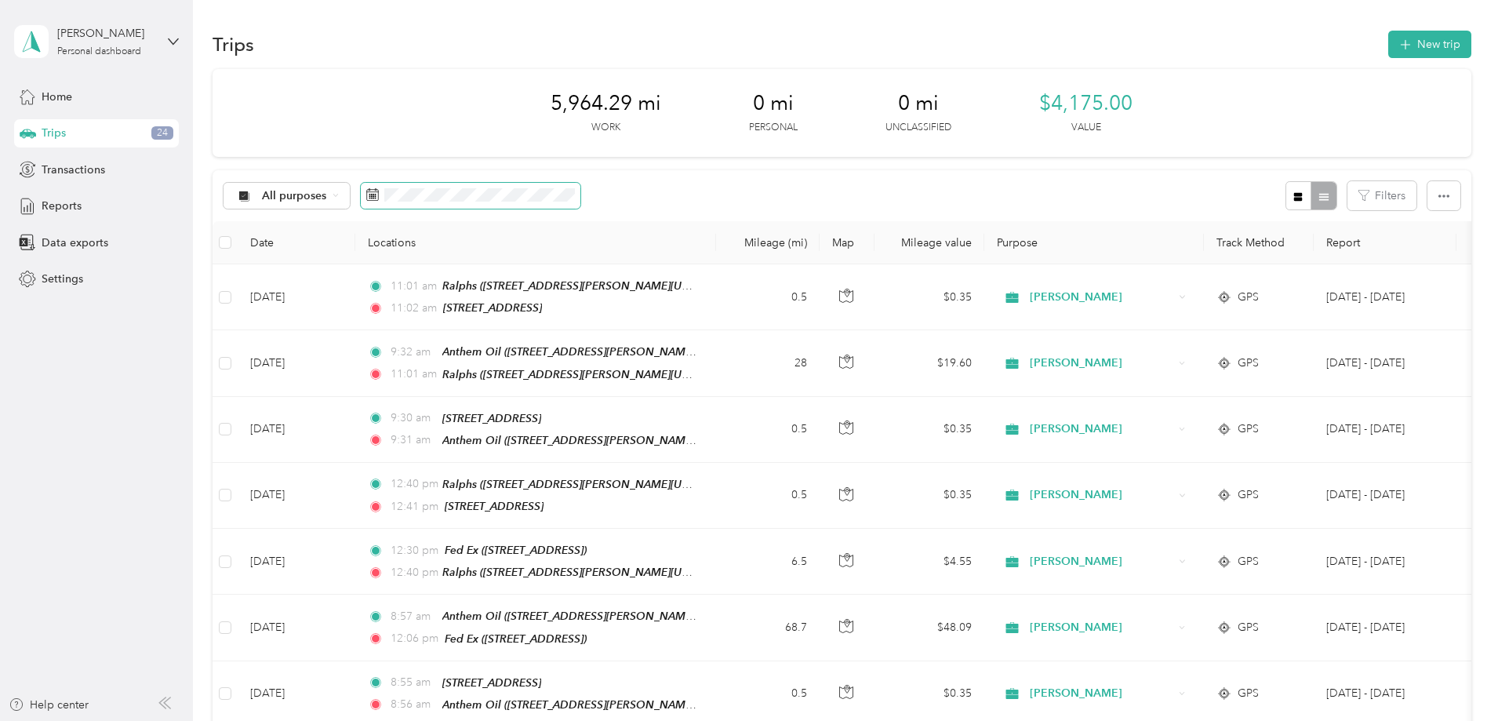
click at [577, 184] on span at bounding box center [471, 196] width 220 height 27
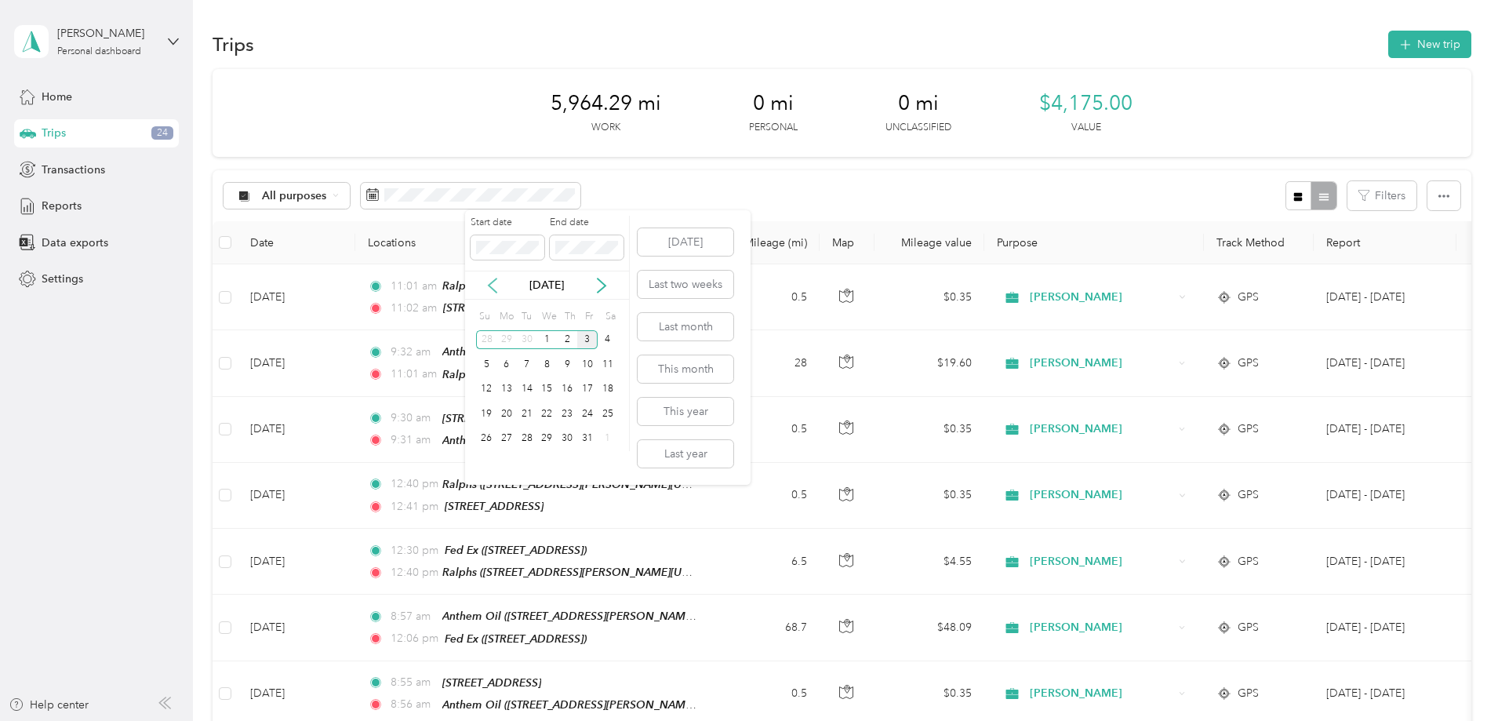
click at [489, 281] on icon at bounding box center [493, 286] width 16 height 16
click at [548, 413] on div "24" at bounding box center [547, 414] width 20 height 20
click at [543, 411] on div "24" at bounding box center [547, 414] width 20 height 20
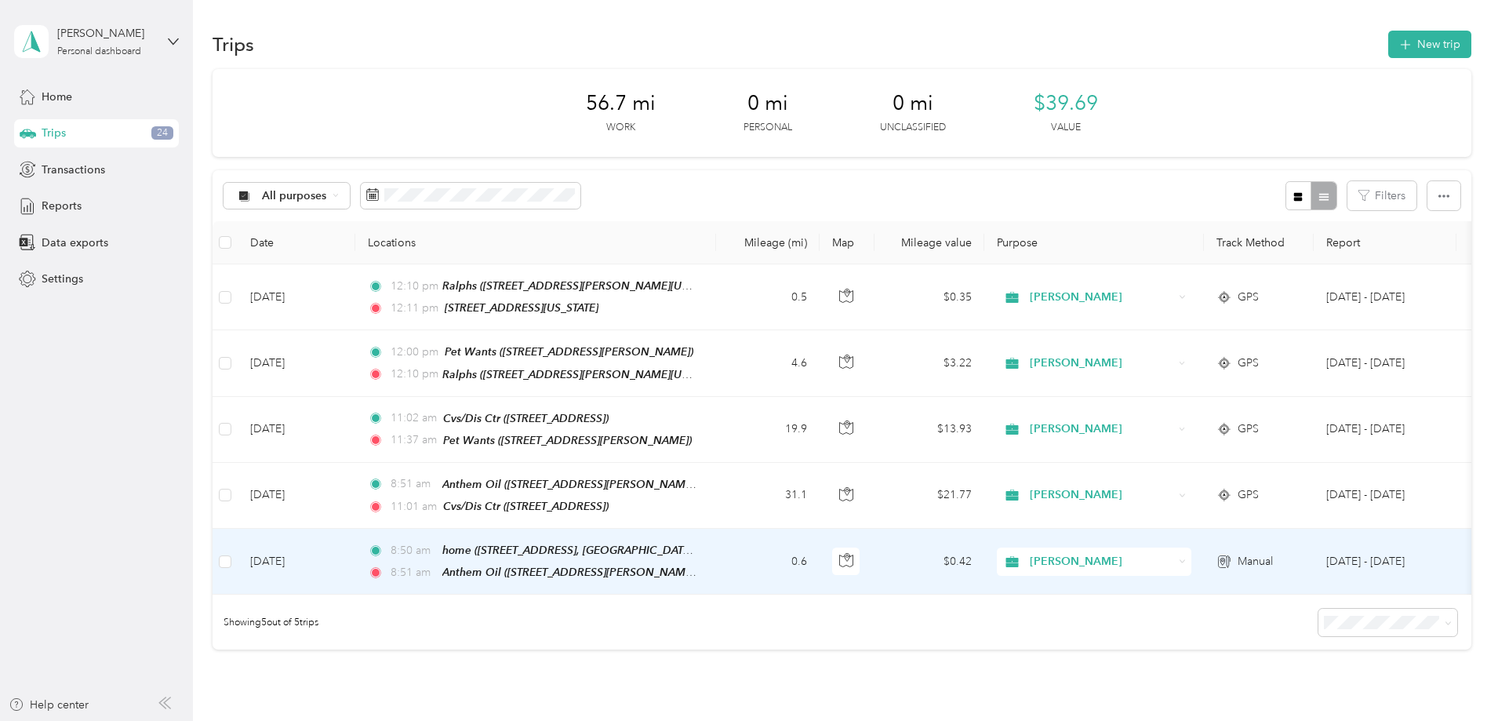
scroll to position [78, 0]
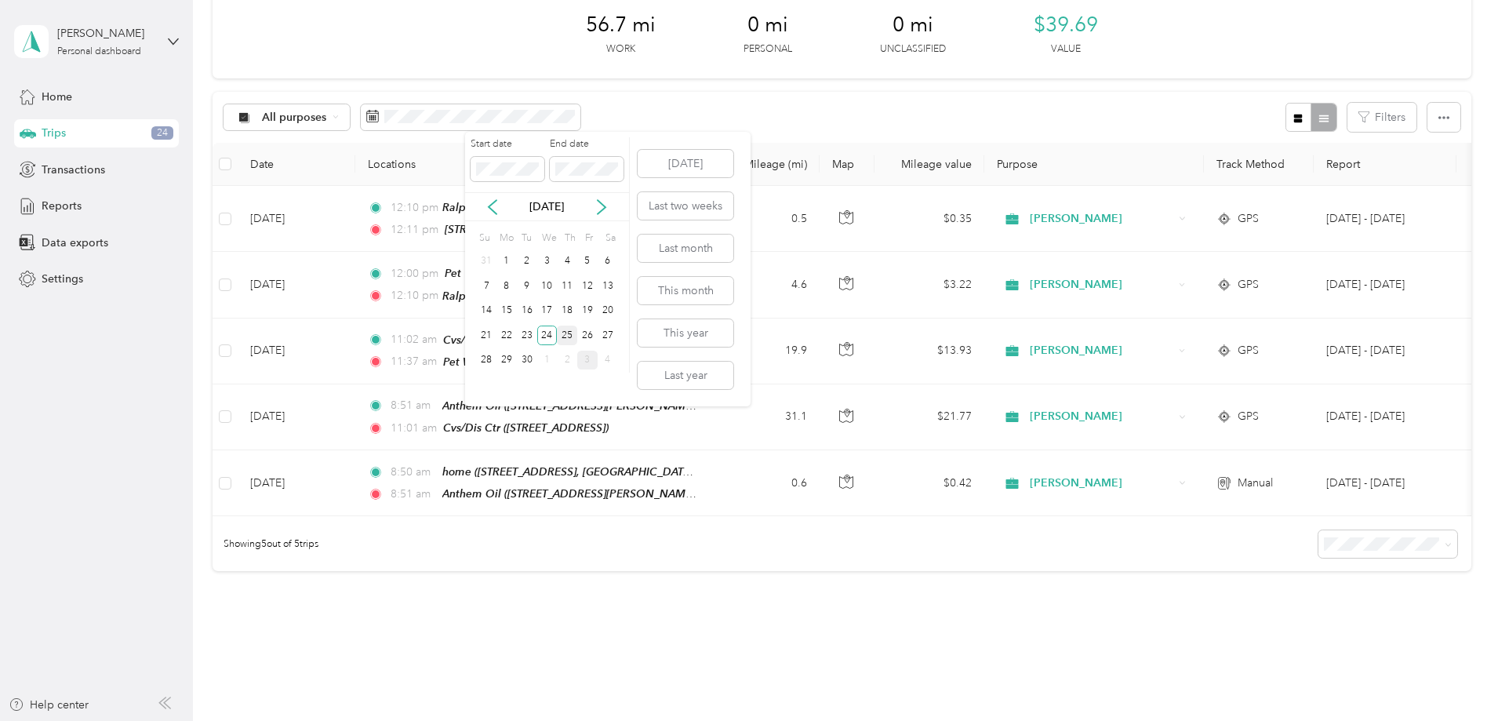
click at [568, 334] on div "25" at bounding box center [567, 336] width 20 height 20
click at [567, 334] on div "25" at bounding box center [567, 336] width 20 height 20
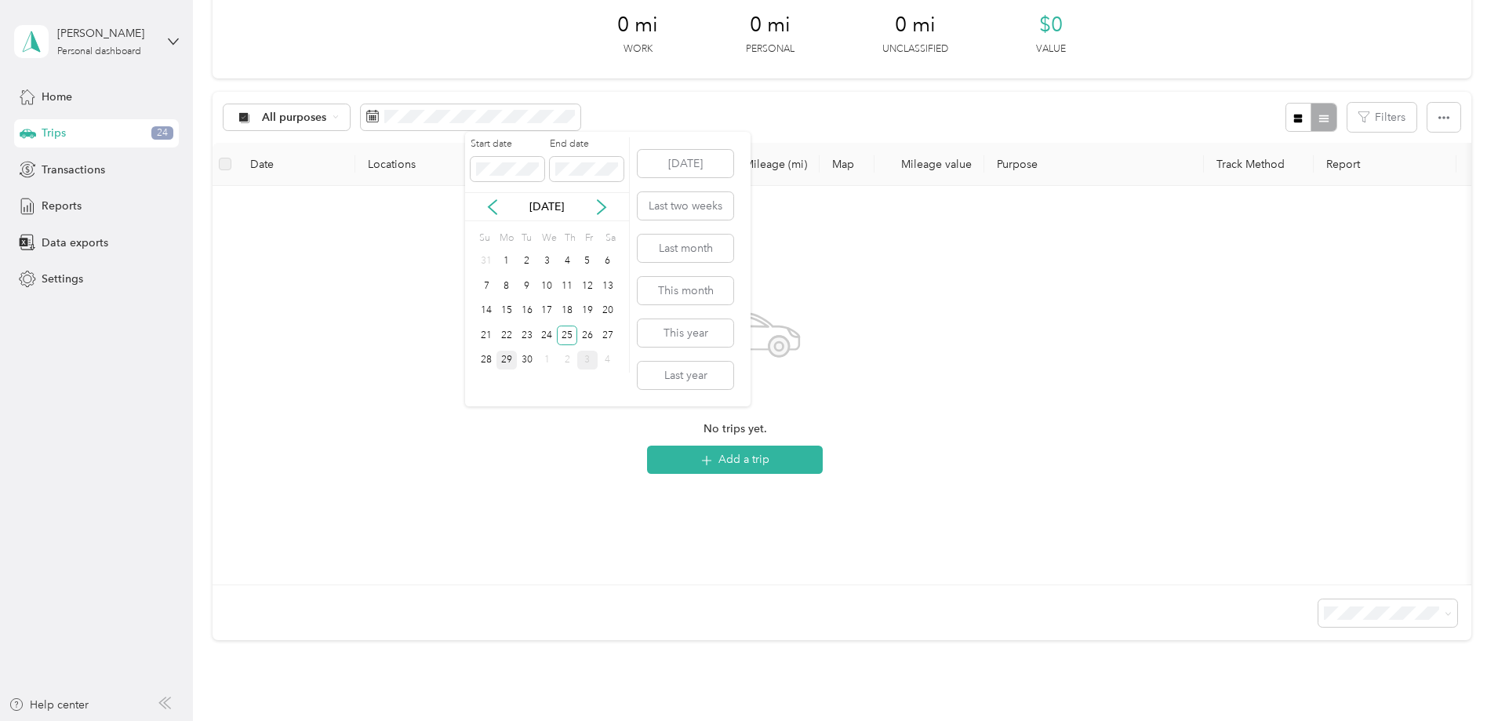
click at [502, 358] on div "29" at bounding box center [507, 361] width 20 height 20
click at [584, 161] on span at bounding box center [587, 169] width 74 height 25
click at [506, 353] on div "29" at bounding box center [507, 361] width 20 height 20
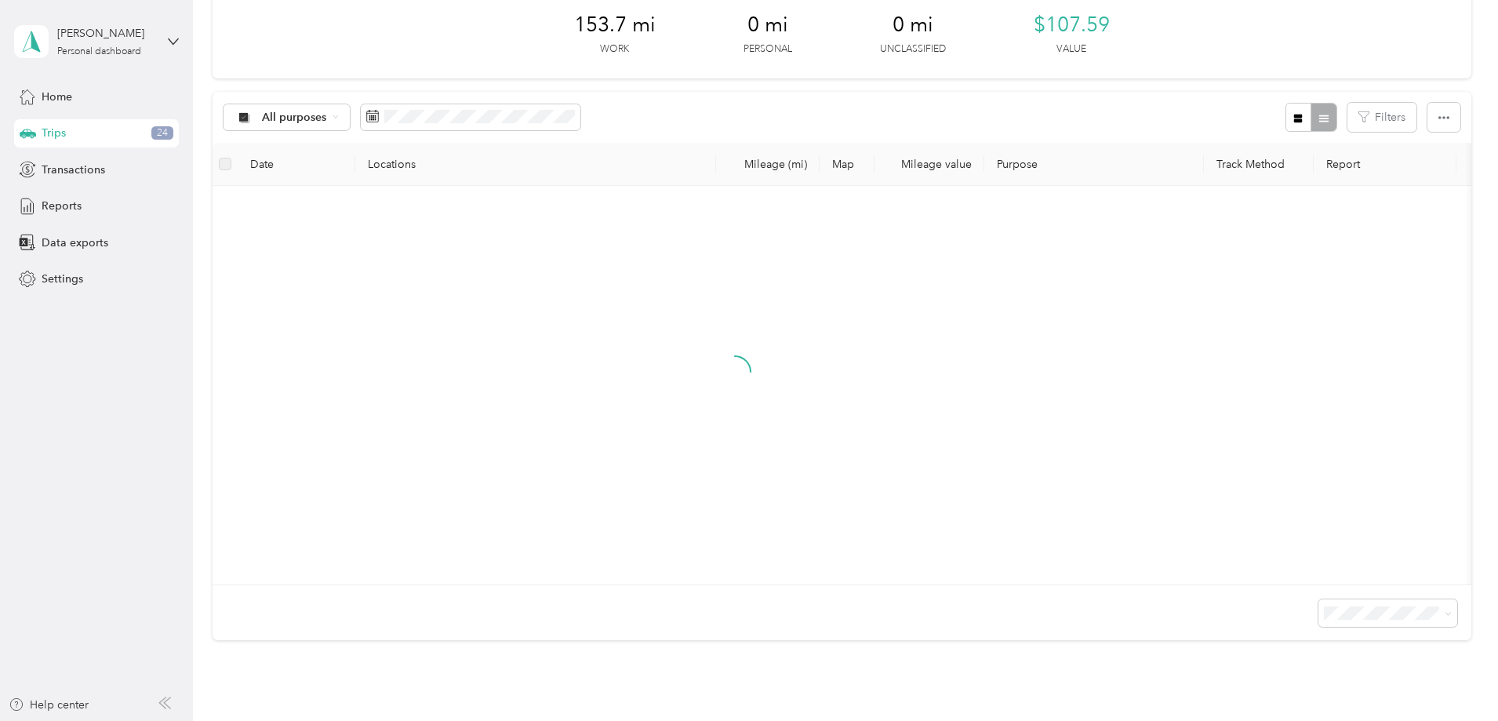
scroll to position [24, 0]
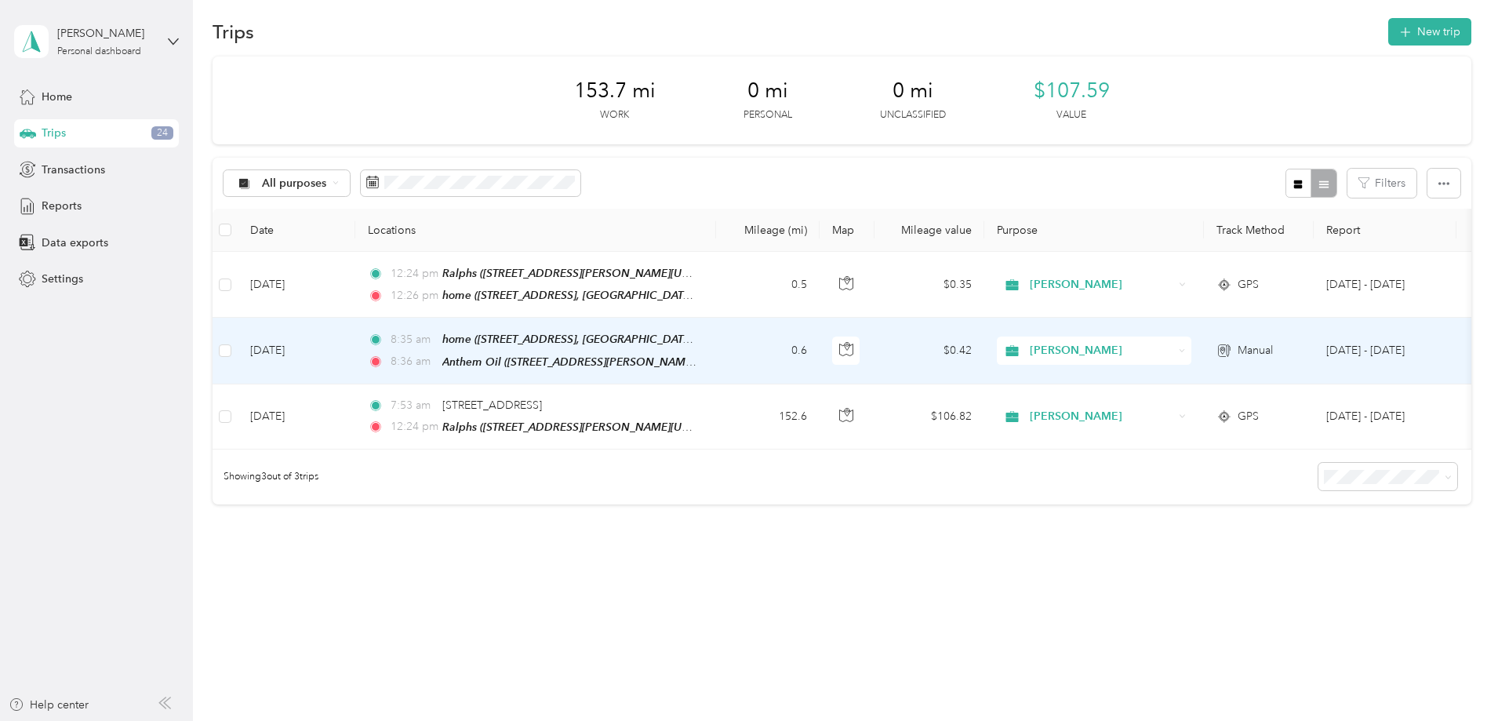
click at [355, 338] on td "[DATE]" at bounding box center [297, 351] width 118 height 66
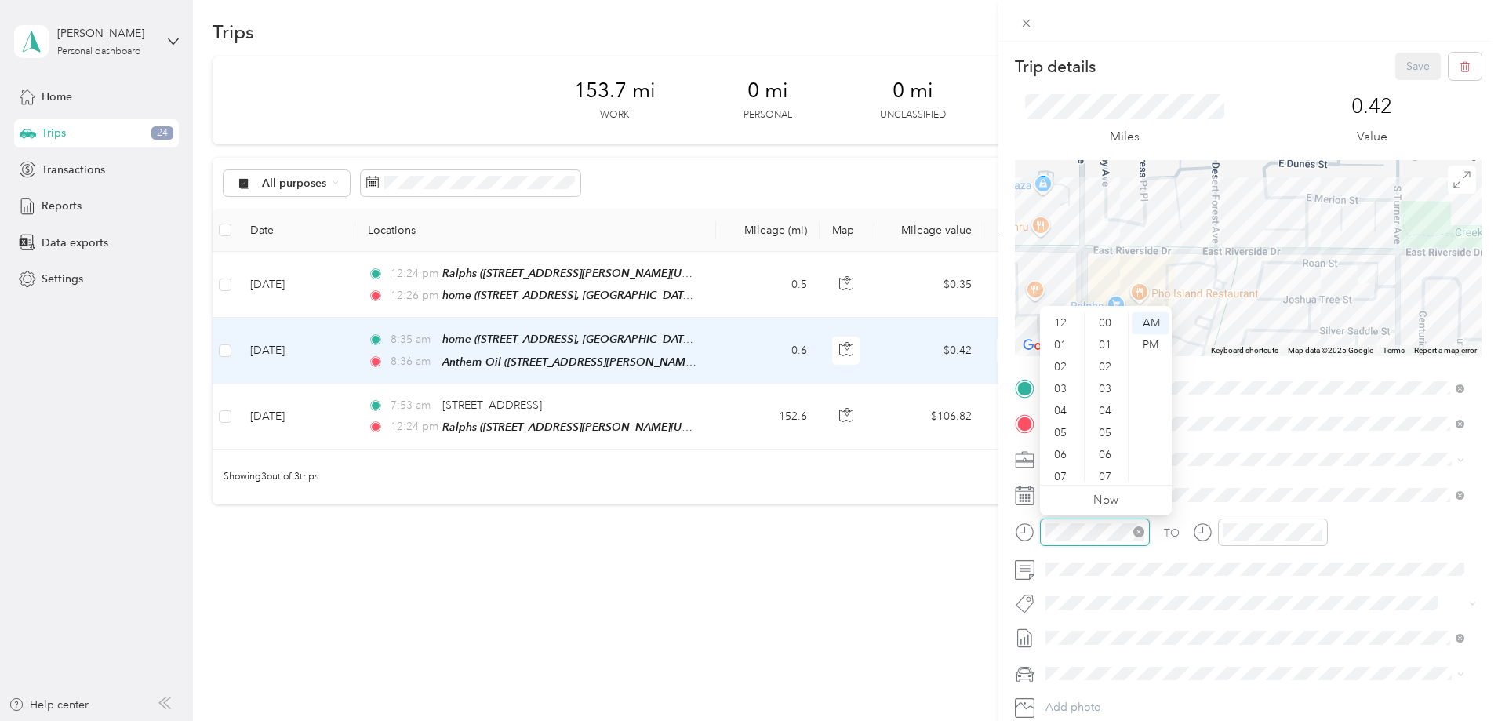
scroll to position [94, 0]
click at [1065, 378] on div "07" at bounding box center [1062, 383] width 38 height 22
click at [1106, 337] on div "53" at bounding box center [1107, 339] width 38 height 22
click at [1190, 629] on span at bounding box center [1261, 637] width 442 height 25
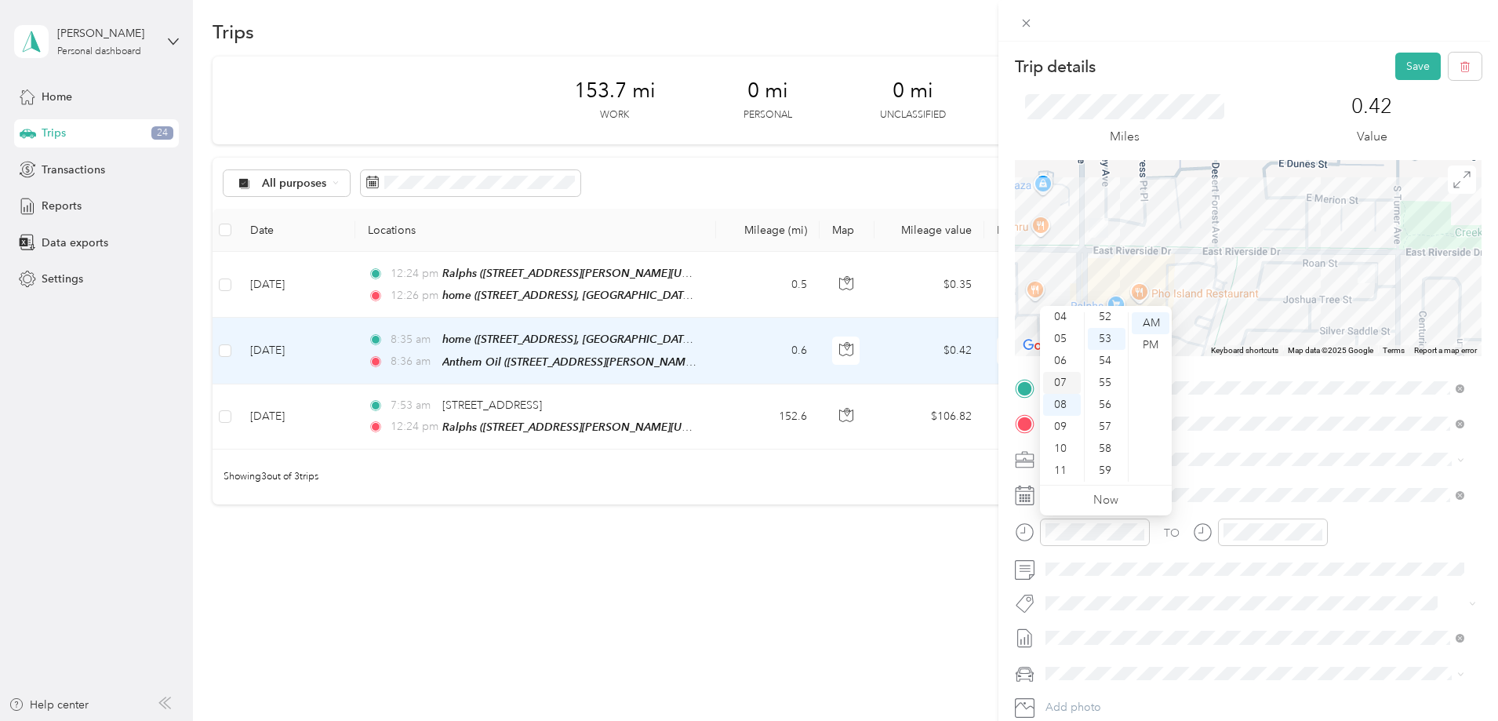
click at [1063, 382] on div "07" at bounding box center [1062, 383] width 38 height 22
click at [1211, 614] on div "TO Add photo" at bounding box center [1248, 565] width 467 height 379
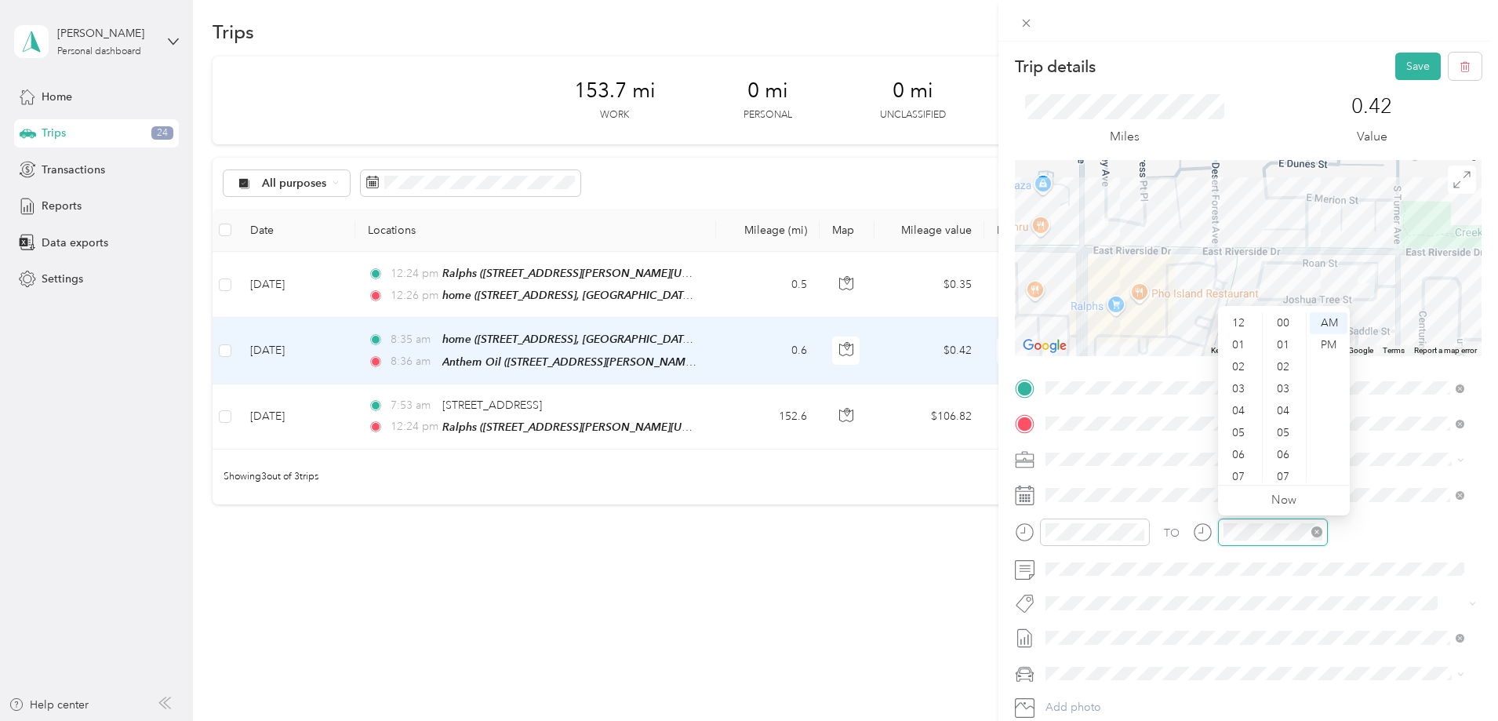
scroll to position [94, 0]
click at [1243, 384] on div "07" at bounding box center [1240, 383] width 38 height 22
click at [1294, 454] on div "53" at bounding box center [1285, 461] width 38 height 22
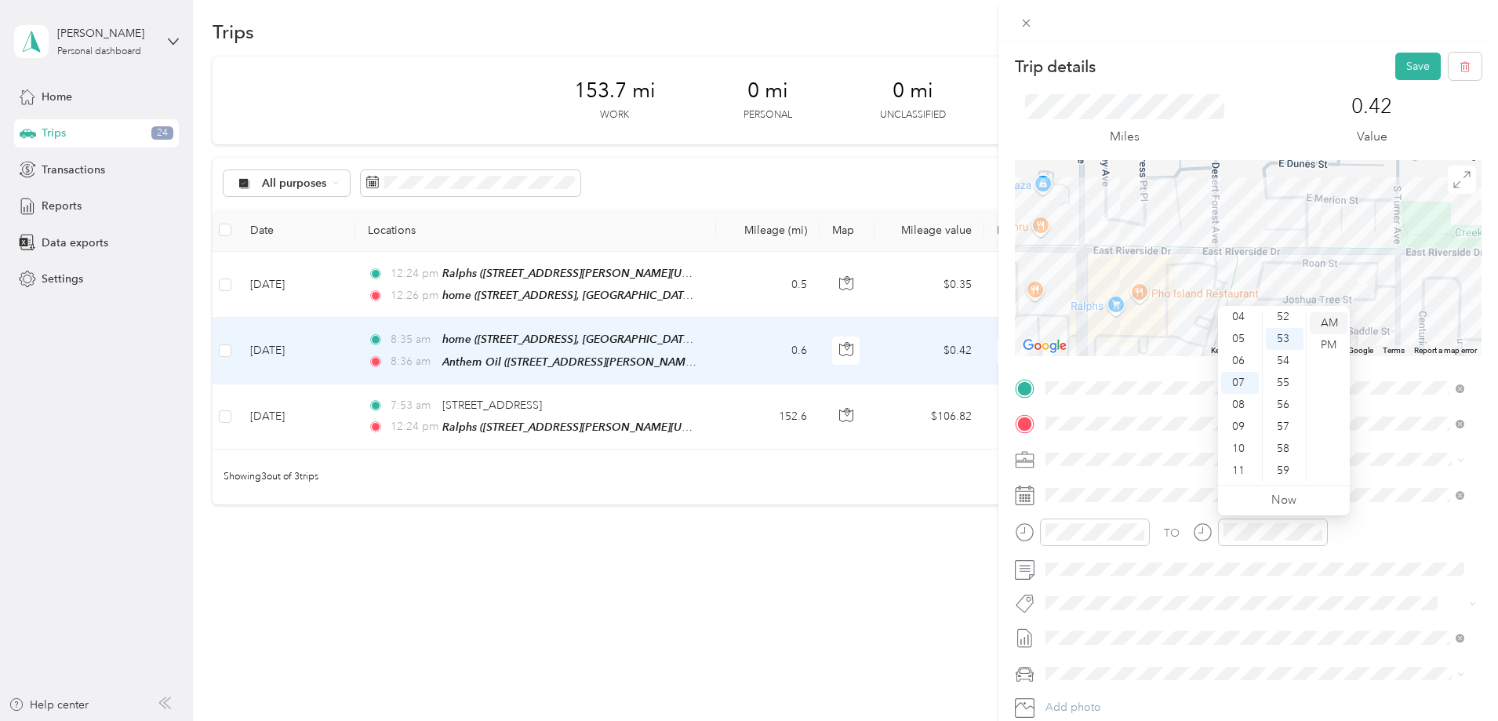
click at [1327, 318] on div "AM" at bounding box center [1329, 323] width 38 height 22
click at [1403, 65] on button "Save" at bounding box center [1419, 66] width 46 height 27
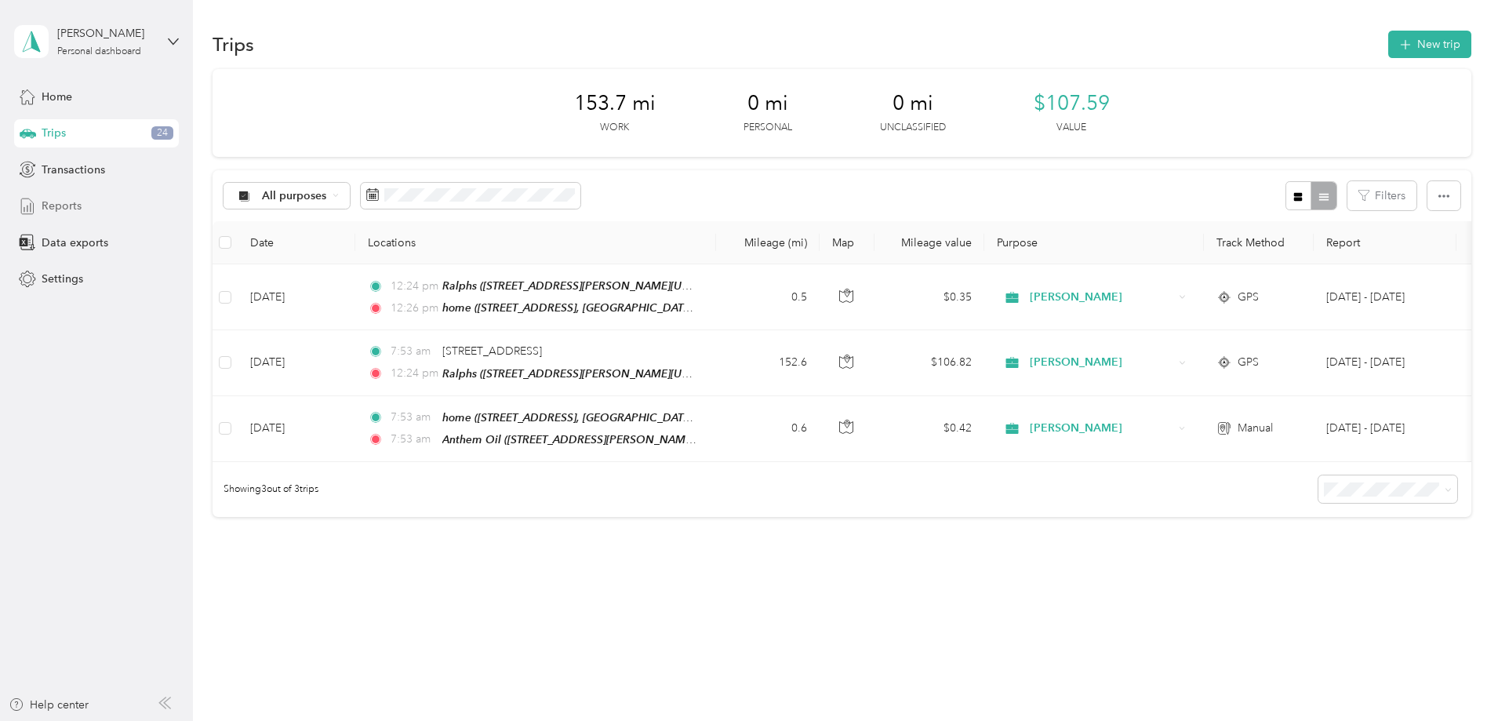
click at [56, 199] on span "Reports" at bounding box center [62, 206] width 40 height 16
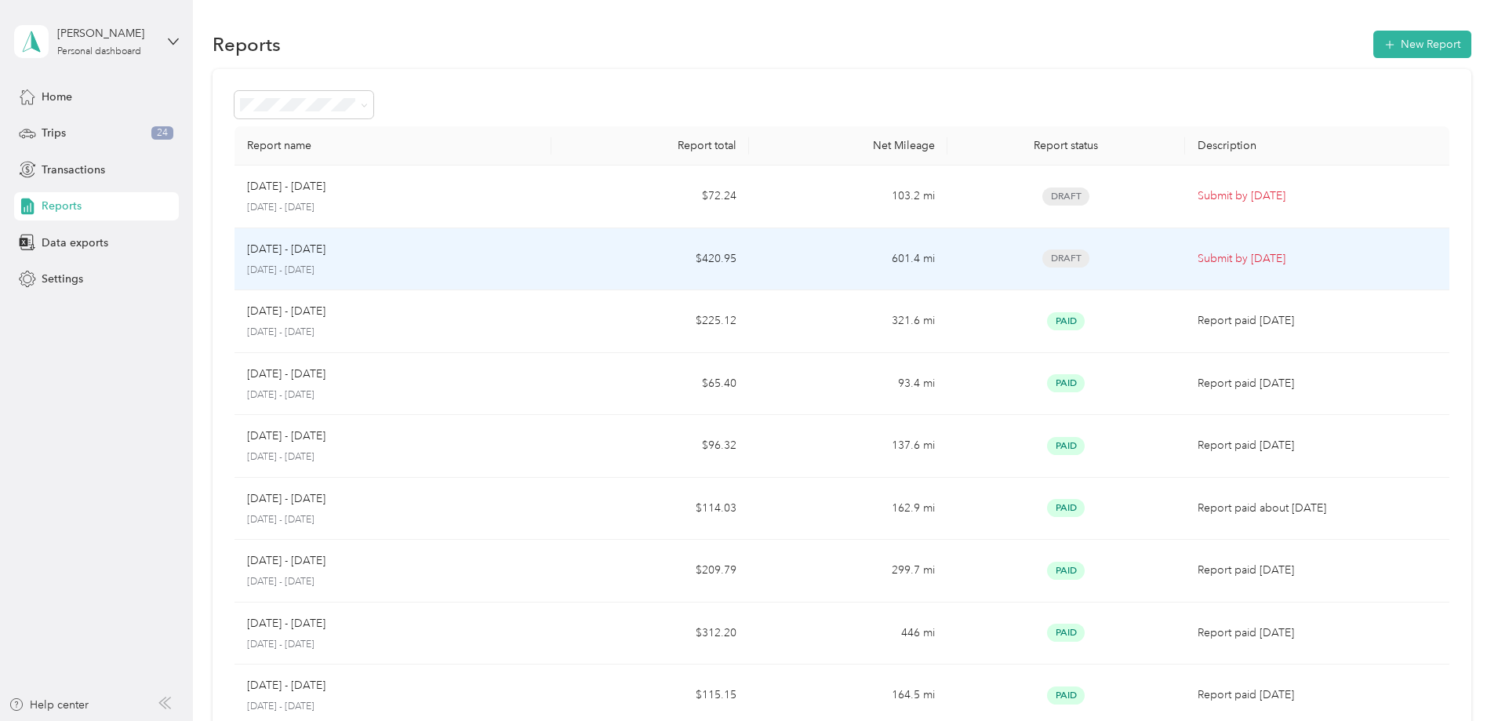
click at [326, 253] on p "[DATE] - [DATE]" at bounding box center [286, 249] width 78 height 17
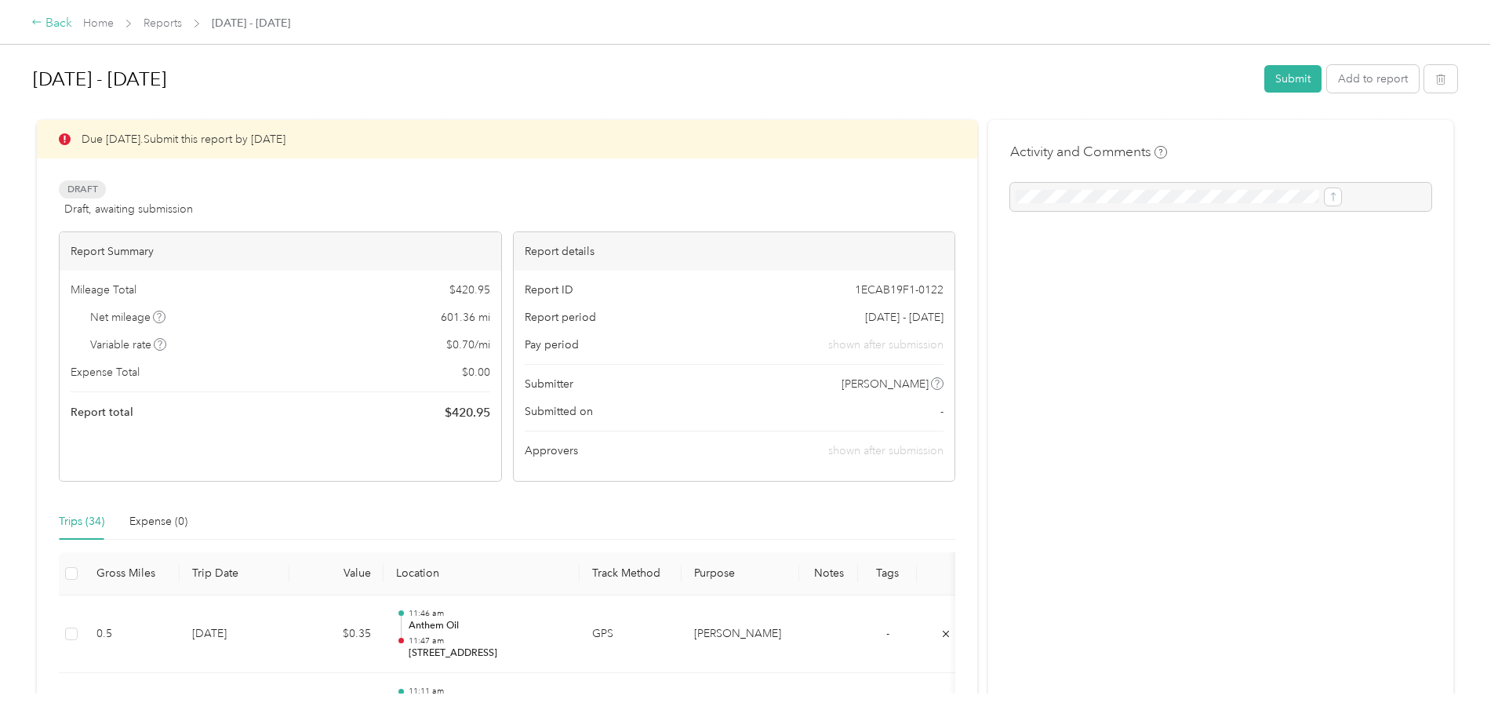
click at [72, 23] on div "Back" at bounding box center [51, 23] width 41 height 19
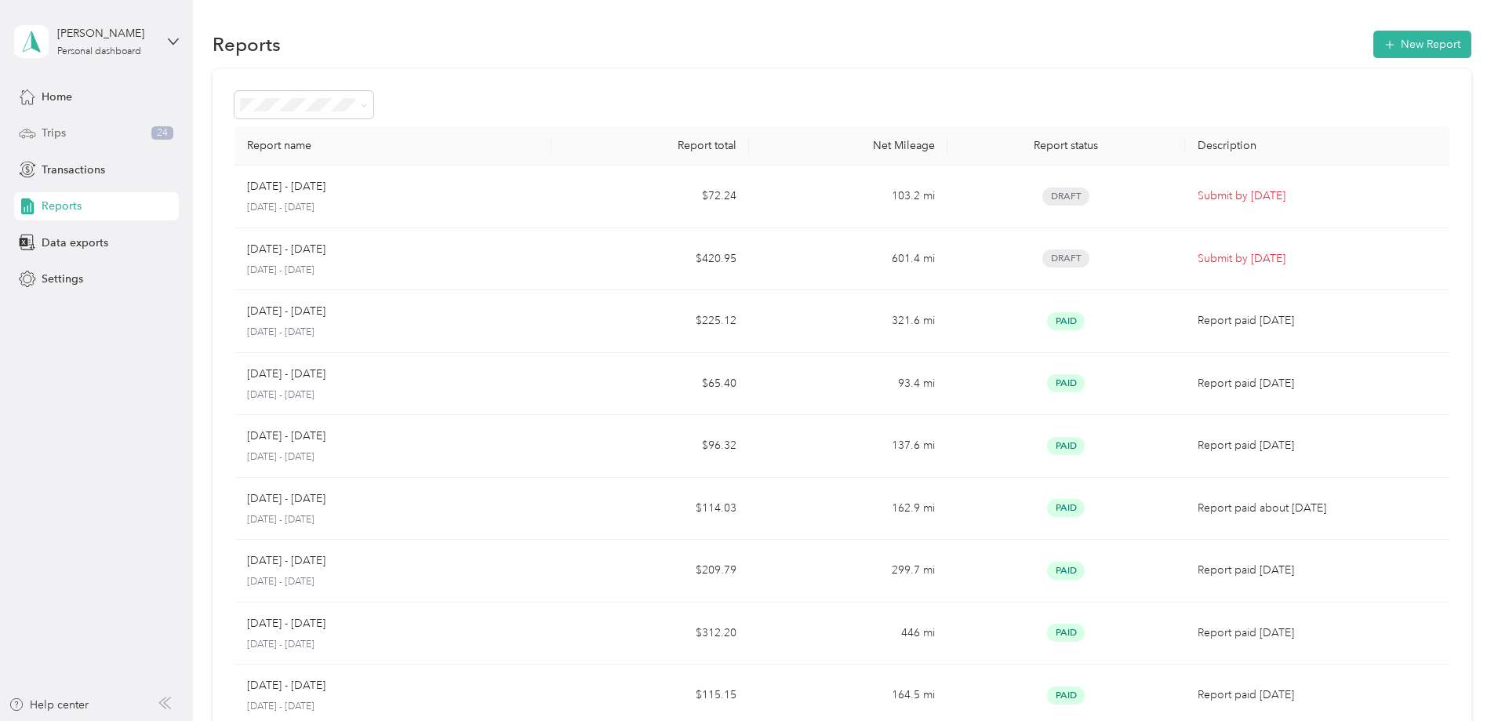
click at [60, 125] on span "Trips" at bounding box center [54, 133] width 24 height 16
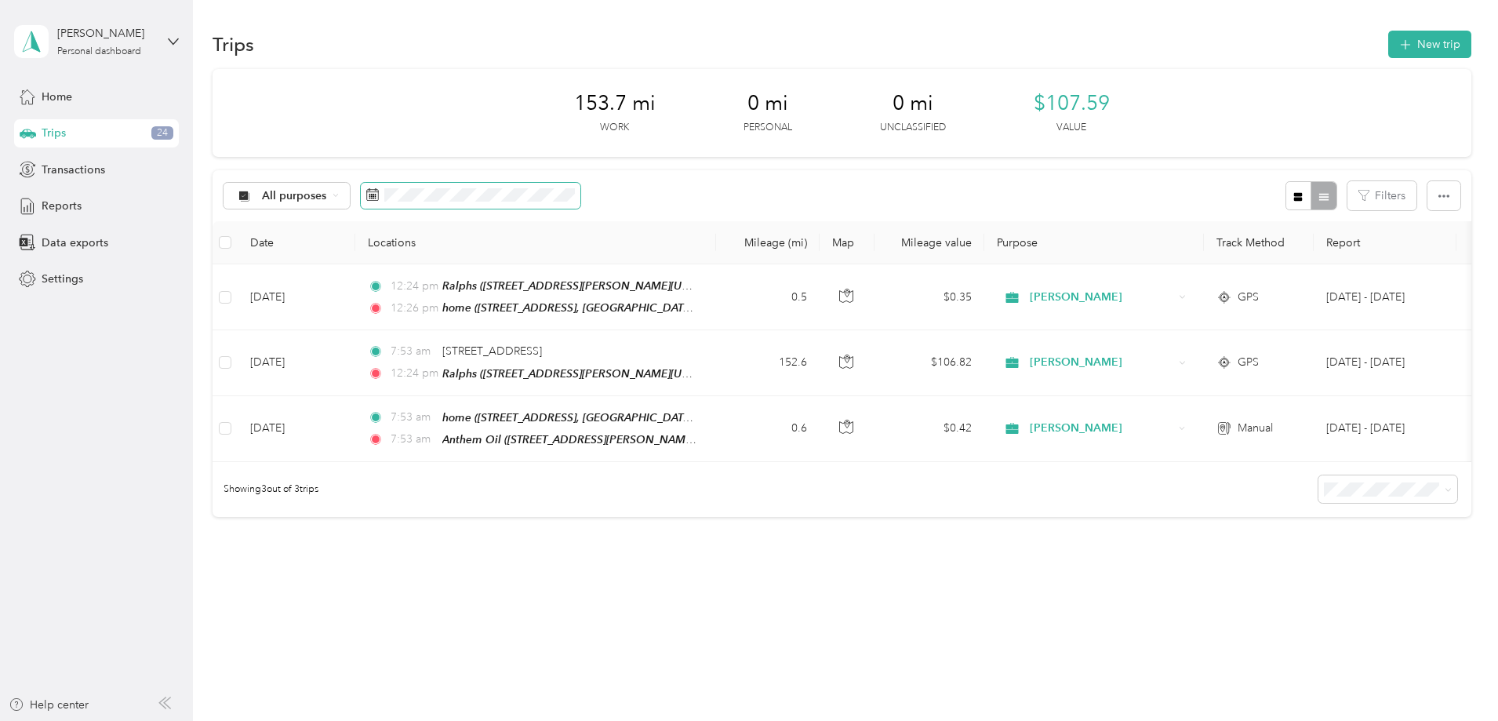
click at [564, 184] on span at bounding box center [471, 196] width 220 height 27
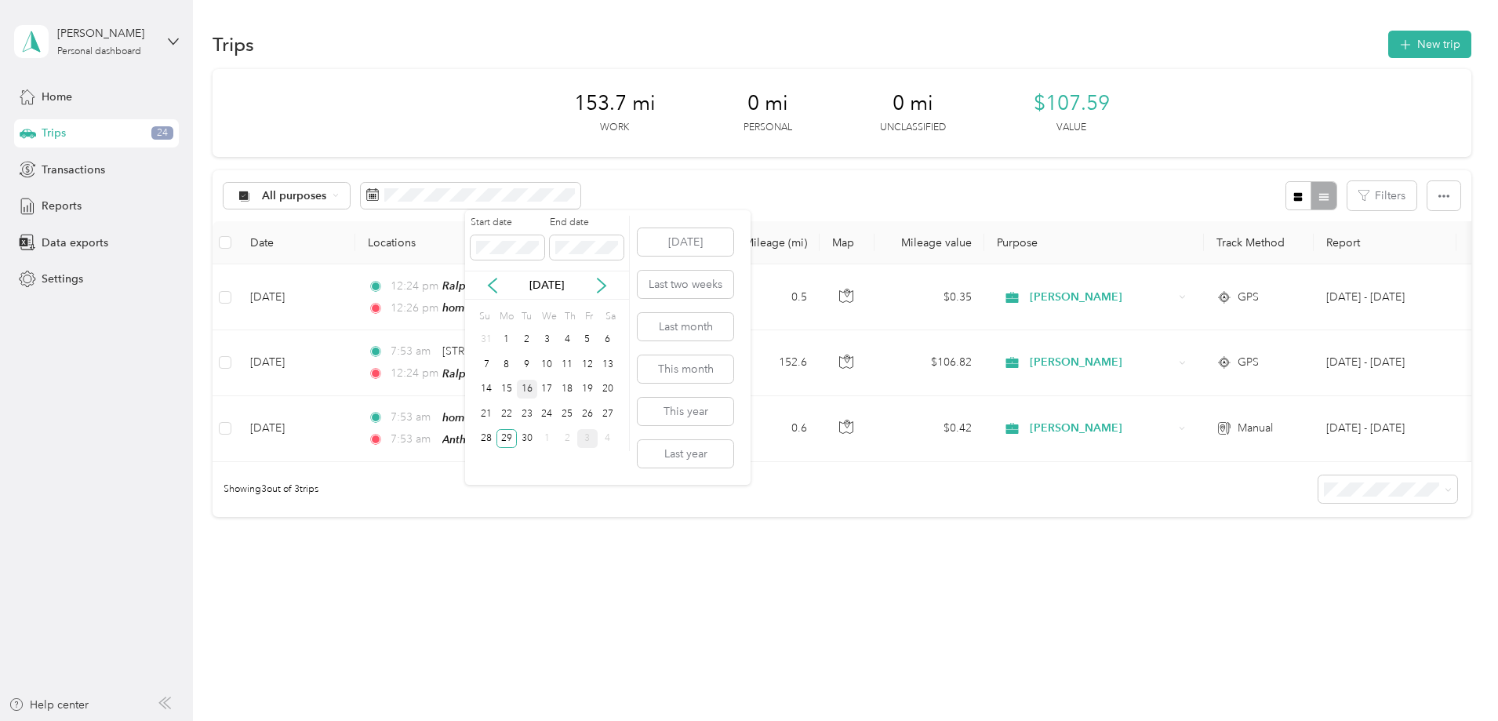
click at [532, 389] on div "16" at bounding box center [527, 390] width 20 height 20
click at [525, 439] on div "30" at bounding box center [527, 439] width 20 height 20
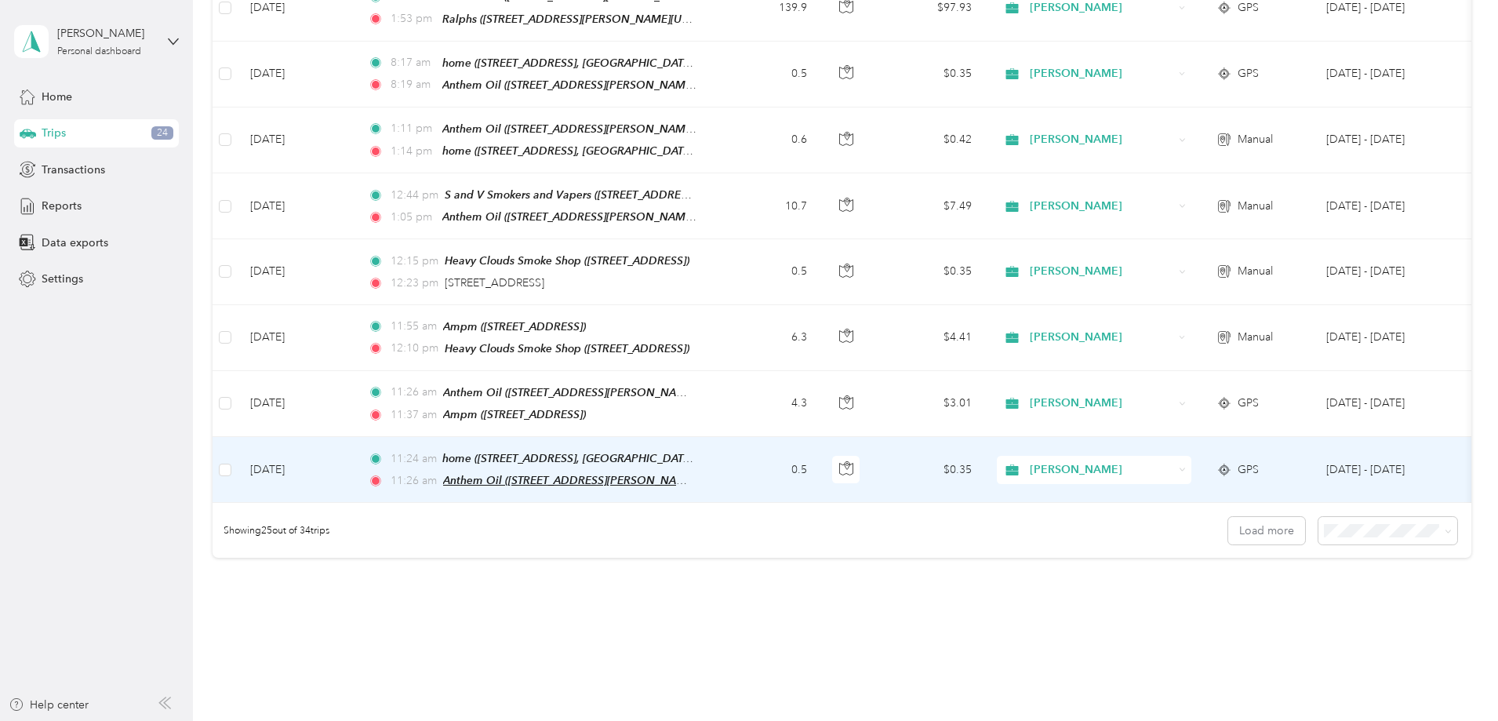
scroll to position [1478, 0]
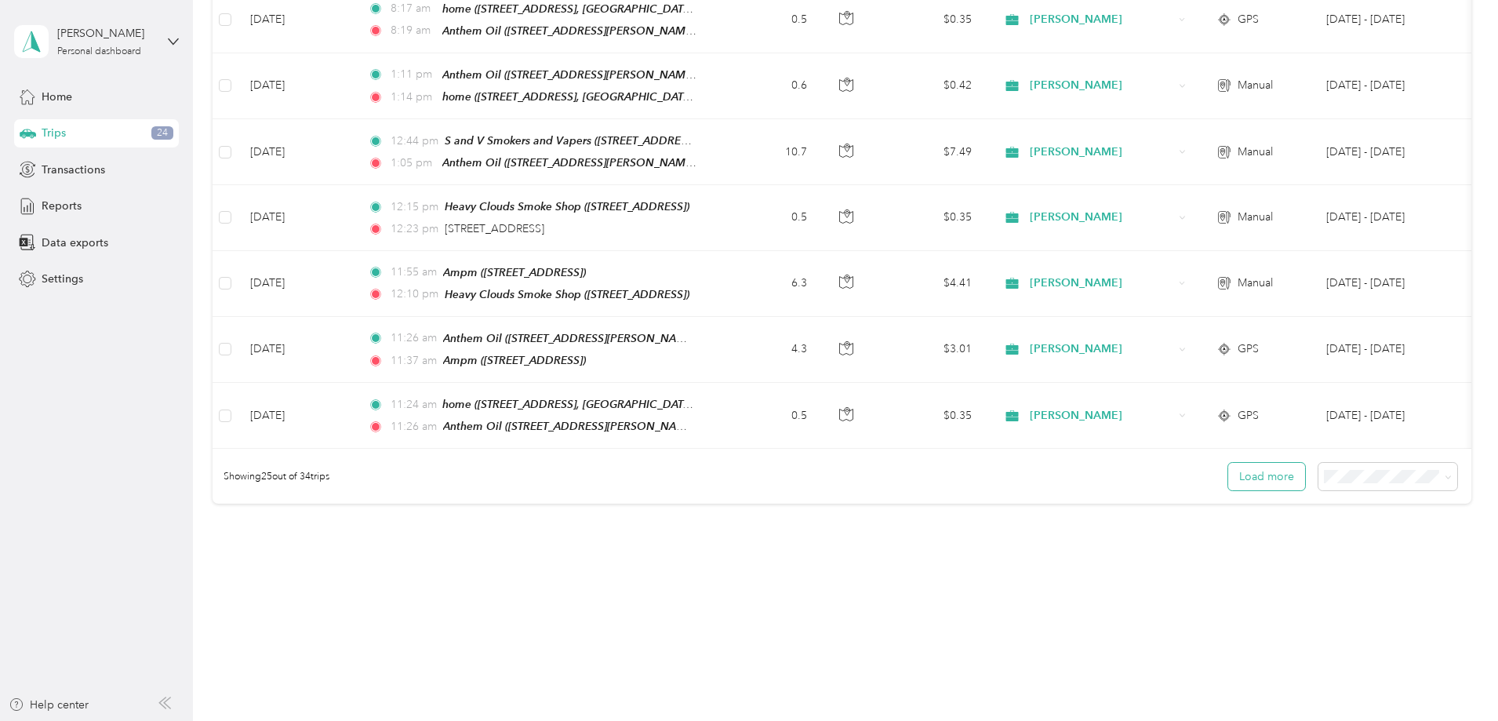
click at [1229, 478] on button "Load more" at bounding box center [1267, 476] width 77 height 27
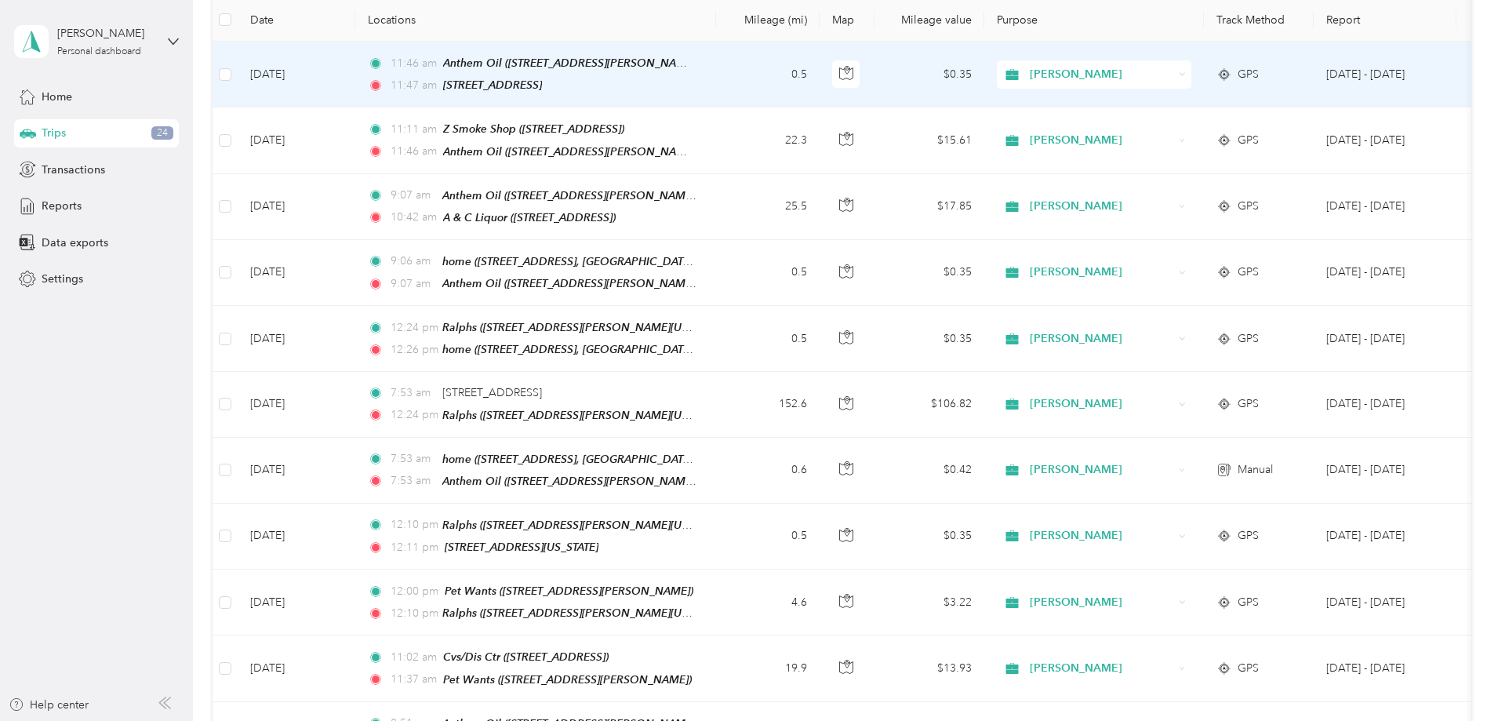
scroll to position [144, 0]
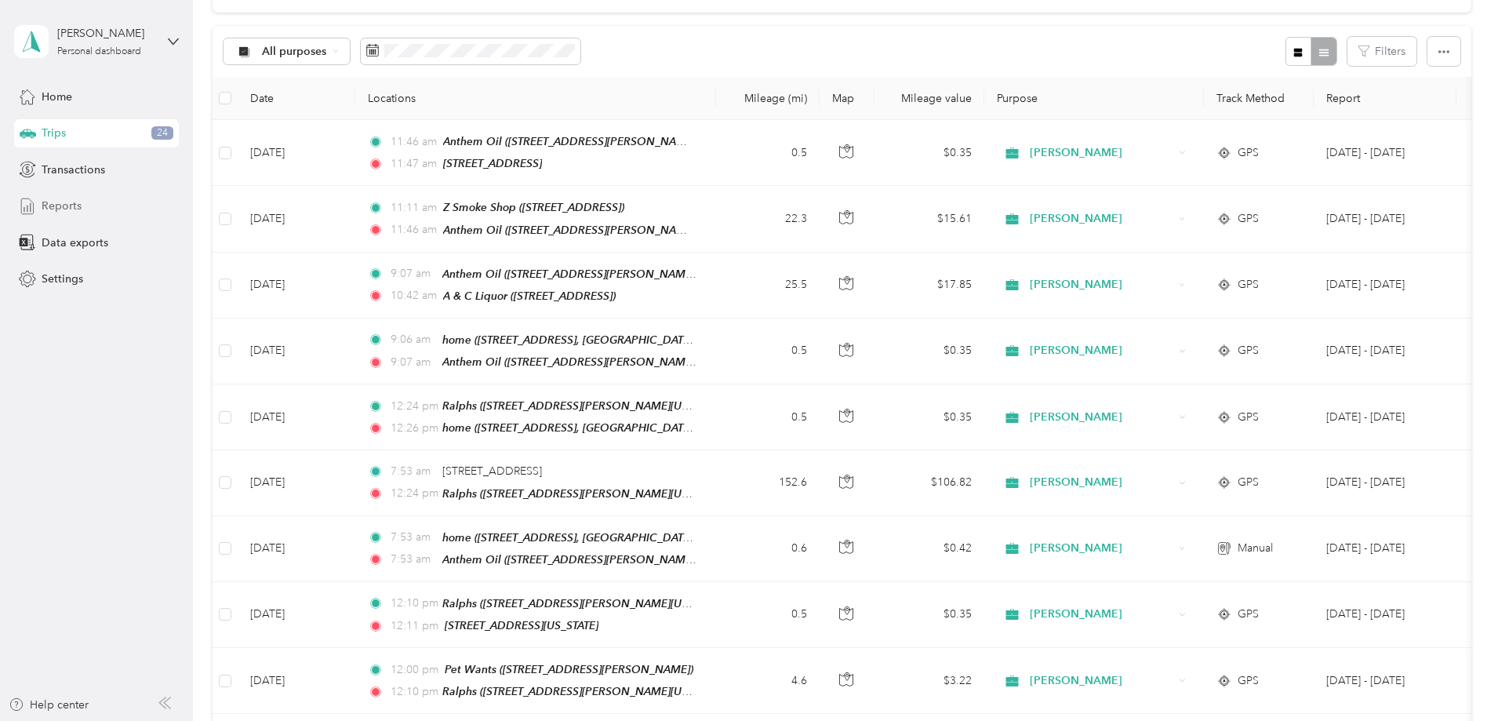
click at [65, 207] on span "Reports" at bounding box center [62, 206] width 40 height 16
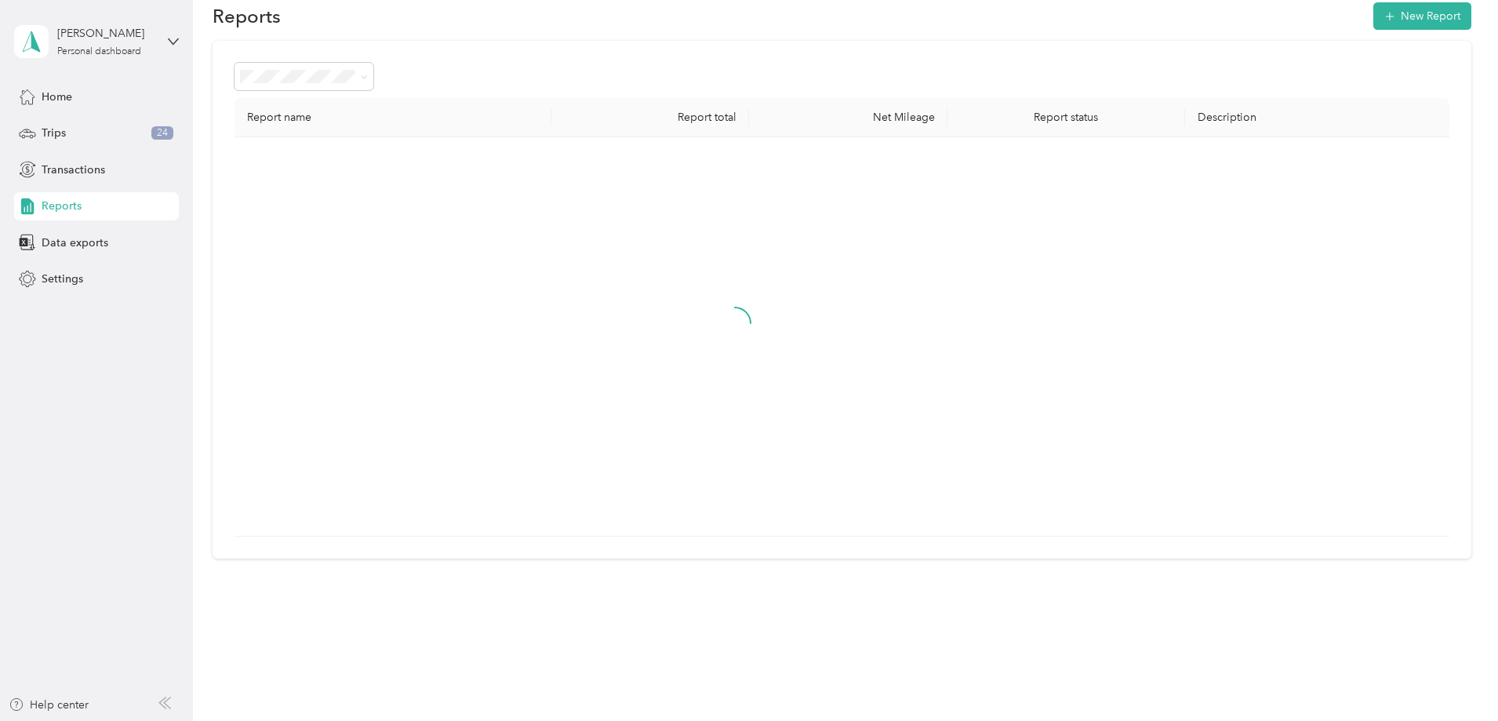
scroll to position [144, 0]
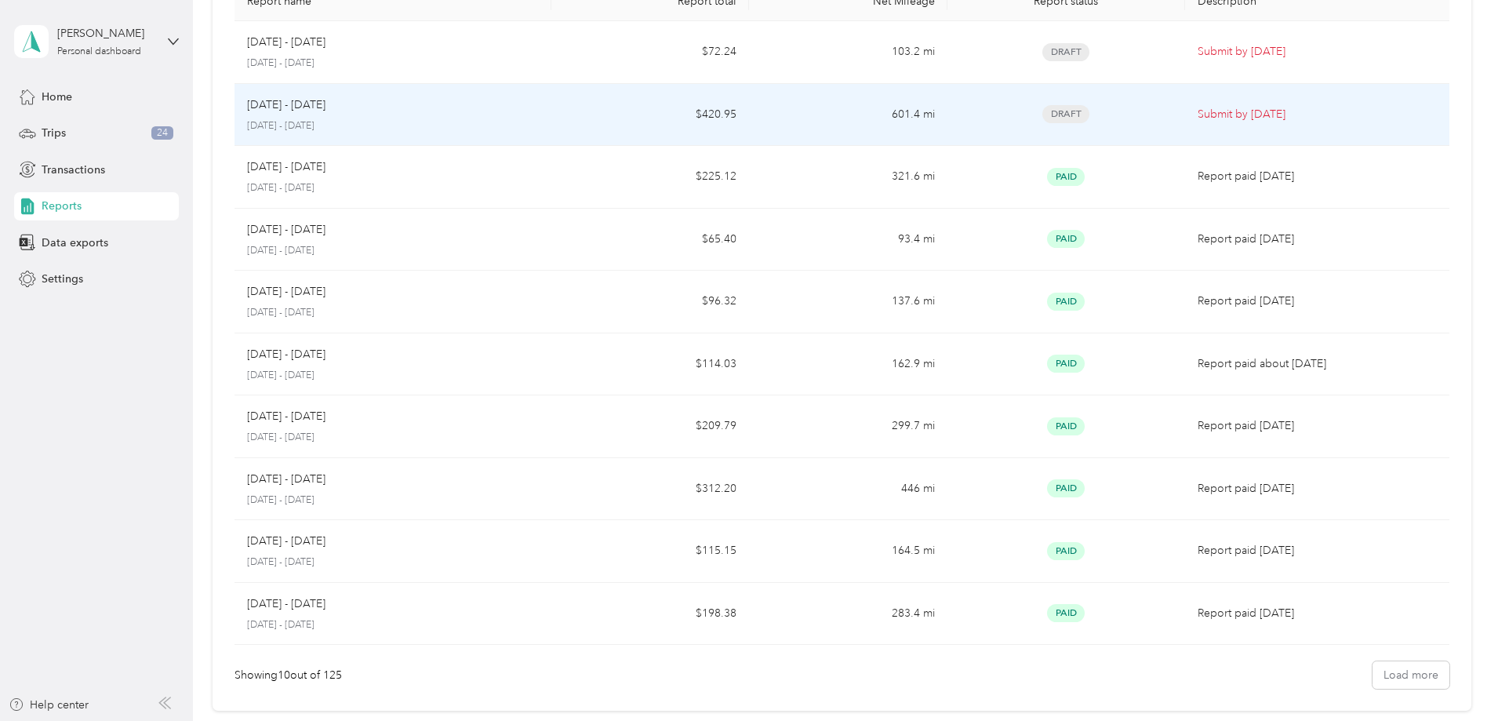
click at [1202, 118] on p "Submit by Oct. 4, 2025" at bounding box center [1317, 114] width 239 height 17
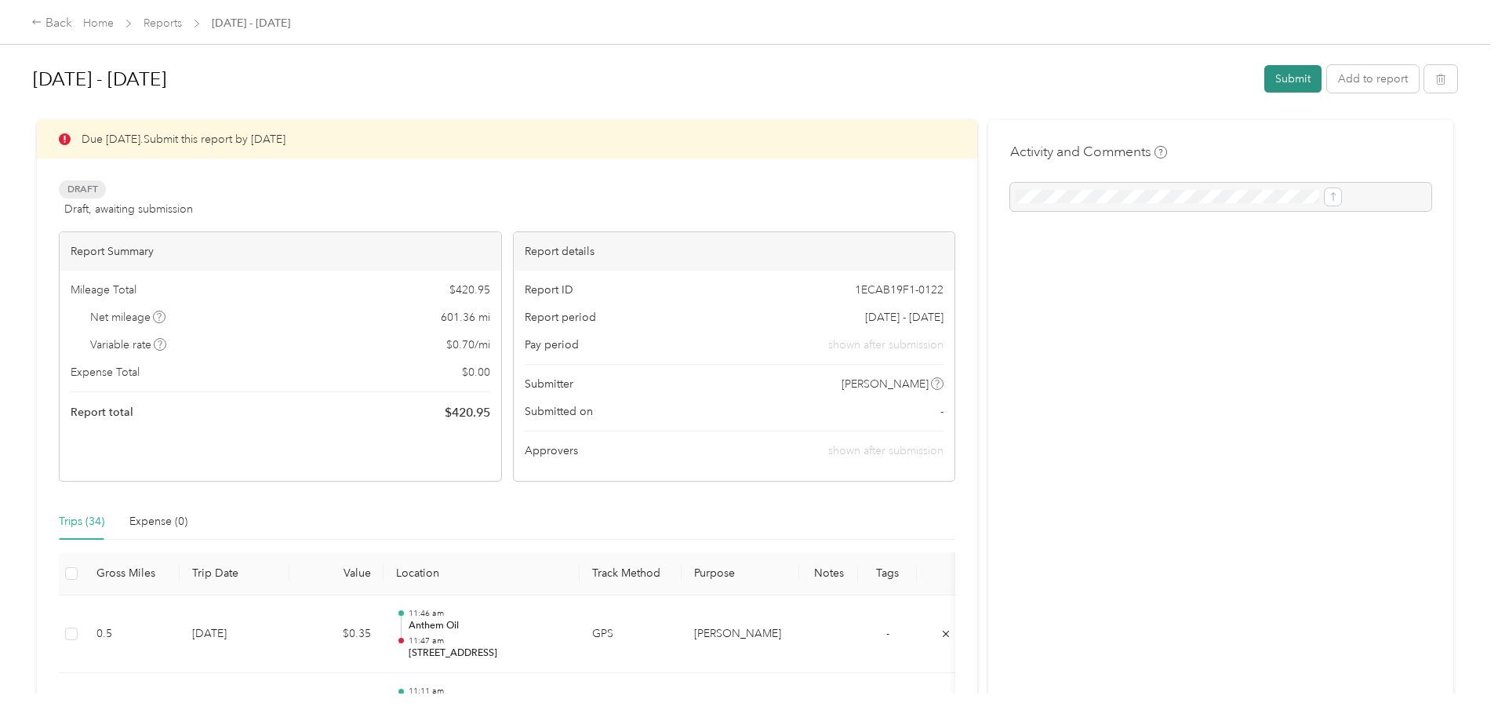
click at [1265, 76] on button "Submit" at bounding box center [1293, 78] width 57 height 27
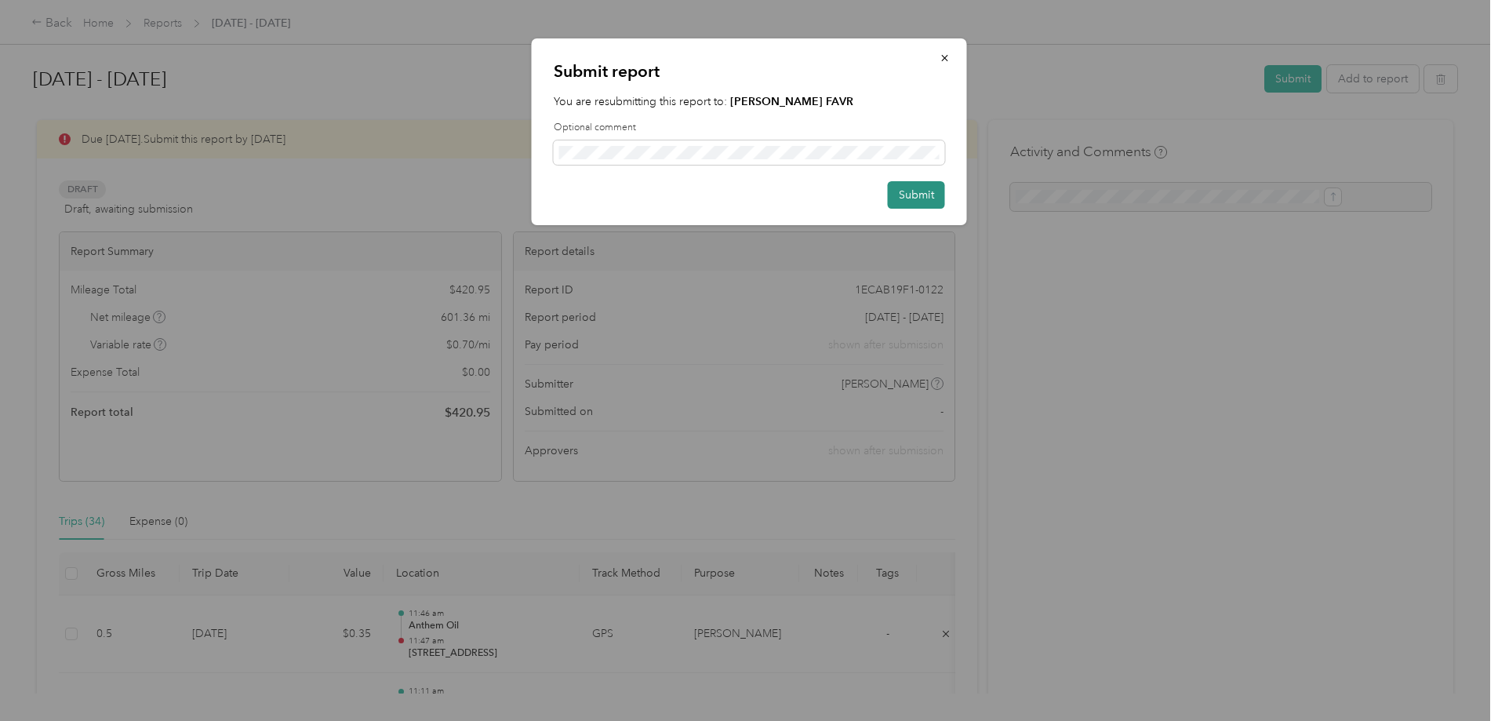
click at [929, 193] on button "Submit" at bounding box center [916, 194] width 57 height 27
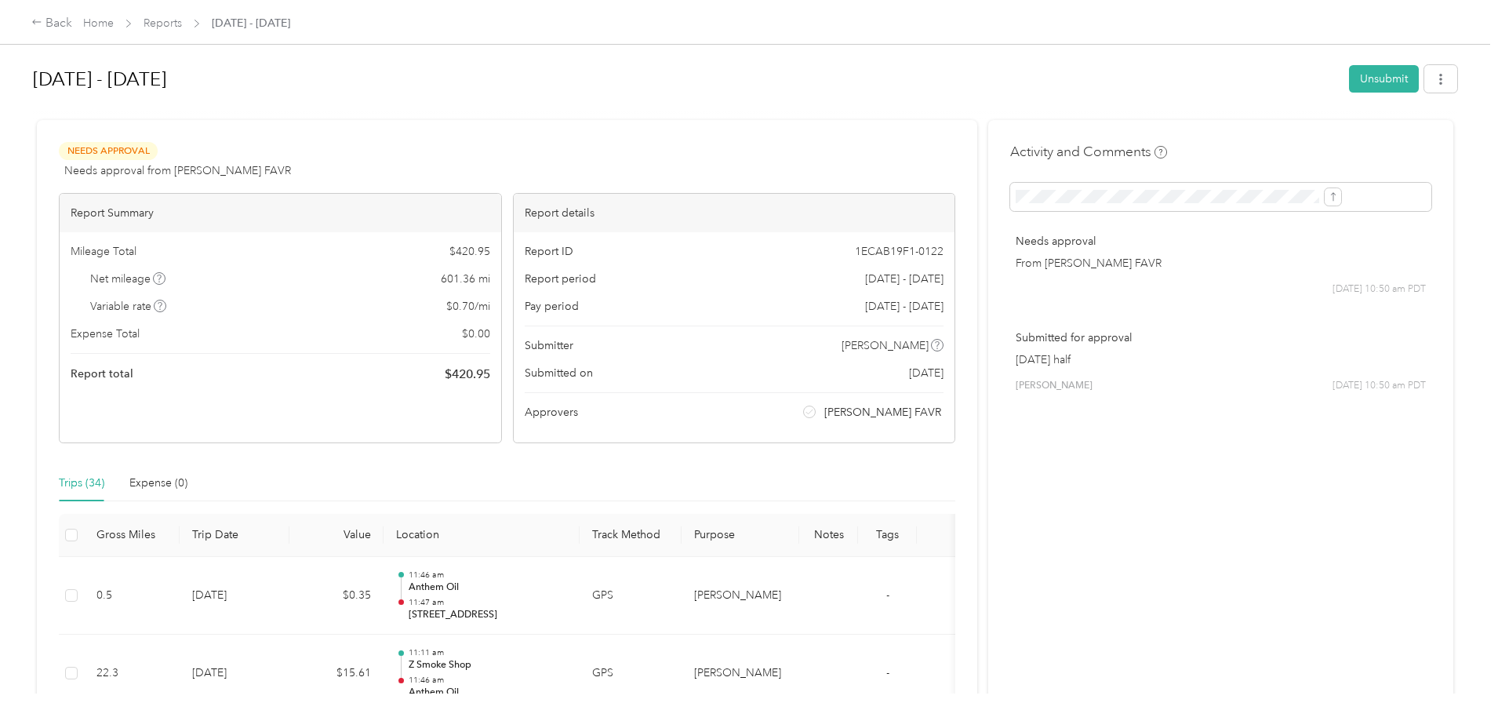
scroll to position [78, 0]
